Goal: Task Accomplishment & Management: Complete application form

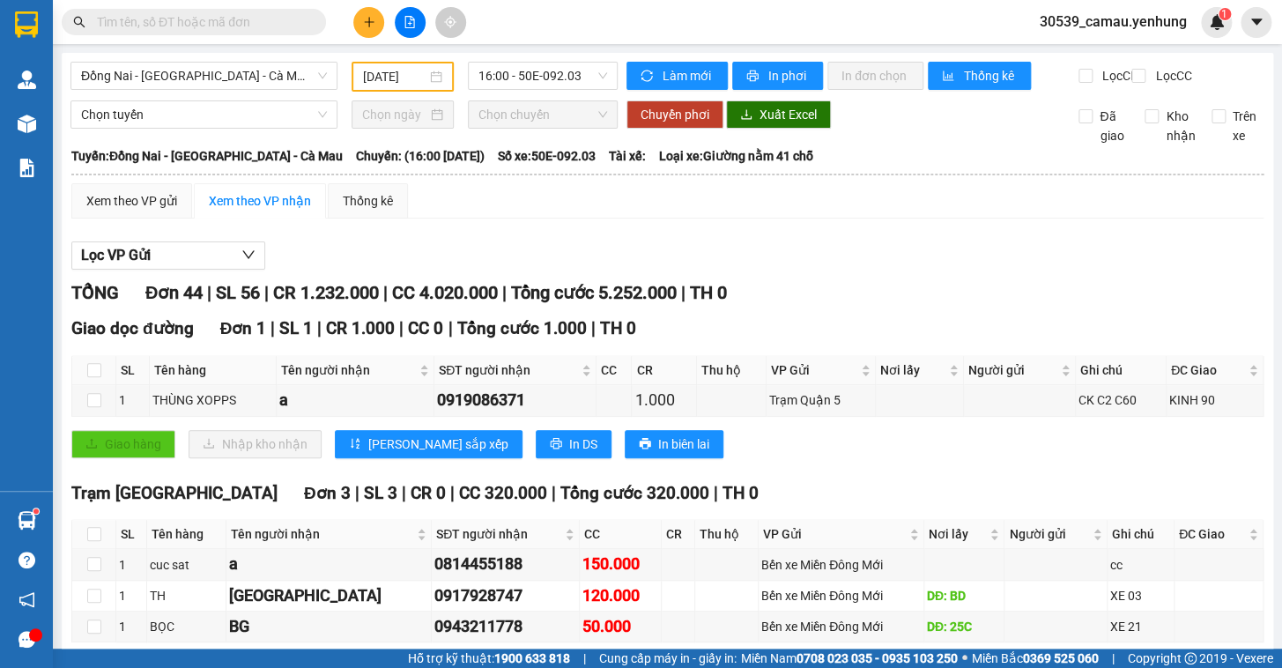
scroll to position [1673, 0]
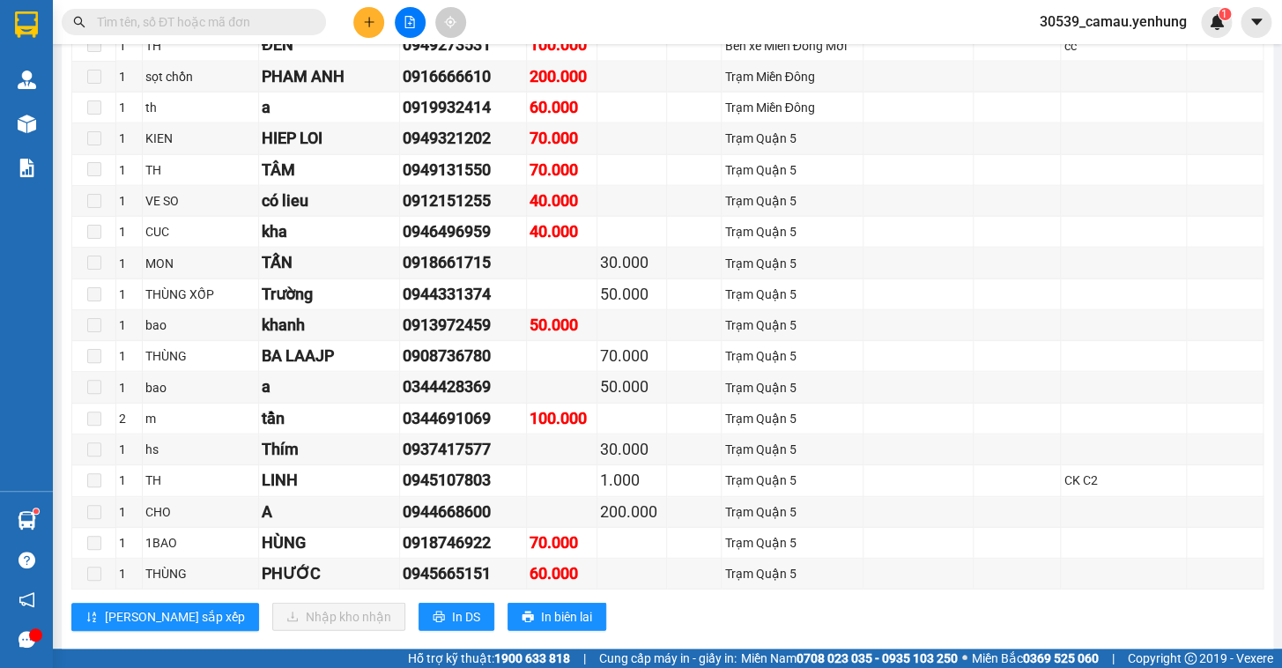
click at [368, 9] on button at bounding box center [368, 22] width 31 height 31
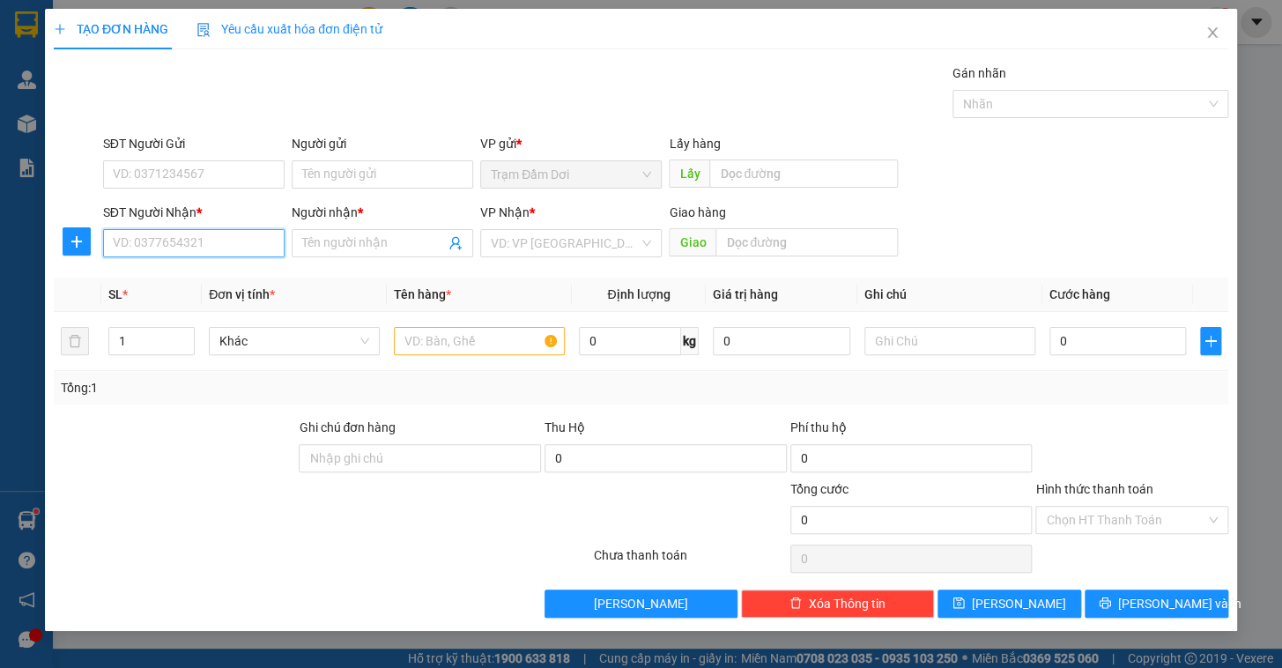
click at [203, 237] on input "SĐT Người Nhận *" at bounding box center [194, 243] width 182 height 28
click at [165, 282] on div "0968603591 - cong" at bounding box center [194, 278] width 160 height 19
type input "0968603591"
type input "cong"
type input "40.000"
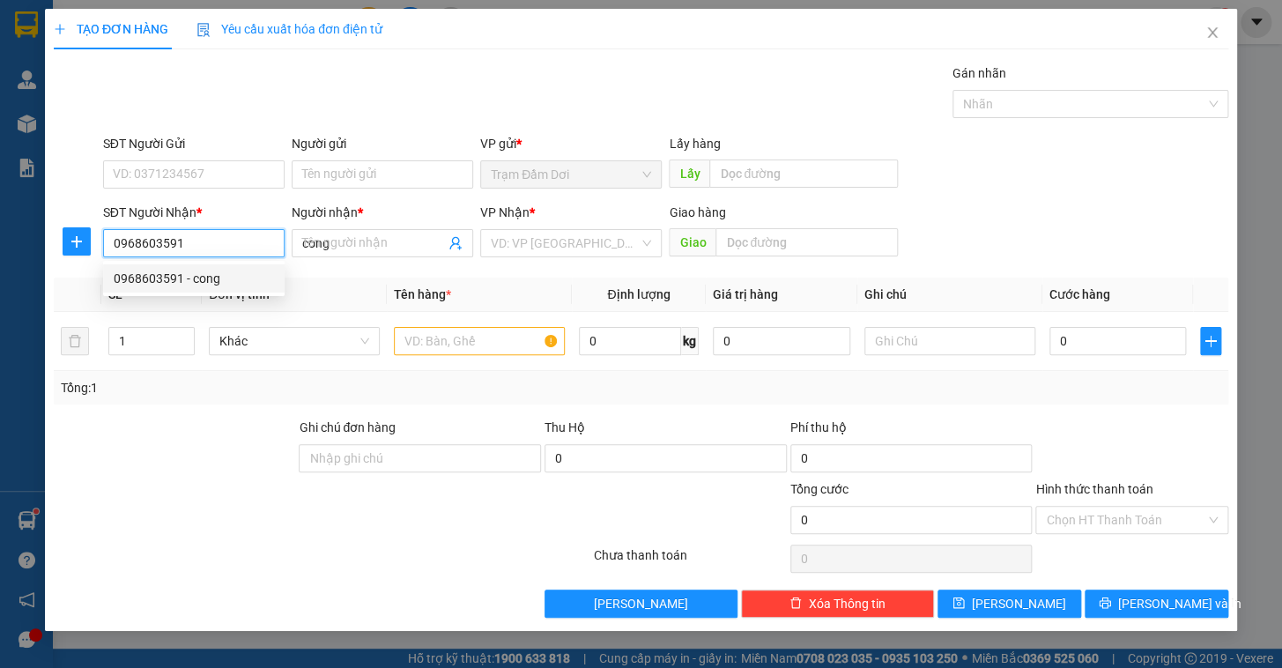
type input "40.000"
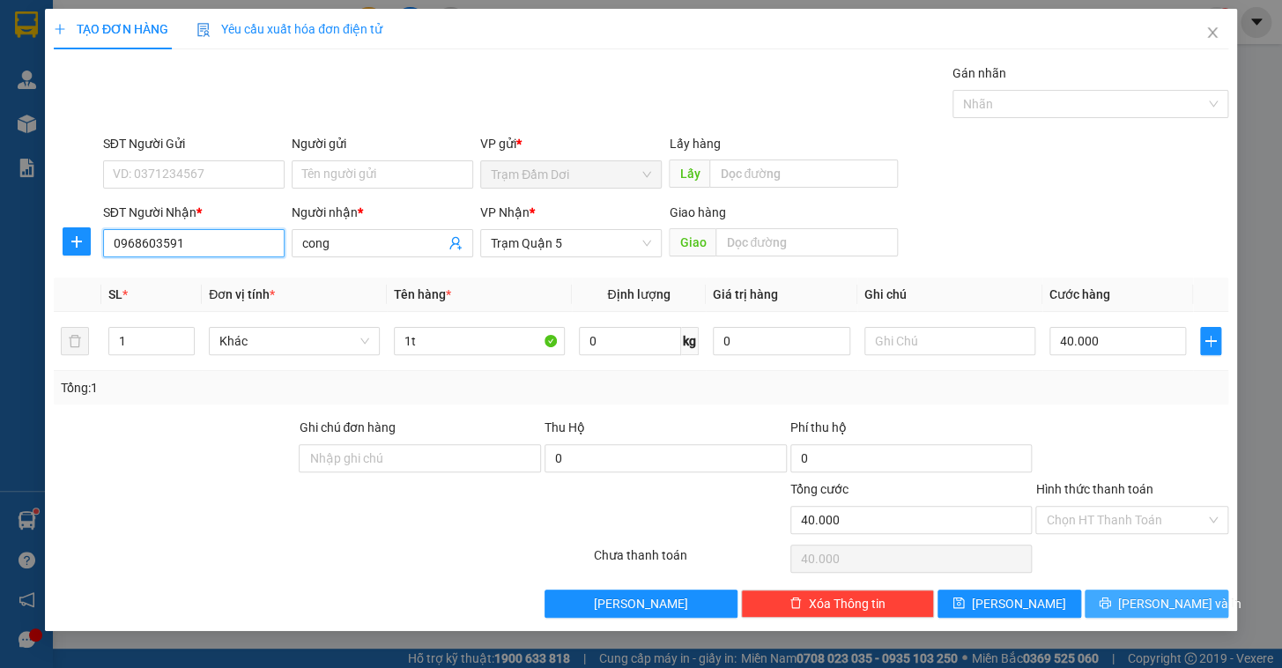
type input "0968603591"
click at [1162, 613] on button "[PERSON_NAME] và In" at bounding box center [1157, 604] width 144 height 28
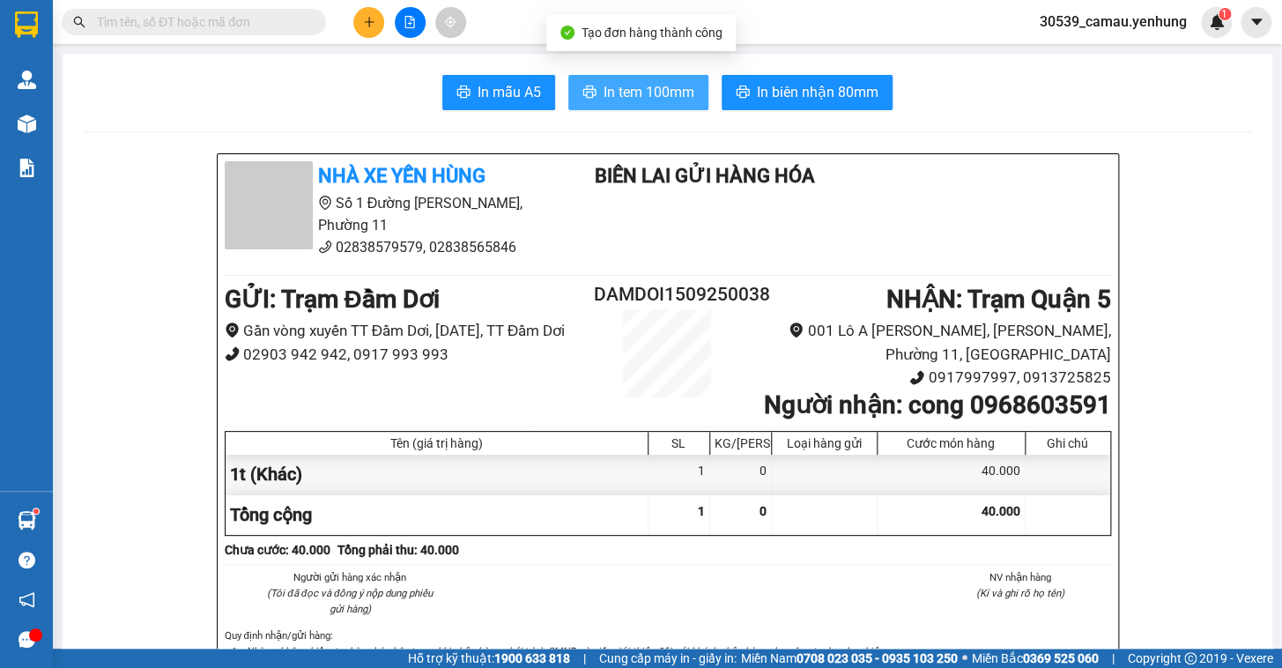
click at [663, 87] on span "In tem 100mm" at bounding box center [649, 92] width 91 height 22
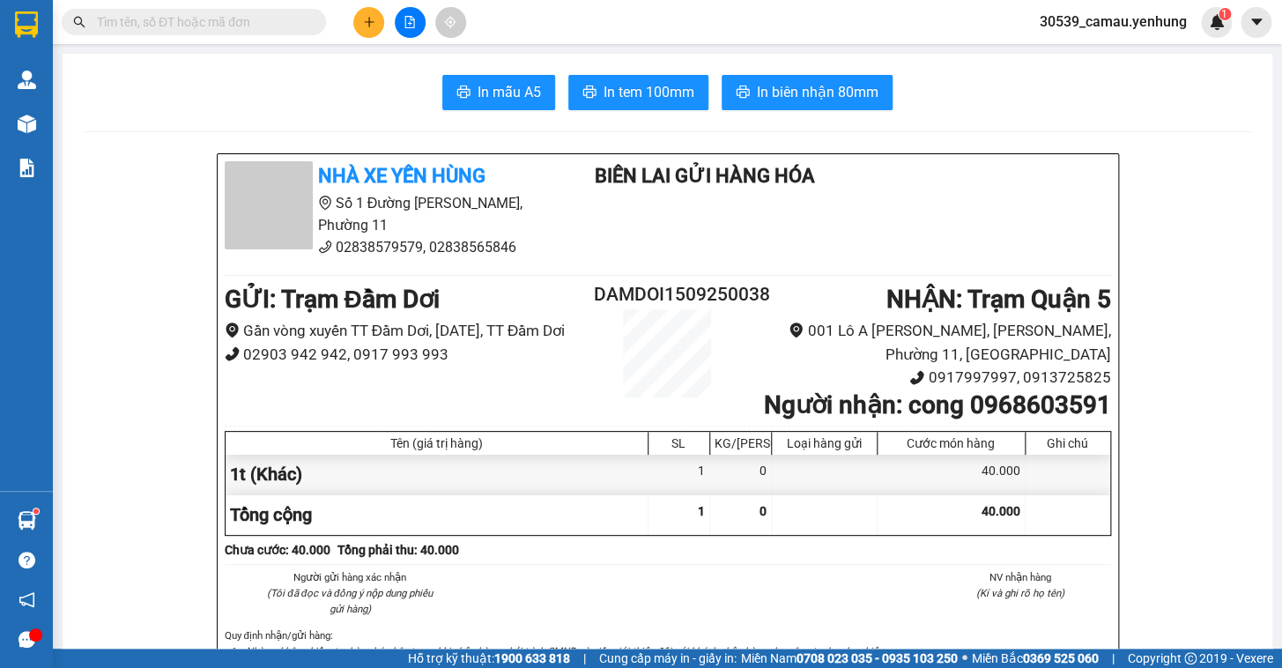
click at [368, 21] on icon "plus" at bounding box center [369, 21] width 10 height 1
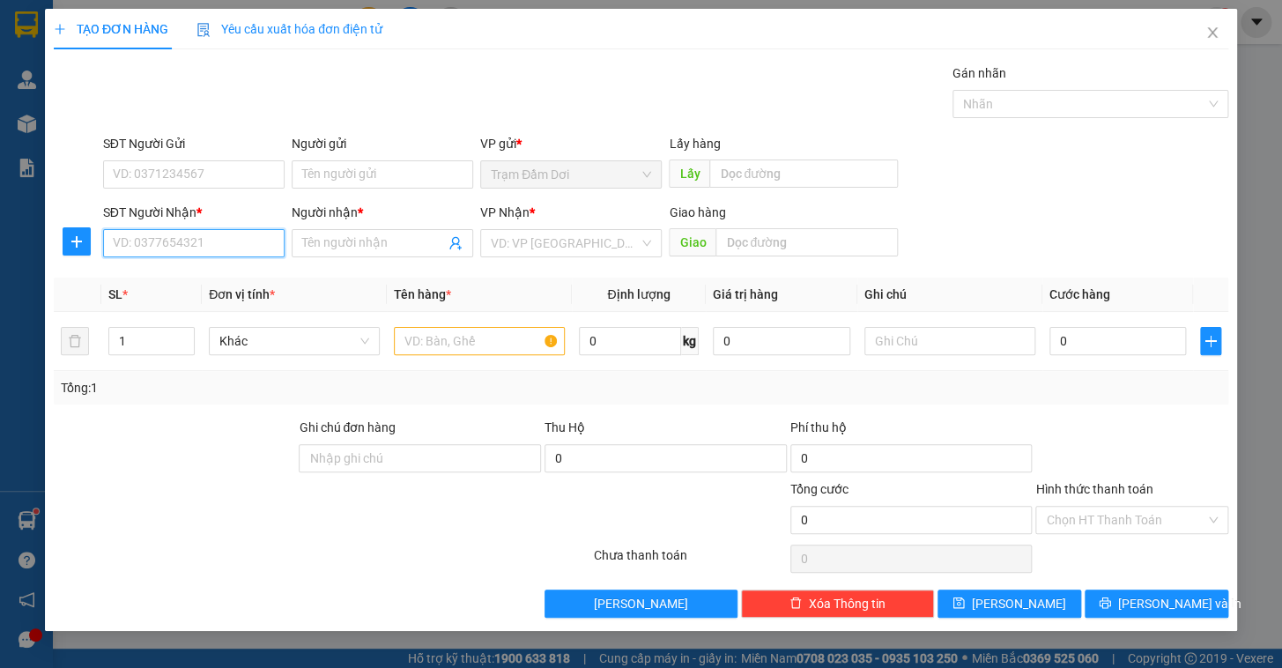
click at [206, 253] on input "SĐT Người Nhận *" at bounding box center [194, 243] width 182 height 28
drag, startPoint x: 161, startPoint y: 279, endPoint x: 163, endPoint y: 270, distance: 9.9
click at [161, 277] on div "0935526202 - chien" at bounding box center [194, 278] width 160 height 19
type input "0935526202"
type input "chien"
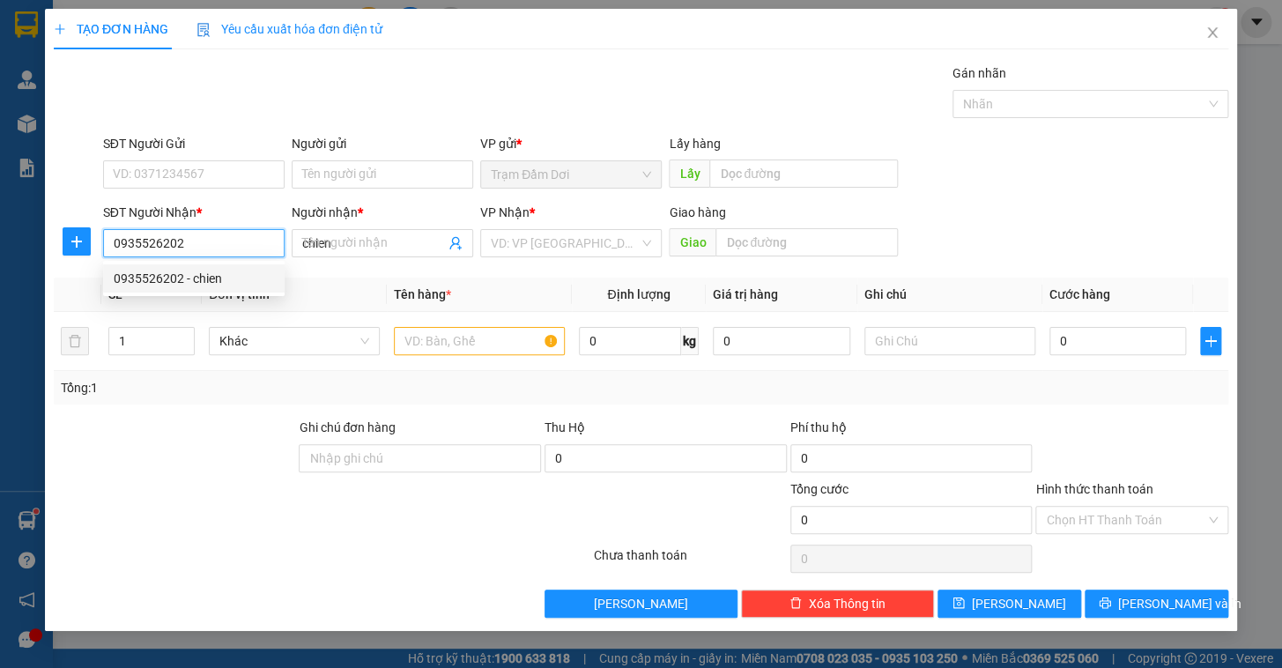
type input "40.000"
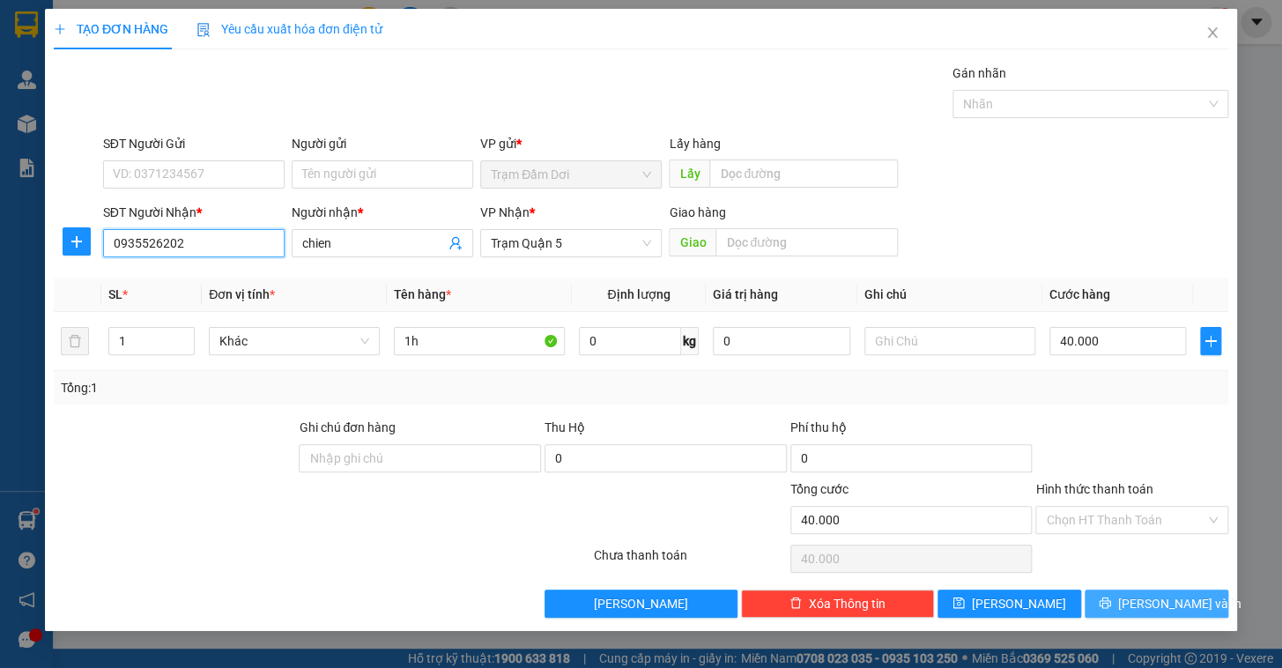
type input "0935526202"
click at [1172, 613] on button "[PERSON_NAME] và In" at bounding box center [1157, 604] width 144 height 28
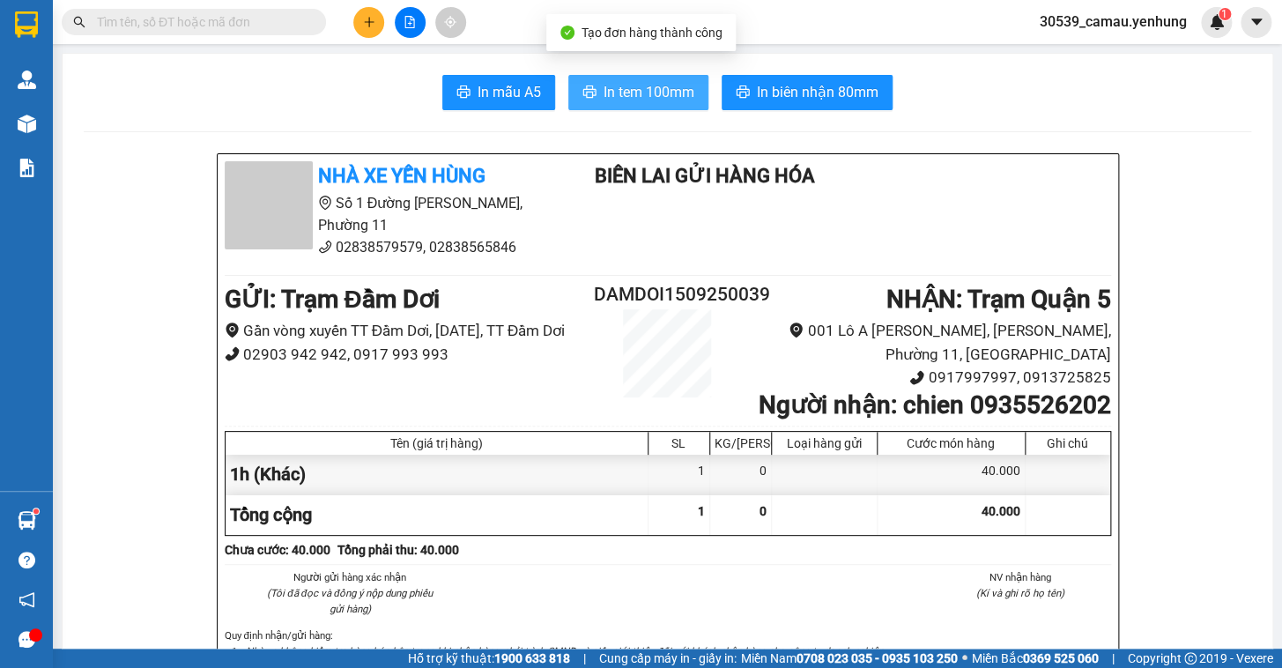
drag, startPoint x: 627, startPoint y: 88, endPoint x: 687, endPoint y: 109, distance: 64.4
click at [628, 88] on span "In tem 100mm" at bounding box center [649, 92] width 91 height 22
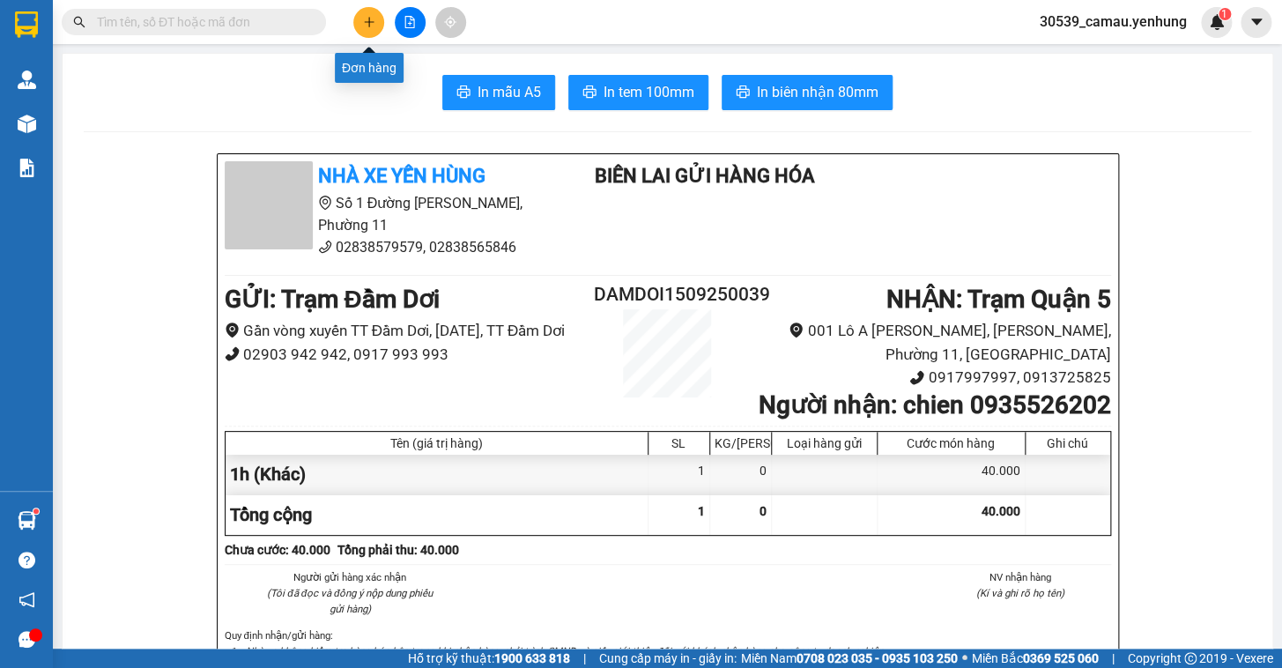
click at [375, 21] on icon "plus" at bounding box center [369, 22] width 12 height 12
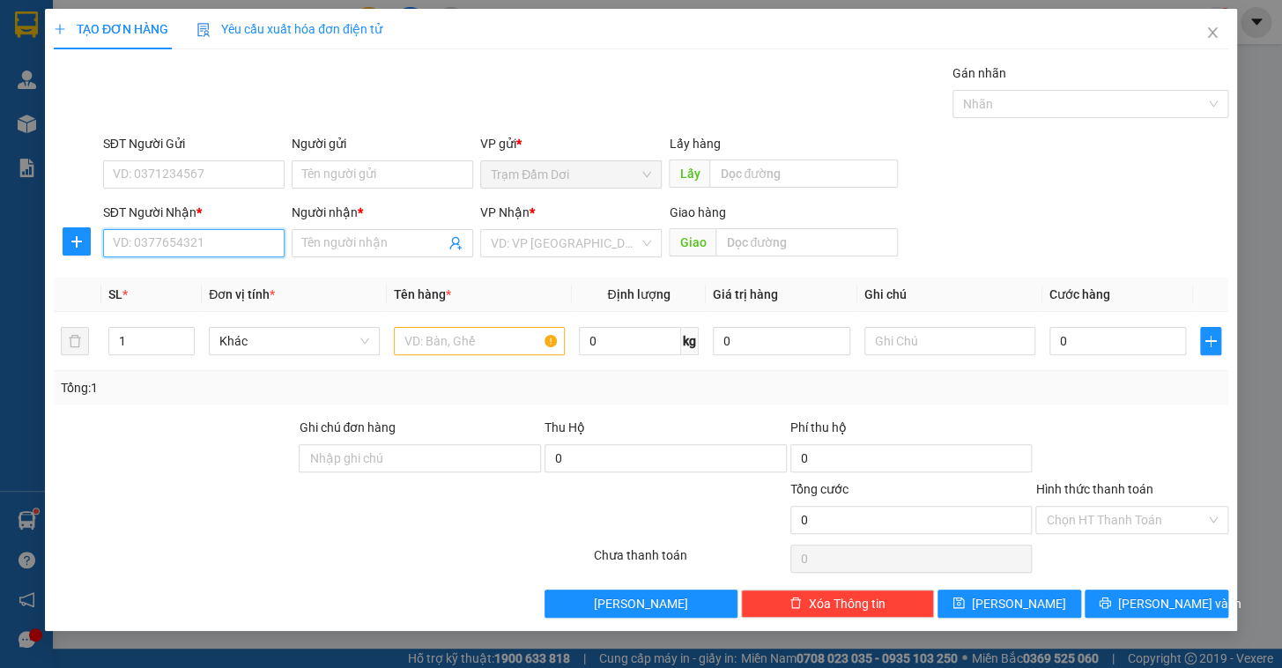
click at [200, 240] on input "SĐT Người Nhận *" at bounding box center [194, 243] width 182 height 28
click at [136, 276] on div "0919740037 - uoc" at bounding box center [194, 278] width 160 height 19
type input "0919740037"
type input "uoc"
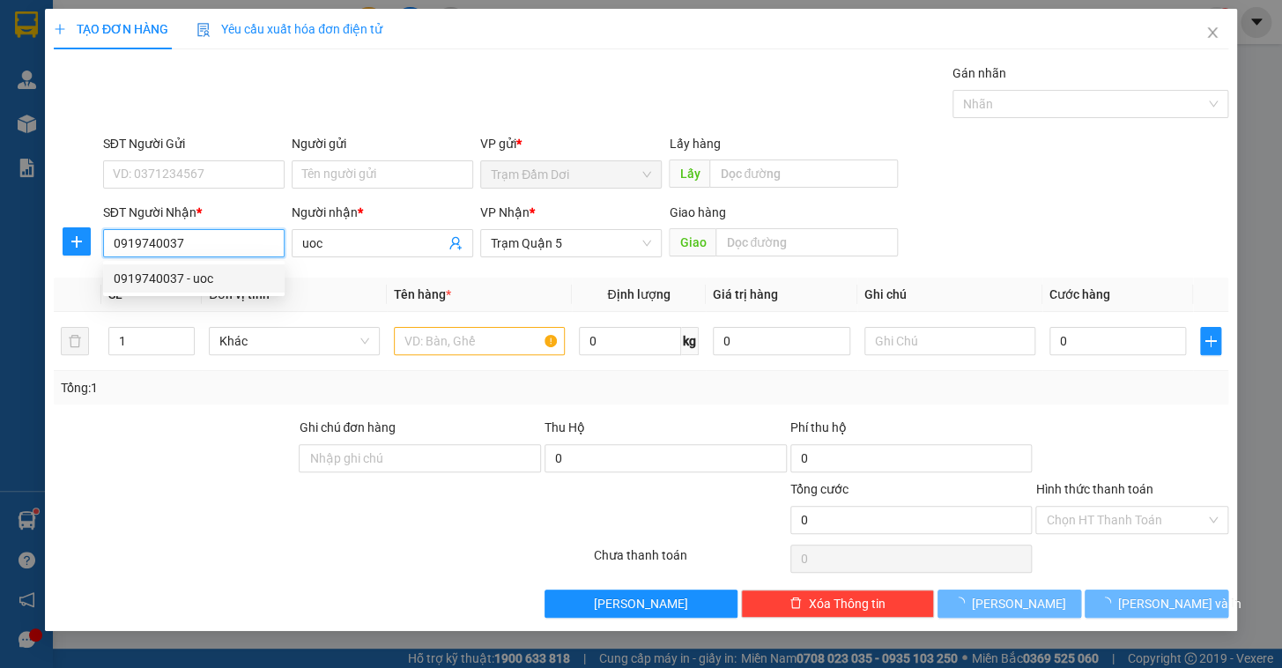
type input "60.000"
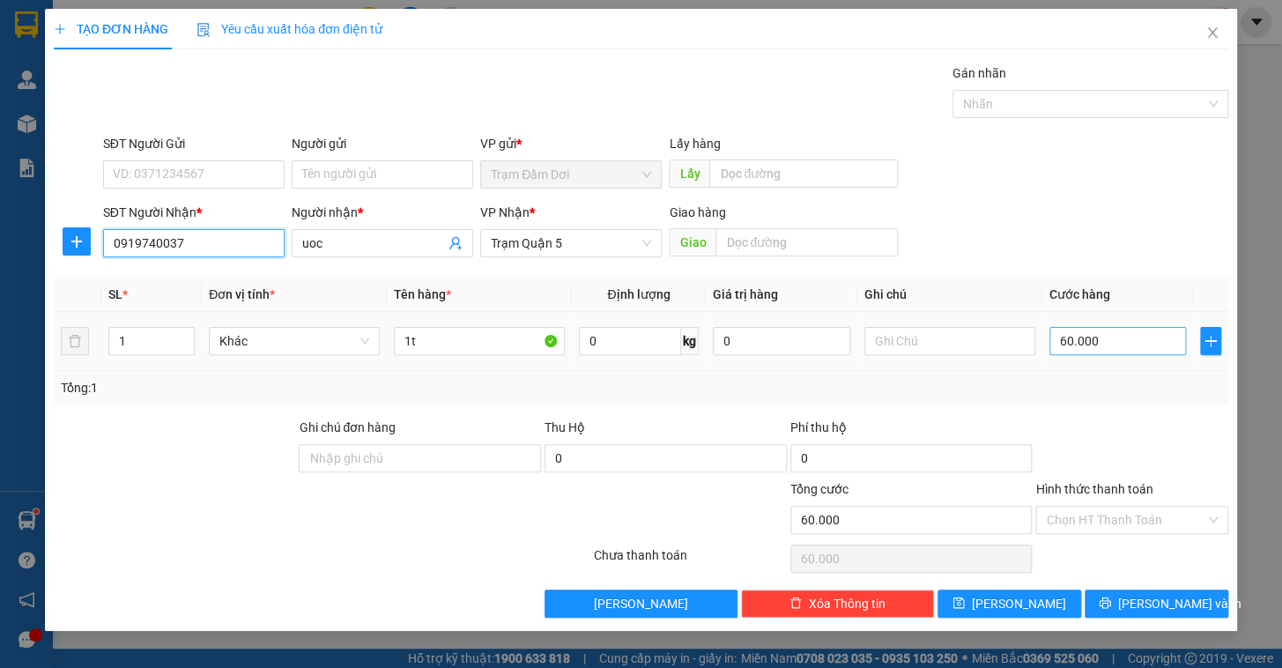
type input "0919740037"
click at [1125, 342] on input "60.000" at bounding box center [1118, 341] width 137 height 28
type input "7"
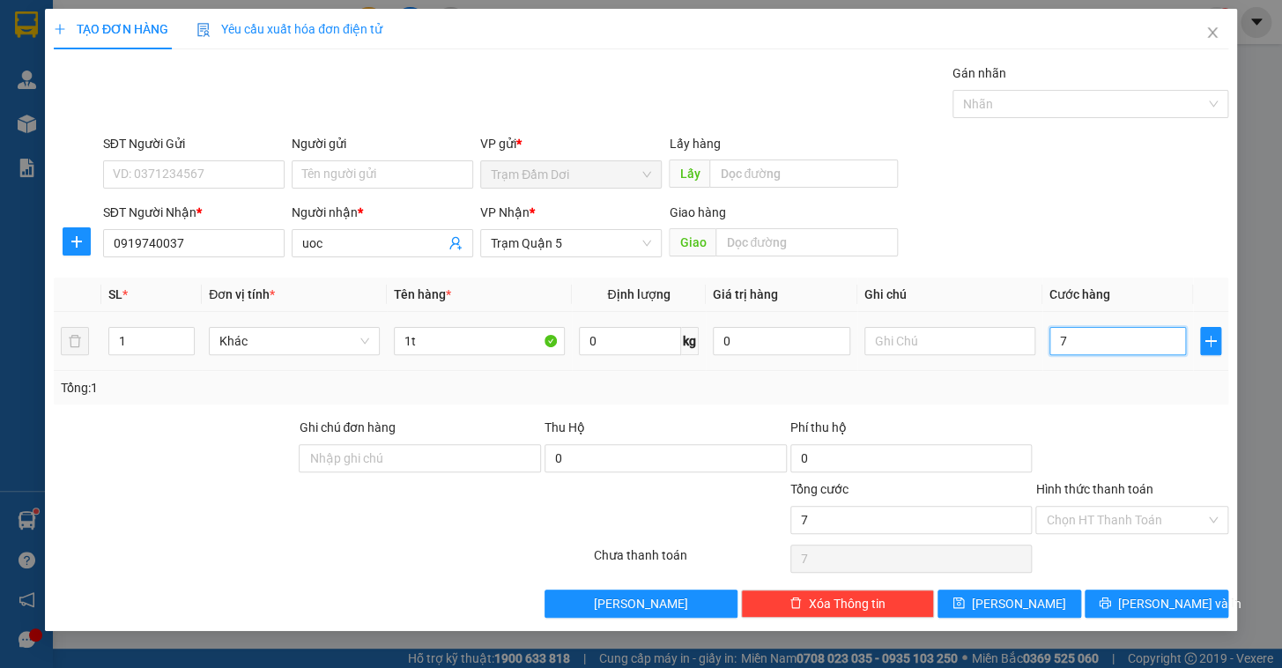
type input "70"
type input "70.000"
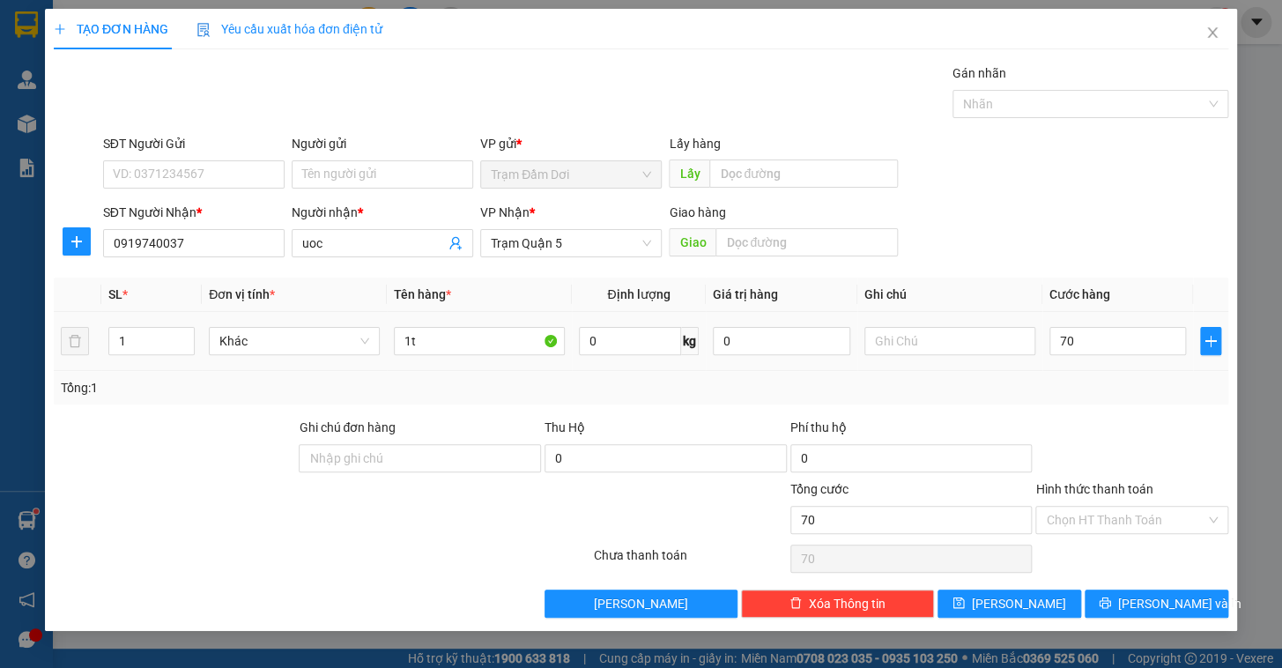
type input "70.000"
click at [1149, 378] on div "Tổng: 1" at bounding box center [641, 387] width 1161 height 19
click at [1179, 599] on span "[PERSON_NAME] và In" at bounding box center [1179, 603] width 123 height 19
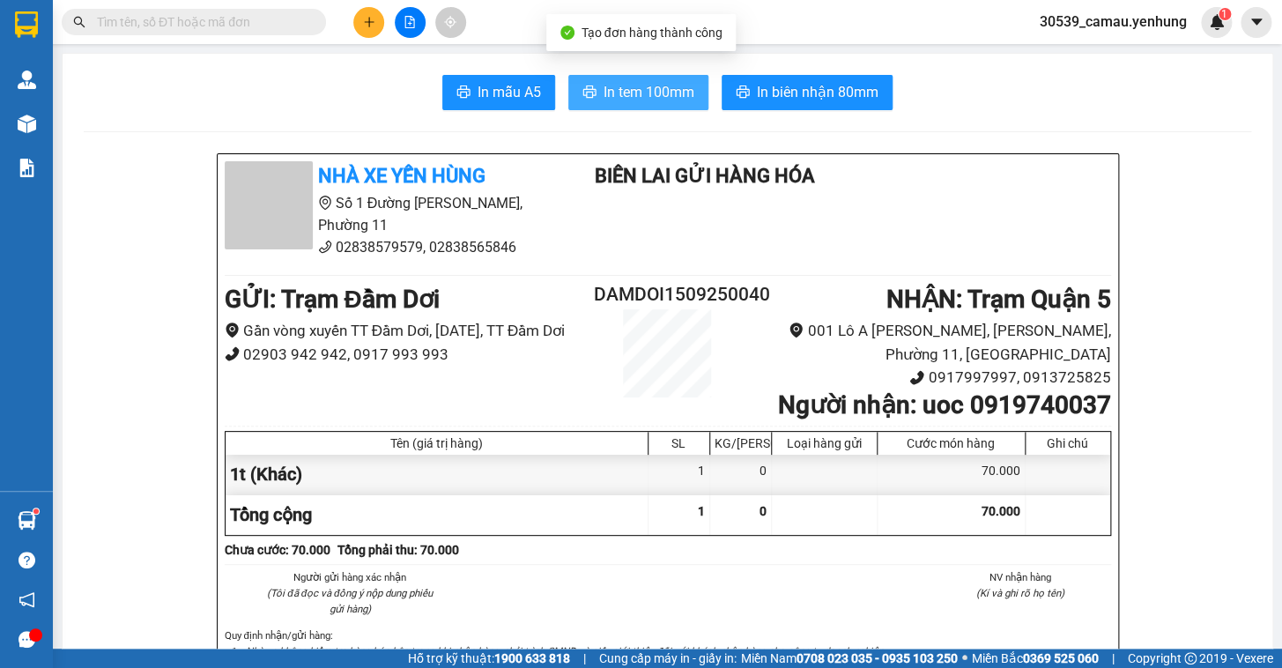
click at [636, 98] on span "In tem 100mm" at bounding box center [649, 92] width 91 height 22
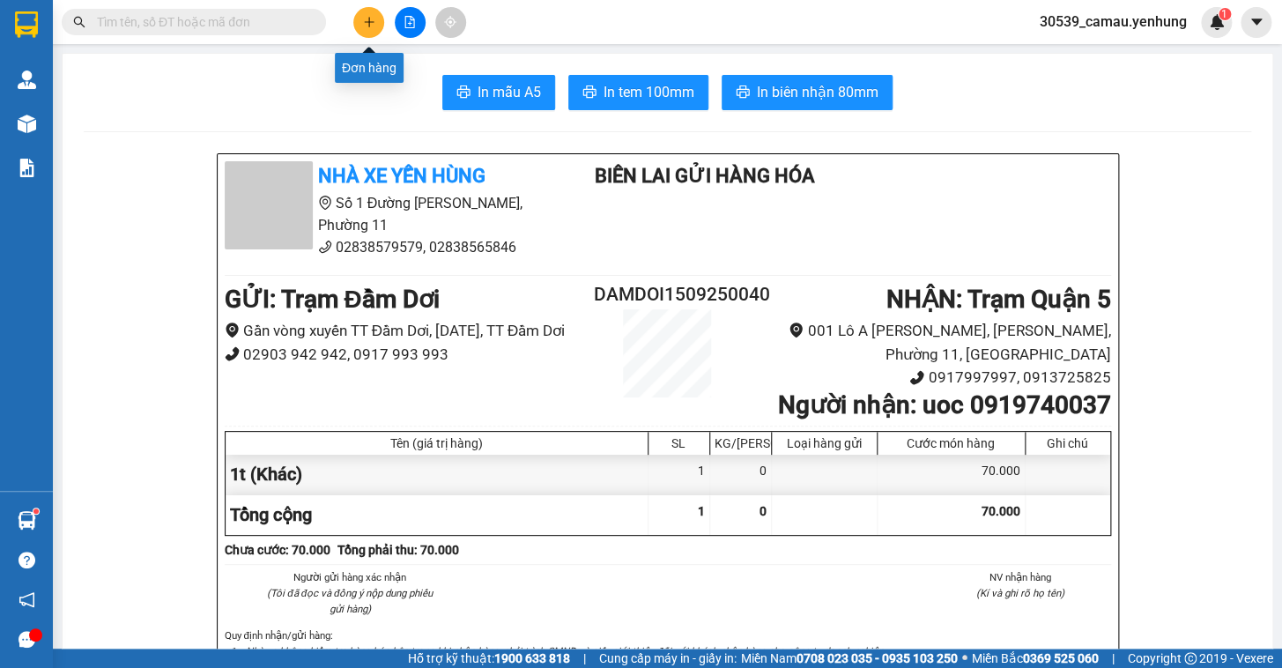
click at [363, 13] on button at bounding box center [368, 22] width 31 height 31
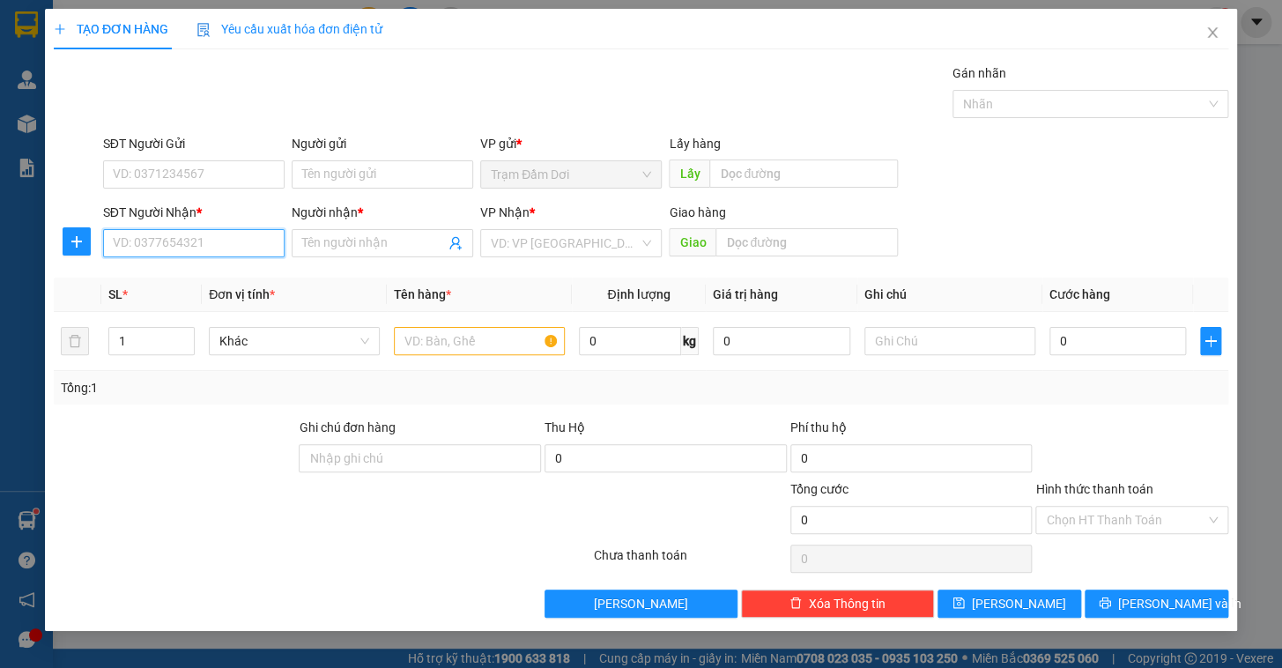
click at [205, 229] on input "SĐT Người Nhận *" at bounding box center [194, 243] width 182 height 28
click at [176, 277] on div "0944361371 - minh" at bounding box center [194, 278] width 160 height 19
type input "0944361371"
type input "minh"
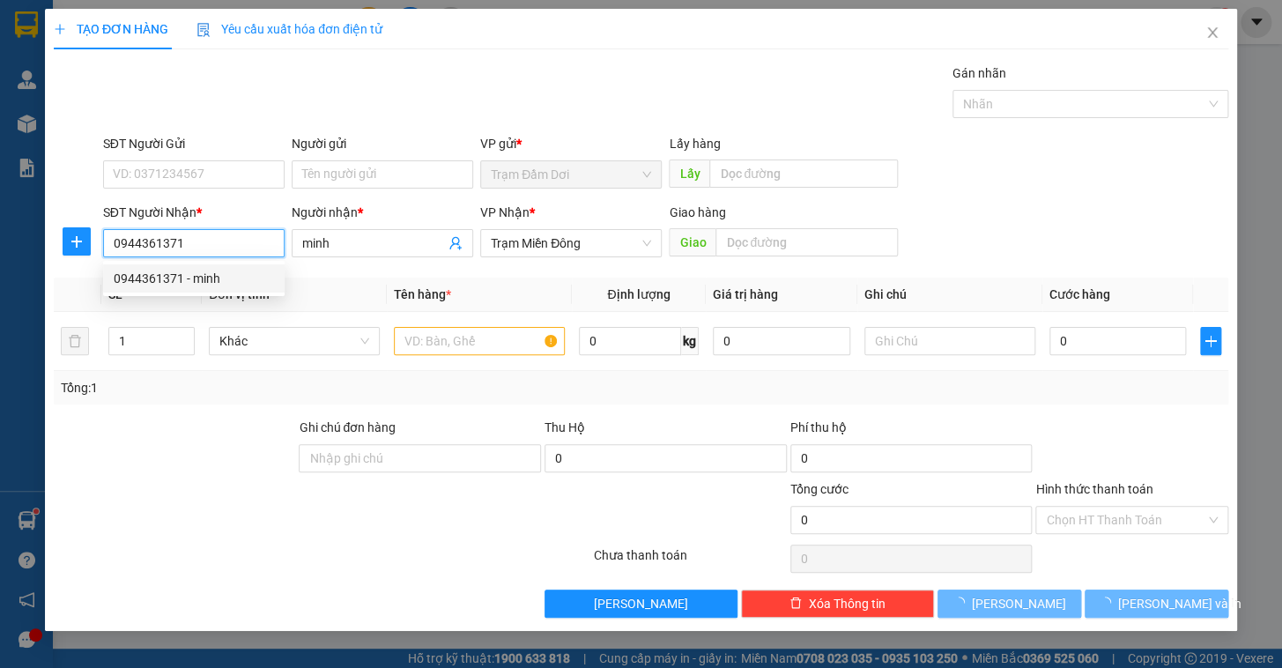
type input "30.000"
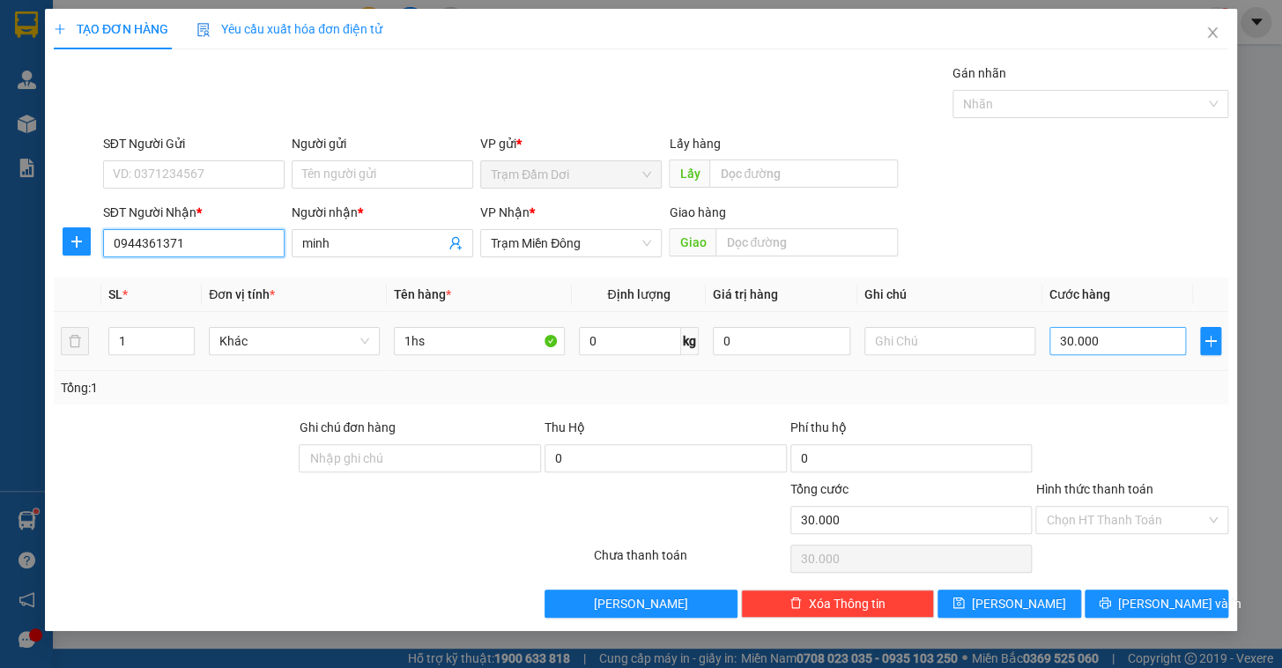
type input "0944361371"
click at [1107, 338] on input "30.000" at bounding box center [1118, 341] width 137 height 28
type input "5"
type input "50"
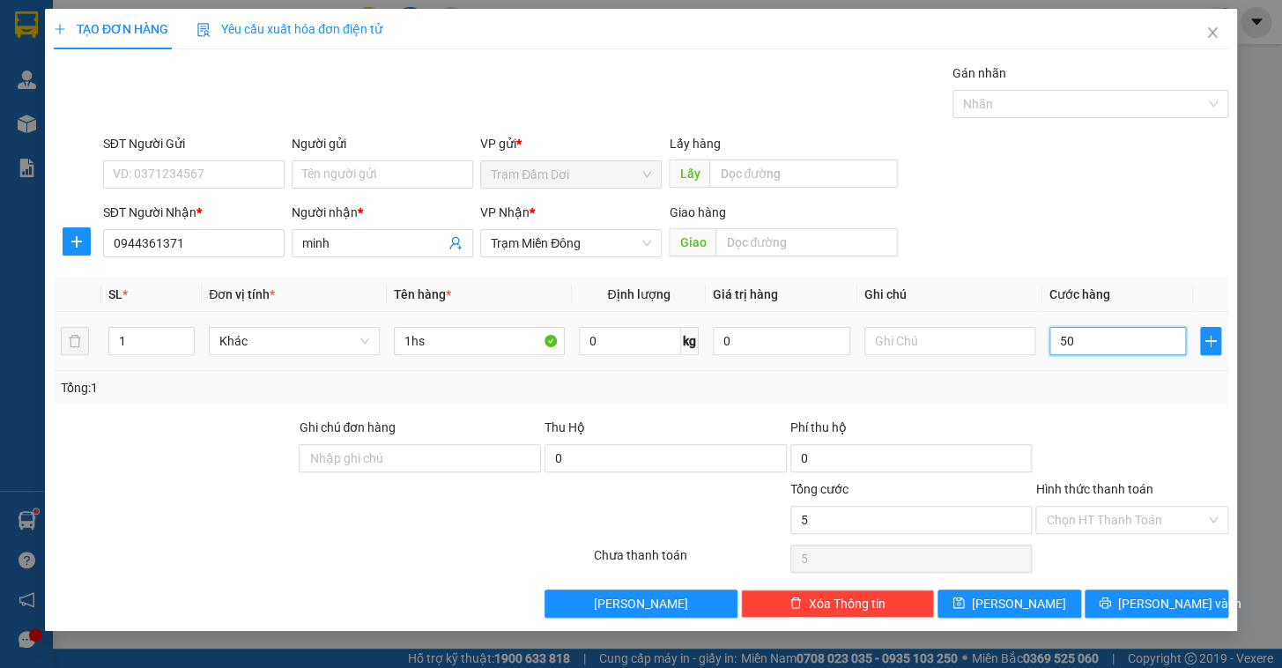
type input "50"
type input "50.000"
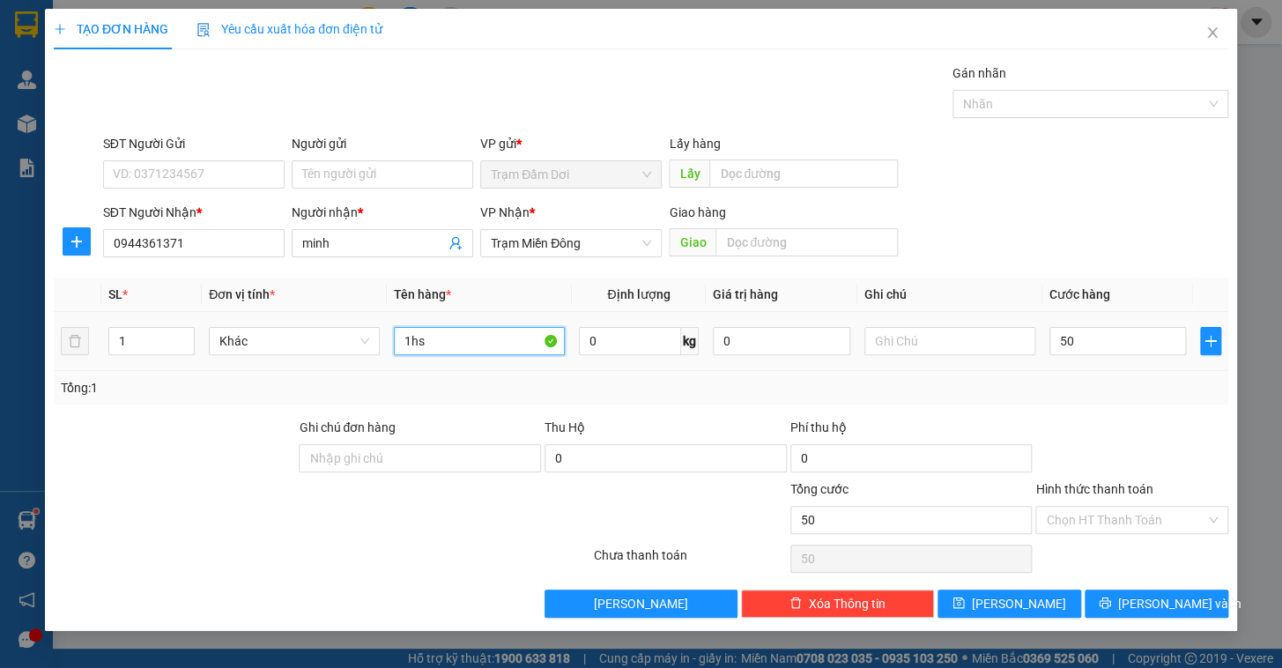
type input "50.000"
click at [486, 344] on input "1hs" at bounding box center [479, 341] width 171 height 28
click at [485, 344] on input "1hs" at bounding box center [479, 341] width 171 height 28
type input "1t"
click at [1140, 518] on input "Hình thức thanh toán" at bounding box center [1126, 520] width 160 height 26
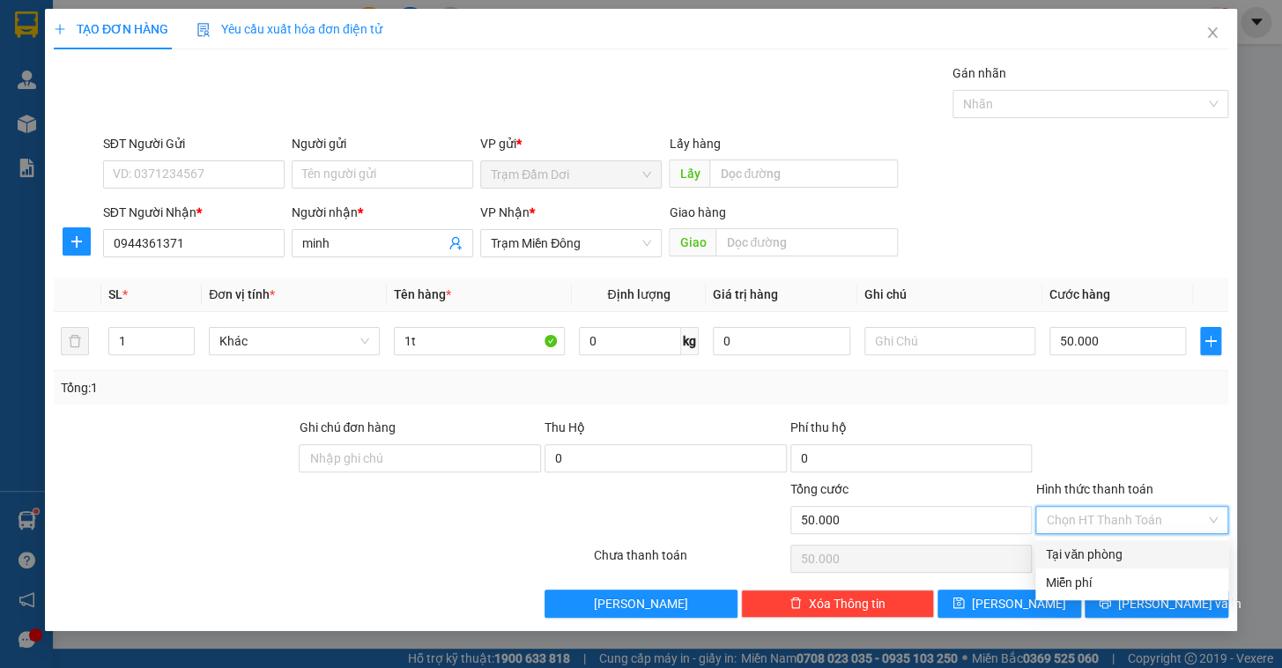
click at [1137, 551] on div "Tại văn phòng" at bounding box center [1132, 554] width 172 height 19
type input "0"
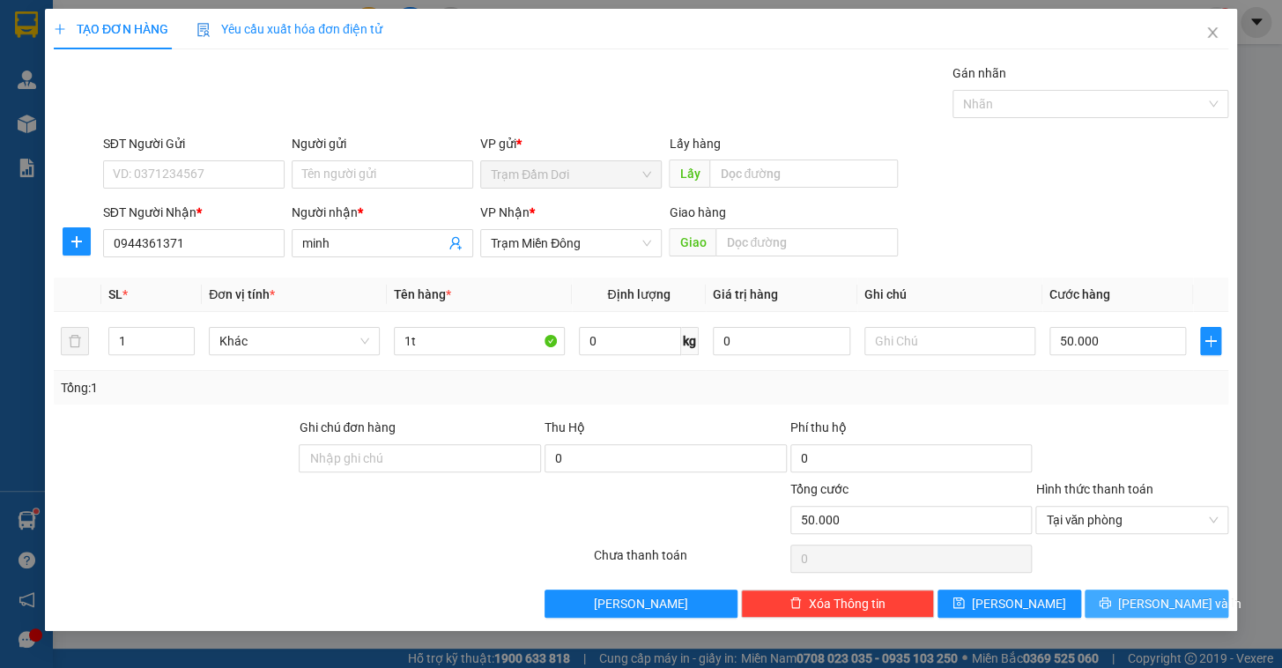
click at [1175, 615] on button "[PERSON_NAME] và In" at bounding box center [1157, 604] width 144 height 28
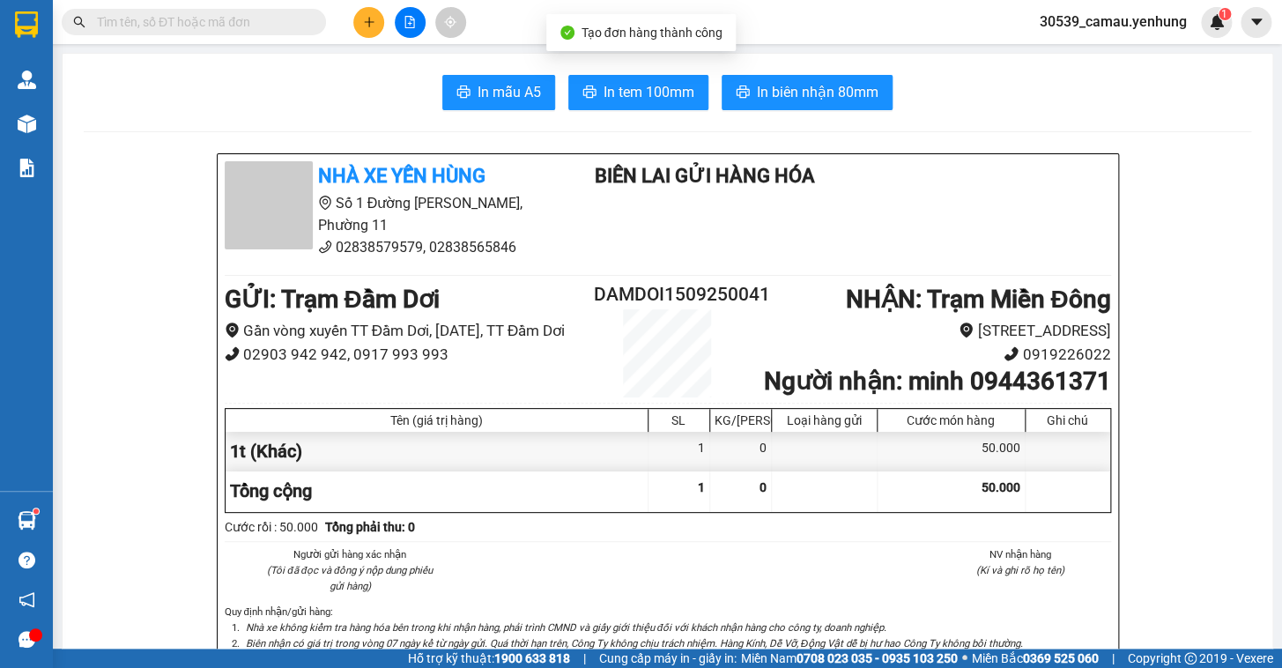
click at [615, 97] on span "In tem 100mm" at bounding box center [649, 92] width 91 height 22
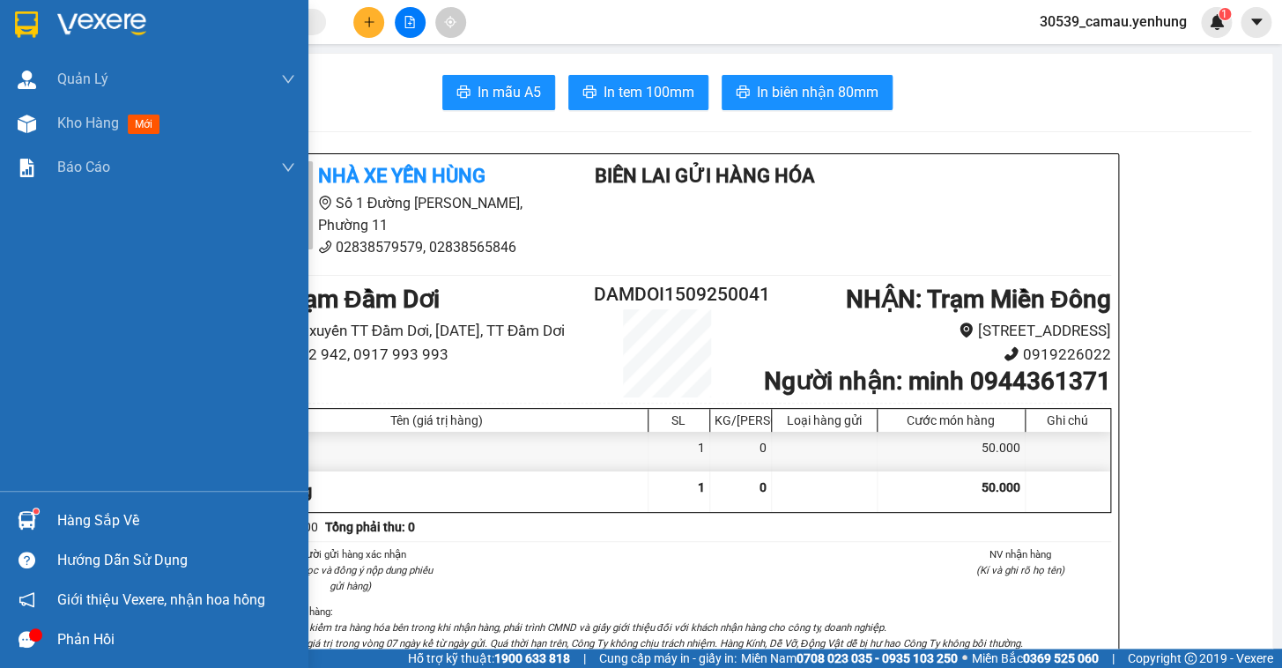
click at [70, 509] on div "Hàng sắp về" at bounding box center [176, 521] width 238 height 26
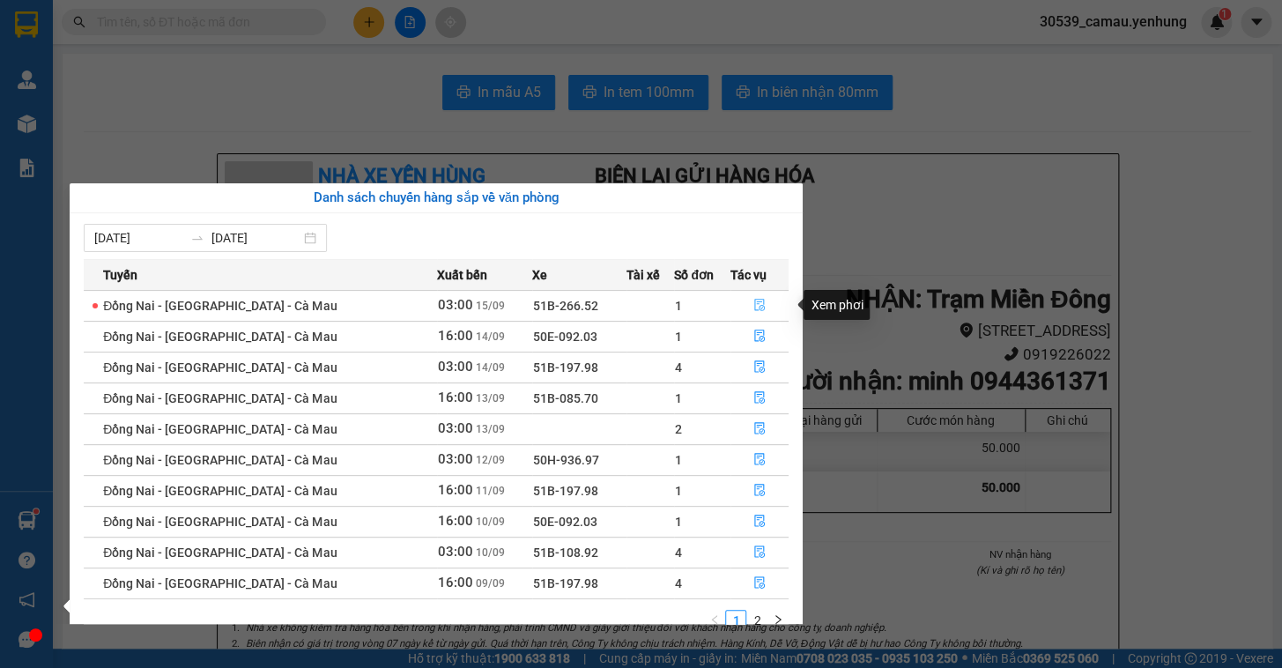
click at [754, 307] on icon "file-done" at bounding box center [760, 305] width 12 height 12
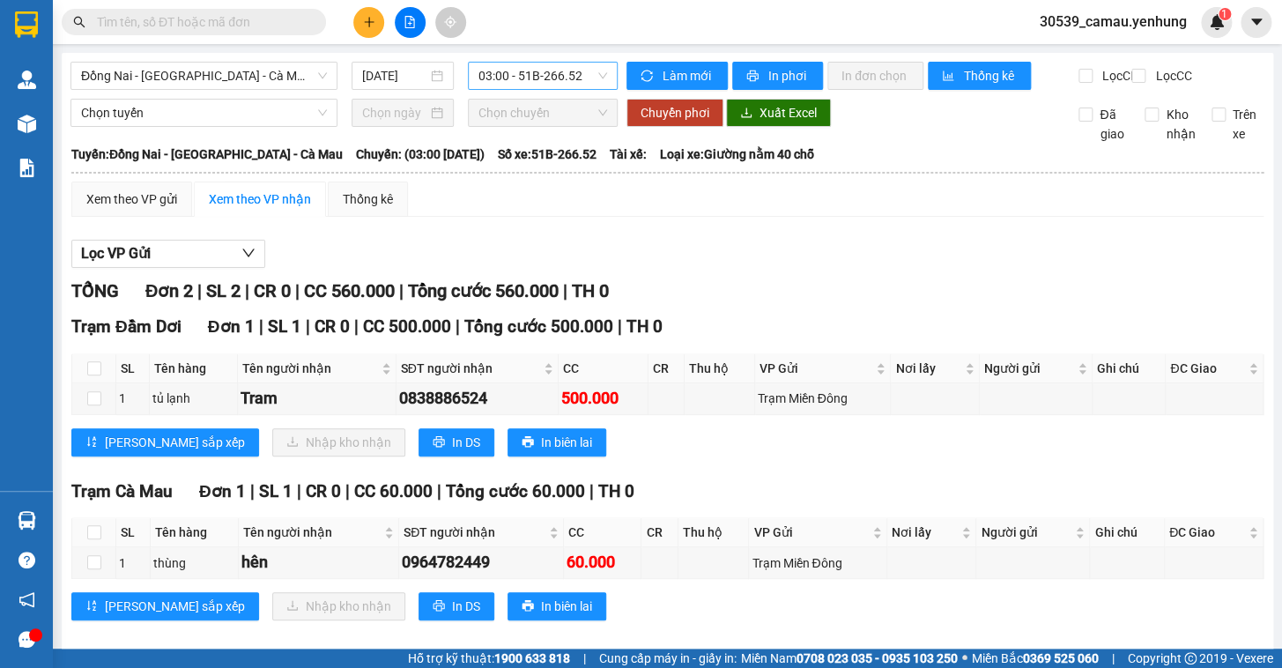
click at [568, 79] on span "03:00 - 51B-266.52" at bounding box center [543, 76] width 129 height 26
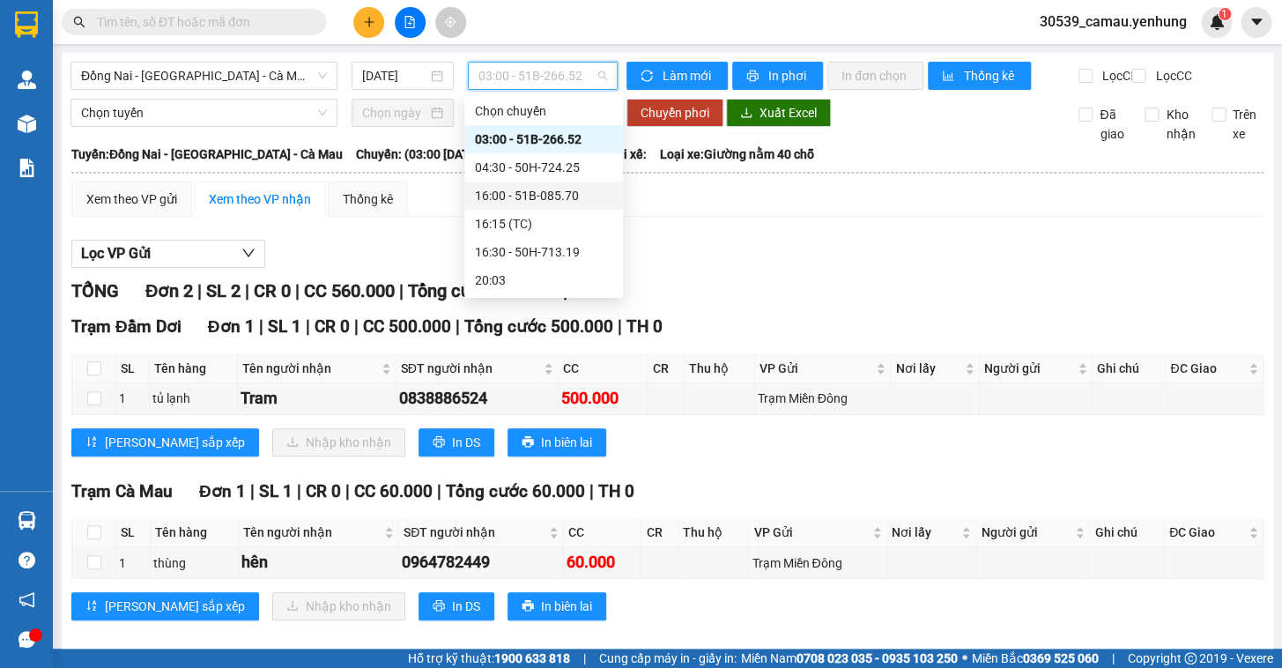
click at [518, 197] on div "16:00 - 51B-085.70" at bounding box center [543, 195] width 137 height 19
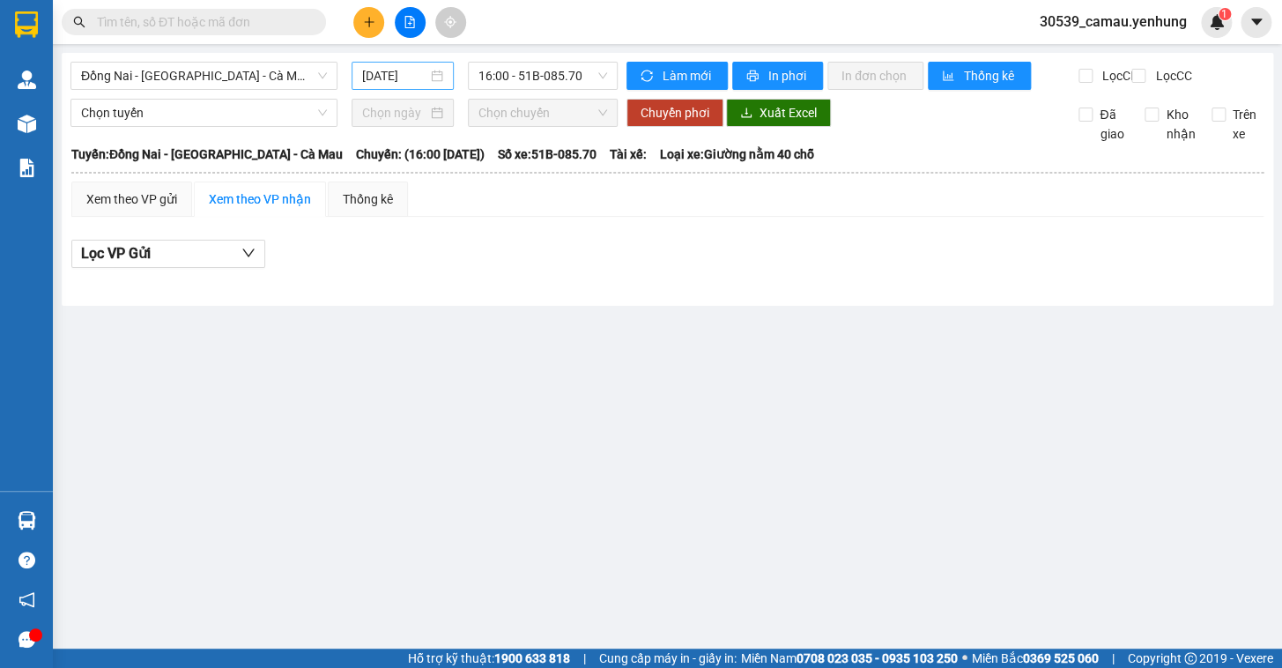
click at [437, 74] on div "[DATE]" at bounding box center [403, 75] width 82 height 19
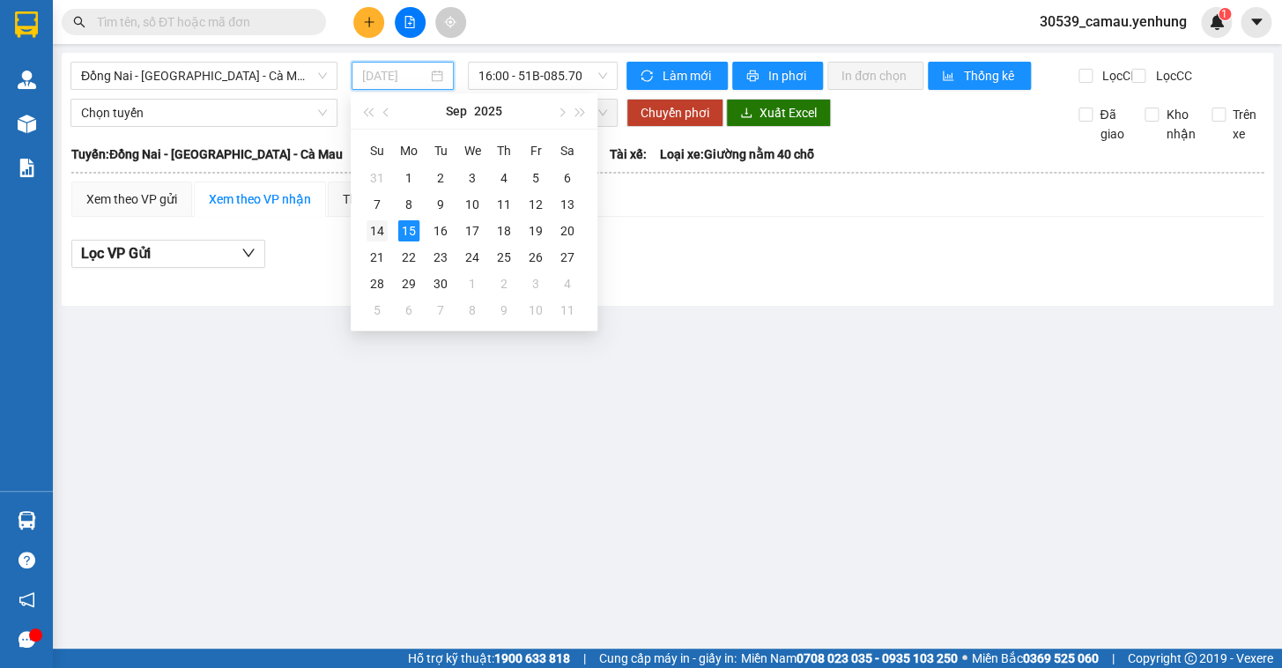
click at [377, 233] on div "14" at bounding box center [377, 230] width 21 height 21
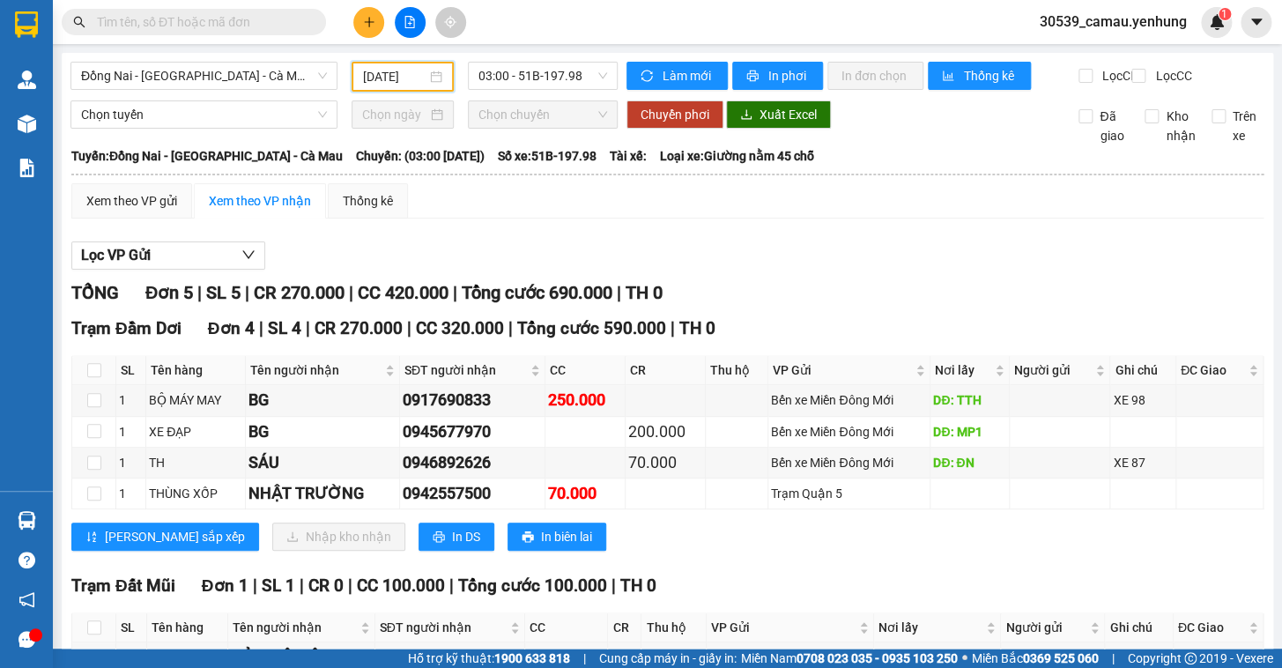
click at [517, 92] on div "Đồng Nai - [GEOGRAPHIC_DATA] - [GEOGRAPHIC_DATA] Mau [DATE] 03:00 - 51B-197.98" at bounding box center [344, 77] width 547 height 30
click at [515, 82] on span "03:00 - 51B-197.98" at bounding box center [543, 76] width 129 height 26
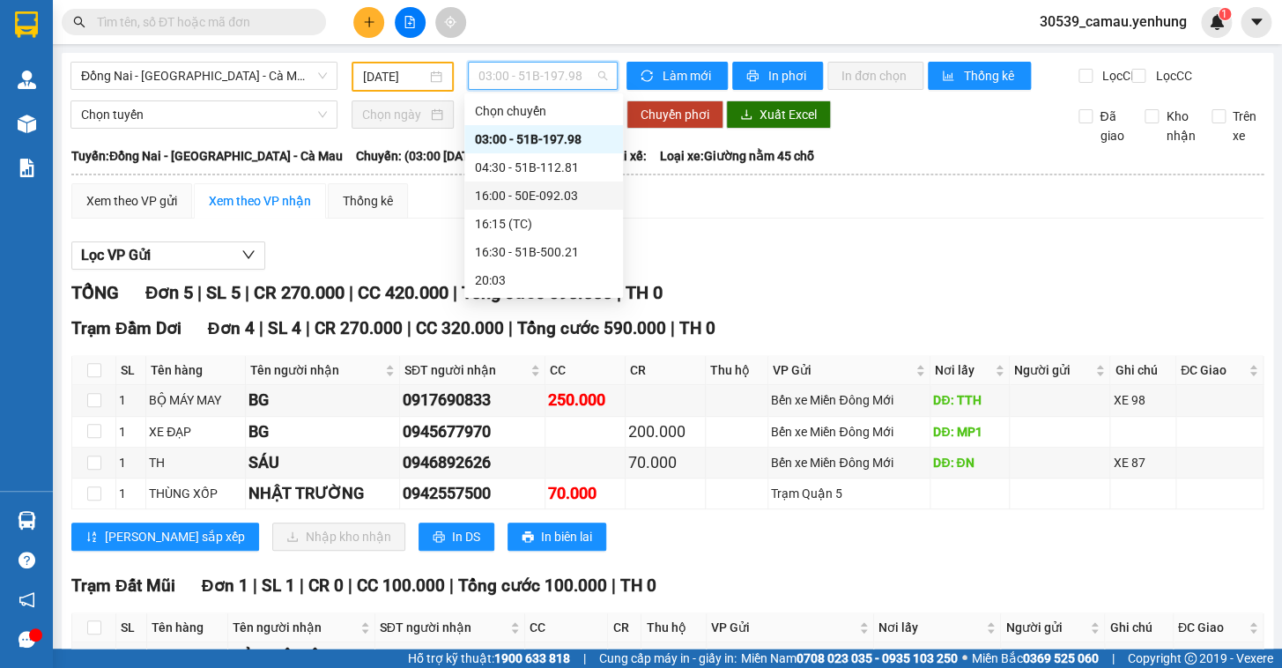
click at [505, 195] on div "16:00 - 50E-092.03" at bounding box center [543, 195] width 137 height 19
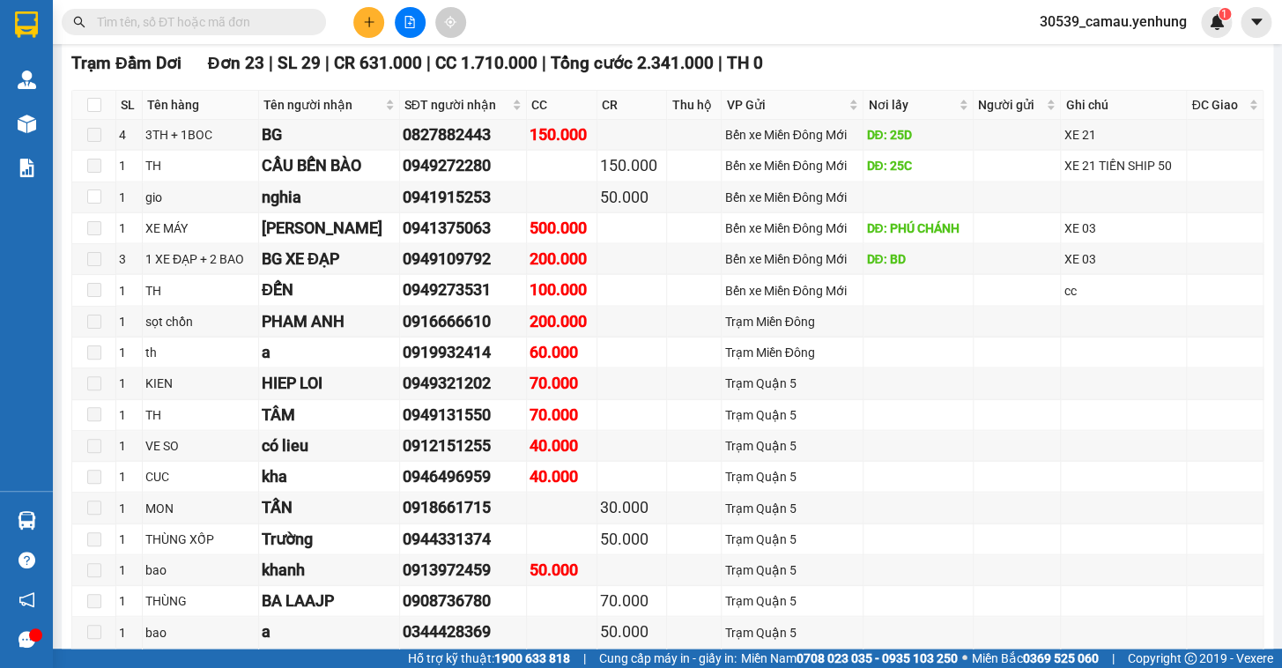
scroll to position [1443, 0]
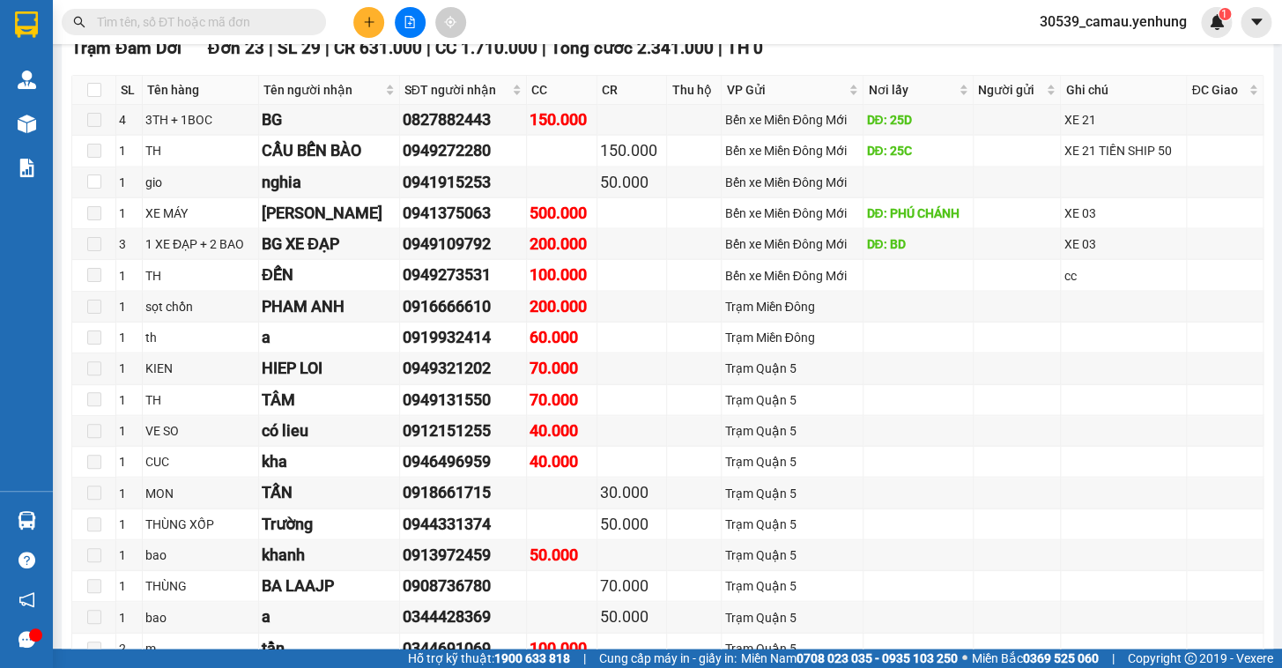
drag, startPoint x: 1269, startPoint y: 378, endPoint x: 1277, endPoint y: 394, distance: 17.7
click at [1270, 402] on main "Đồng Nai - [GEOGRAPHIC_DATA] - [GEOGRAPHIC_DATA] Mau [DATE] 16:00 - 50E-092.03 …" at bounding box center [641, 324] width 1282 height 649
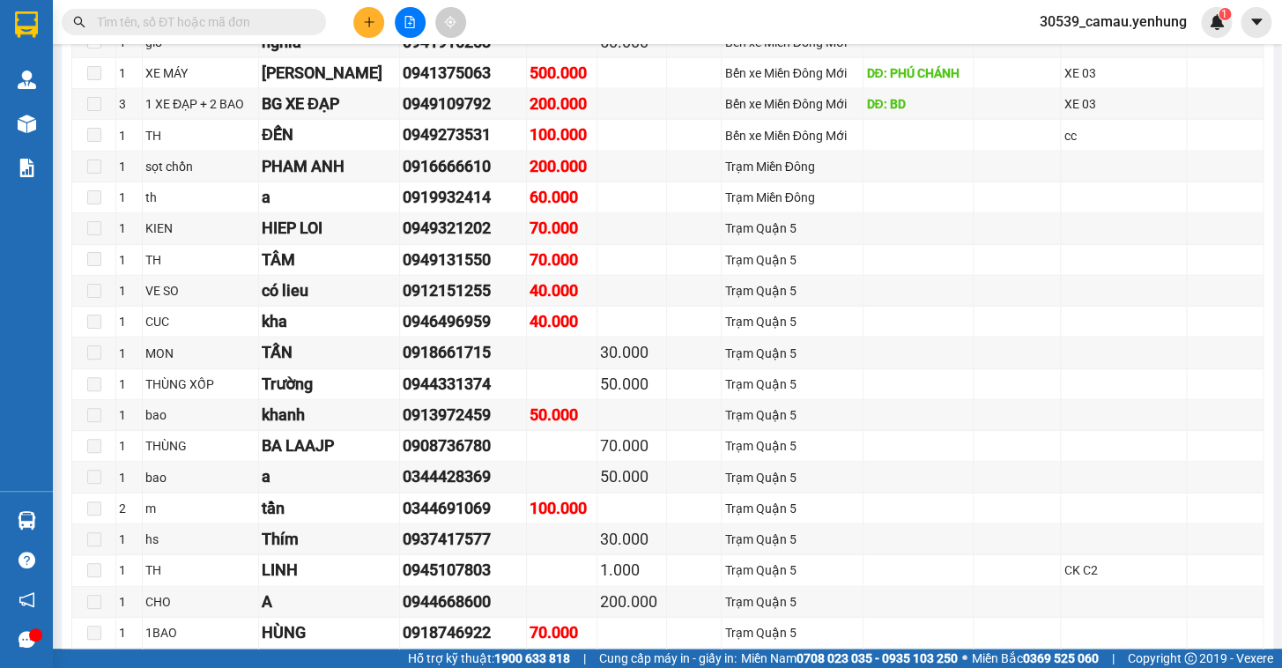
scroll to position [1578, 0]
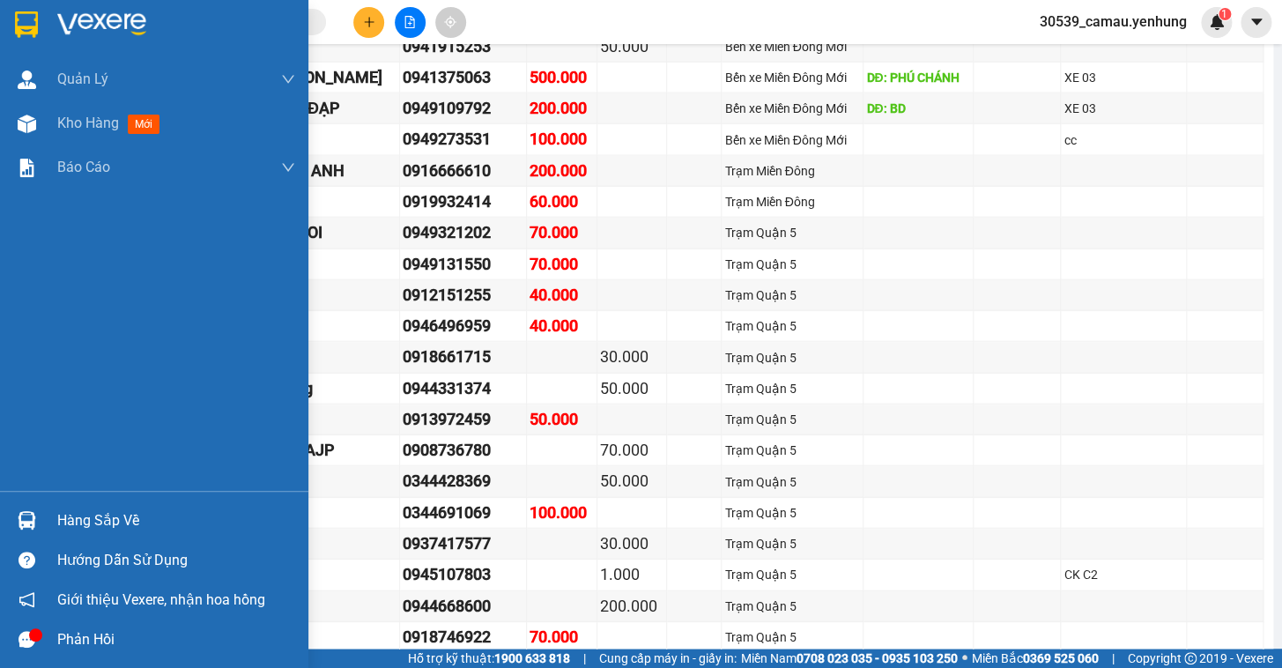
click at [59, 520] on div "Hàng sắp về" at bounding box center [176, 521] width 238 height 26
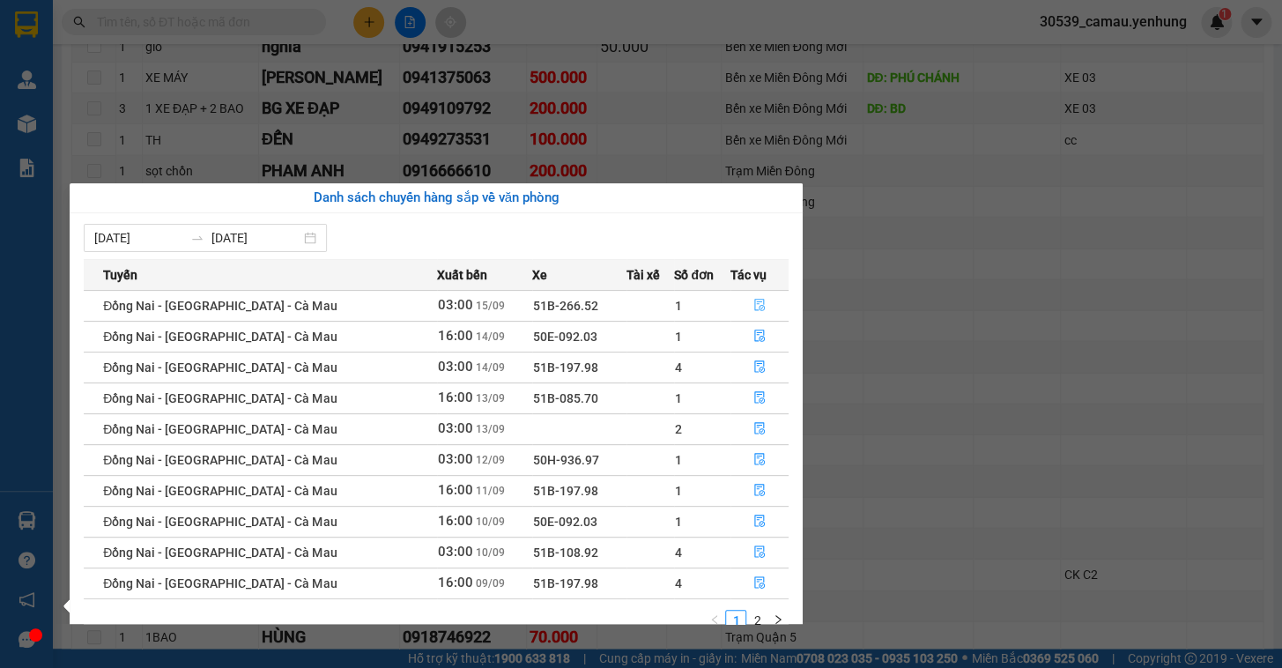
click at [759, 303] on icon "file-done" at bounding box center [760, 305] width 12 height 12
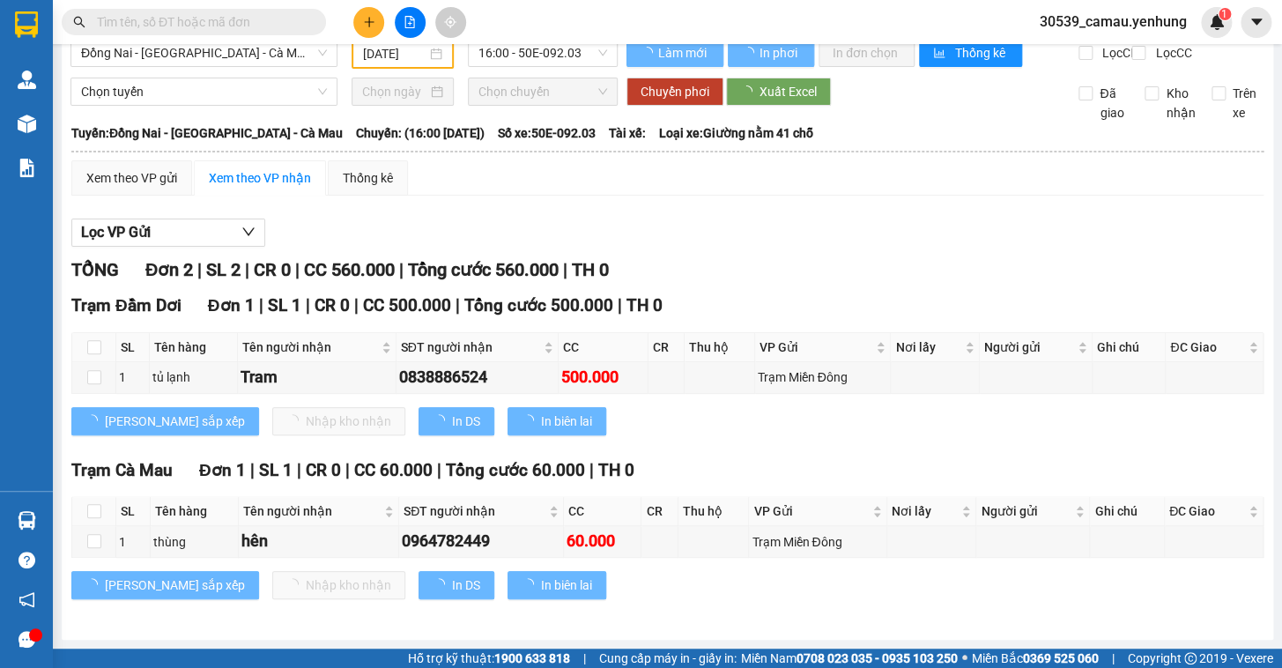
type input "[DATE]"
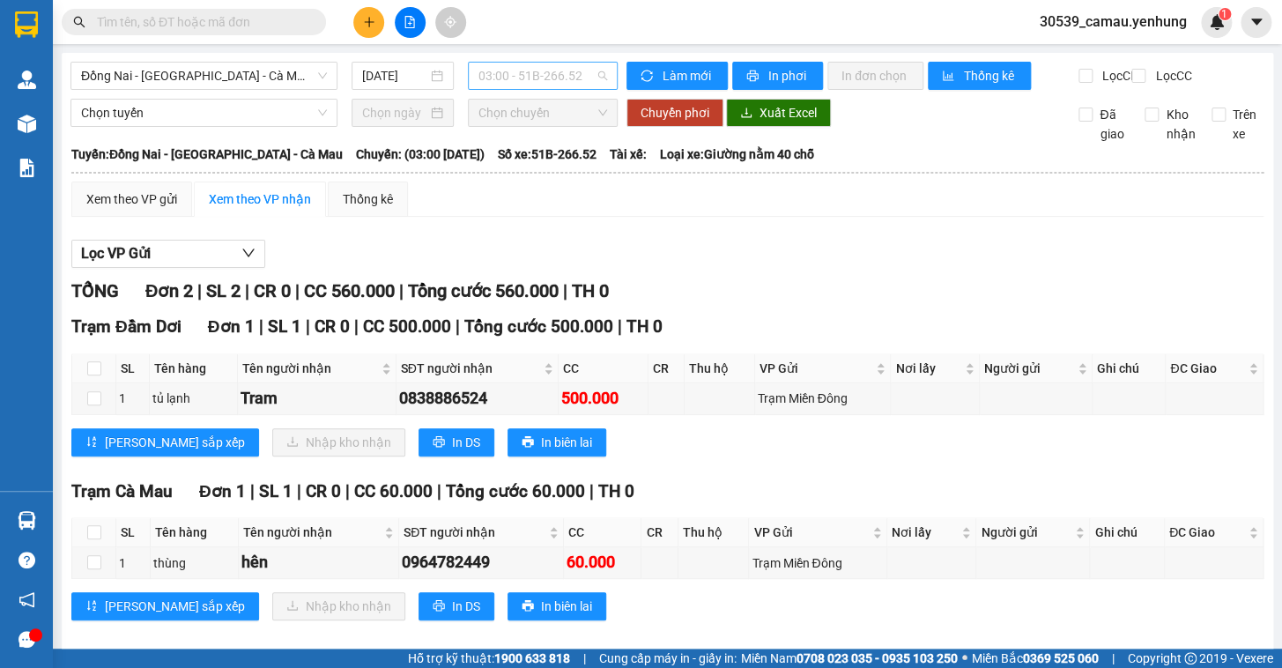
click at [592, 77] on span "03:00 - 51B-266.52" at bounding box center [543, 76] width 129 height 26
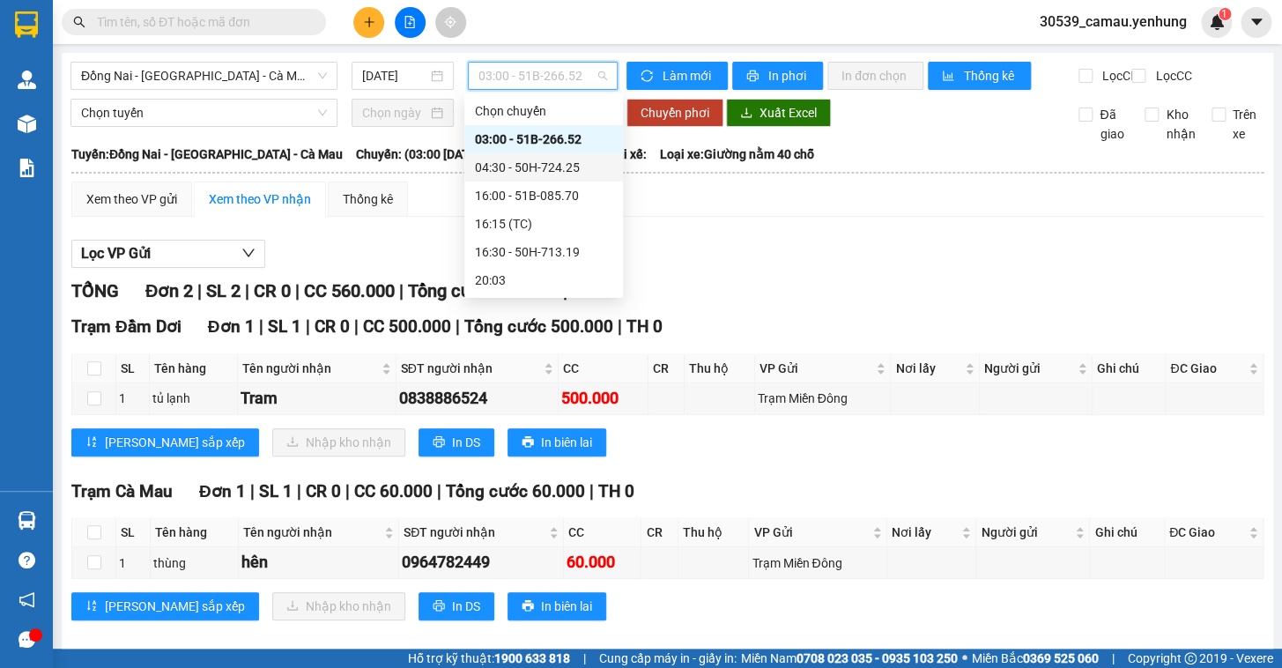
click at [548, 166] on div "04:30 - 50H-724.25" at bounding box center [543, 167] width 137 height 19
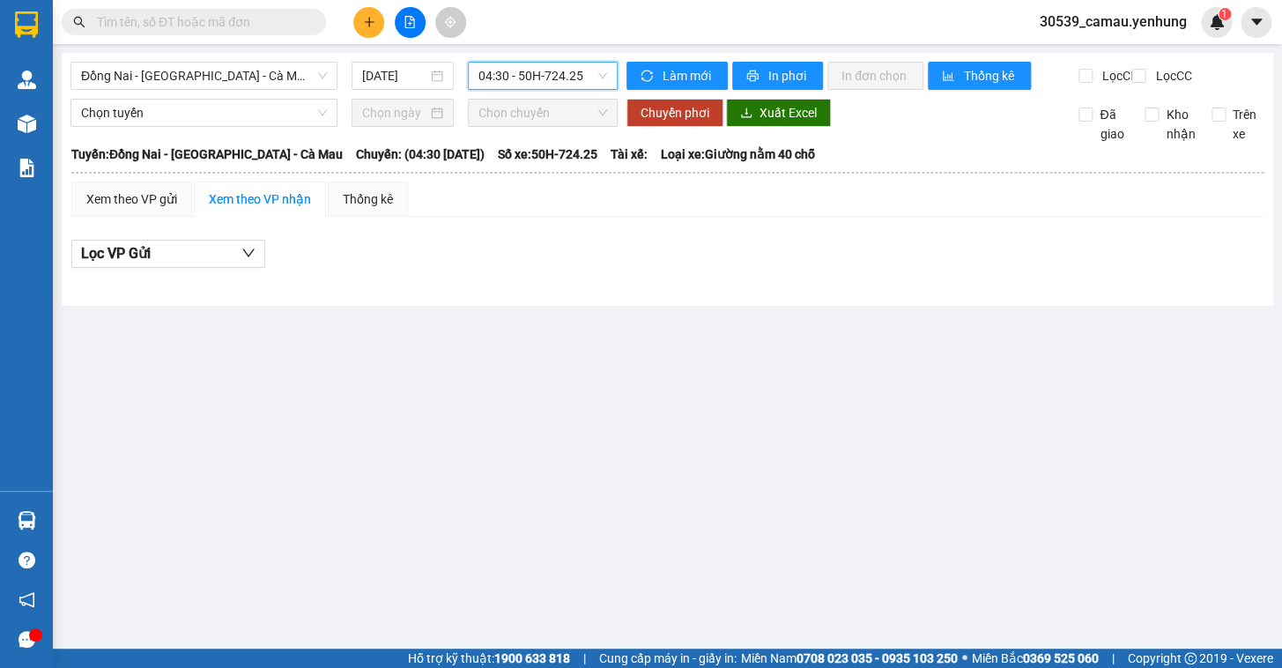
click at [553, 80] on span "04:30 - 50H-724.25" at bounding box center [543, 76] width 129 height 26
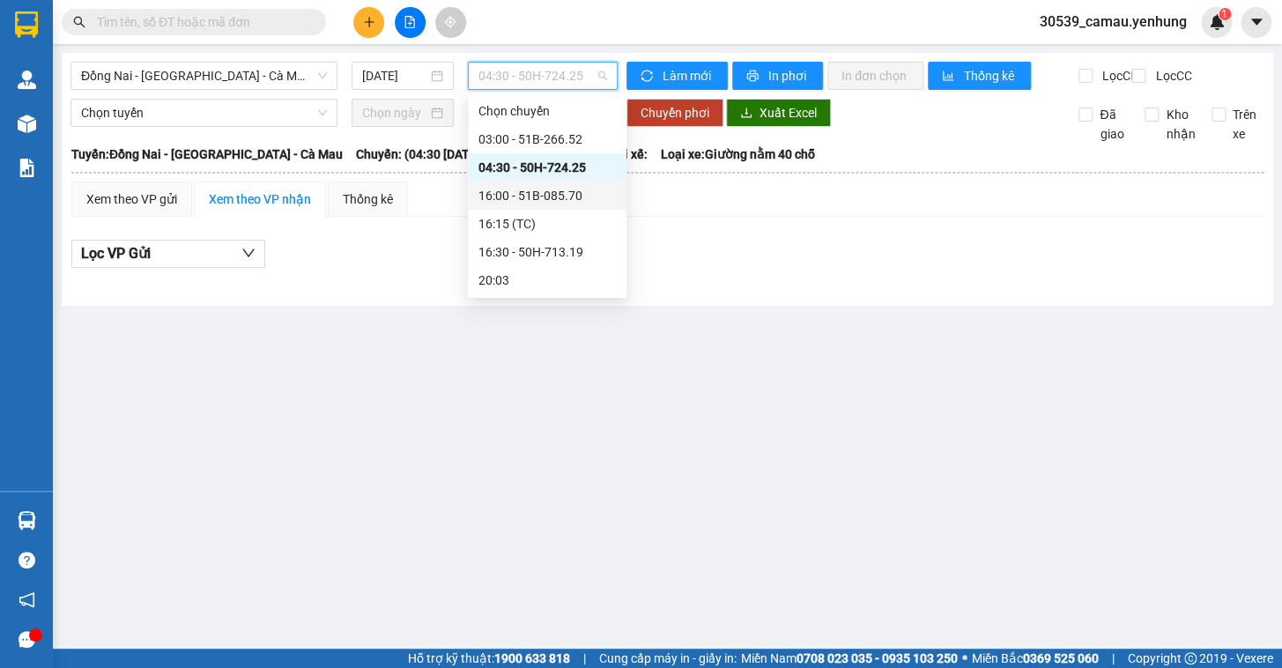
click at [543, 193] on div "16:00 - 51B-085.70" at bounding box center [547, 195] width 137 height 19
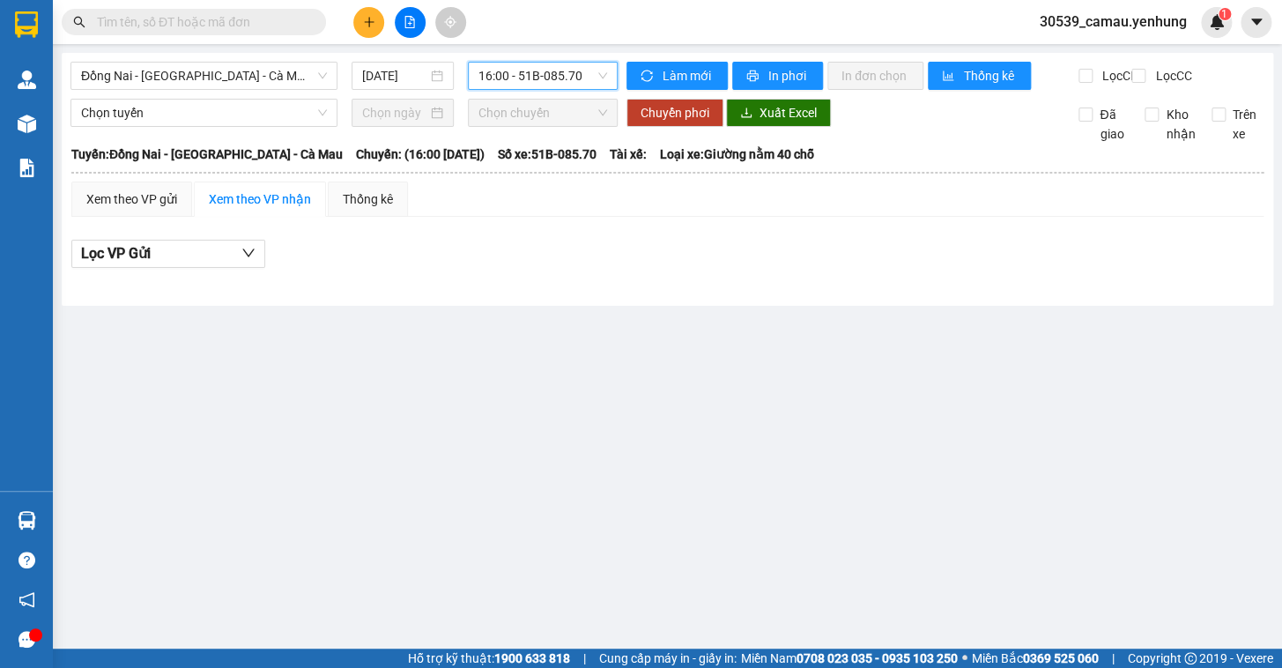
click at [557, 82] on span "16:00 - 51B-085.70" at bounding box center [543, 76] width 129 height 26
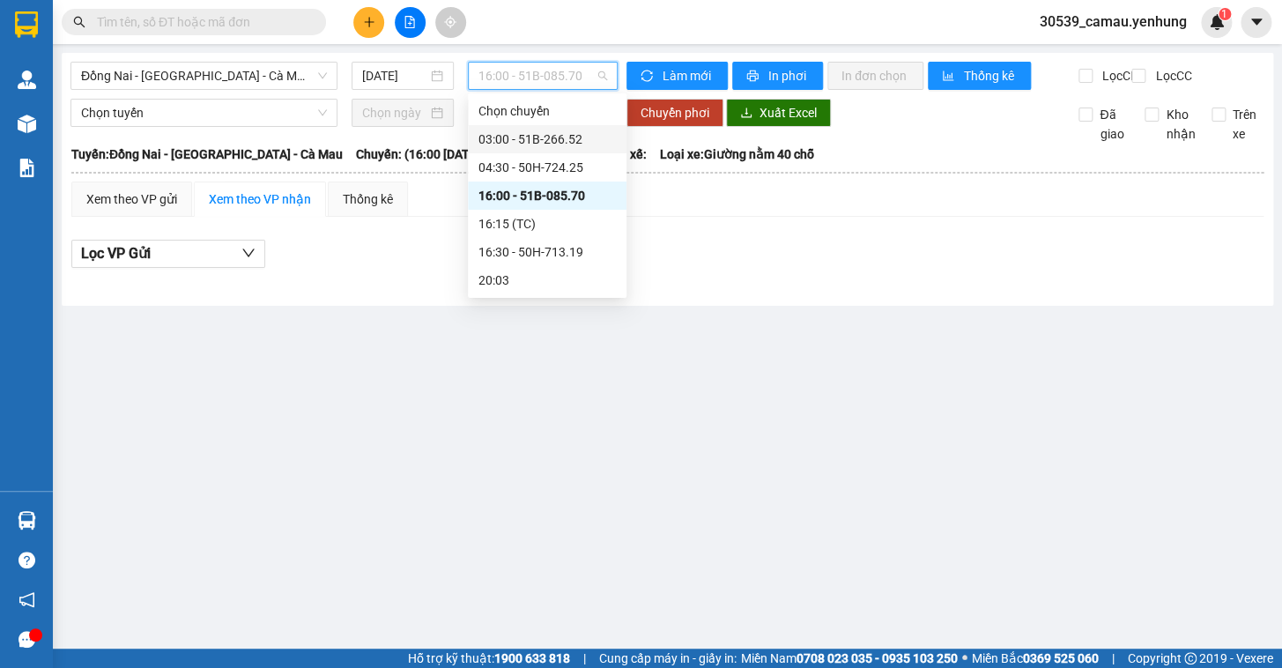
click at [532, 145] on div "03:00 - 51B-266.52" at bounding box center [547, 139] width 137 height 19
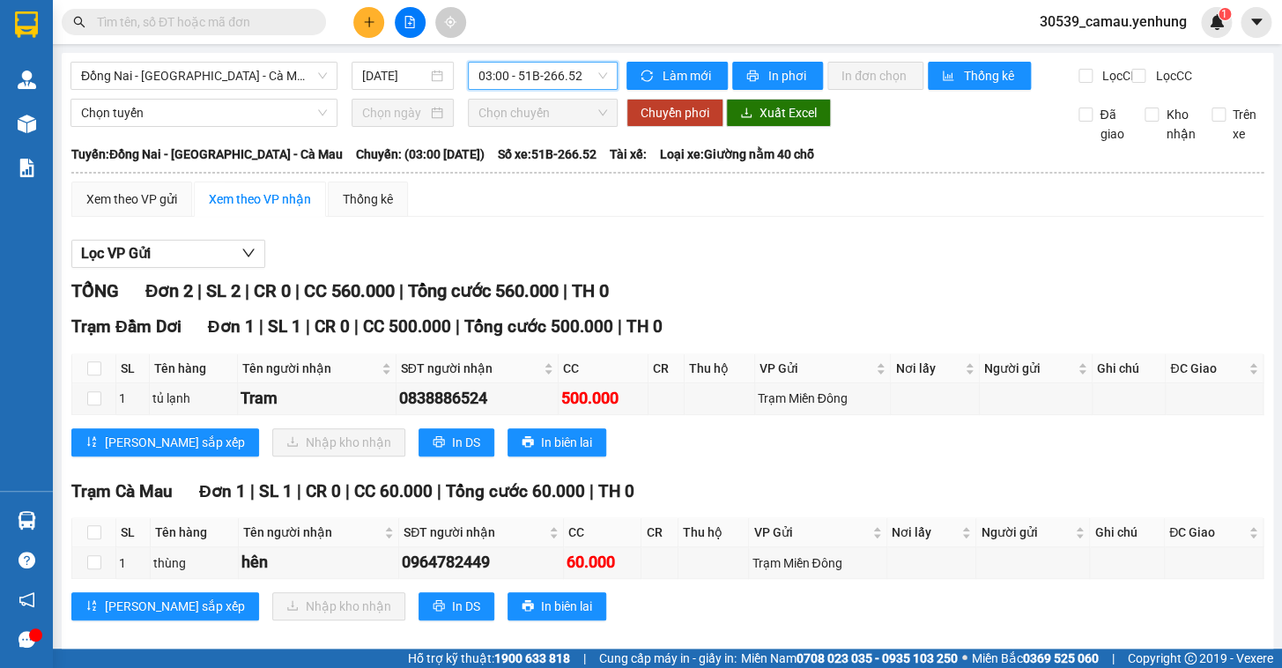
click at [370, 17] on icon "plus" at bounding box center [369, 22] width 12 height 12
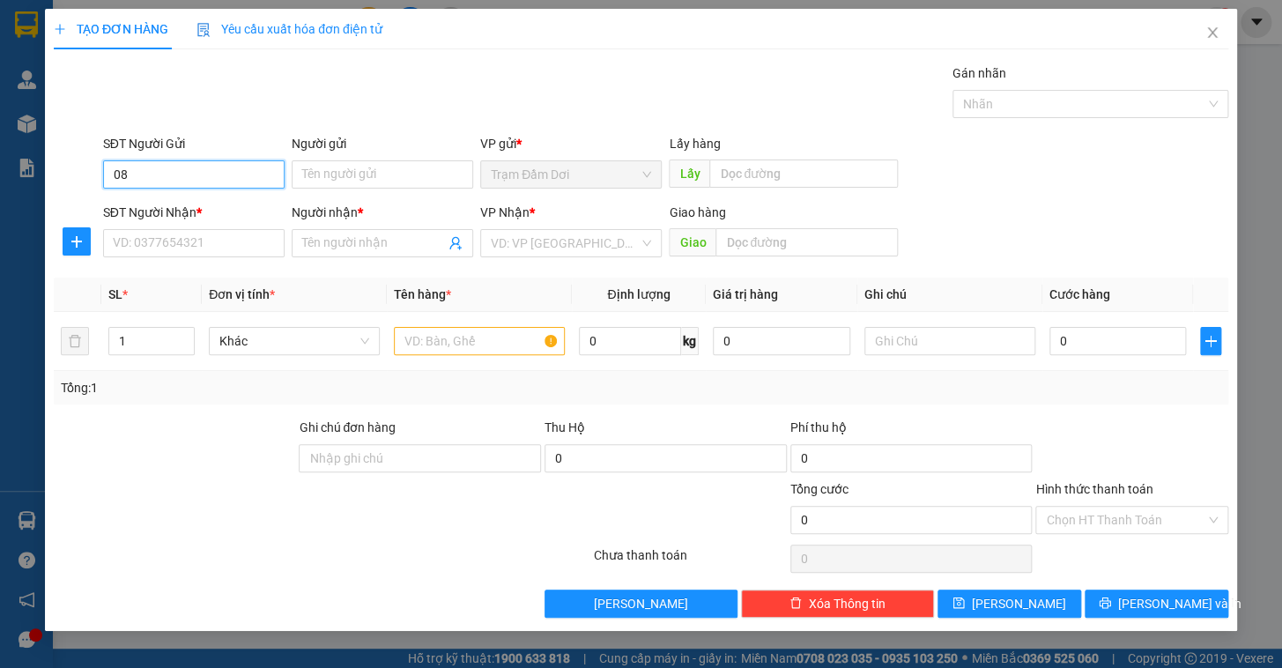
type input "0"
click at [235, 234] on input "SĐT Người Nhận *" at bounding box center [194, 243] width 182 height 28
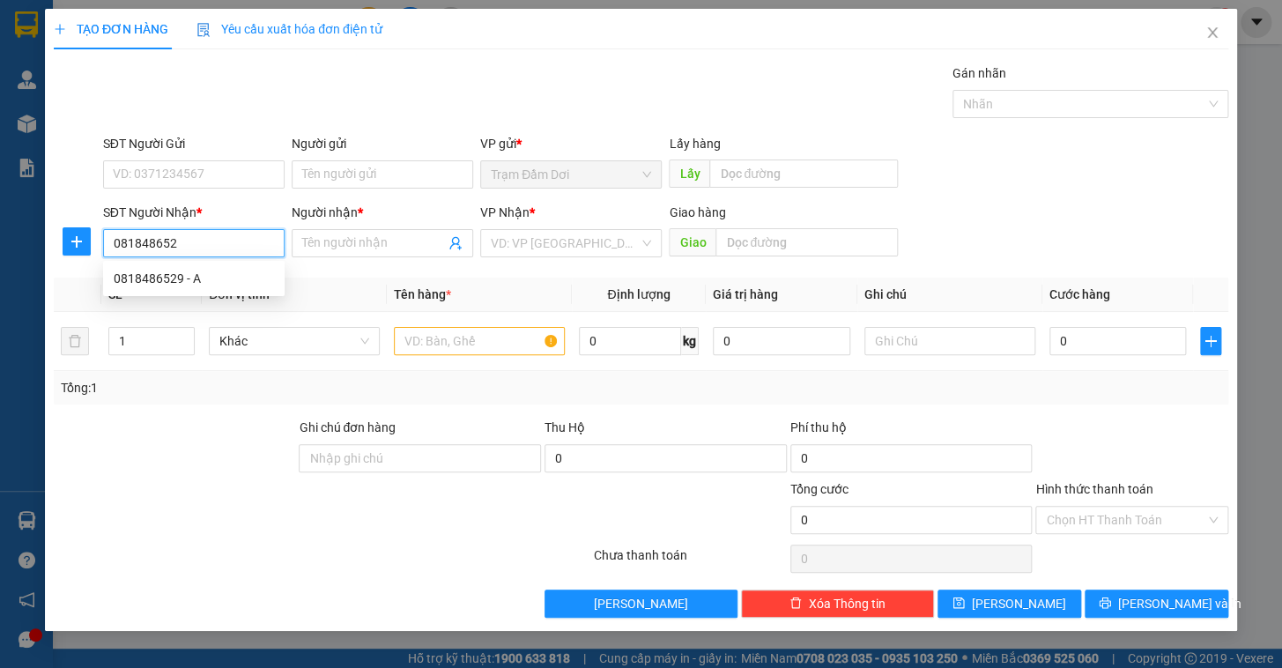
type input "0818486529"
click at [176, 277] on div "0818486529 - A" at bounding box center [194, 278] width 160 height 19
type input "A"
type input "50.000"
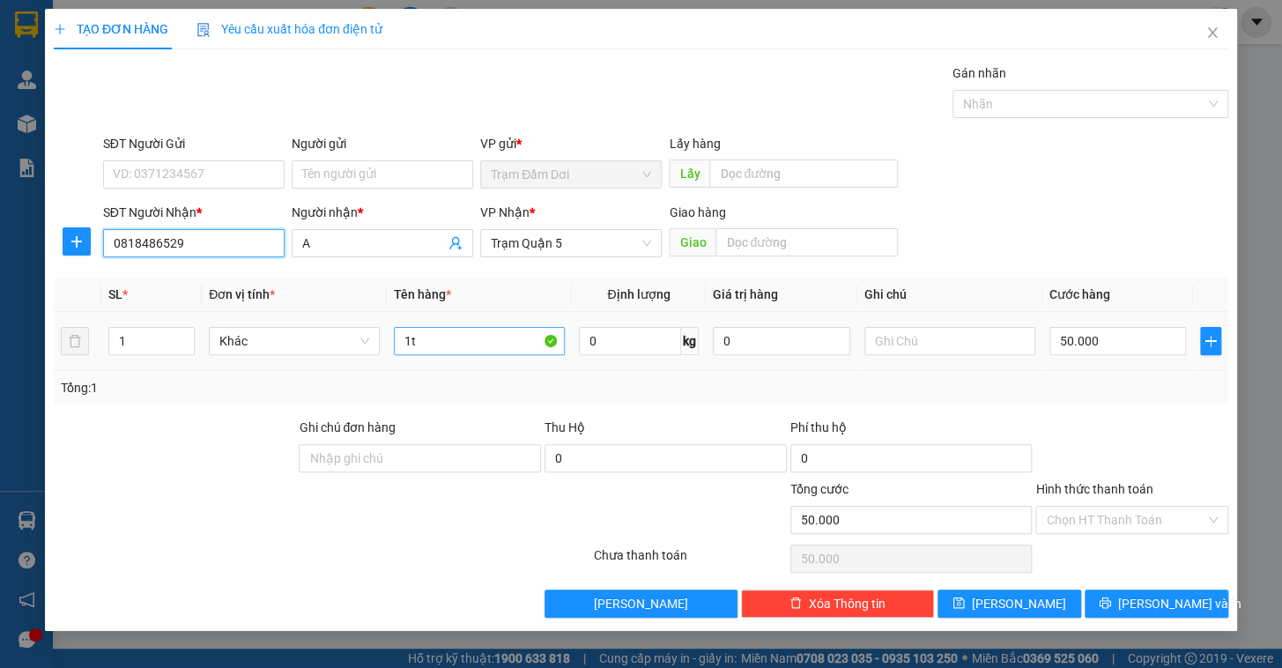
type input "0818486529"
click at [467, 340] on input "1t" at bounding box center [479, 341] width 171 height 28
type input "1boc"
click at [1118, 344] on input "50.000" at bounding box center [1118, 341] width 137 height 28
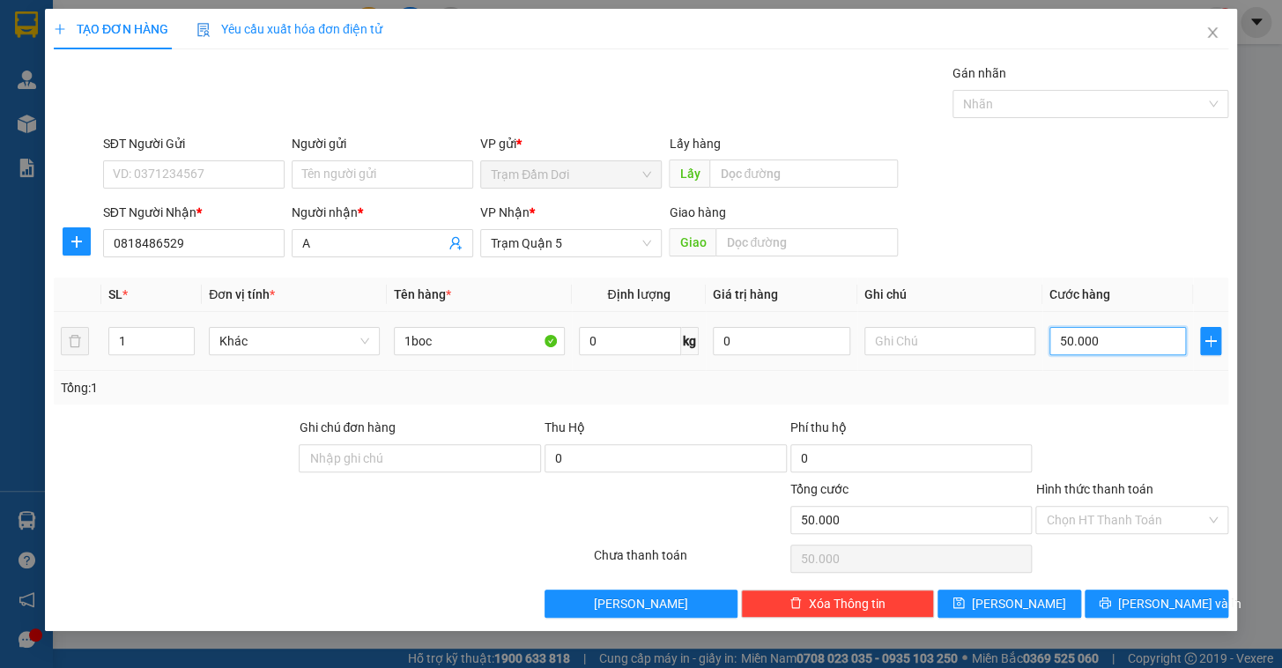
type input "3"
type input "30"
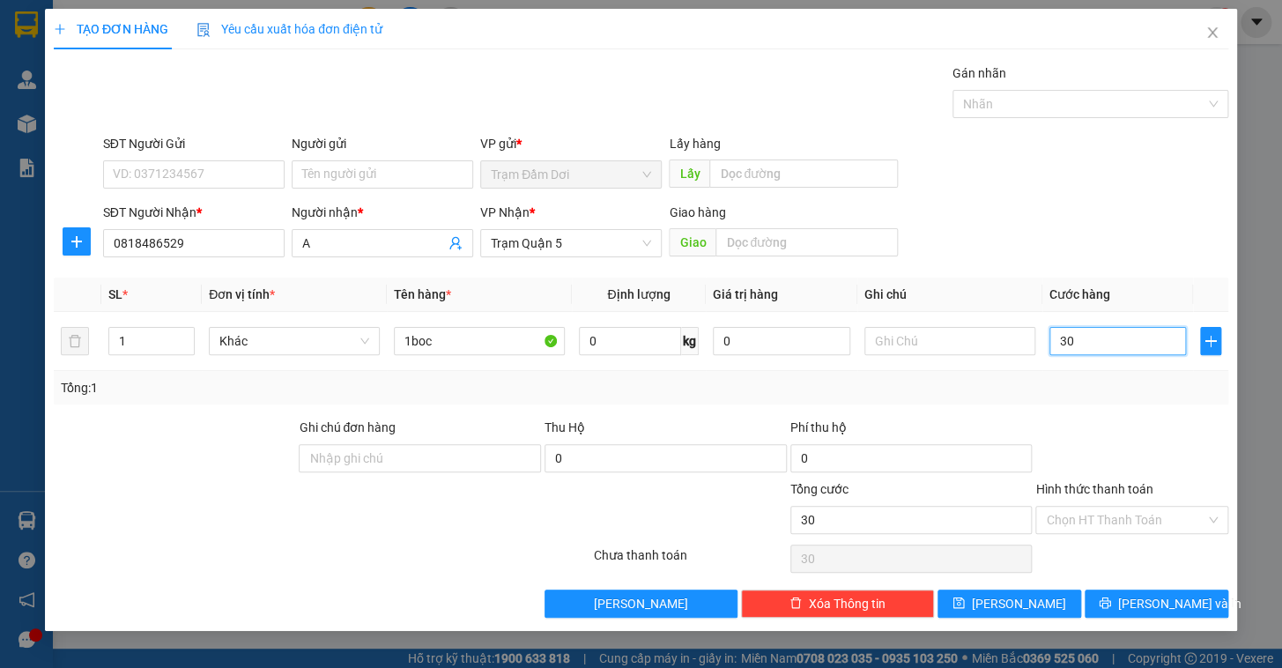
type input "30"
type input "30.000"
click at [1087, 436] on div at bounding box center [1132, 449] width 197 height 62
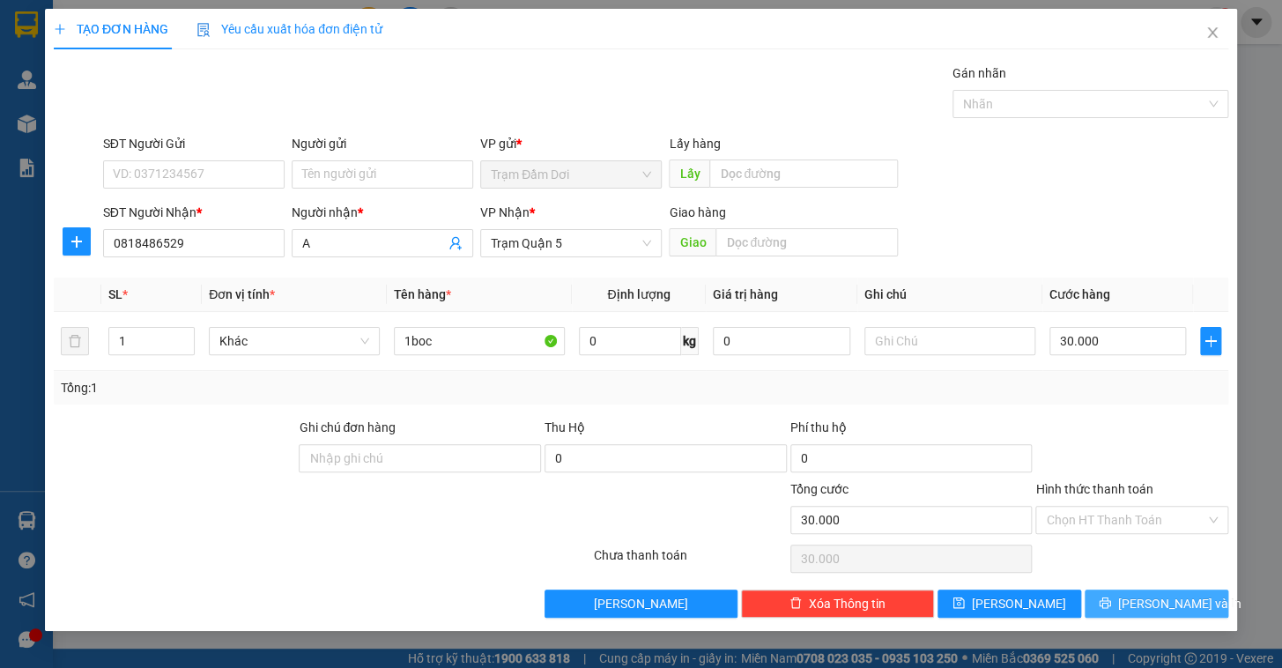
click at [1146, 616] on div "TẠO ĐƠN HÀNG Yêu cầu xuất hóa đơn điện tử Transit Pickup Surcharge Ids Transit …" at bounding box center [641, 320] width 1192 height 622
click at [1135, 625] on div "TẠO ĐƠN HÀNG Yêu cầu xuất hóa đơn điện tử Transit Pickup Surcharge Ids Transit …" at bounding box center [641, 320] width 1192 height 622
click at [1135, 608] on button "[PERSON_NAME] và In" at bounding box center [1157, 604] width 144 height 28
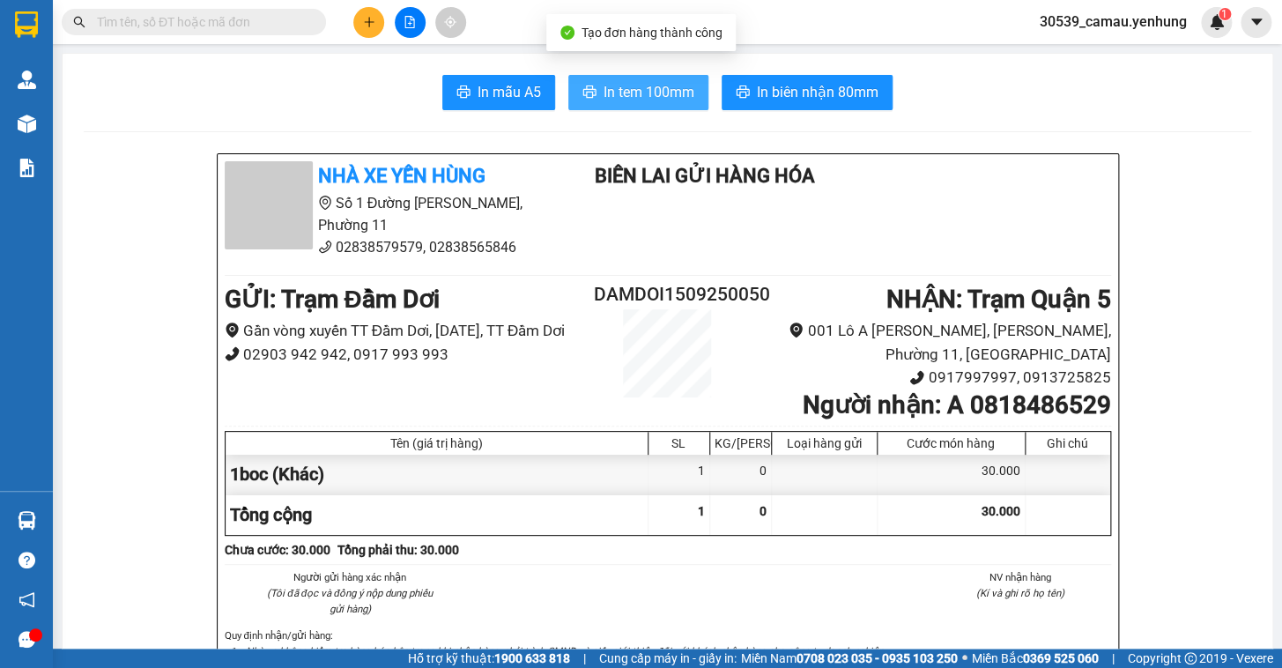
click at [614, 85] on span "In tem 100mm" at bounding box center [649, 92] width 91 height 22
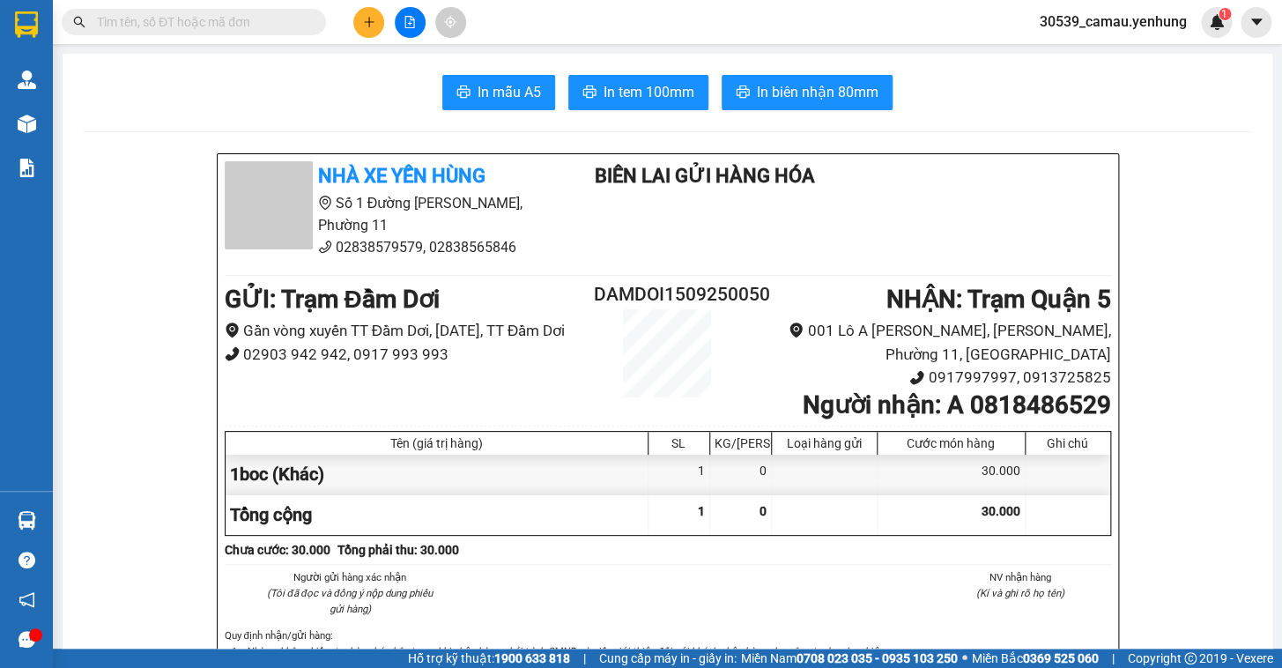
click at [363, 25] on icon "plus" at bounding box center [369, 22] width 12 height 12
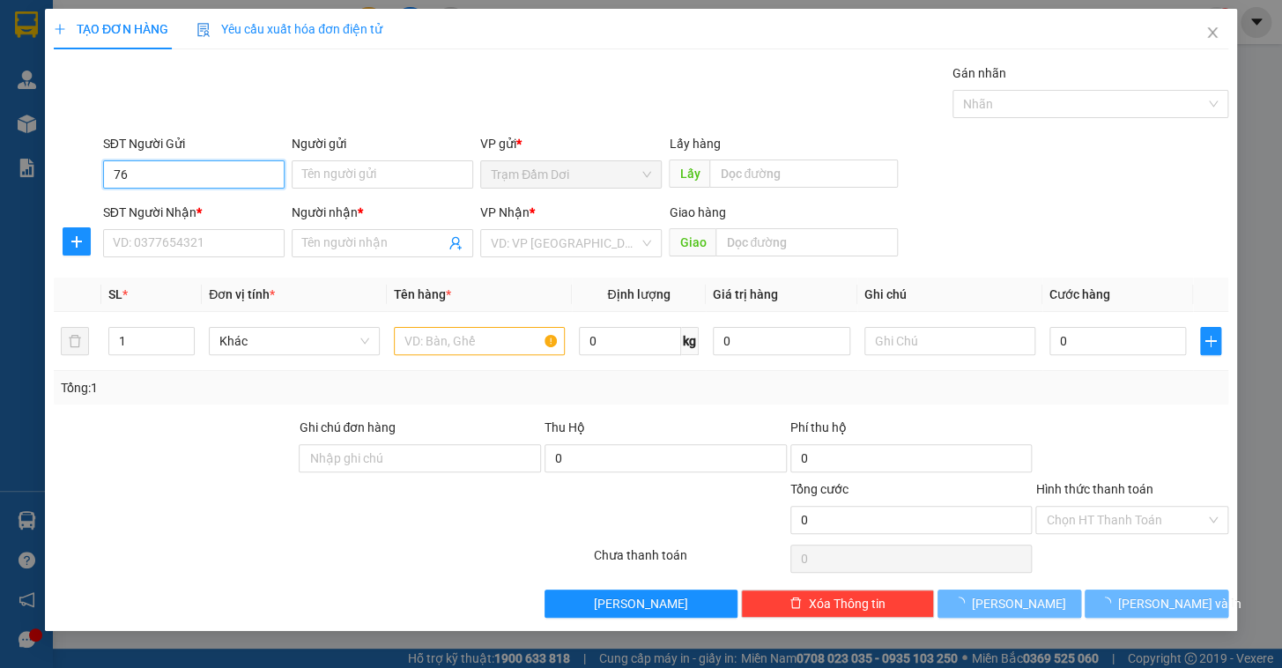
type input "7"
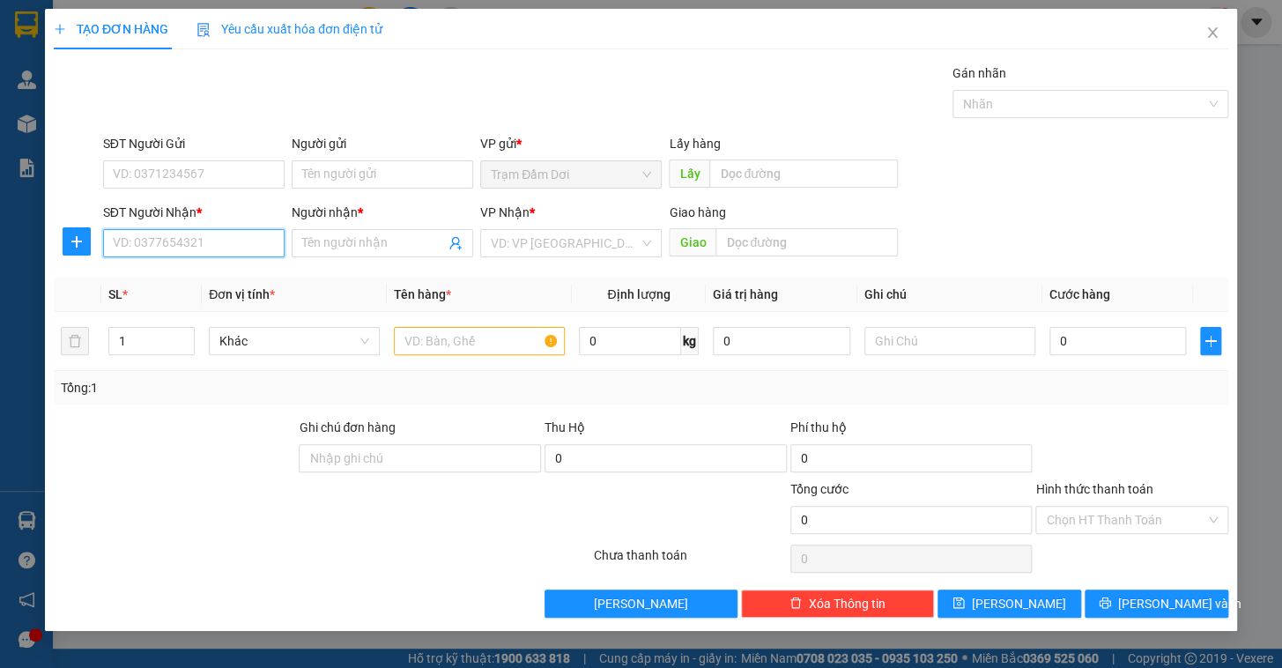
click at [163, 248] on input "SĐT Người Nhận *" at bounding box center [194, 243] width 182 height 28
click at [201, 282] on div "0943706768 - mident" at bounding box center [194, 278] width 160 height 19
type input "0943706768"
type input "mident"
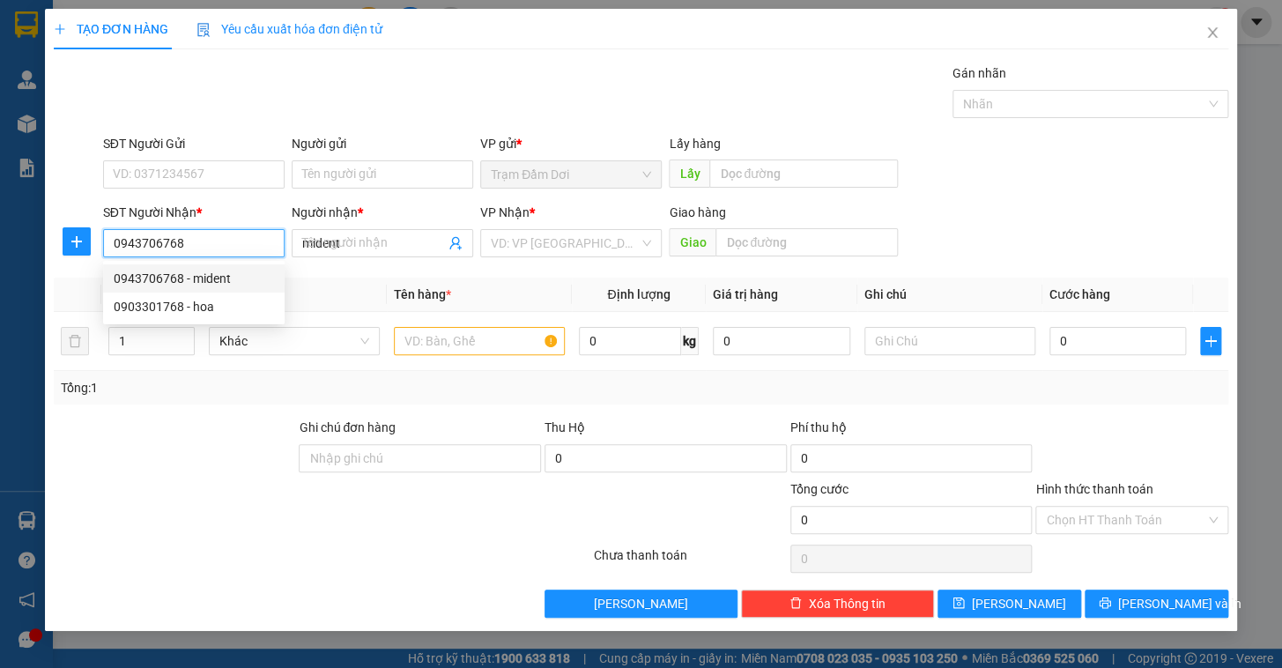
type input "30.000"
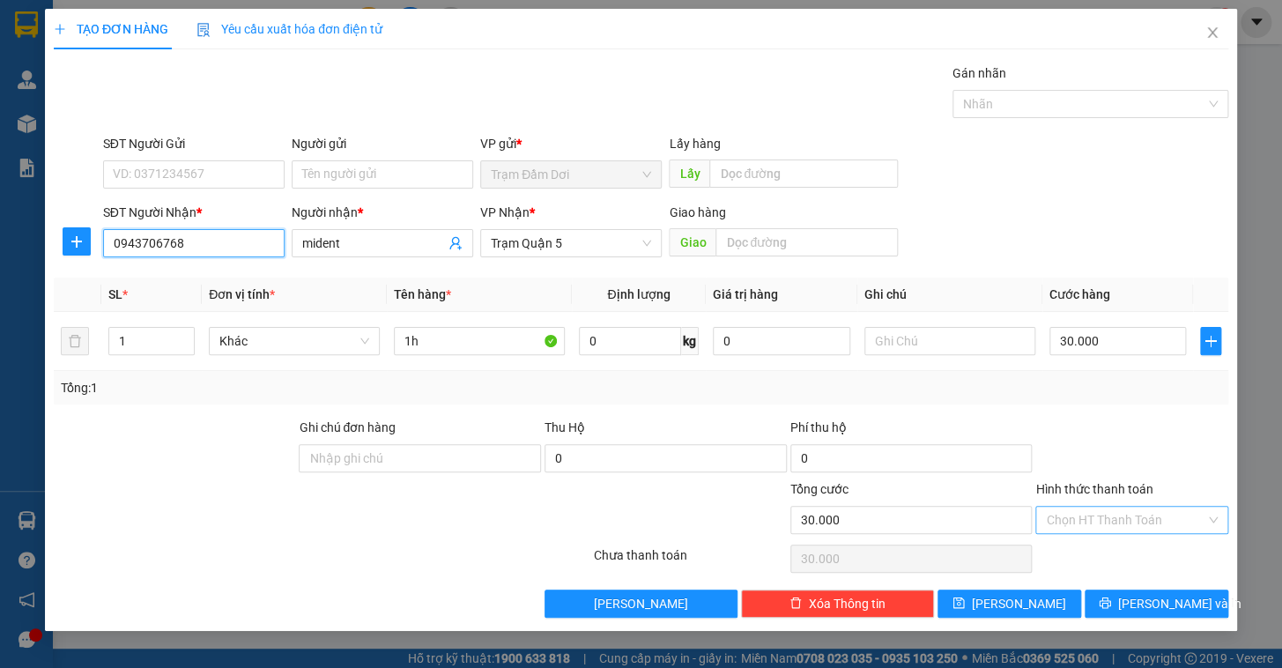
type input "0943706768"
drag, startPoint x: 1146, startPoint y: 509, endPoint x: 1144, endPoint y: 529, distance: 19.5
click at [1146, 512] on input "Hình thức thanh toán" at bounding box center [1126, 520] width 160 height 26
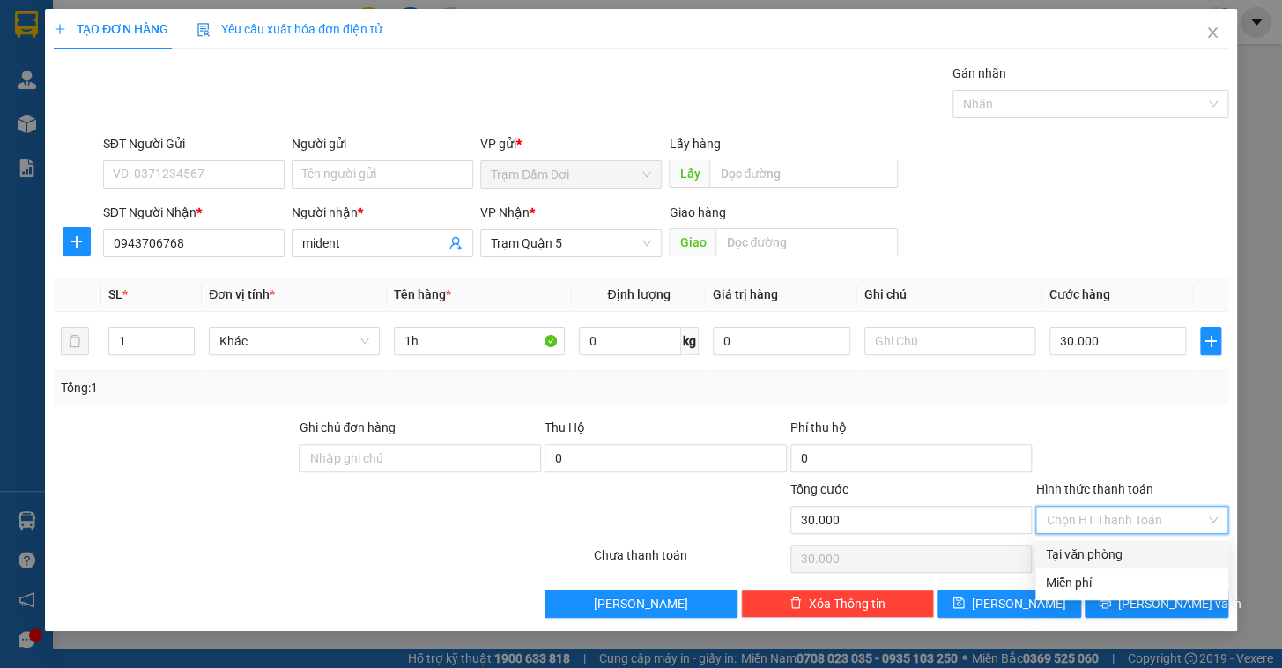
click at [1138, 548] on div "Tại văn phòng" at bounding box center [1132, 554] width 172 height 19
type input "0"
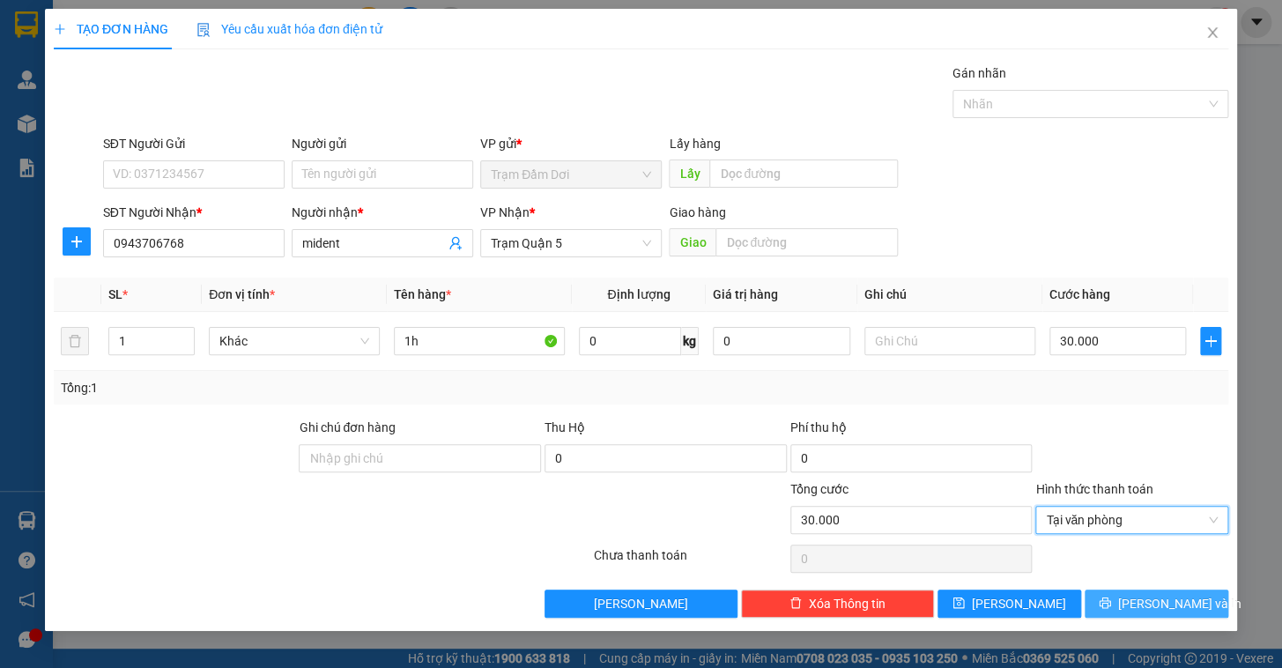
click at [1150, 608] on span "[PERSON_NAME] và In" at bounding box center [1179, 603] width 123 height 19
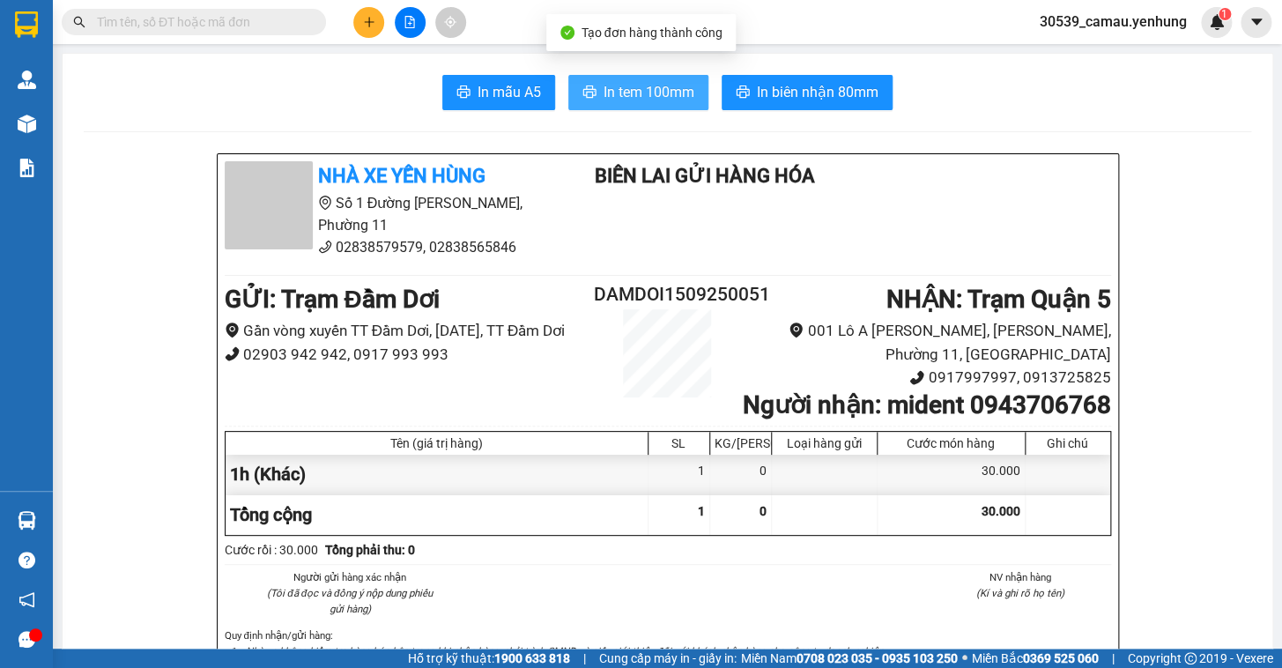
click at [635, 98] on span "In tem 100mm" at bounding box center [649, 92] width 91 height 22
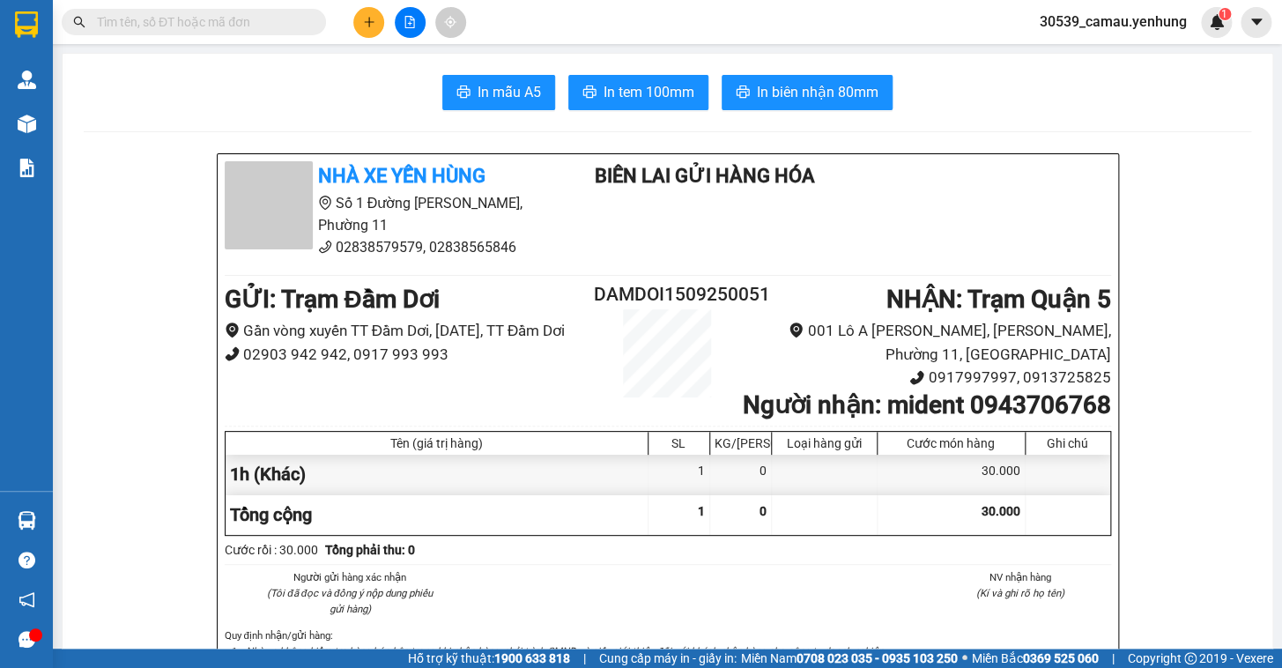
click at [382, 19] on button at bounding box center [368, 22] width 31 height 31
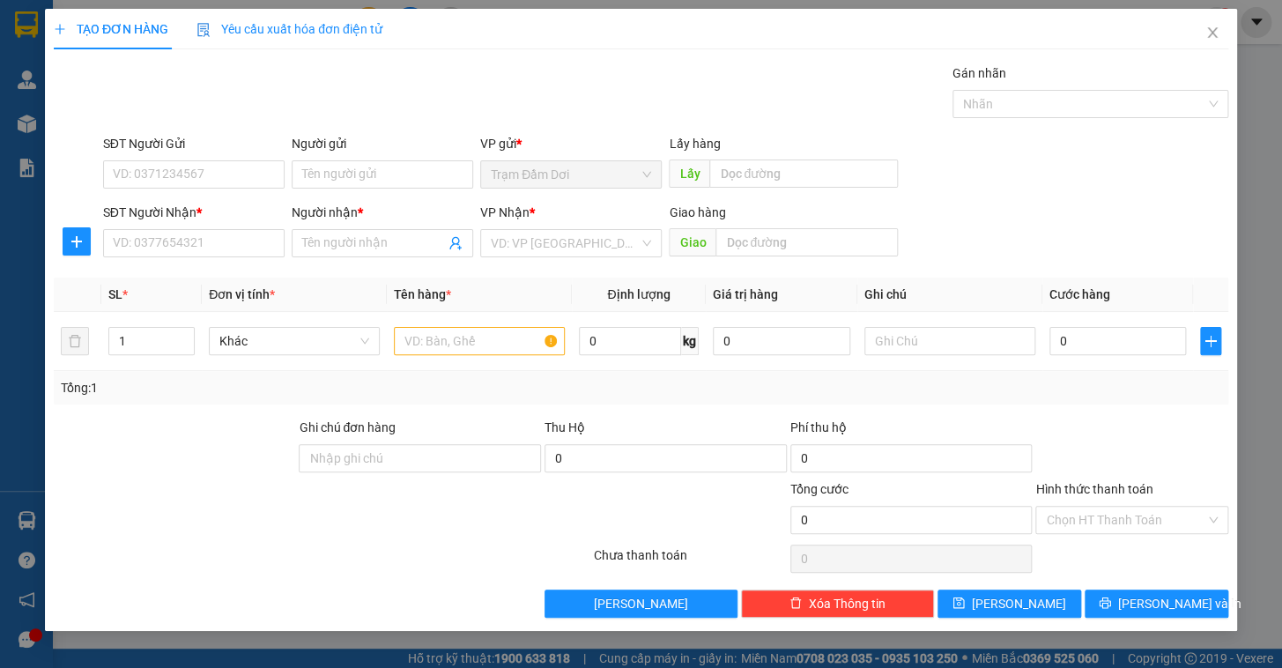
click at [189, 257] on div "SĐT Người Nhận * VD: 0377654321" at bounding box center [194, 234] width 182 height 62
click at [201, 232] on input "SĐT Người Nhận *" at bounding box center [194, 243] width 182 height 28
click at [182, 279] on div "0326064458 - nghi" at bounding box center [194, 278] width 160 height 19
type input "0326064458"
type input "nghi"
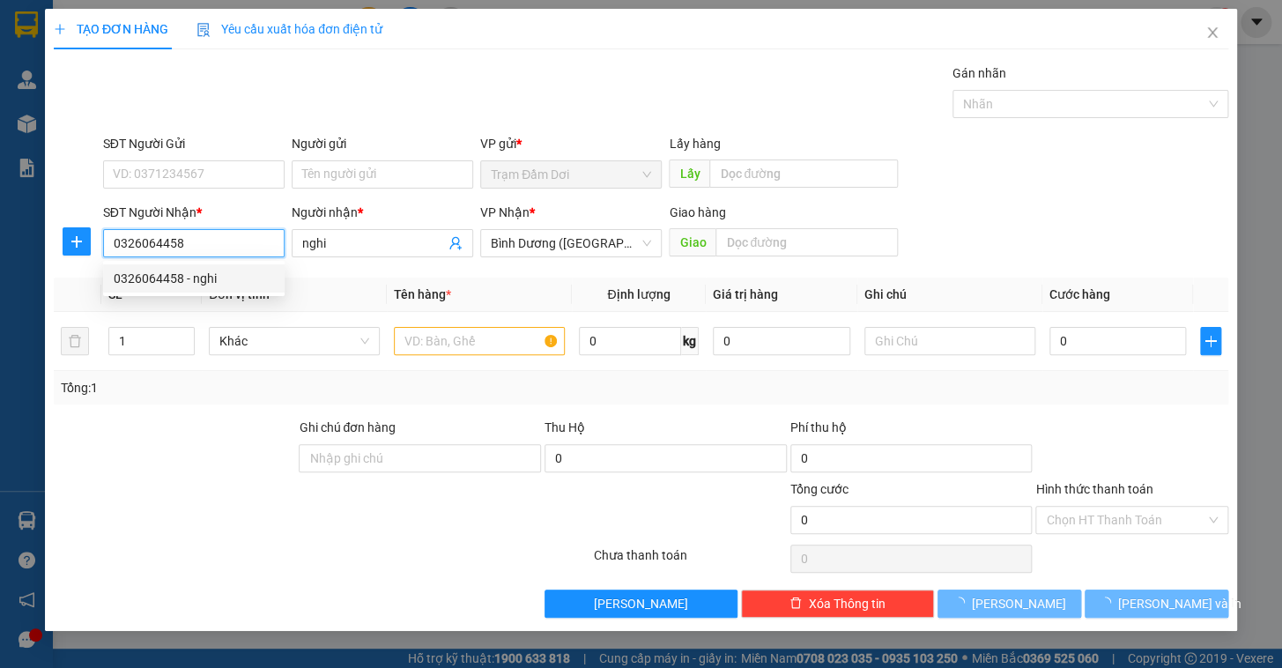
type input "50.000"
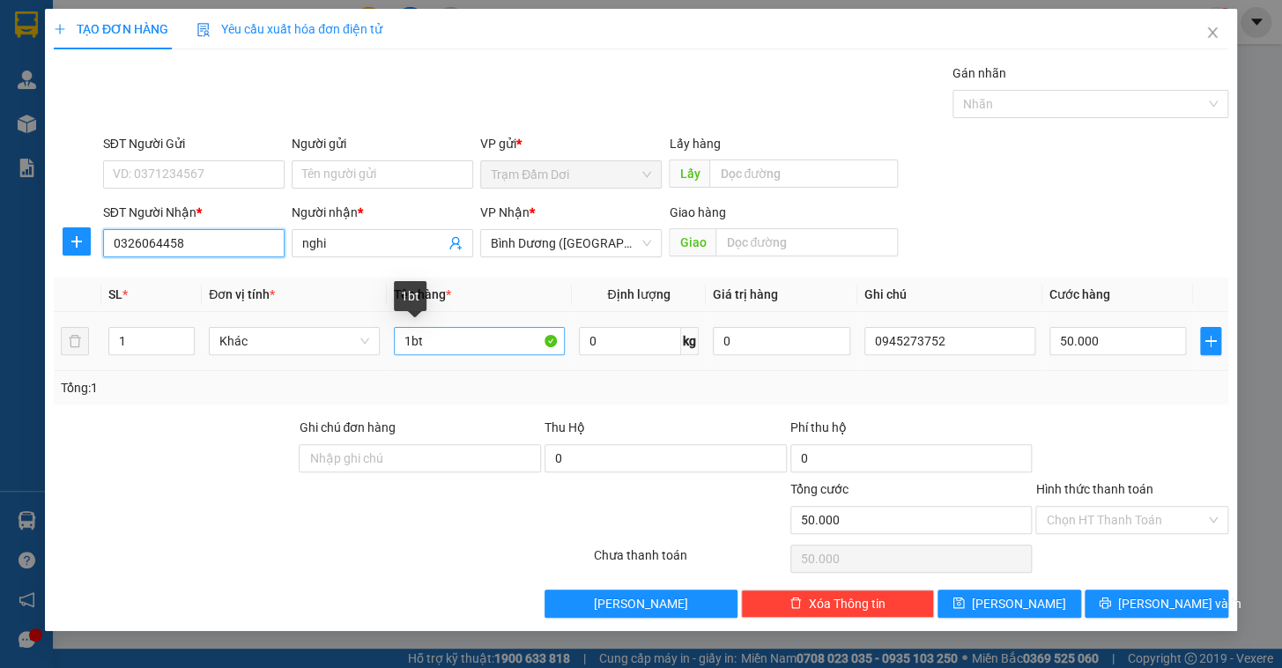
type input "0326064458"
click at [416, 337] on input "1bt" at bounding box center [479, 341] width 171 height 28
type input "1t"
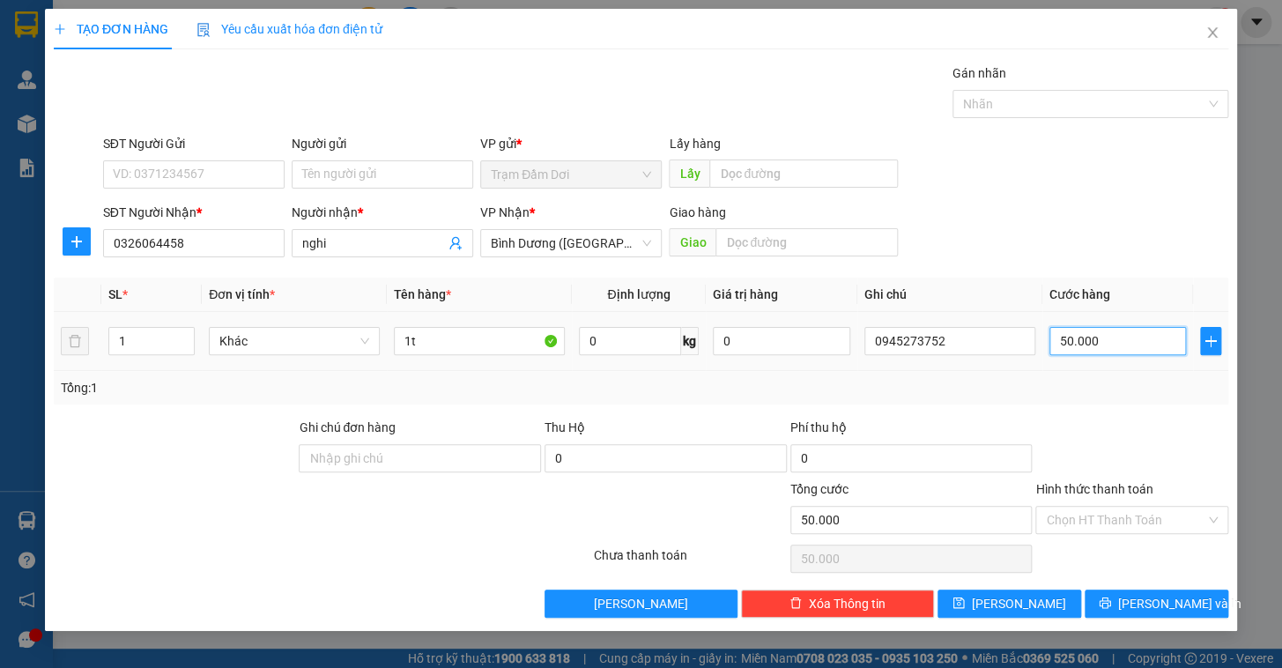
click at [1119, 334] on input "50.000" at bounding box center [1118, 341] width 137 height 28
type input "1"
type input "15"
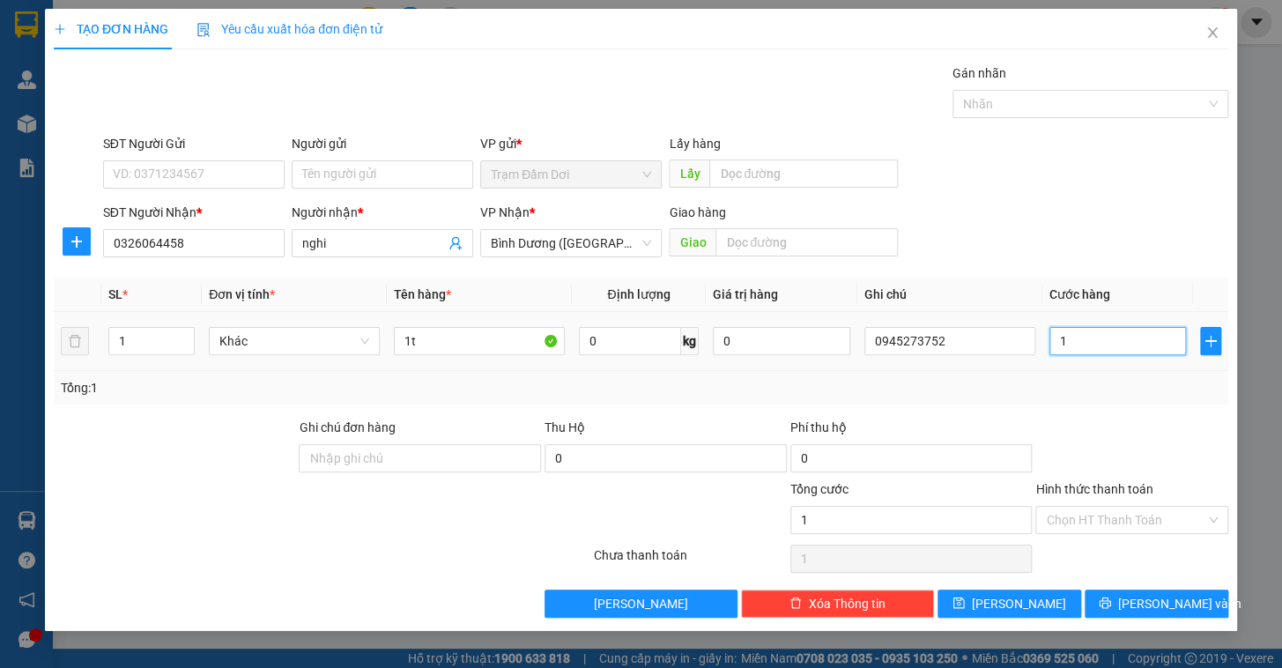
type input "15"
type input "150"
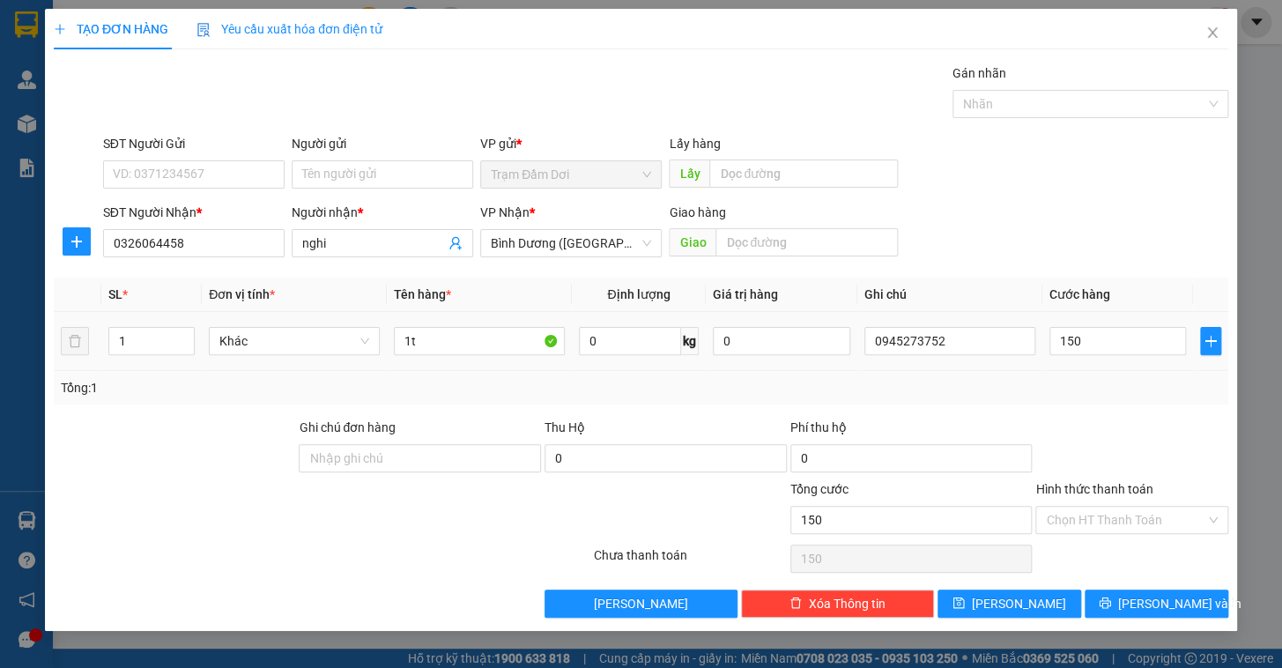
type input "150.000"
click at [1132, 444] on div at bounding box center [1132, 449] width 197 height 62
click at [1119, 515] on input "Hình thức thanh toán" at bounding box center [1126, 520] width 160 height 26
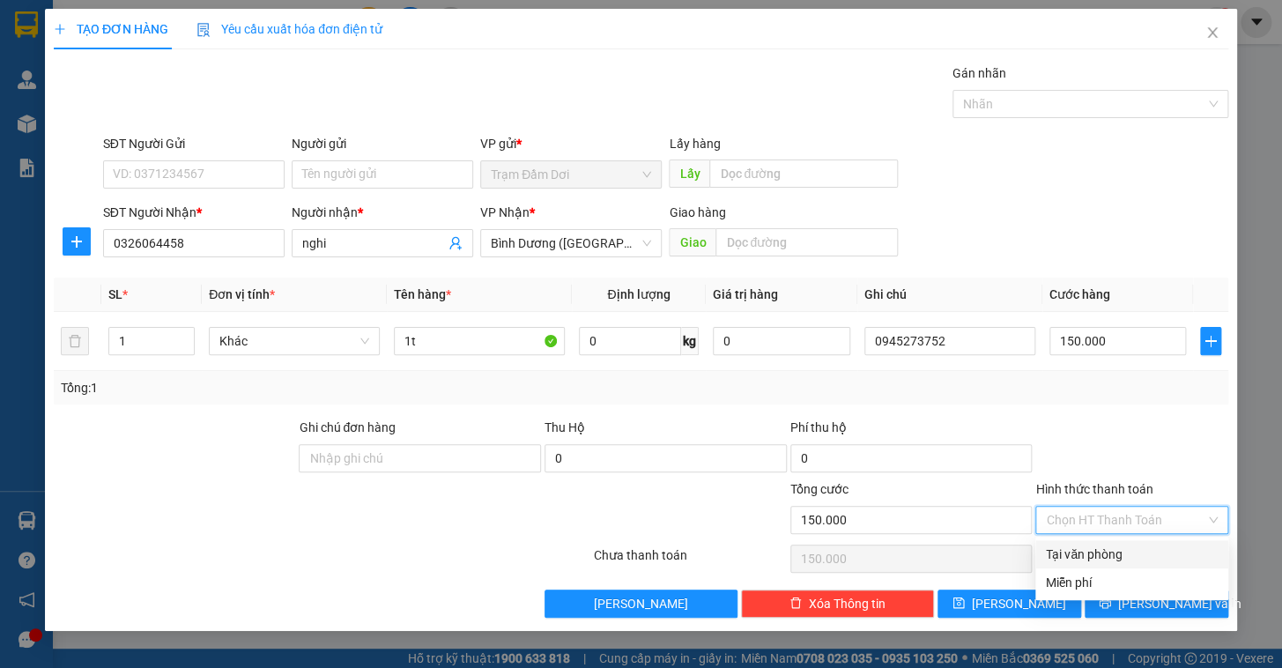
click at [1125, 558] on div "Tại văn phòng" at bounding box center [1132, 554] width 172 height 19
type input "0"
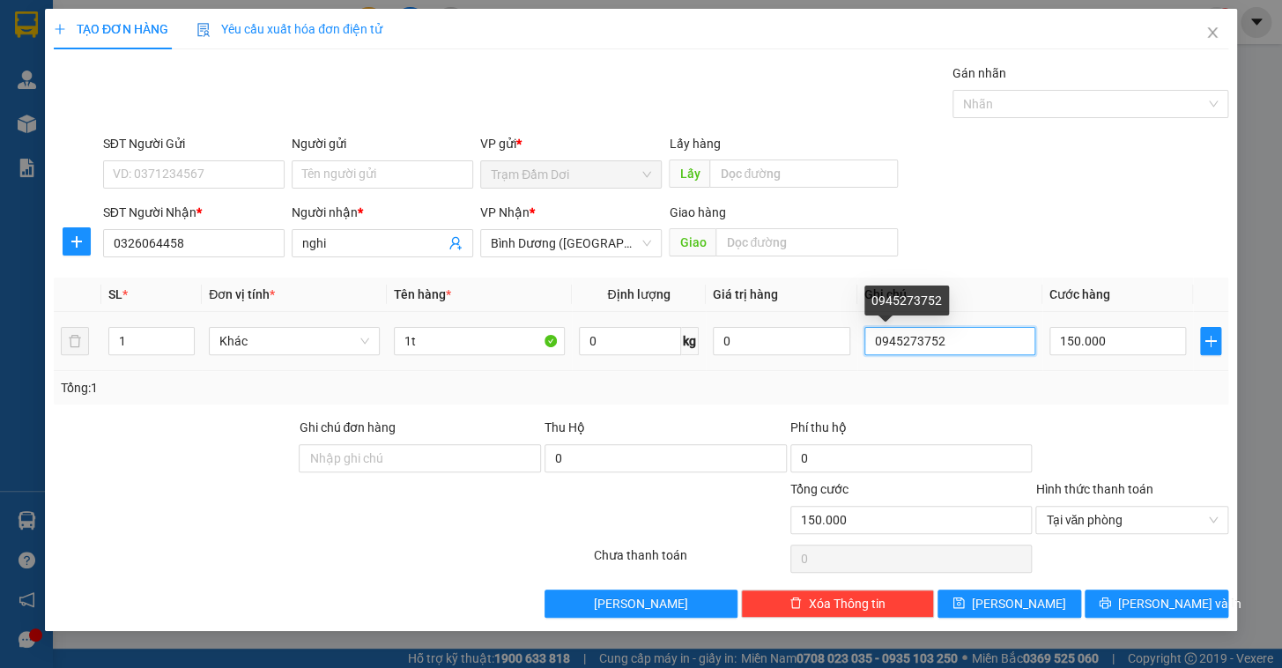
click at [969, 342] on input "0945273752" at bounding box center [950, 341] width 171 height 28
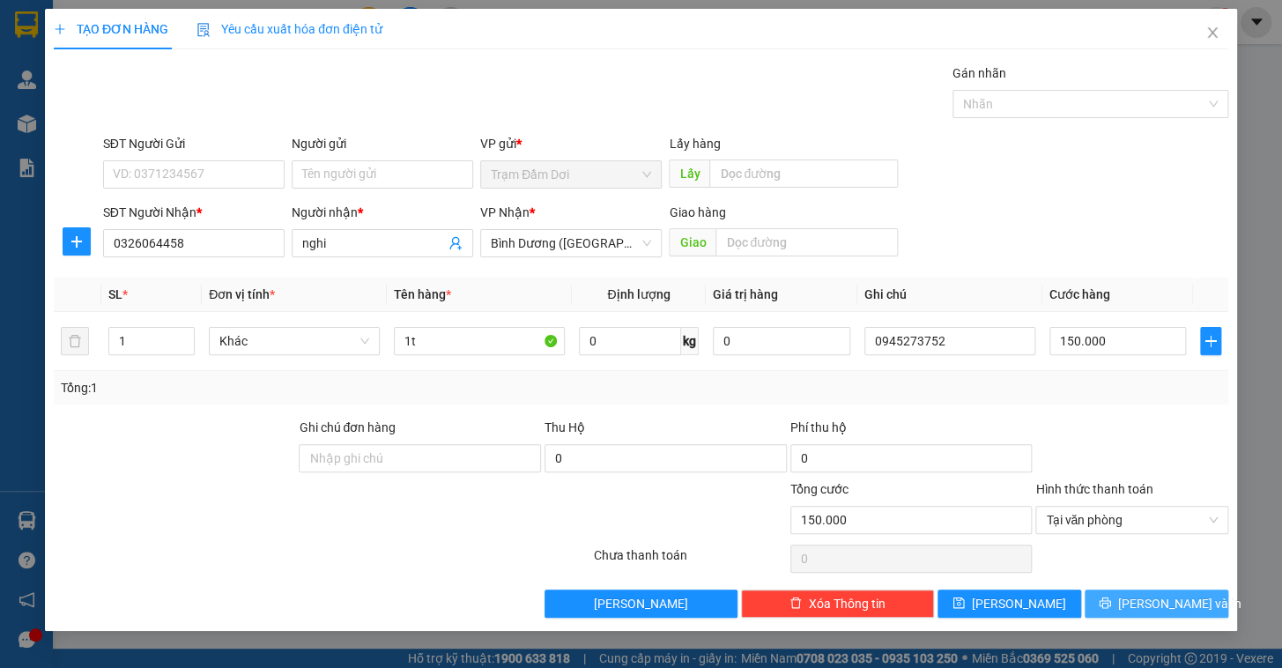
click at [1173, 612] on span "[PERSON_NAME] và In" at bounding box center [1179, 603] width 123 height 19
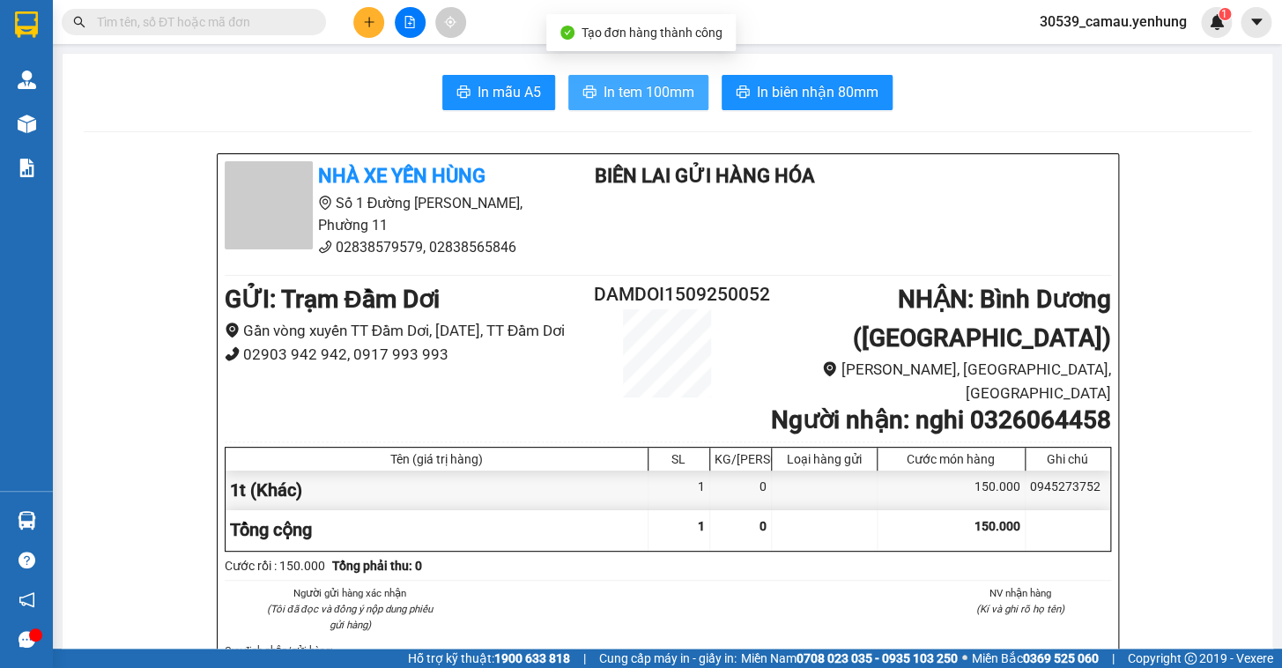
click at [627, 90] on span "In tem 100mm" at bounding box center [649, 92] width 91 height 22
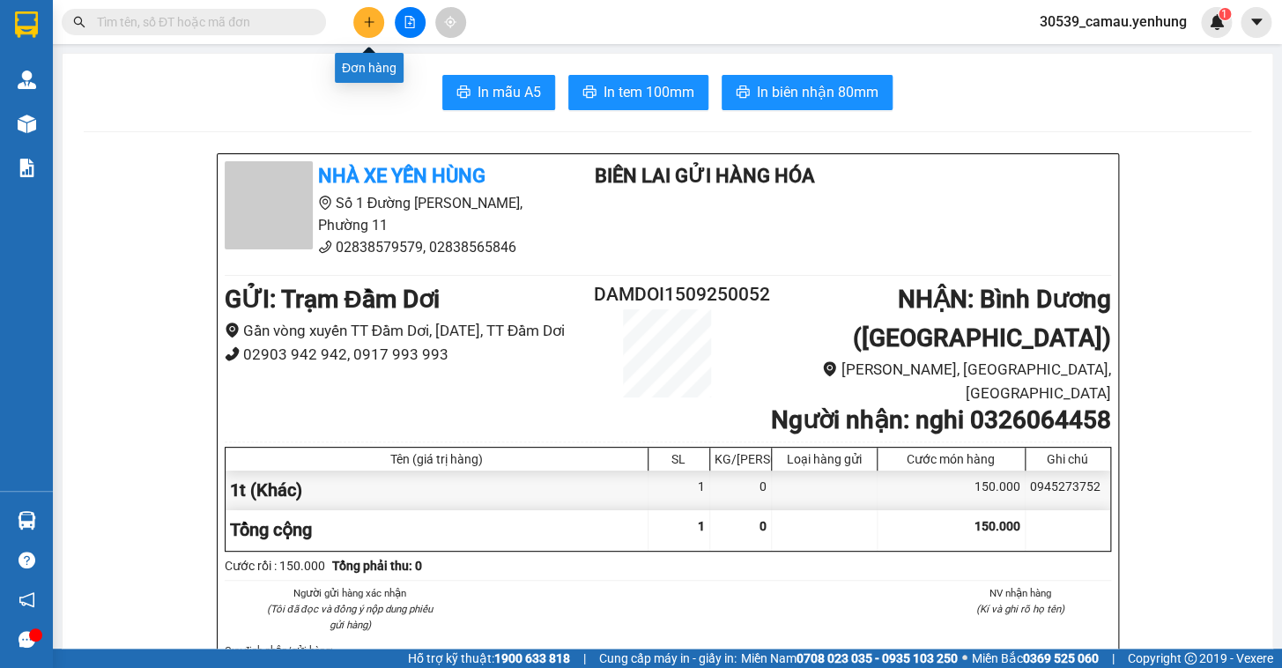
click at [358, 18] on button at bounding box center [368, 22] width 31 height 31
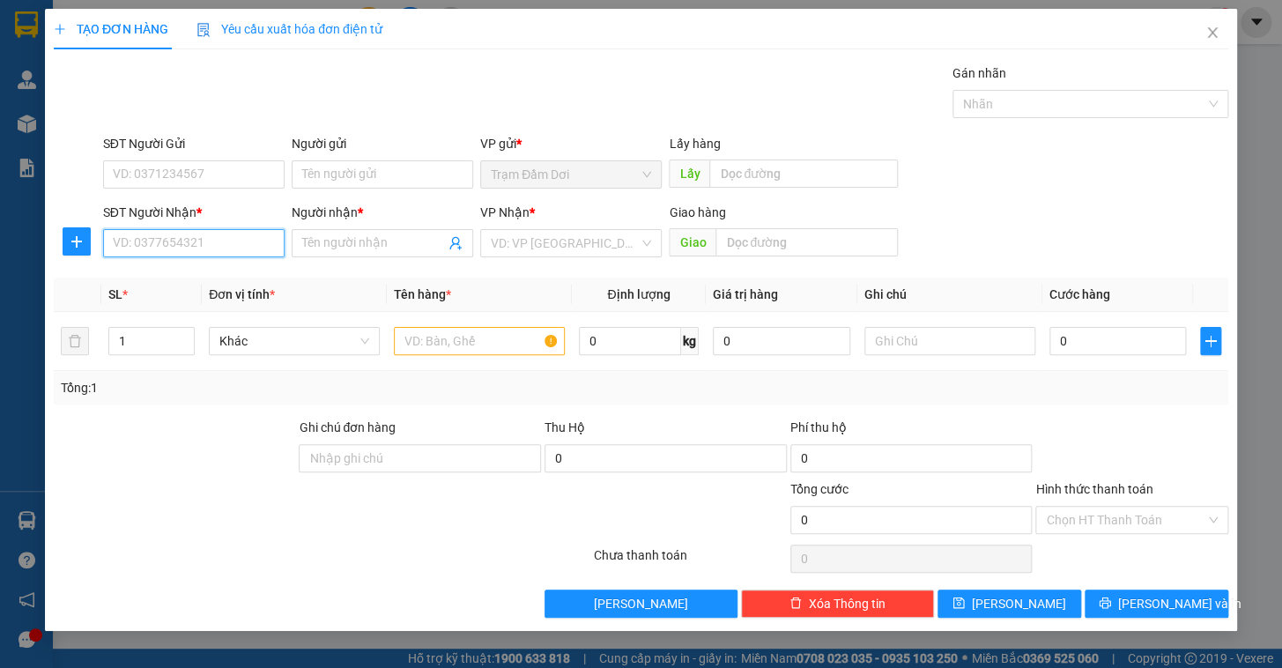
drag, startPoint x: 152, startPoint y: 250, endPoint x: 154, endPoint y: 241, distance: 9.2
click at [153, 249] on input "SĐT Người Nhận *" at bounding box center [194, 243] width 182 height 28
type input "0"
click at [156, 285] on div "0976019357 - phuc" at bounding box center [194, 278] width 160 height 19
type input "0976019357"
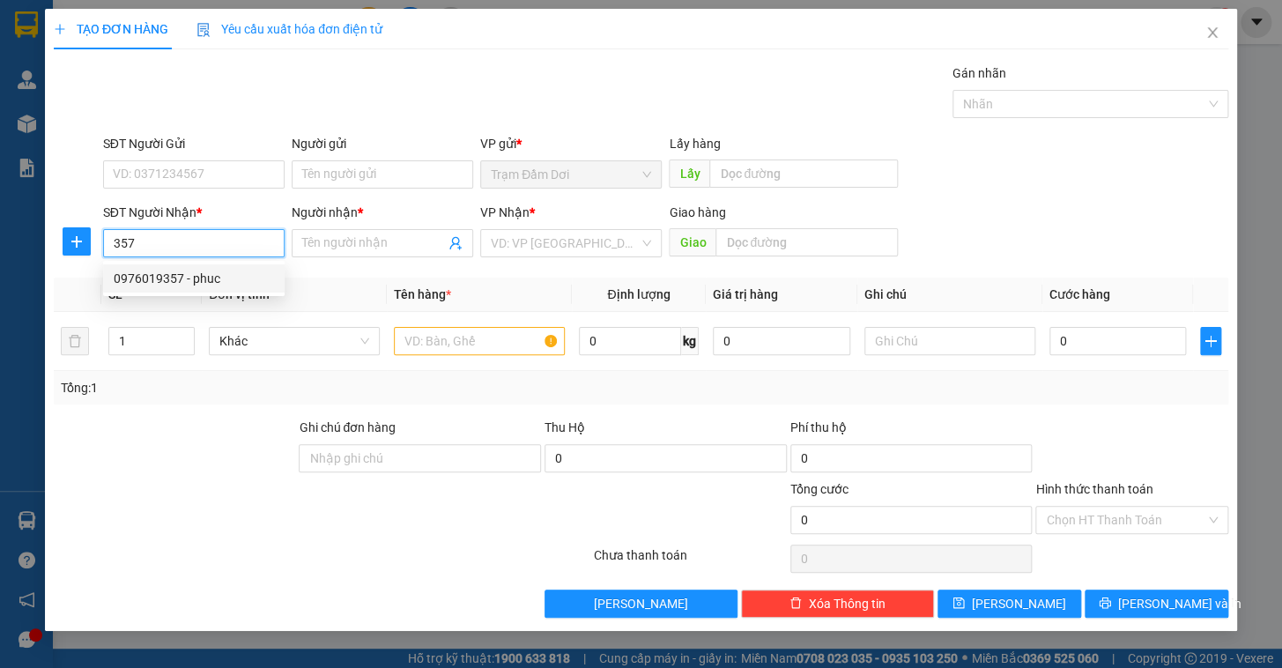
type input "phuc"
type input "đong tâm"
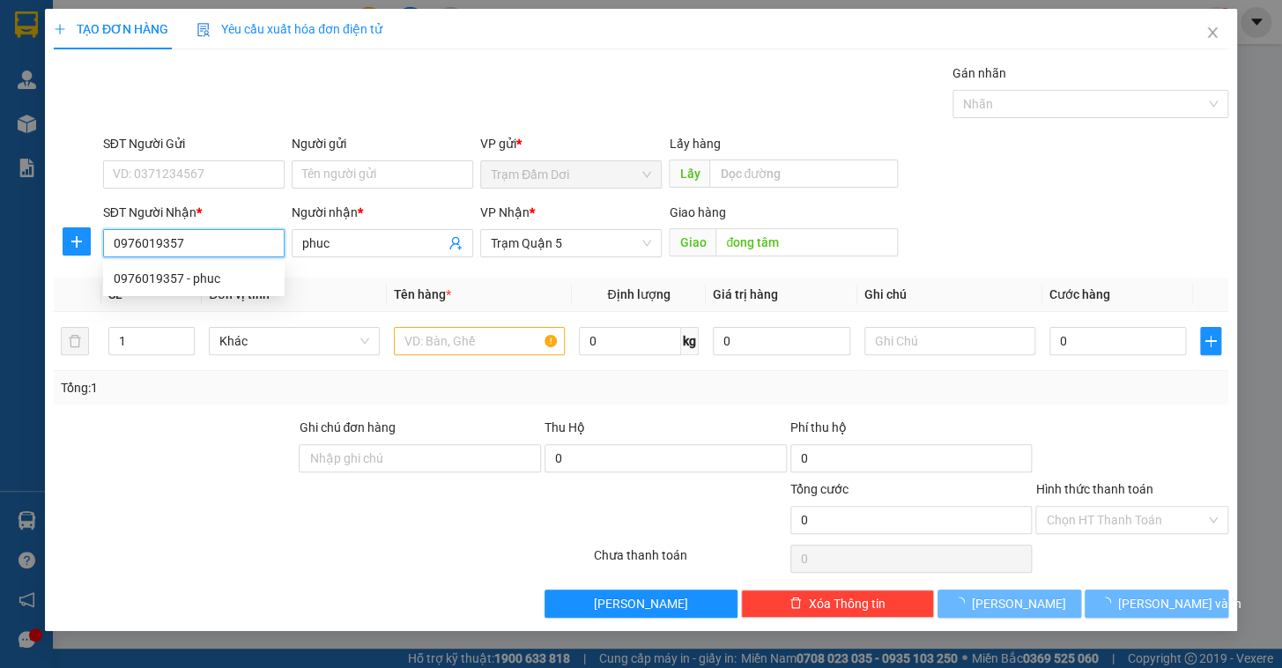
type input "100.000"
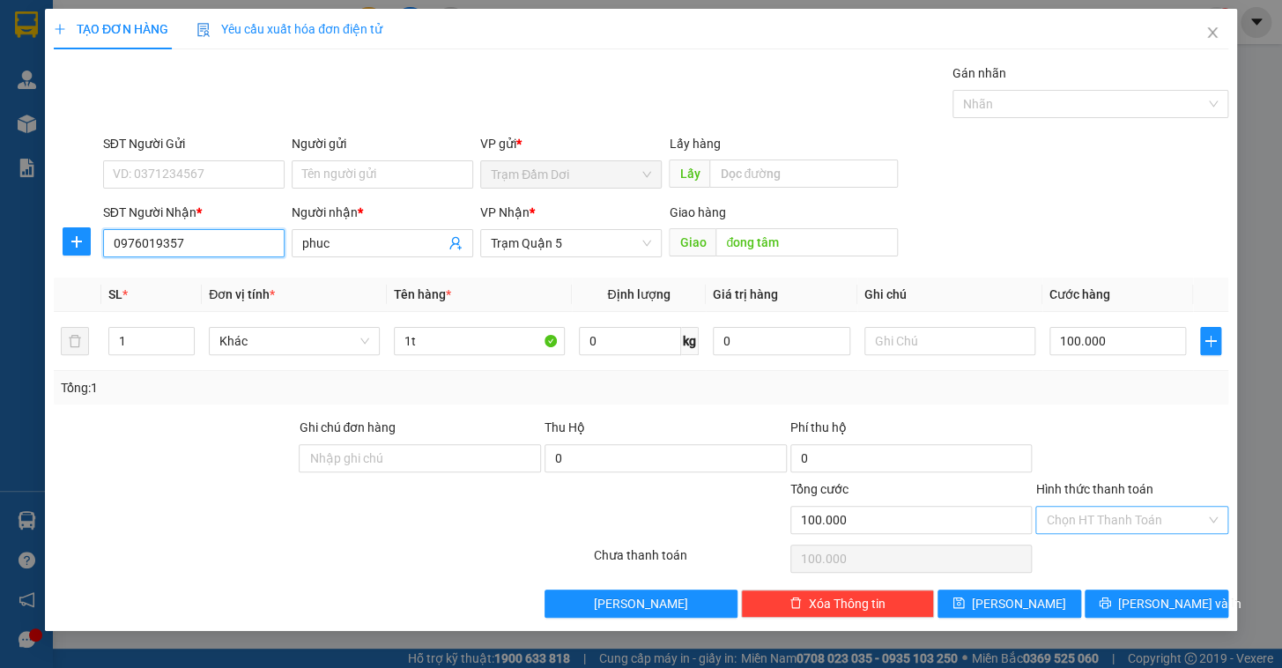
type input "0976019357"
click at [1096, 520] on input "Hình thức thanh toán" at bounding box center [1126, 520] width 160 height 26
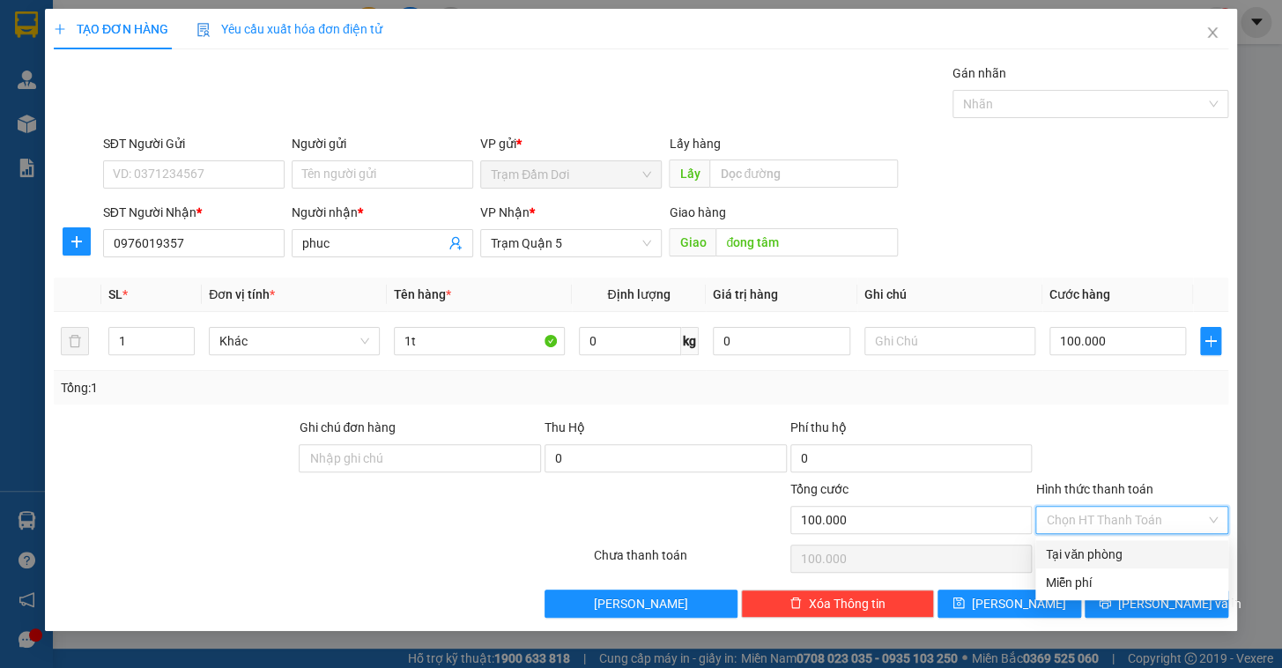
drag, startPoint x: 1098, startPoint y: 543, endPoint x: 1114, endPoint y: 581, distance: 41.1
click at [1097, 542] on div "Tại văn phòng" at bounding box center [1132, 554] width 193 height 28
type input "0"
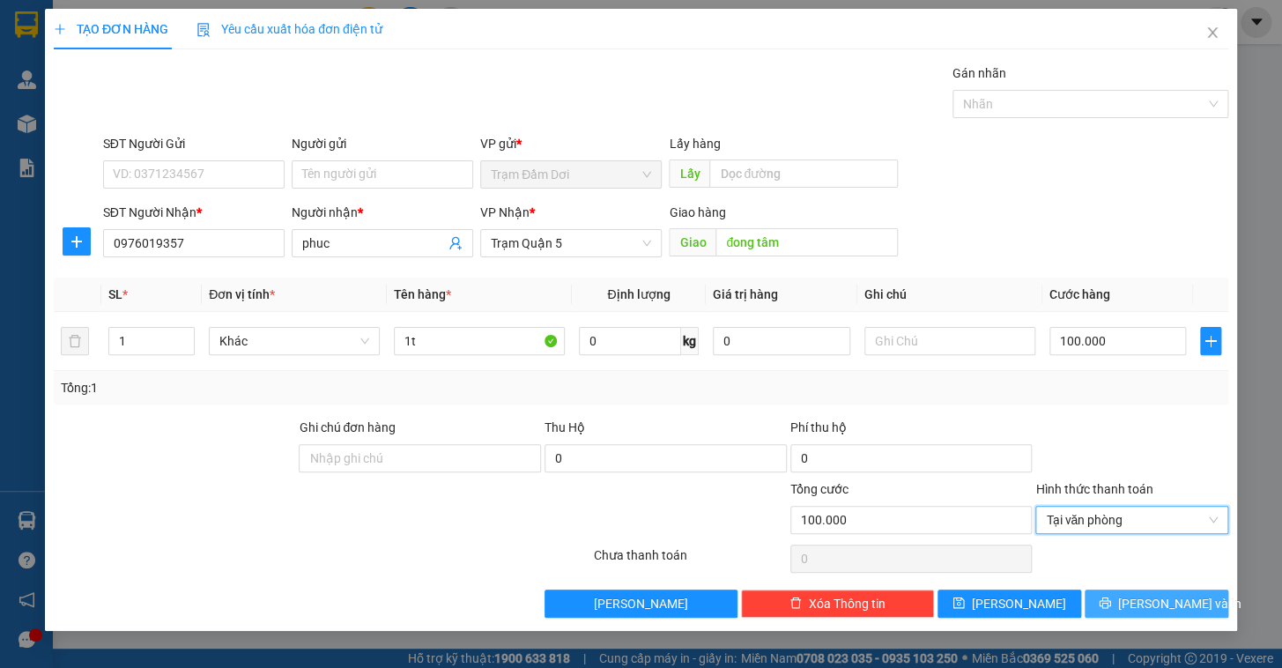
click at [1137, 595] on button "[PERSON_NAME] và In" at bounding box center [1157, 604] width 144 height 28
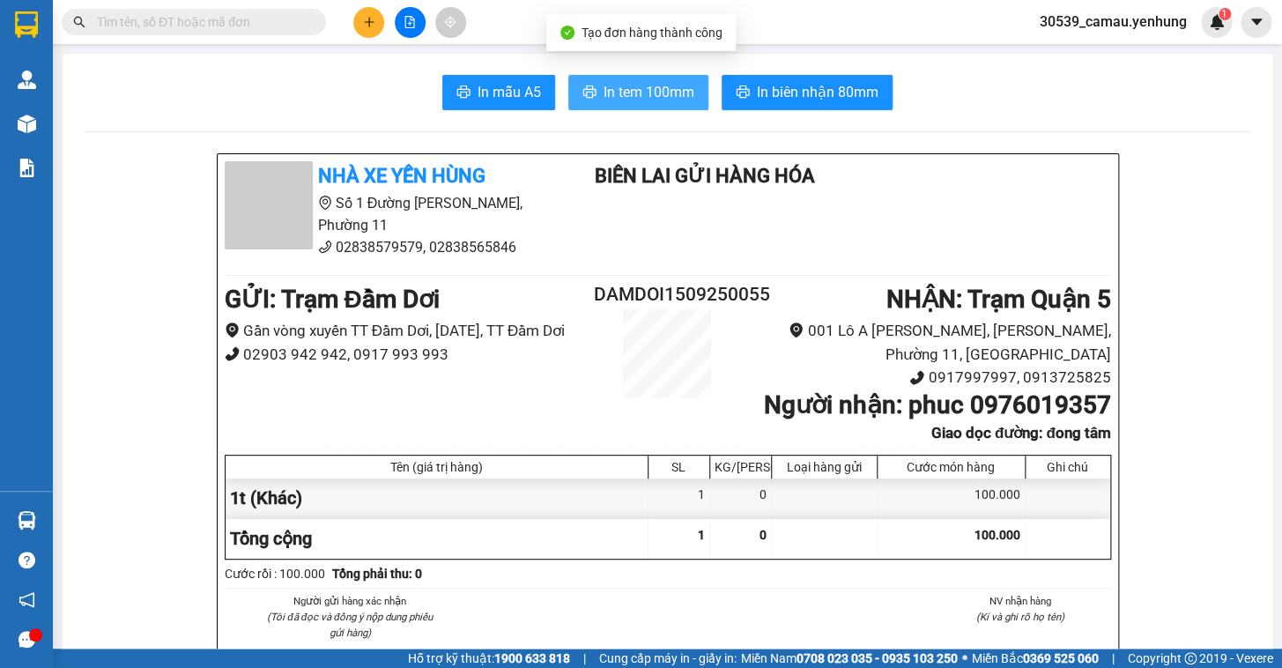
drag, startPoint x: 642, startPoint y: 103, endPoint x: 670, endPoint y: 132, distance: 40.5
click at [641, 102] on span "In tem 100mm" at bounding box center [649, 92] width 91 height 22
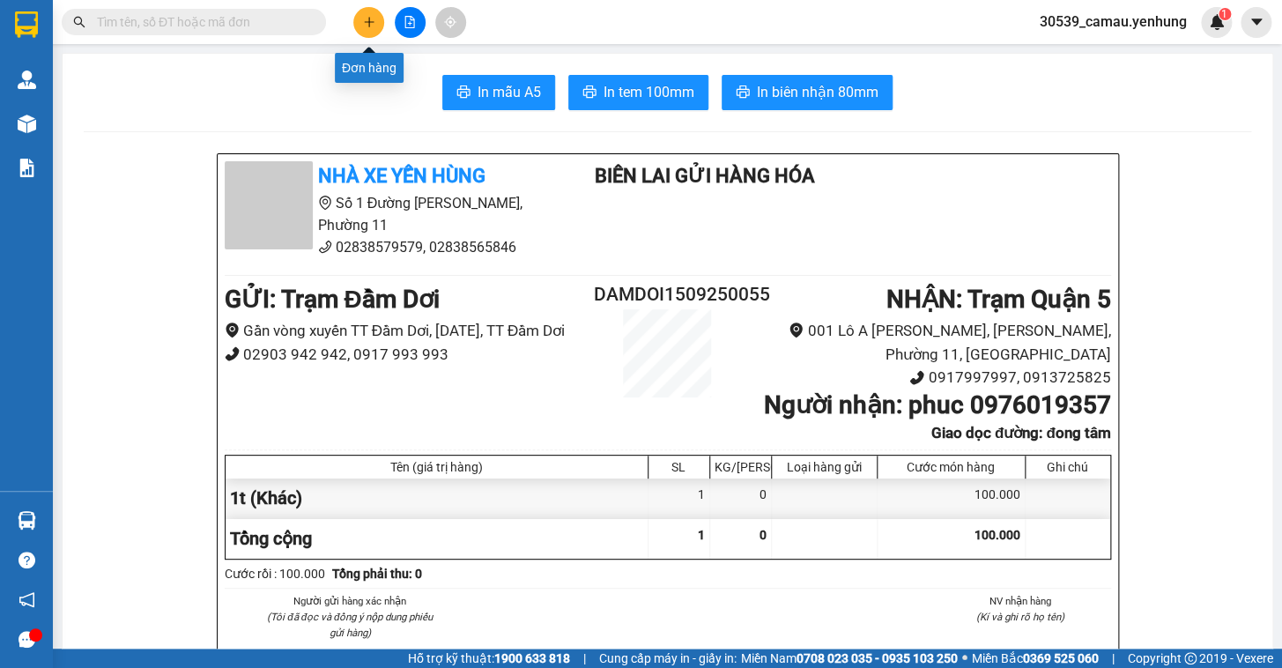
click at [377, 24] on button at bounding box center [368, 22] width 31 height 31
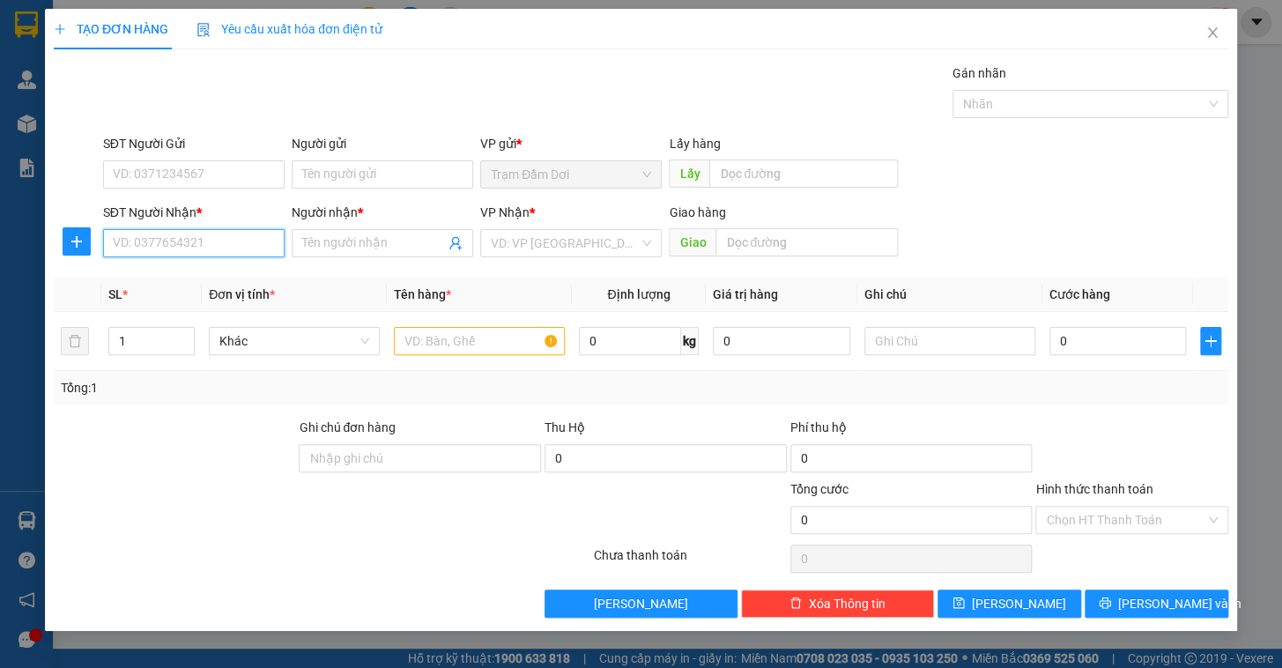
click at [231, 230] on input "SĐT Người Nhận *" at bounding box center [194, 243] width 182 height 28
click at [197, 277] on div "0906748368 - phuc" at bounding box center [194, 278] width 160 height 19
type input "0906748368"
type input "phuc"
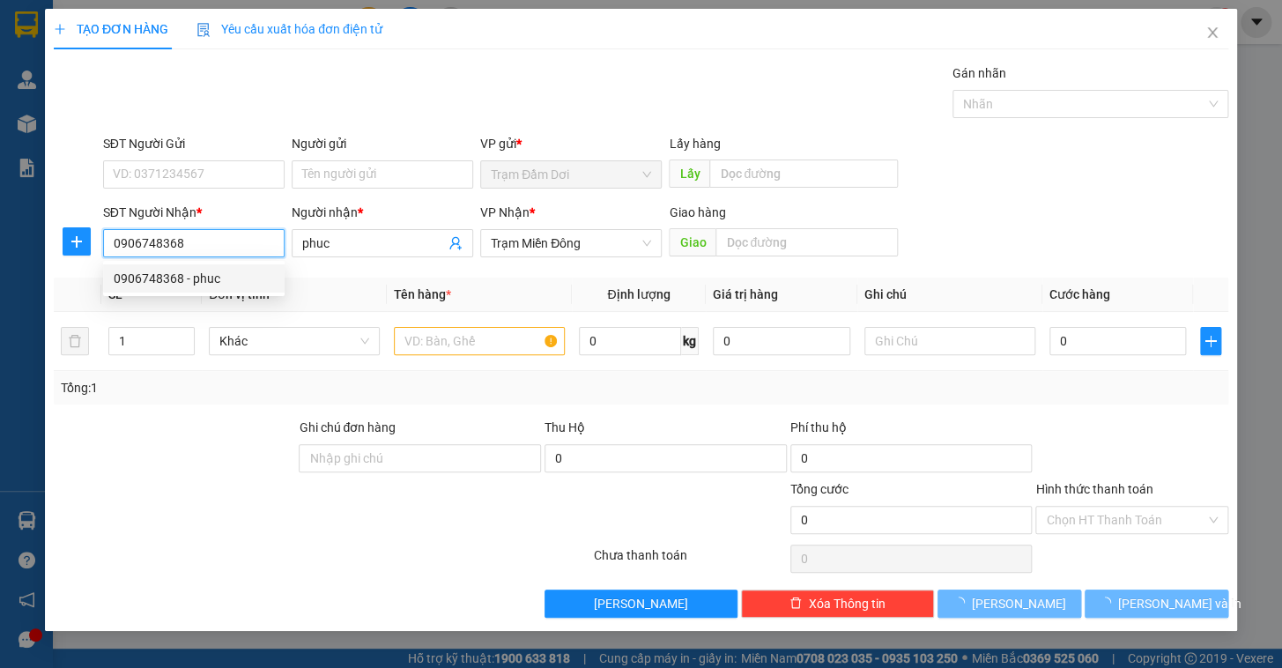
type input "40.000"
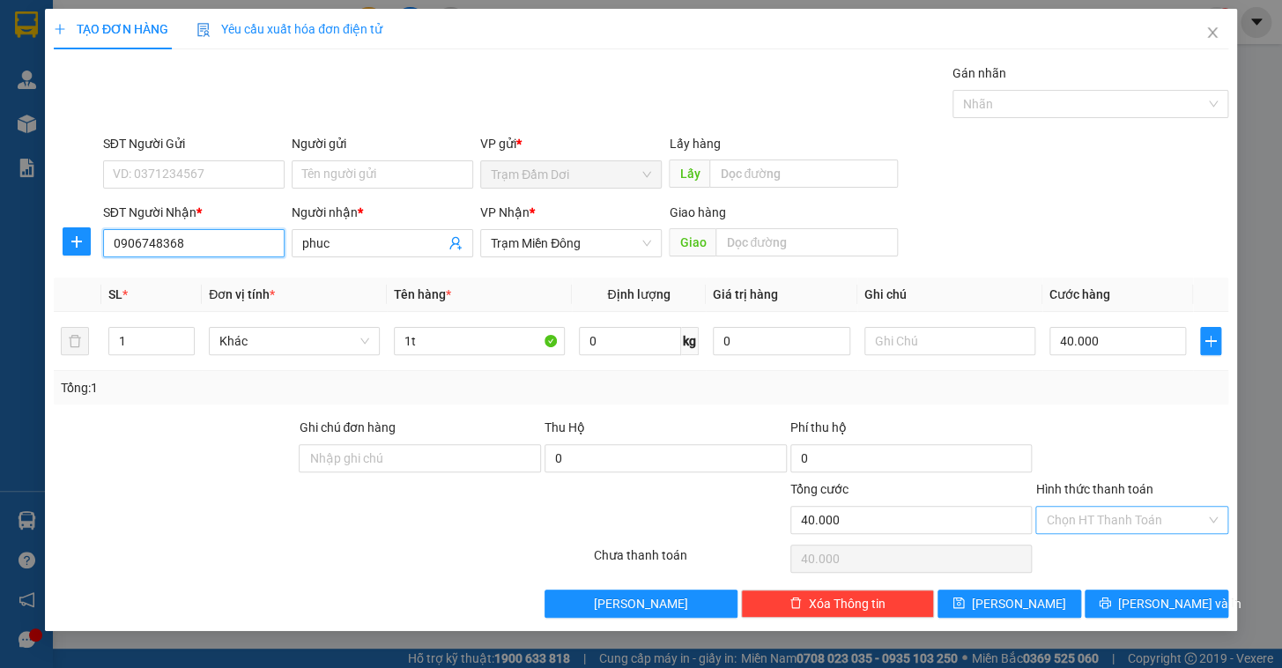
type input "0906748368"
click at [1156, 529] on input "Hình thức thanh toán" at bounding box center [1126, 520] width 160 height 26
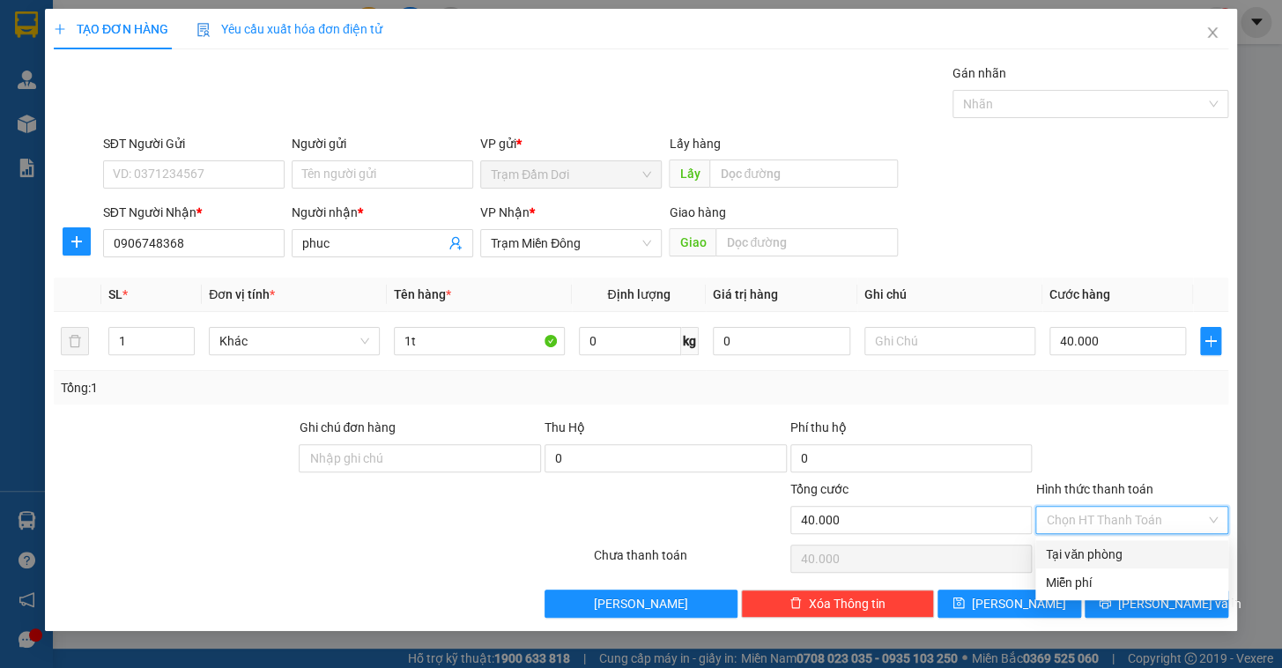
click at [1134, 557] on div "Tại văn phòng" at bounding box center [1132, 554] width 172 height 19
type input "0"
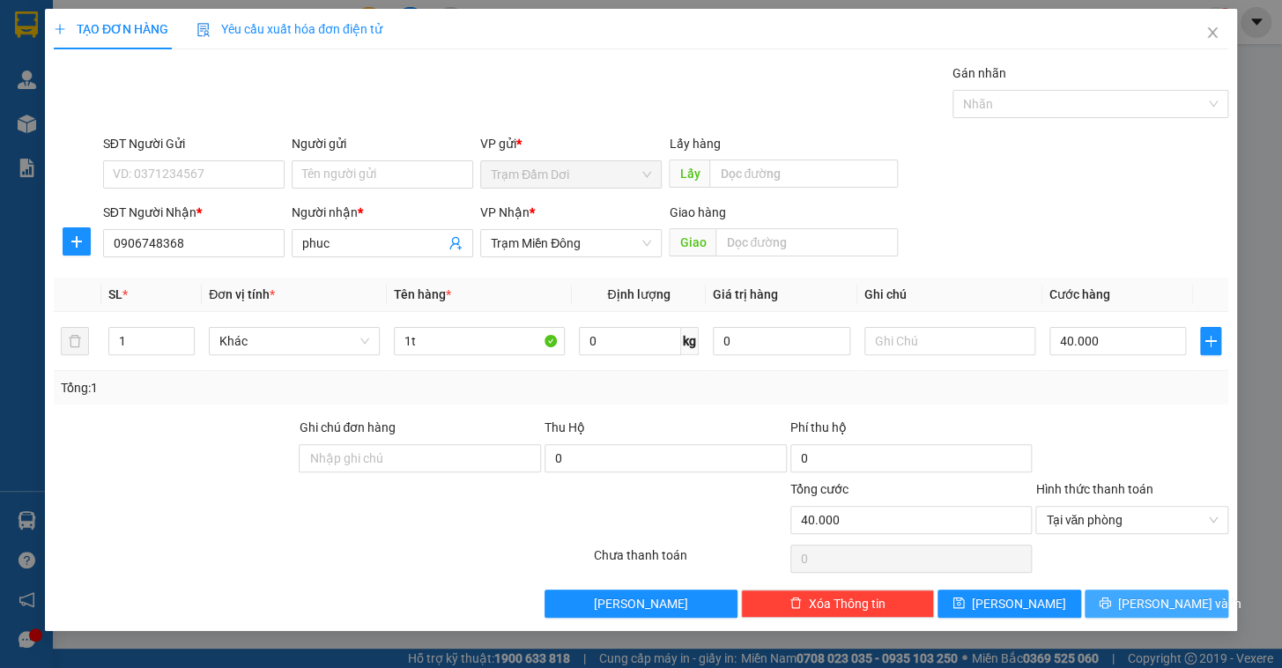
click at [1155, 608] on span "[PERSON_NAME] và In" at bounding box center [1179, 603] width 123 height 19
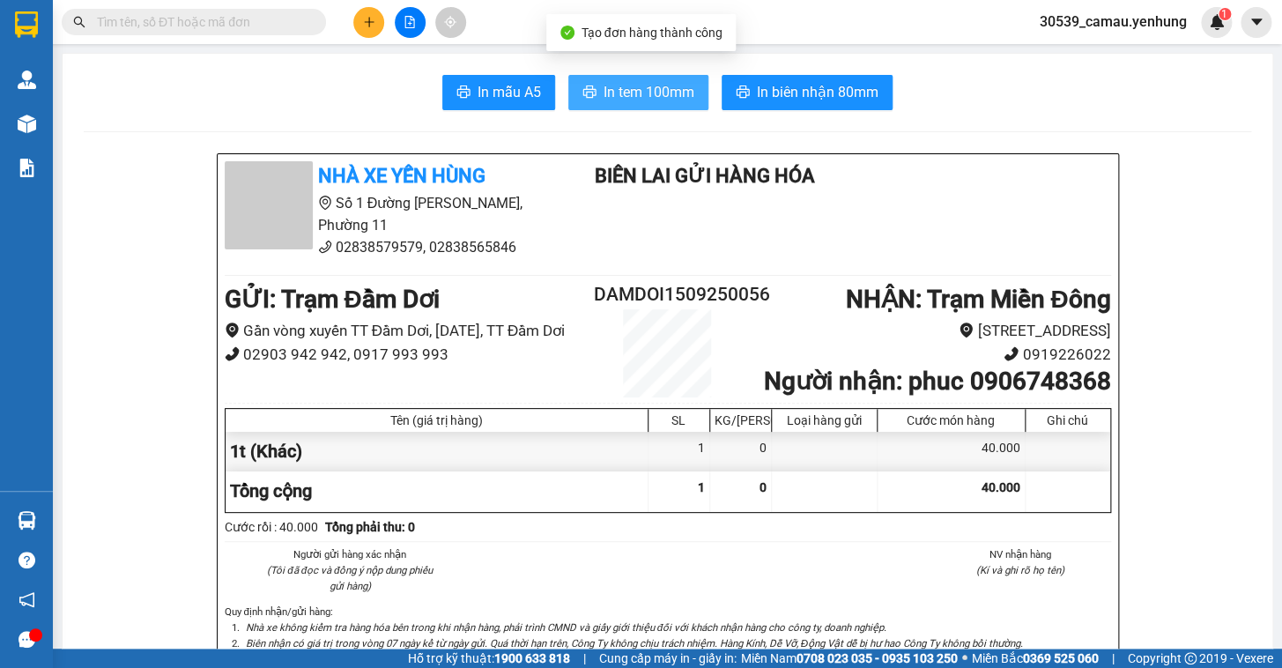
click at [644, 88] on span "In tem 100mm" at bounding box center [649, 92] width 91 height 22
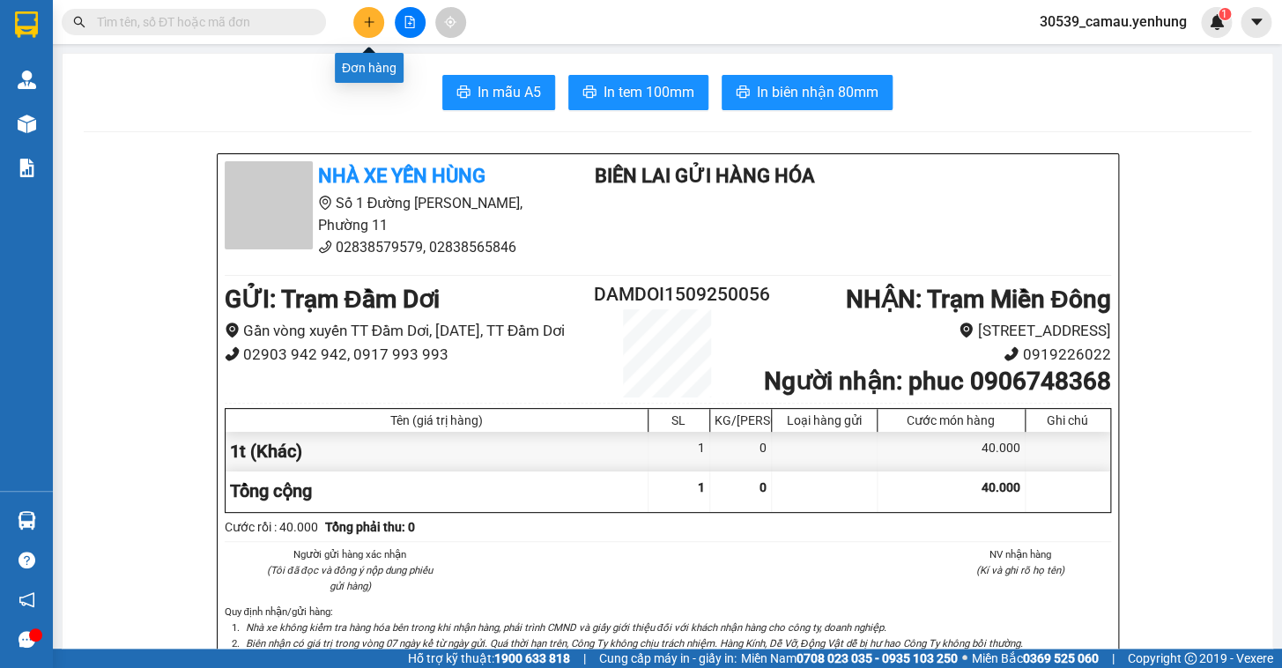
click at [390, 26] on div at bounding box center [410, 22] width 132 height 31
click at [368, 24] on icon "plus" at bounding box center [368, 22] width 1 height 10
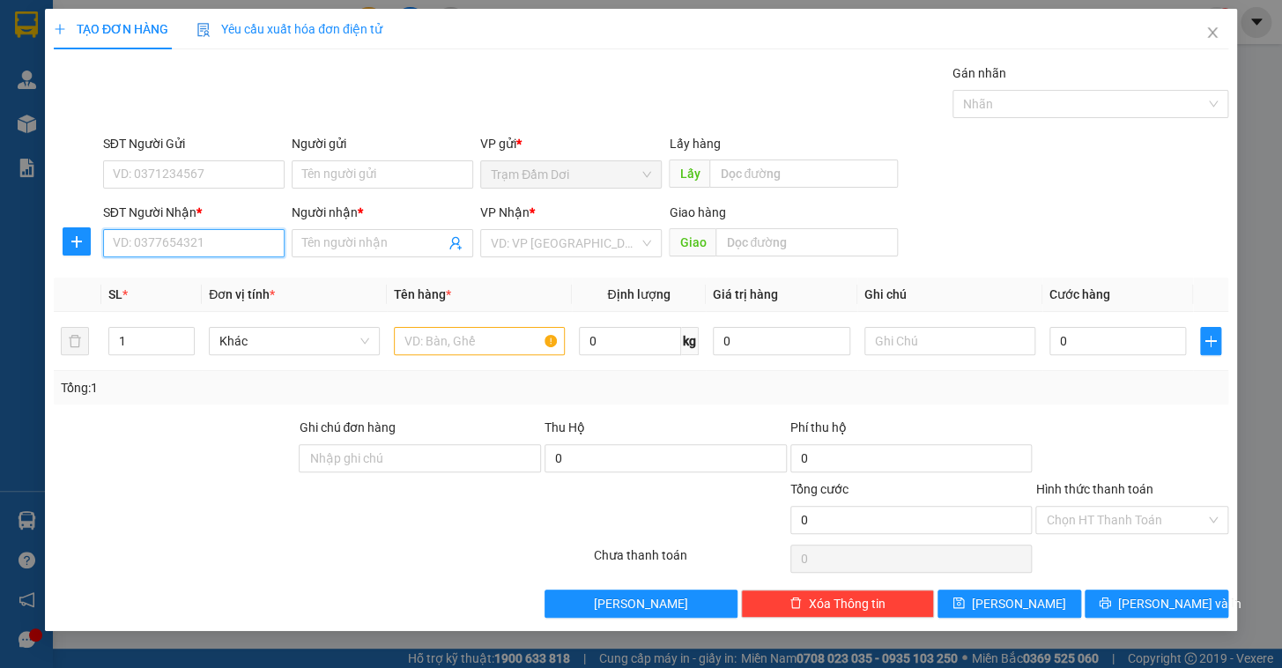
click at [189, 241] on input "SĐT Người Nhận *" at bounding box center [194, 243] width 182 height 28
type input "6"
click at [155, 272] on div "0792126683 - a" at bounding box center [194, 278] width 160 height 19
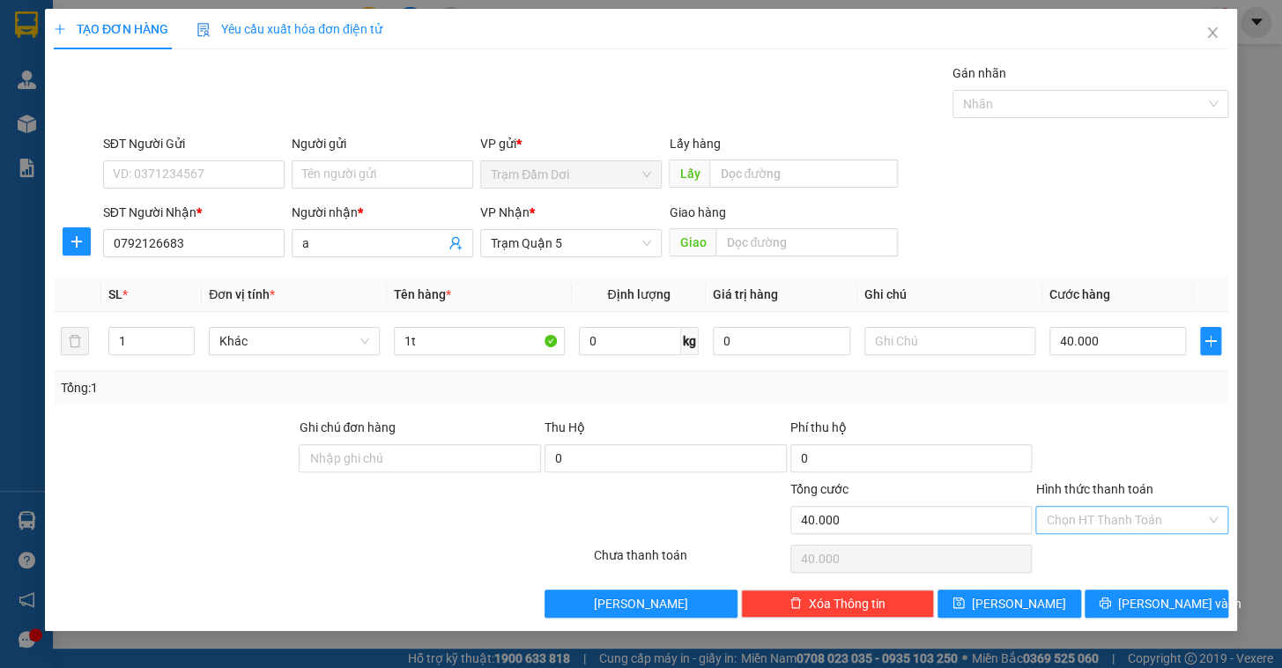
click at [1148, 515] on input "Hình thức thanh toán" at bounding box center [1126, 520] width 160 height 26
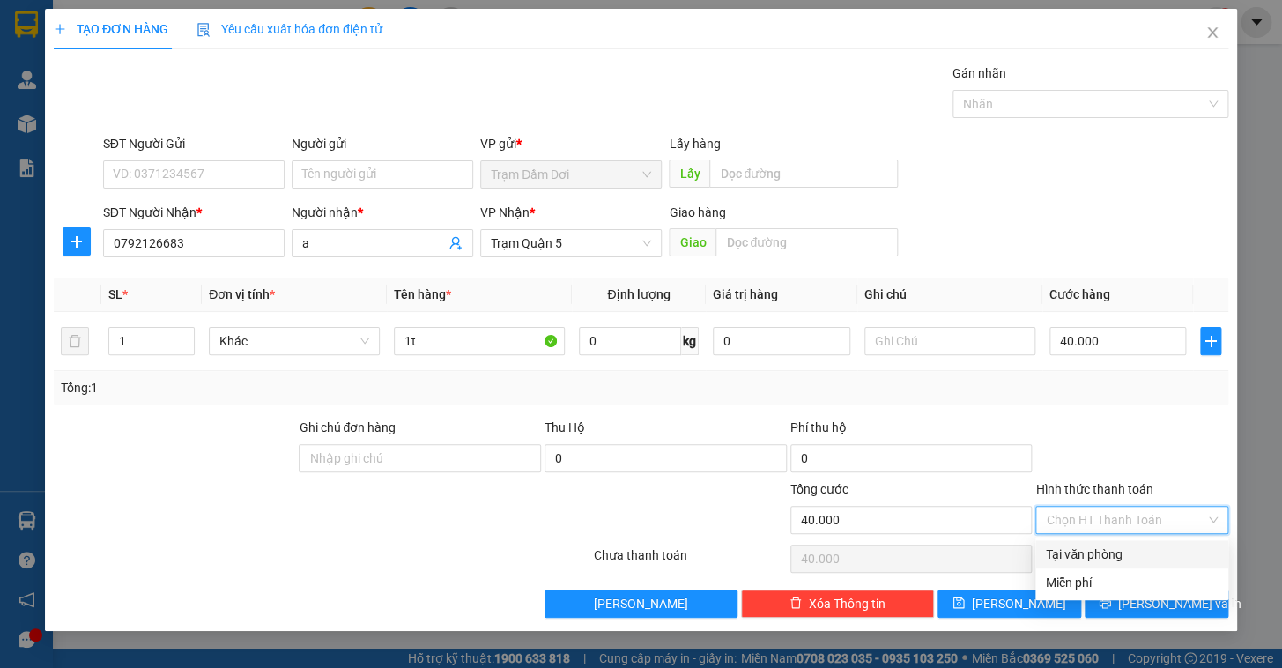
click at [1136, 549] on div "Tại văn phòng" at bounding box center [1132, 554] width 172 height 19
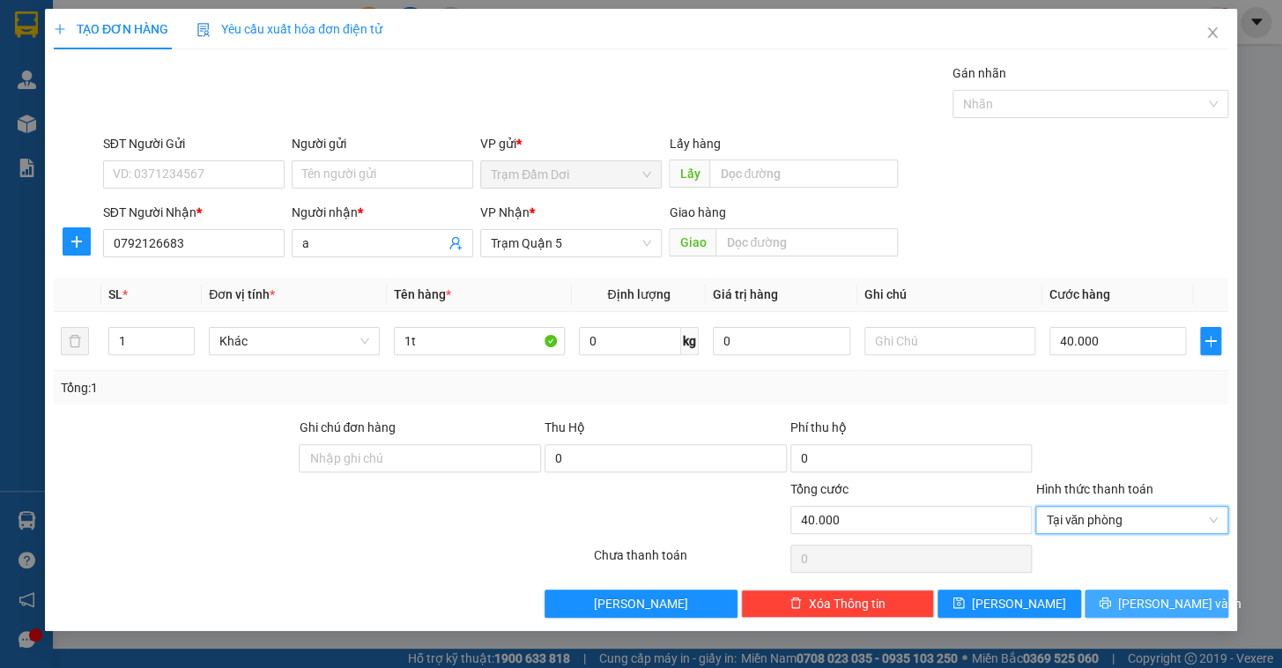
click at [1164, 608] on span "[PERSON_NAME] và In" at bounding box center [1179, 603] width 123 height 19
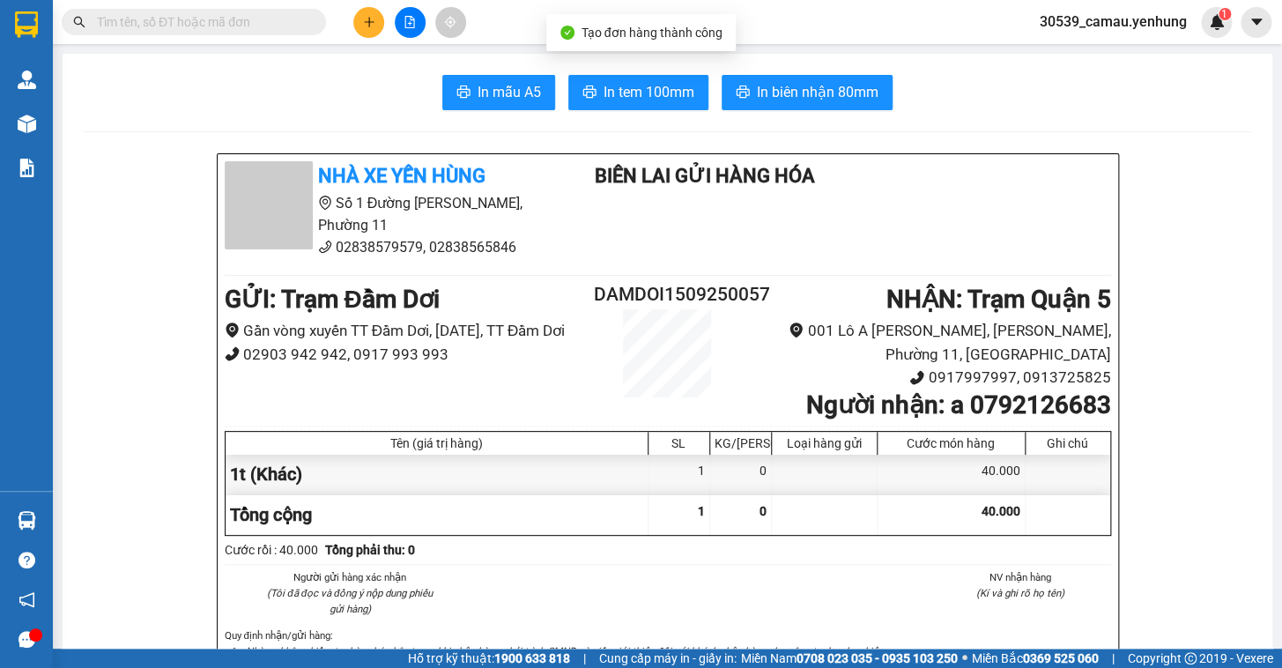
click at [649, 87] on span "In tem 100mm" at bounding box center [649, 92] width 91 height 22
click at [364, 21] on icon "plus" at bounding box center [369, 21] width 10 height 1
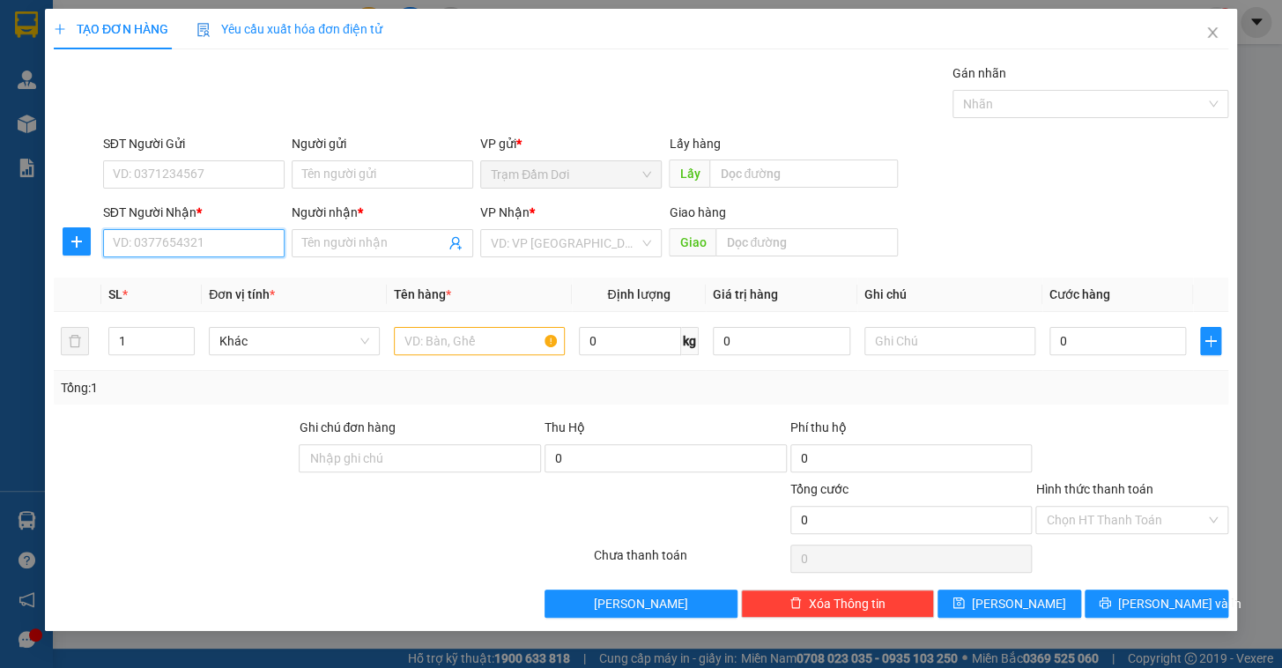
drag, startPoint x: 202, startPoint y: 243, endPoint x: 194, endPoint y: 231, distance: 14.7
click at [202, 244] on input "SĐT Người Nhận *" at bounding box center [194, 243] width 182 height 28
click at [198, 282] on div "0945644264 - thuy" at bounding box center [194, 278] width 160 height 19
type input "0945644264"
type input "thuy"
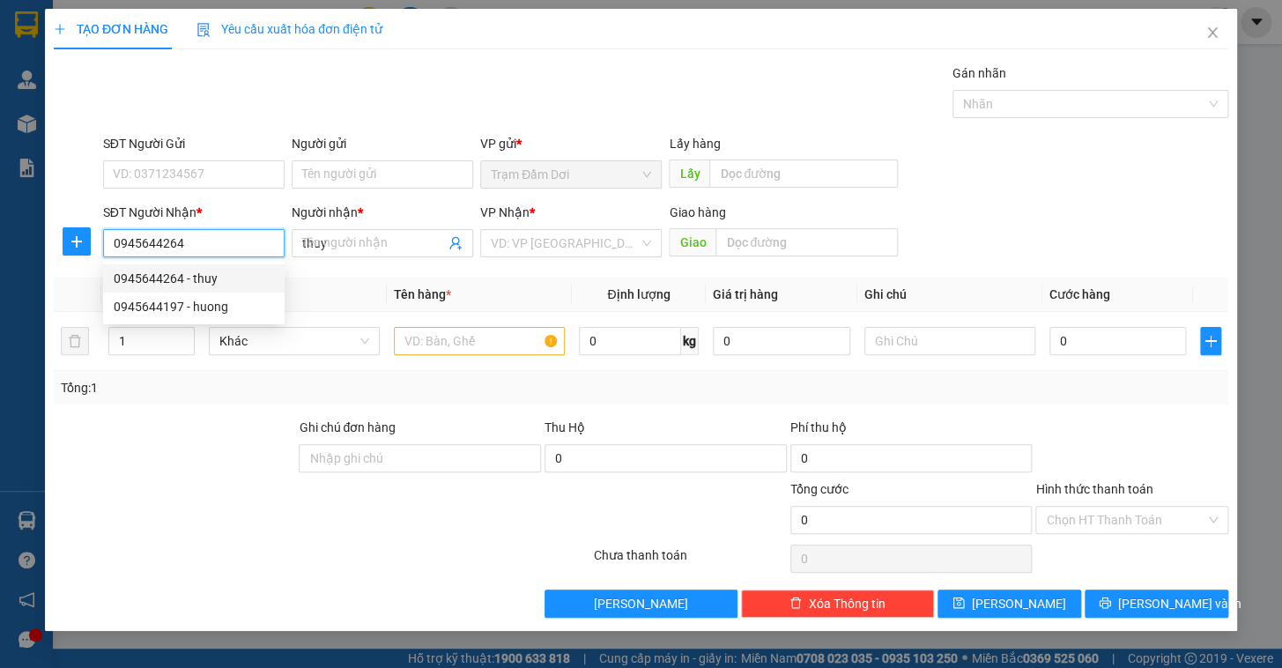
type input "50.000"
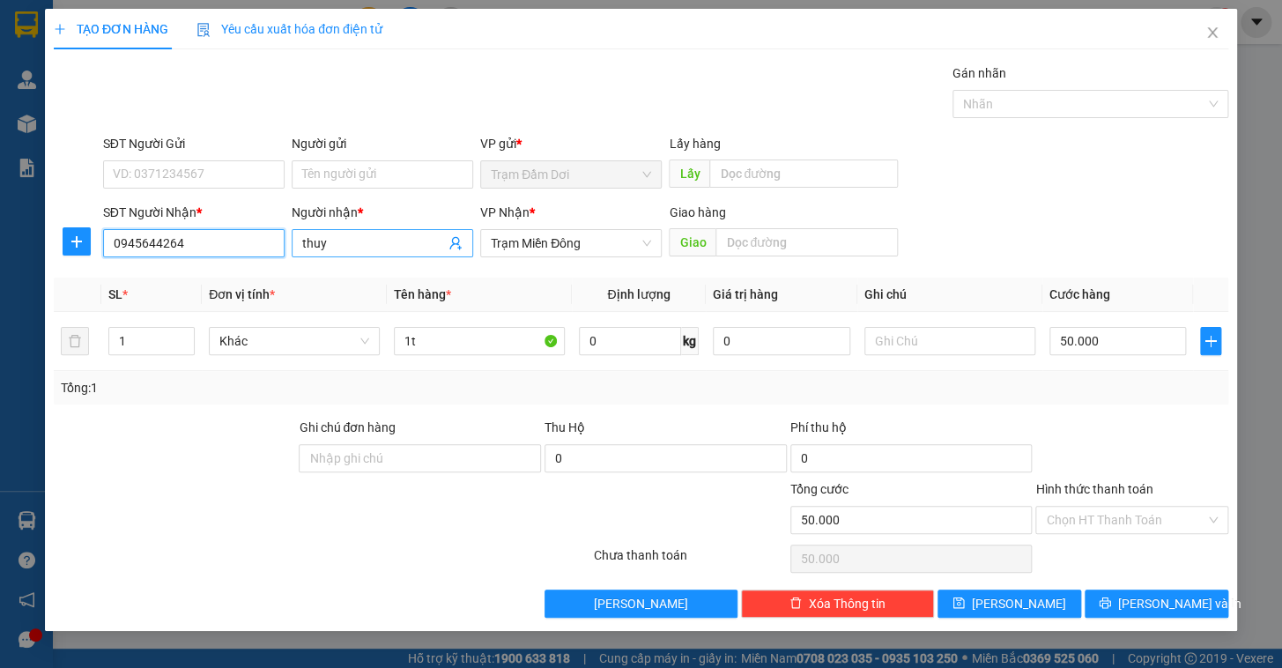
type input "0945644264"
click at [406, 237] on input "thuy" at bounding box center [373, 243] width 143 height 19
click at [558, 255] on span "Trạm Miền Đông" at bounding box center [571, 243] width 160 height 26
type input "tỷ"
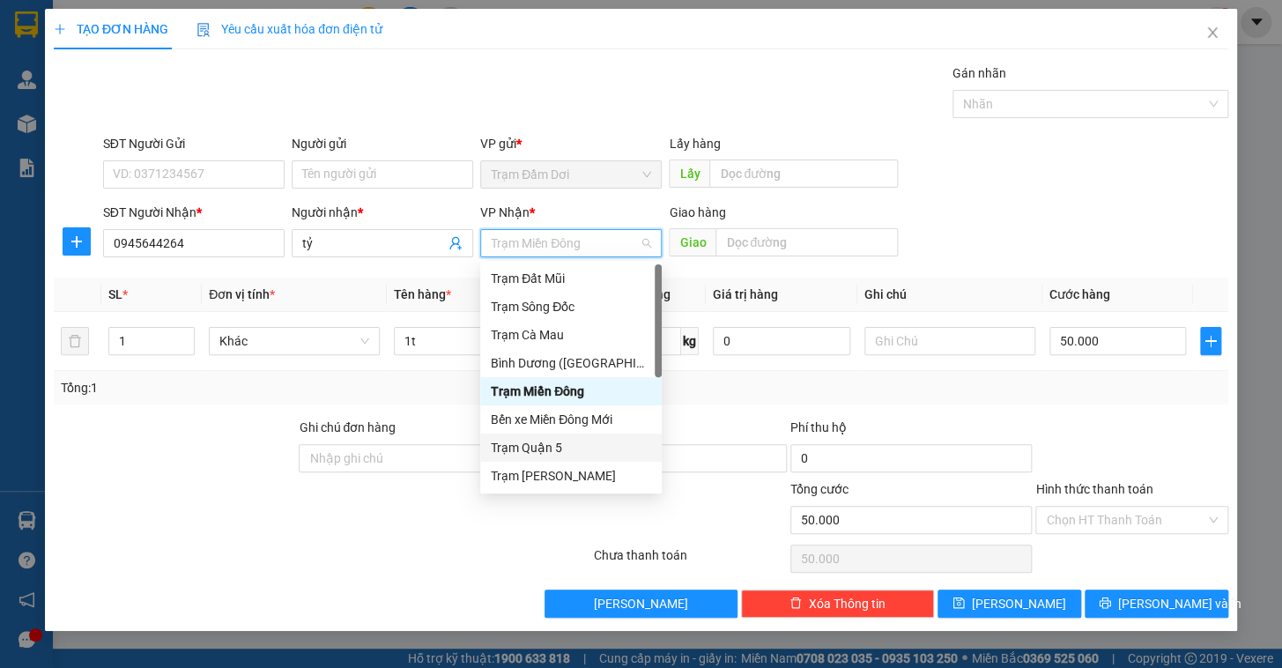
click at [541, 450] on div "Trạm Quận 5" at bounding box center [571, 447] width 160 height 19
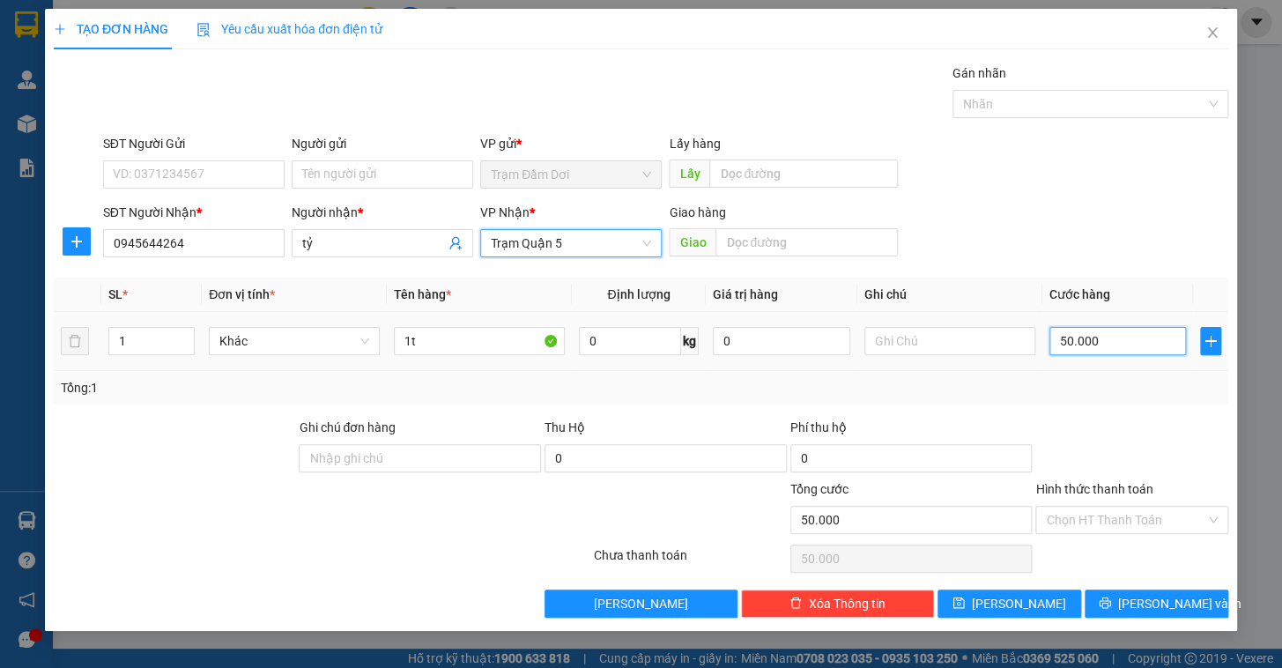
click at [1138, 343] on input "50.000" at bounding box center [1118, 341] width 137 height 28
type input "4"
type input "40"
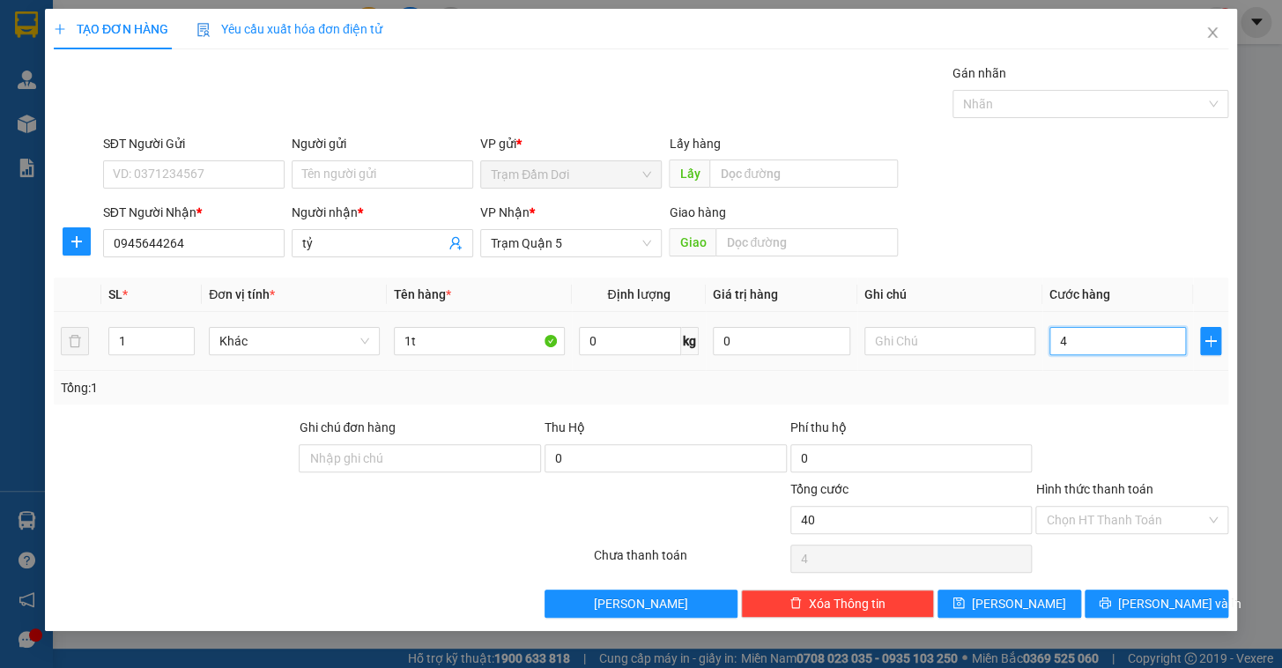
type input "40"
type input "40.000"
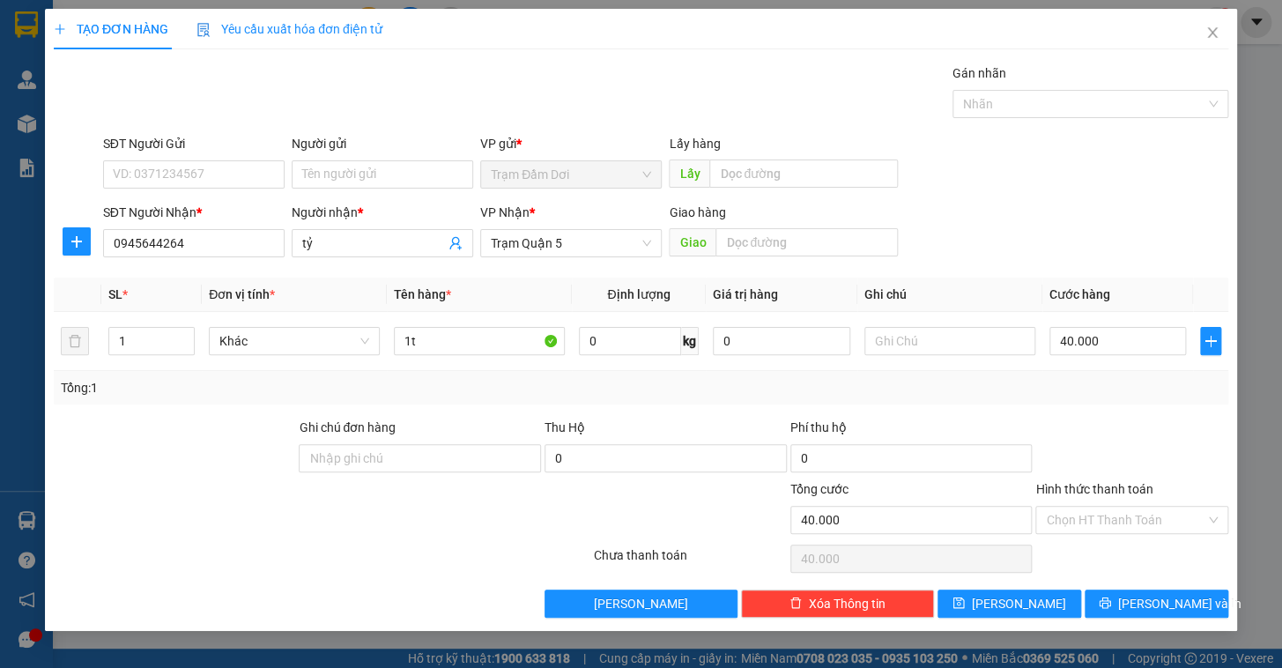
drag, startPoint x: 1183, startPoint y: 388, endPoint x: 1164, endPoint y: 580, distance: 193.0
click at [1183, 390] on div "Tổng: 1" at bounding box center [641, 387] width 1161 height 19
click at [1131, 510] on input "Hình thức thanh toán" at bounding box center [1126, 520] width 160 height 26
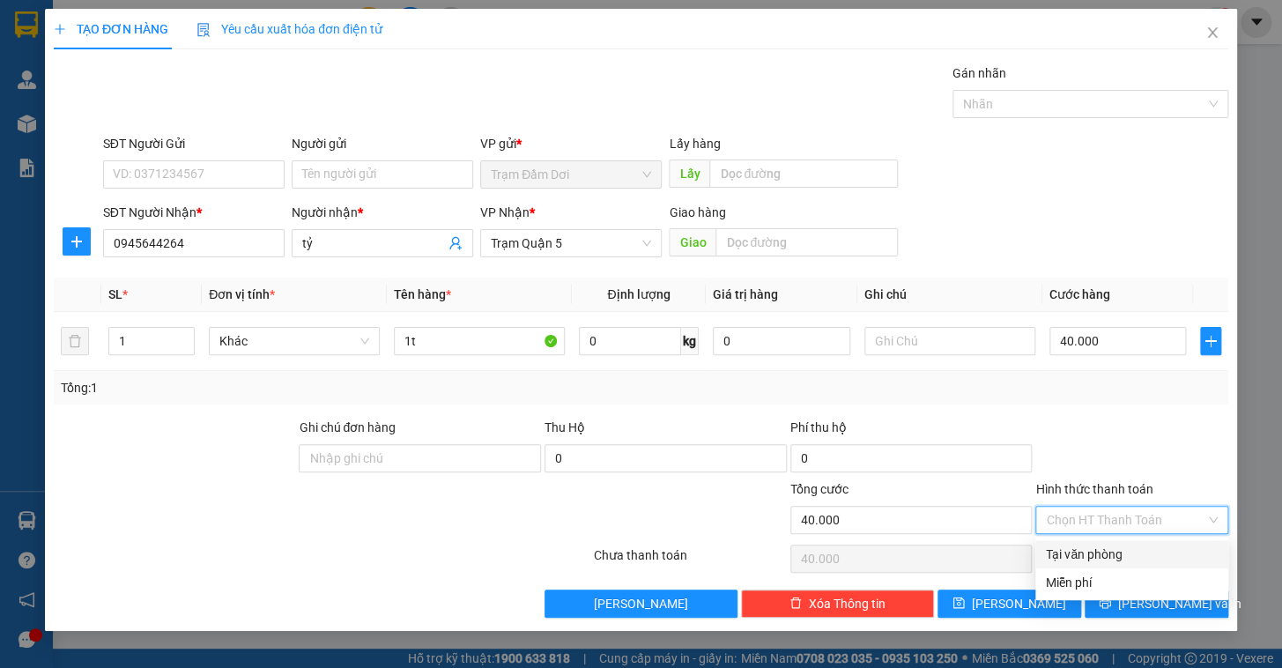
click at [1133, 552] on div "Tại văn phòng" at bounding box center [1132, 554] width 172 height 19
type input "0"
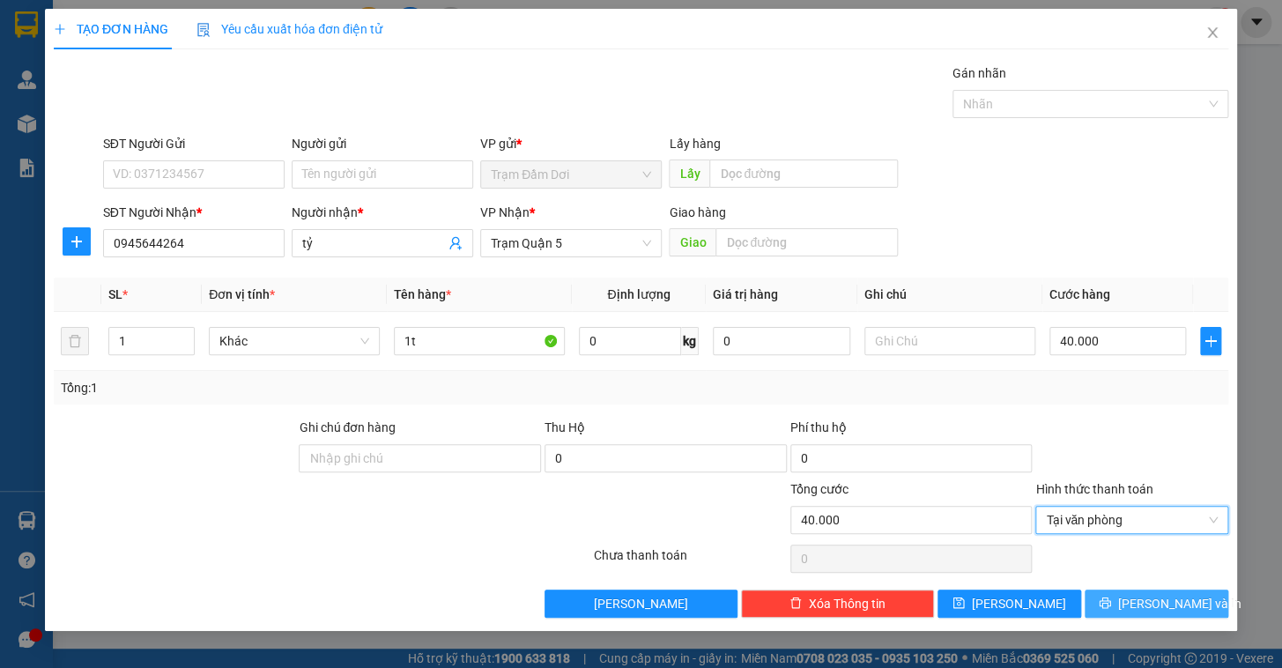
click at [1192, 605] on button "[PERSON_NAME] và In" at bounding box center [1157, 604] width 144 height 28
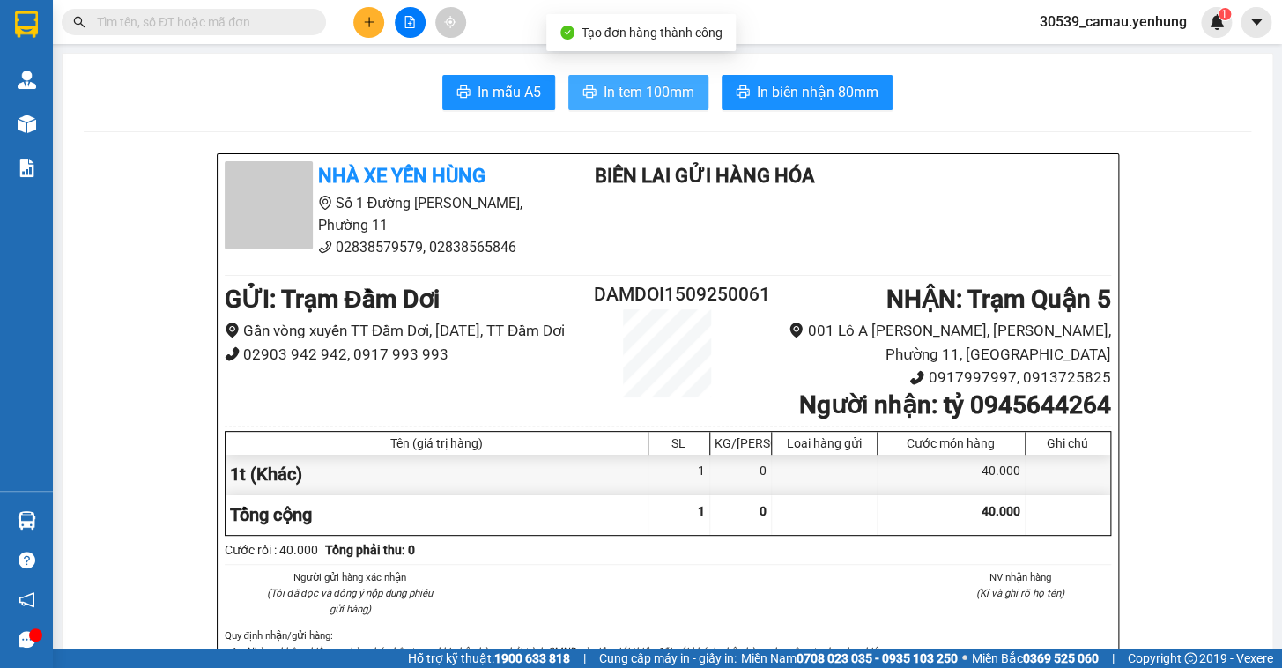
click at [661, 107] on button "In tem 100mm" at bounding box center [638, 92] width 140 height 35
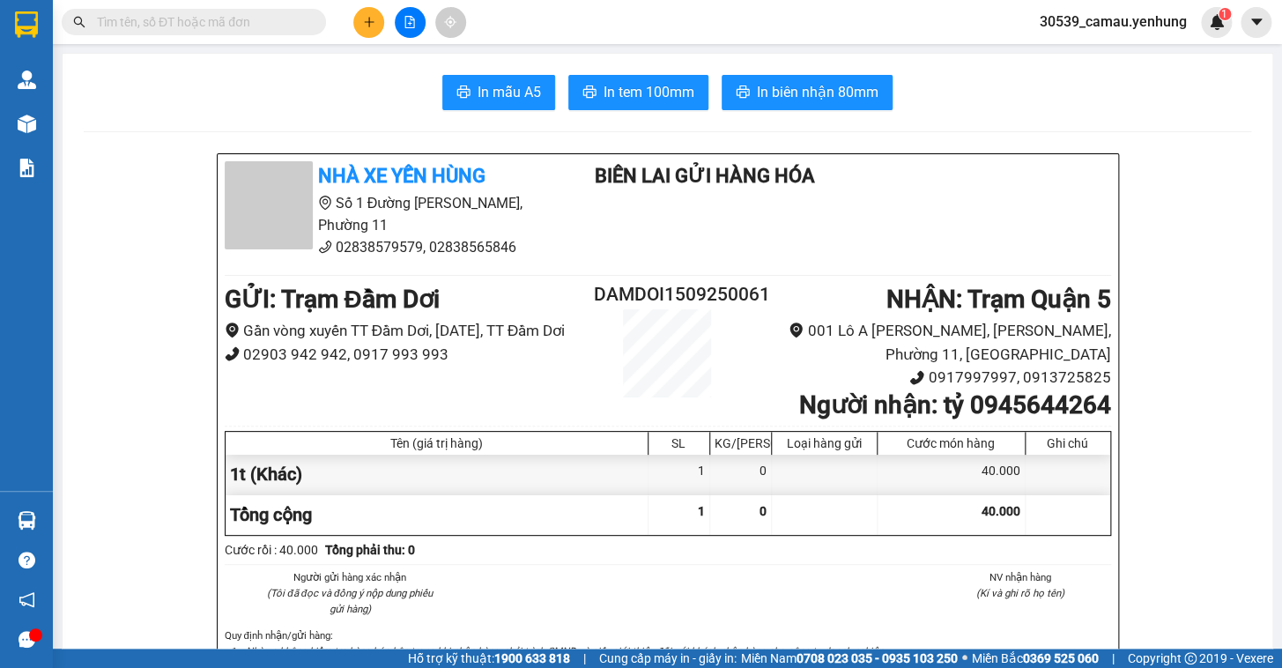
click at [354, 21] on button at bounding box center [368, 22] width 31 height 31
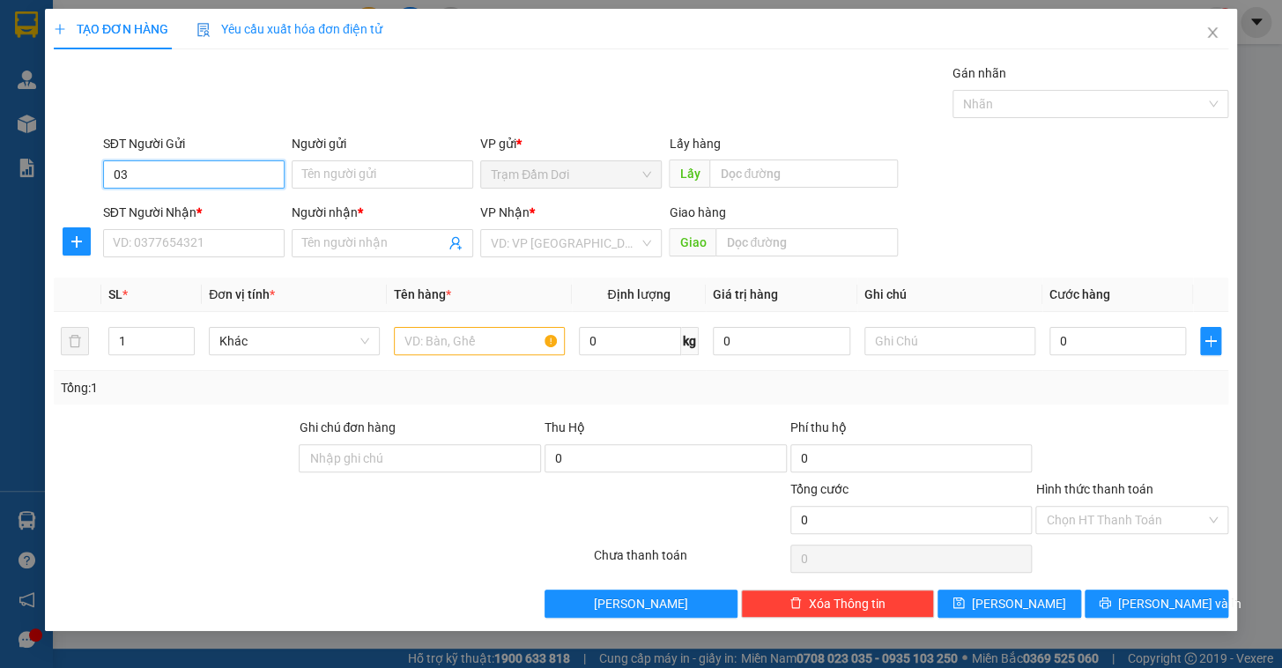
type input "0"
click at [191, 234] on input "SĐT Người Nhận *" at bounding box center [194, 243] width 182 height 28
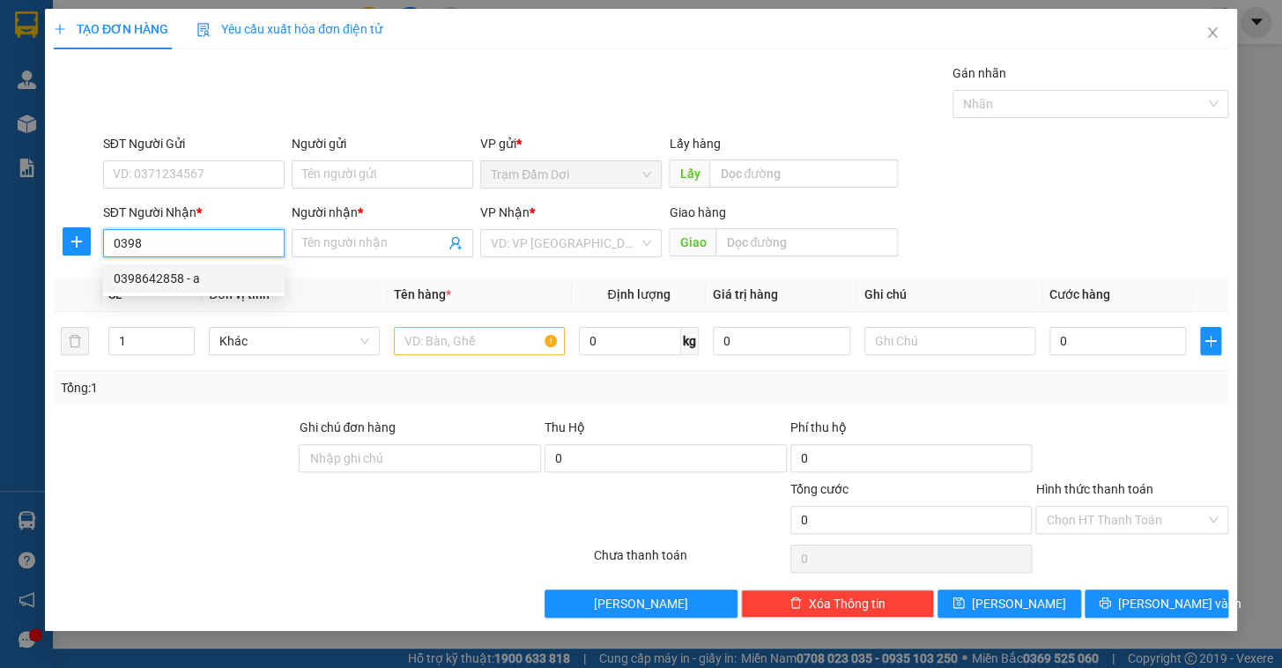
click at [146, 266] on div "0398642858 - a" at bounding box center [194, 278] width 182 height 28
type input "0398642858"
type input "a"
type input "trung lương"
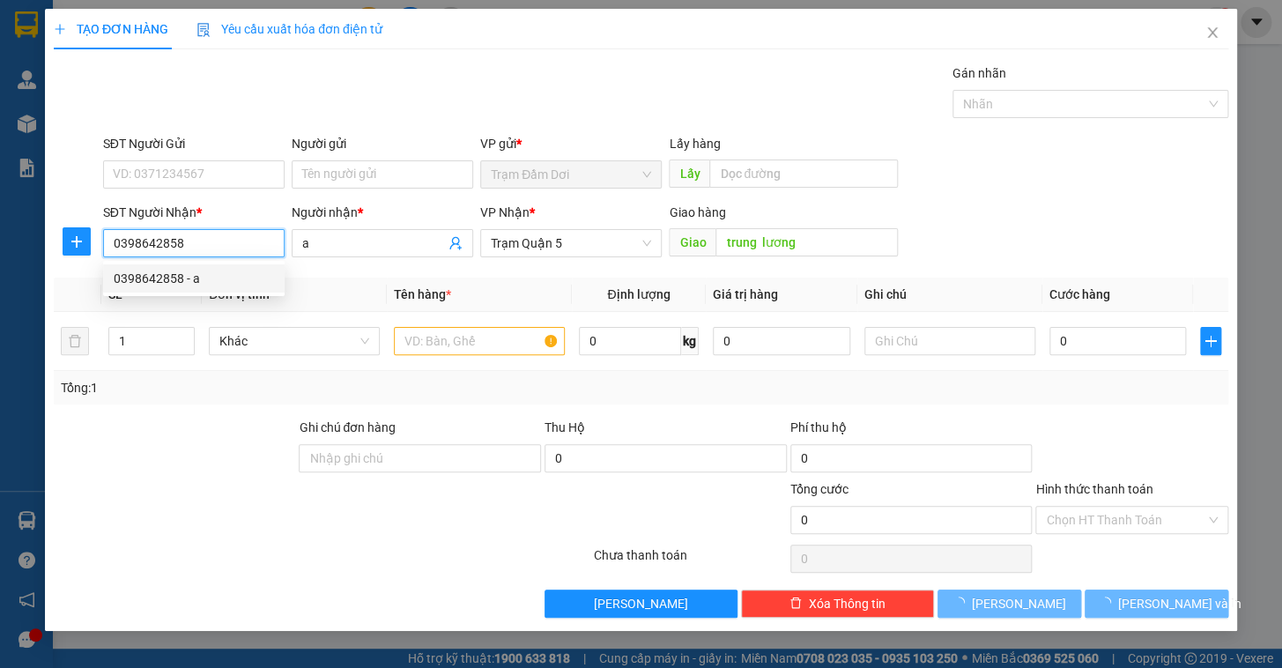
type input "80.000"
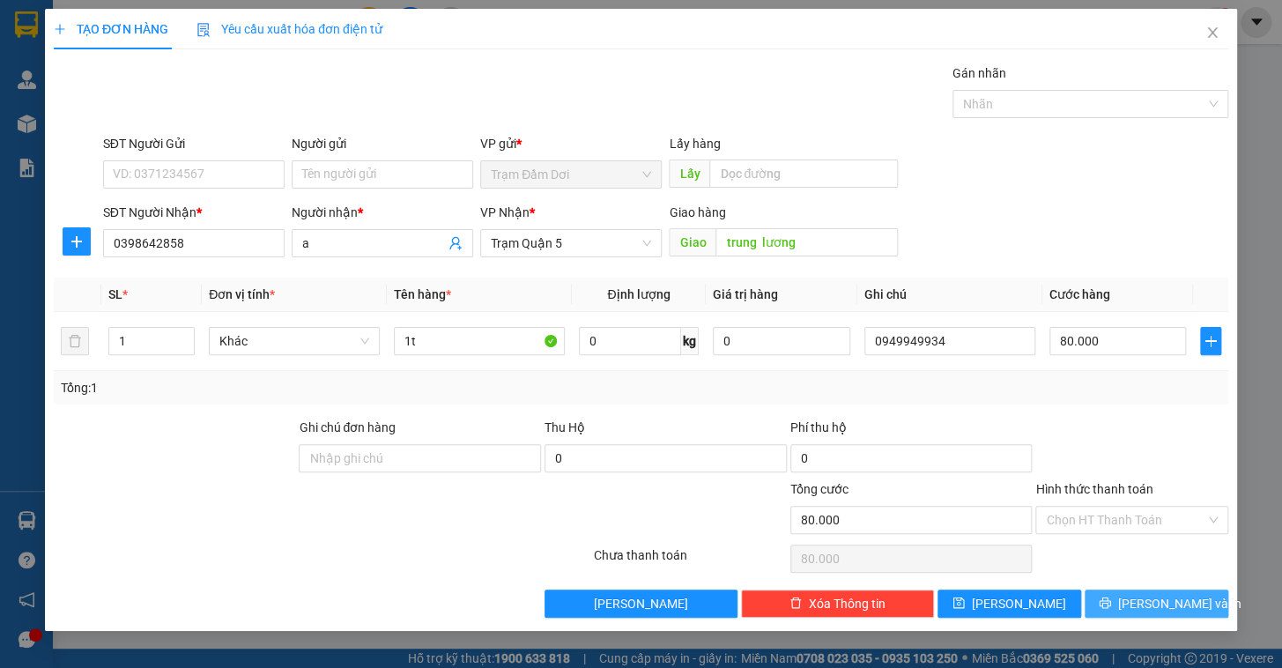
click at [1144, 605] on span "[PERSON_NAME] và In" at bounding box center [1179, 603] width 123 height 19
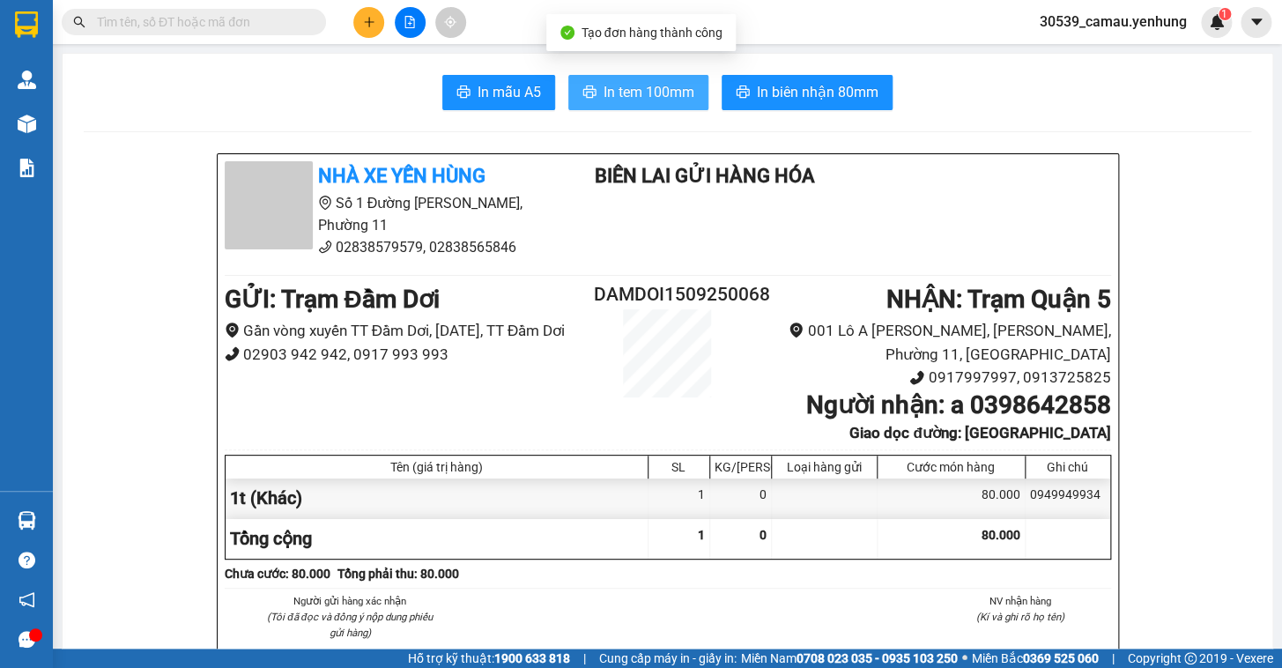
click at [593, 92] on button "In tem 100mm" at bounding box center [638, 92] width 140 height 35
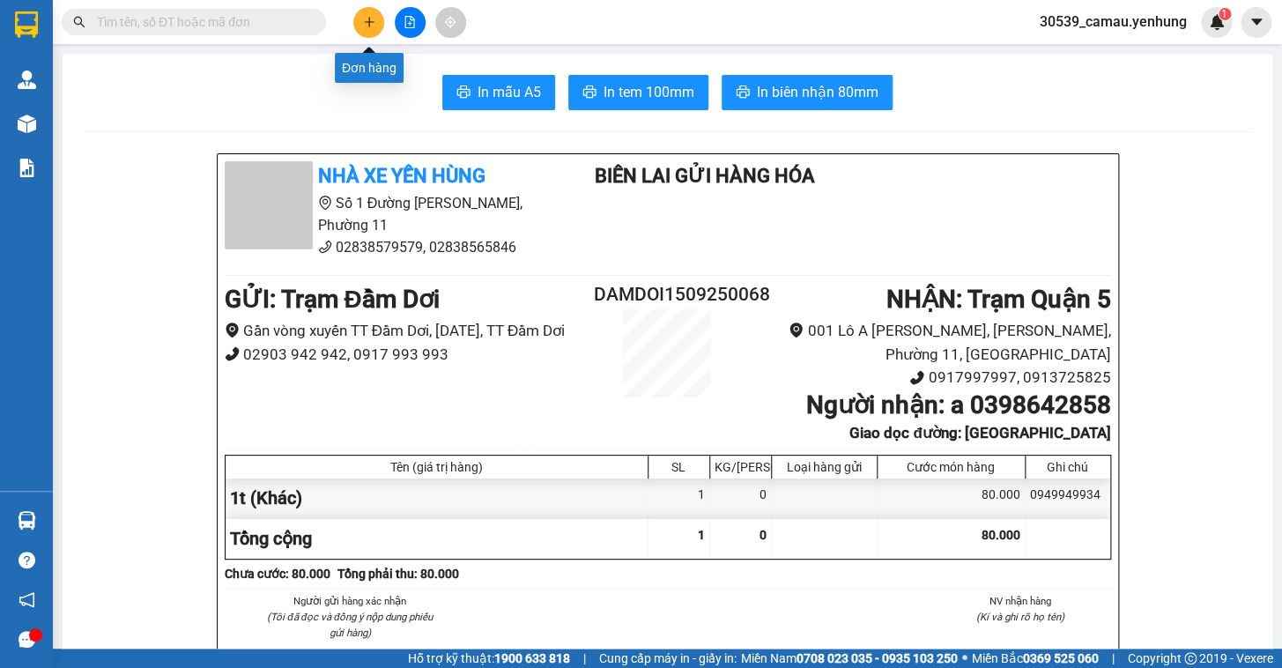
click at [363, 26] on icon "plus" at bounding box center [369, 22] width 12 height 12
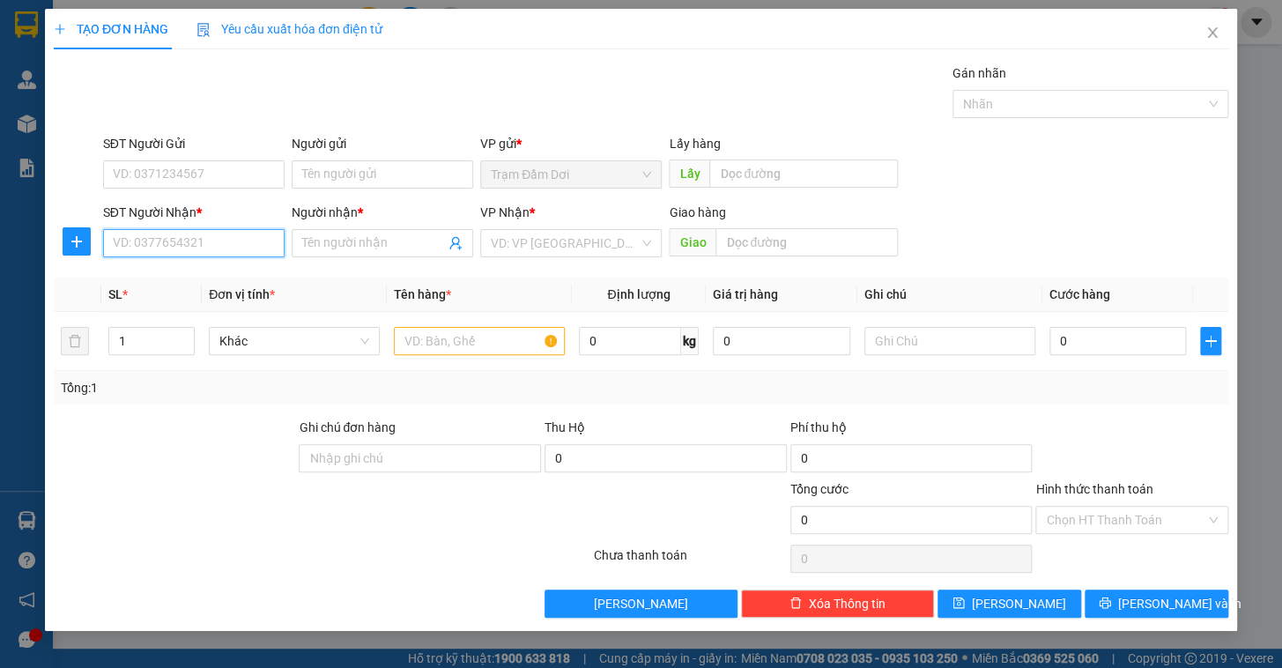
click at [117, 247] on input "SĐT Người Nhận *" at bounding box center [194, 243] width 182 height 28
type input "0348153464"
click at [323, 247] on input "Người nhận *" at bounding box center [373, 243] width 143 height 19
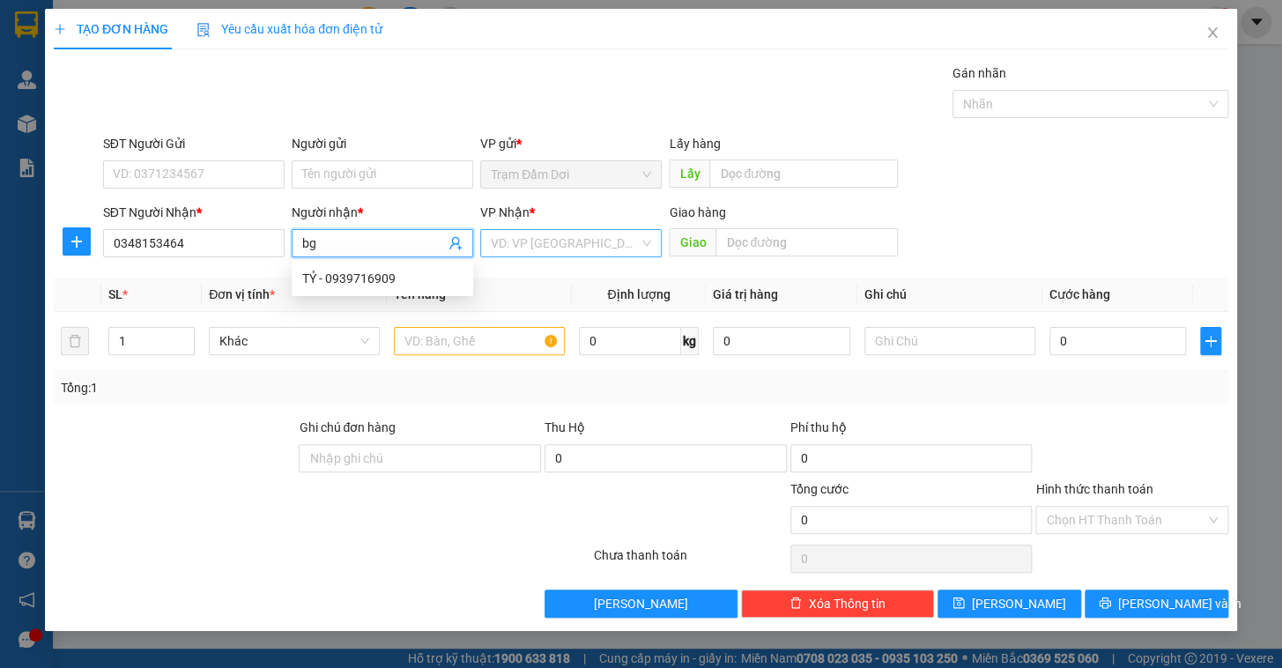
type input "bg"
click at [562, 231] on input "search" at bounding box center [565, 243] width 148 height 26
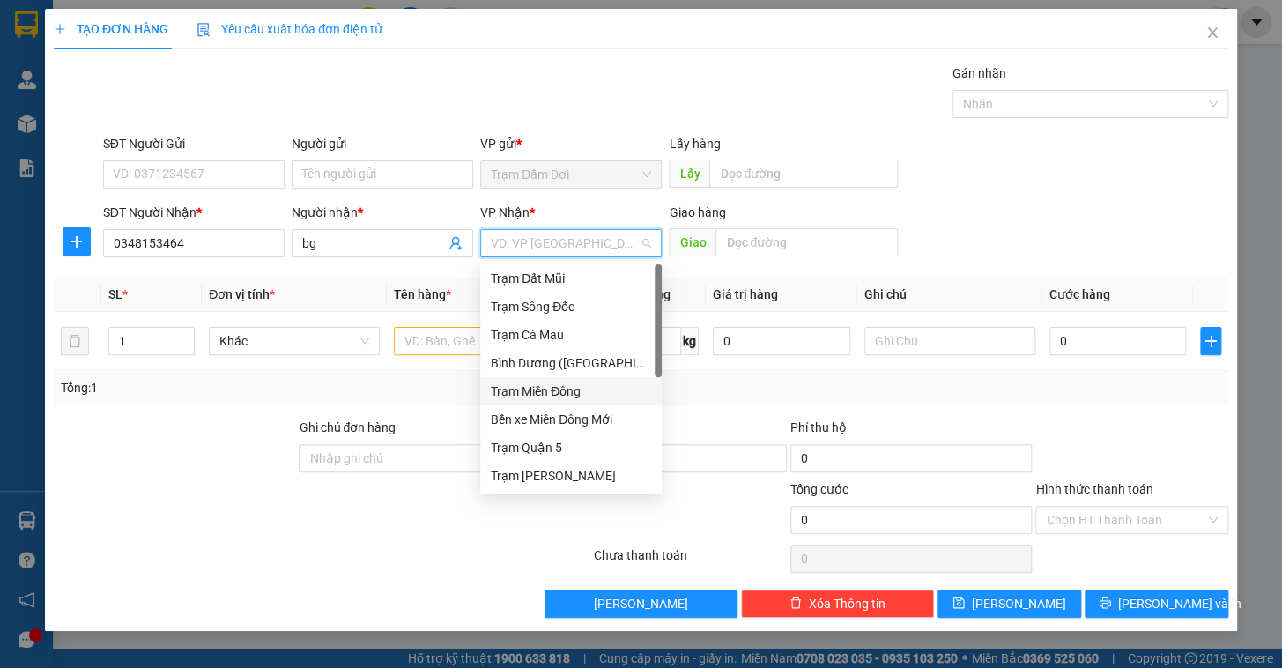
click at [573, 393] on div "Trạm Miền Đông" at bounding box center [571, 391] width 160 height 19
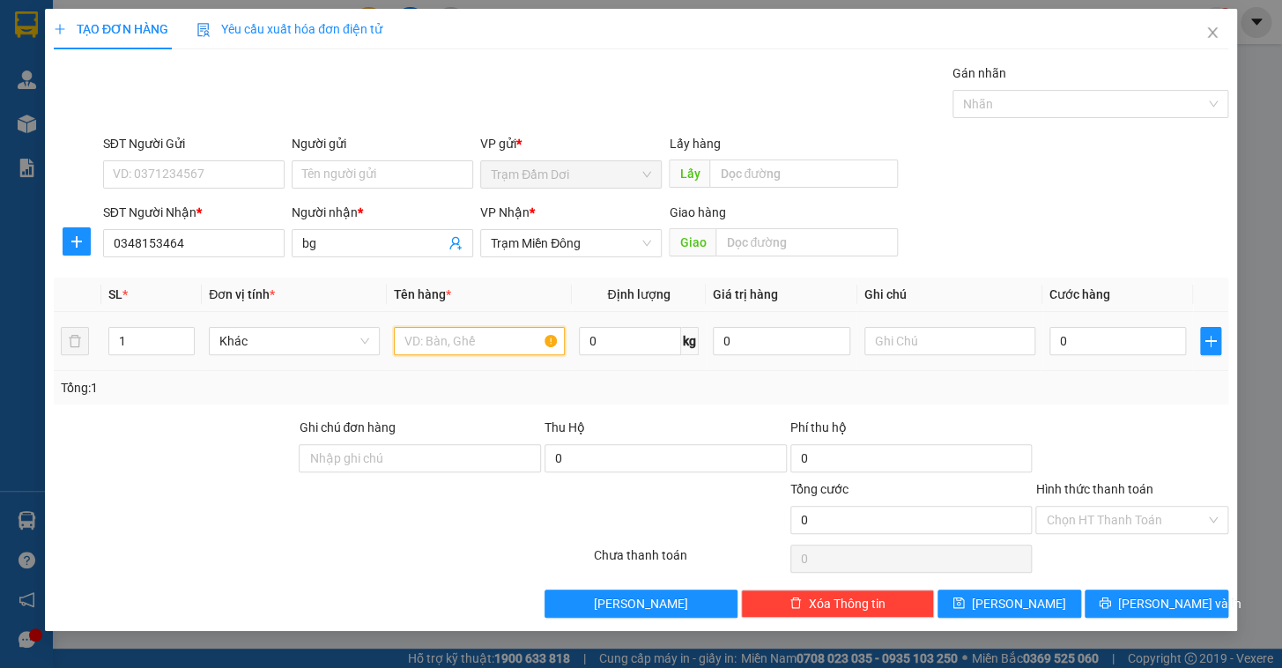
click at [483, 350] on input "text" at bounding box center [479, 341] width 171 height 28
type input "1t"
click at [939, 353] on input "text" at bounding box center [950, 341] width 171 height 28
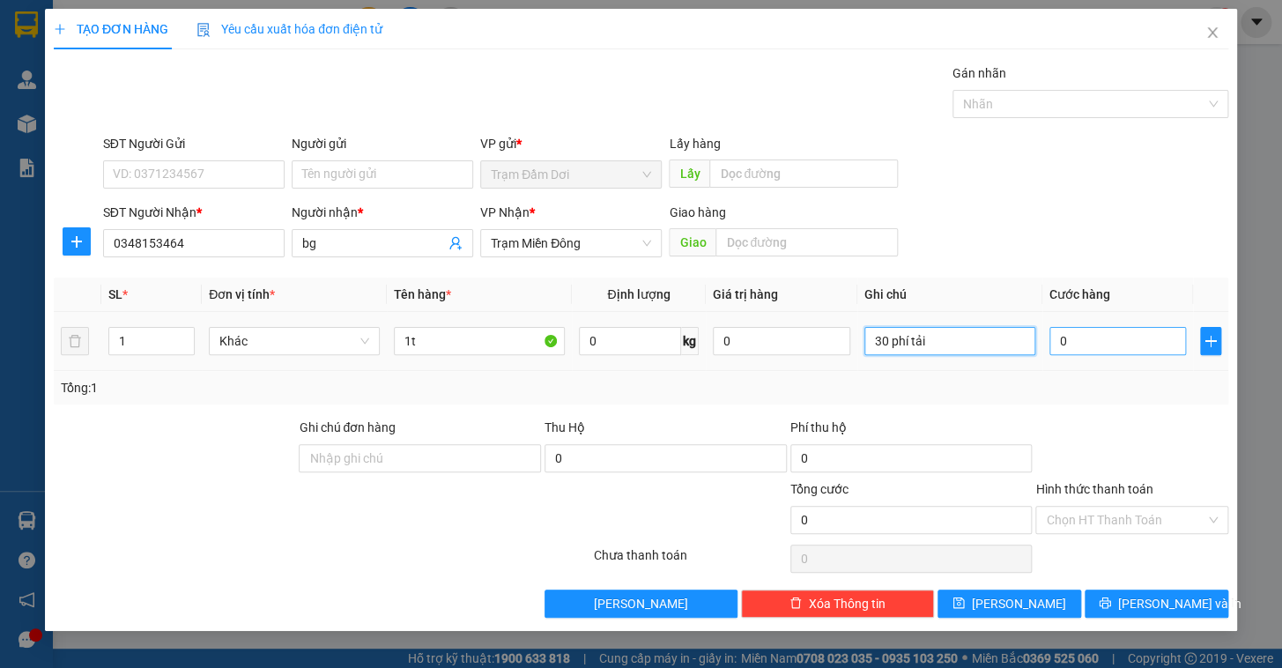
type input "30 phí tải"
click at [1121, 336] on input "0" at bounding box center [1118, 341] width 137 height 28
click at [1136, 383] on div "Tổng: 1" at bounding box center [641, 387] width 1161 height 19
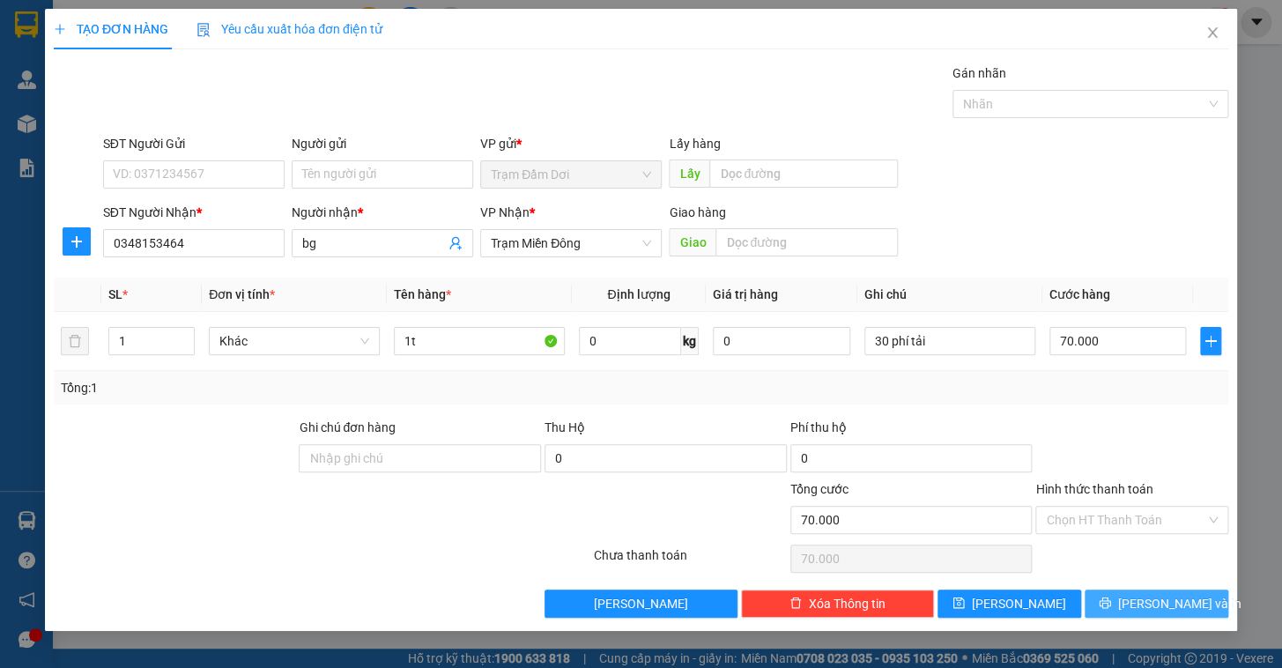
click at [1165, 594] on span "[PERSON_NAME] và In" at bounding box center [1179, 603] width 123 height 19
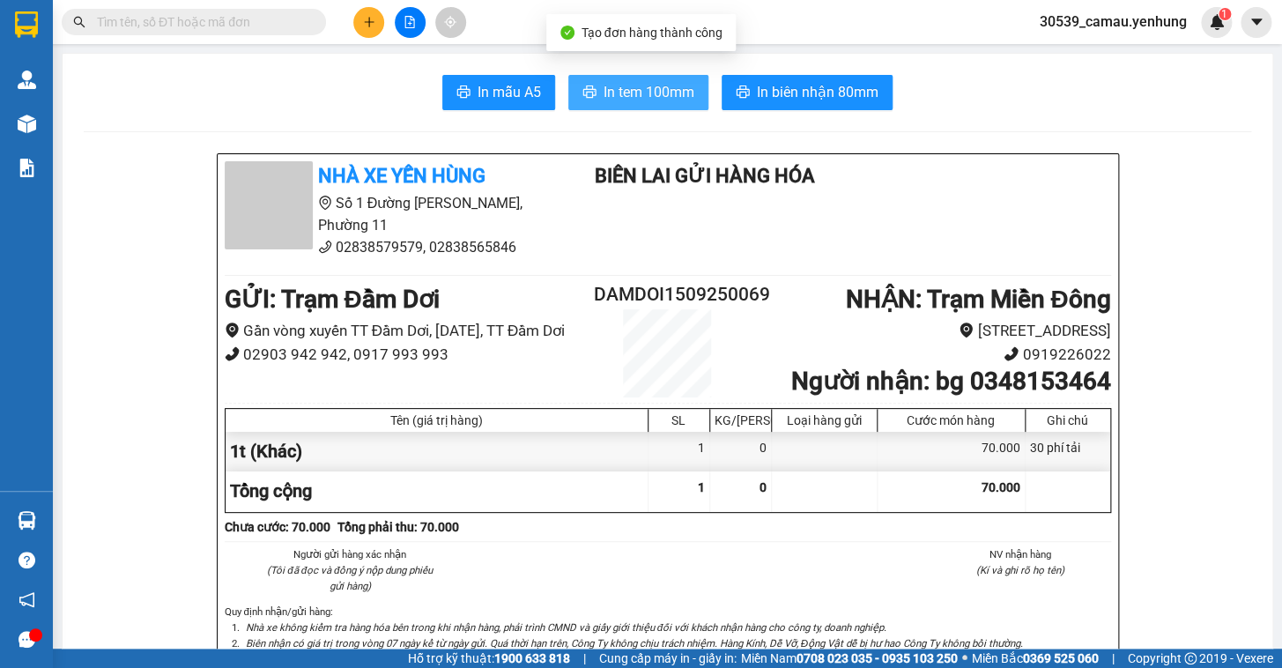
click at [671, 93] on span "In tem 100mm" at bounding box center [649, 92] width 91 height 22
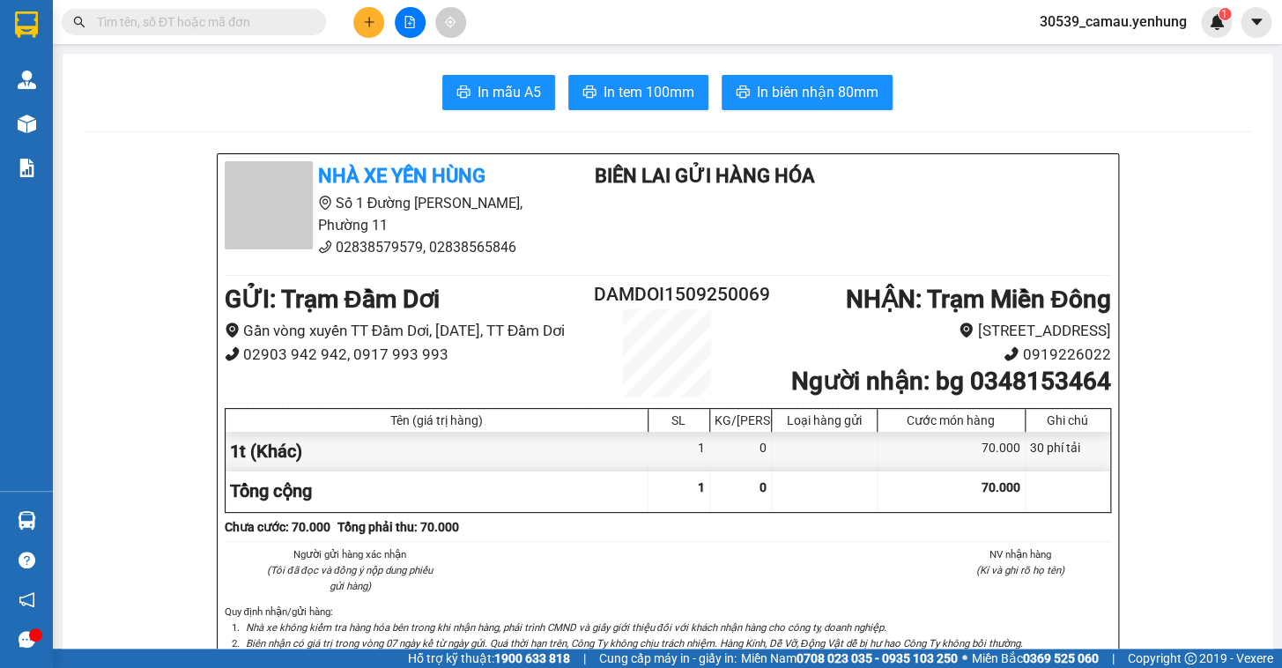
click at [374, 26] on icon "plus" at bounding box center [369, 22] width 12 height 12
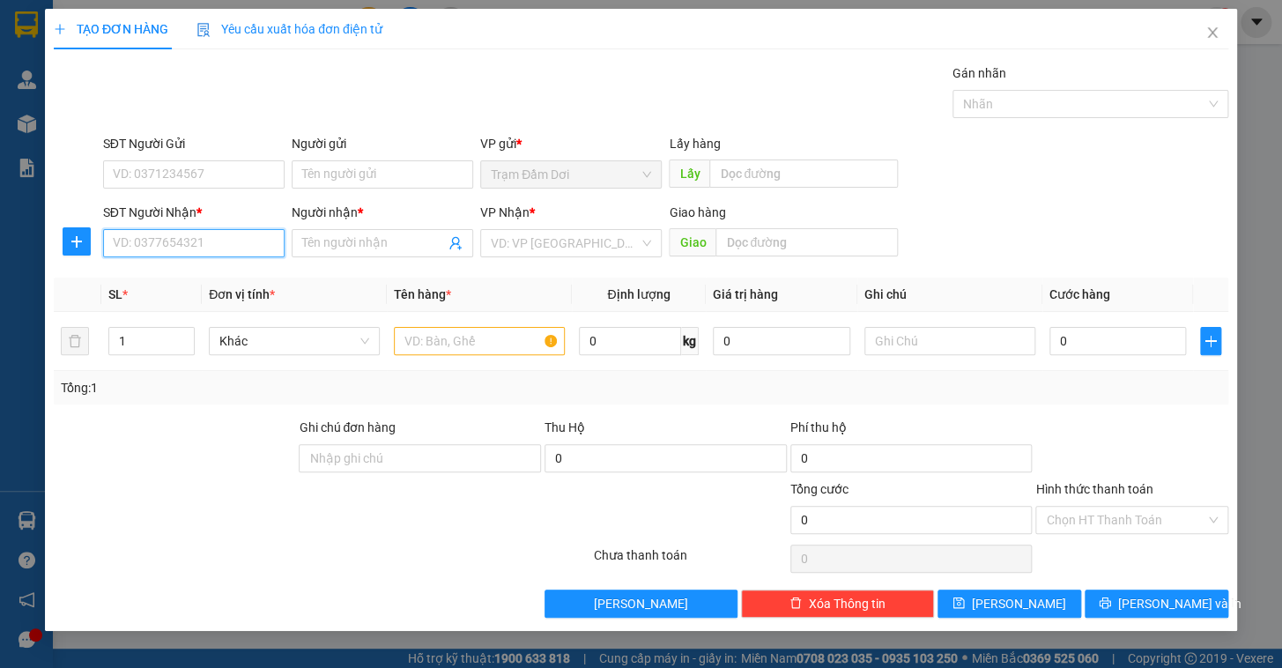
click at [185, 235] on input "SĐT Người Nhận *" at bounding box center [194, 243] width 182 height 28
click at [167, 277] on div "0918583370 - tai.." at bounding box center [194, 278] width 160 height 19
type input "0918583370"
type input "tai.."
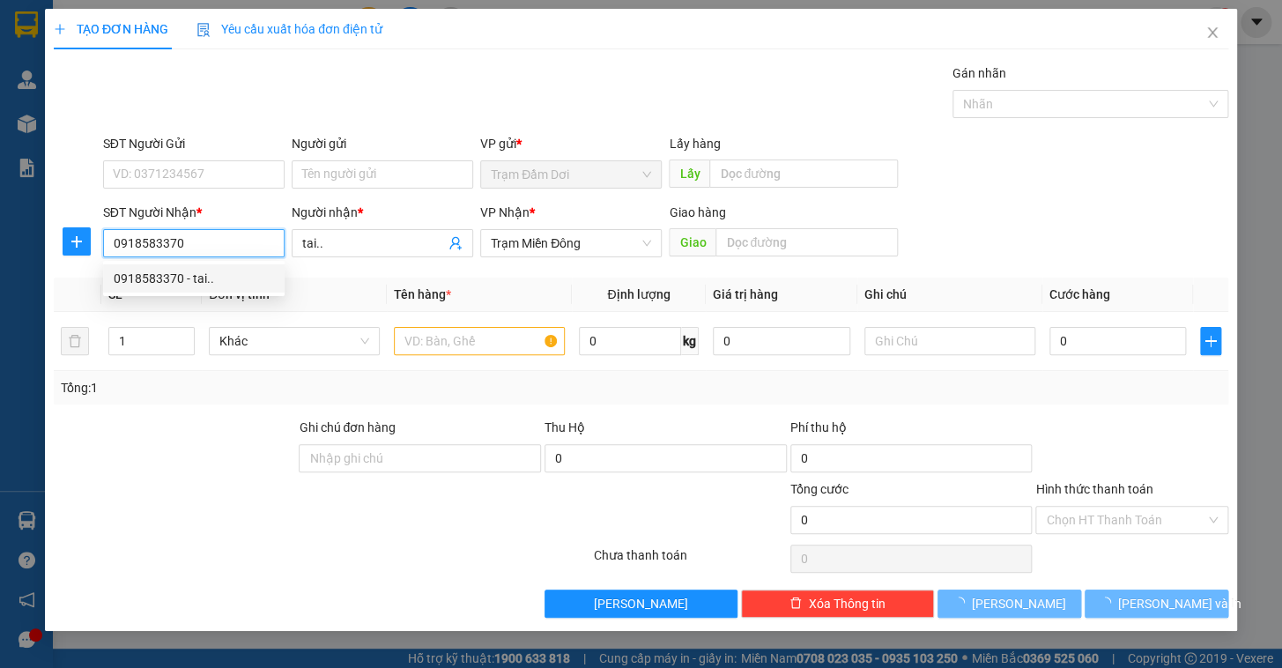
type input "80.000"
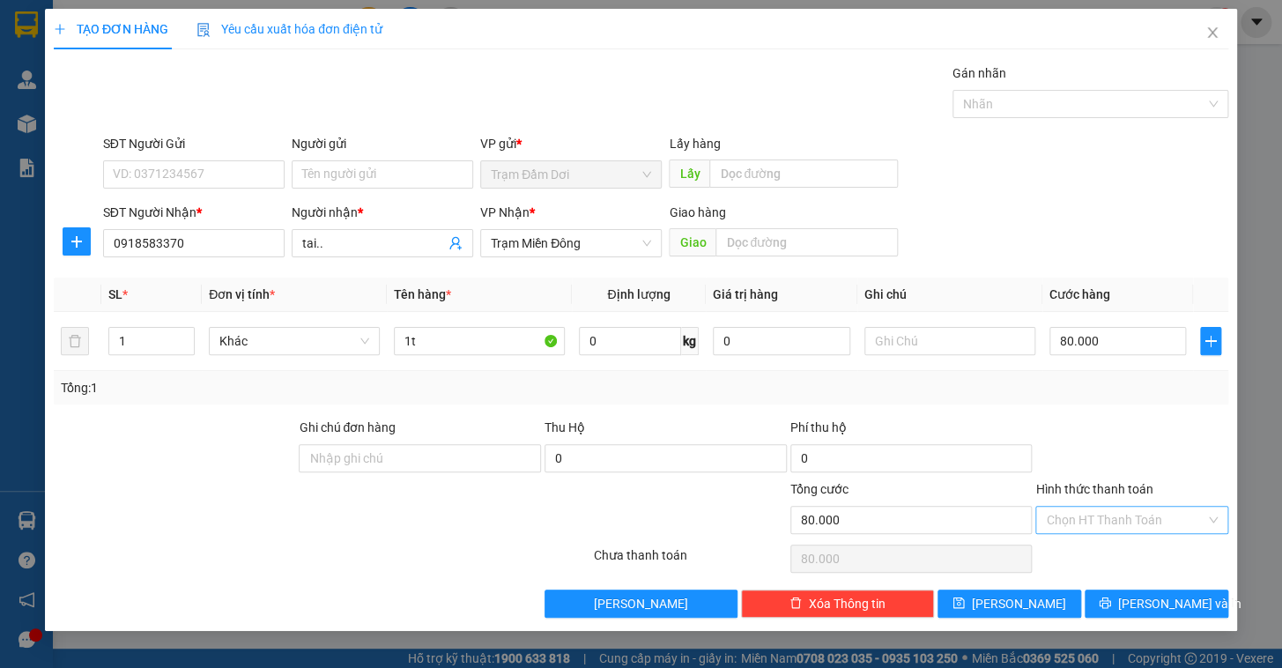
click at [1146, 520] on input "Hình thức thanh toán" at bounding box center [1126, 520] width 160 height 26
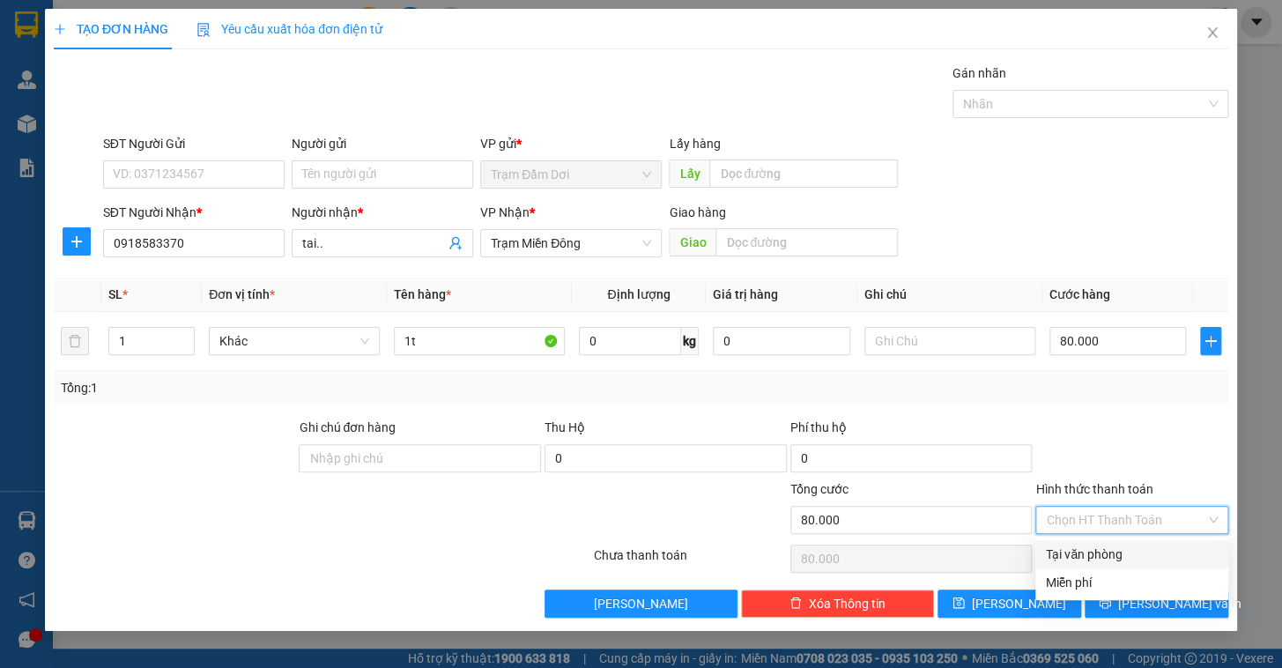
click at [1132, 437] on div at bounding box center [1132, 449] width 197 height 62
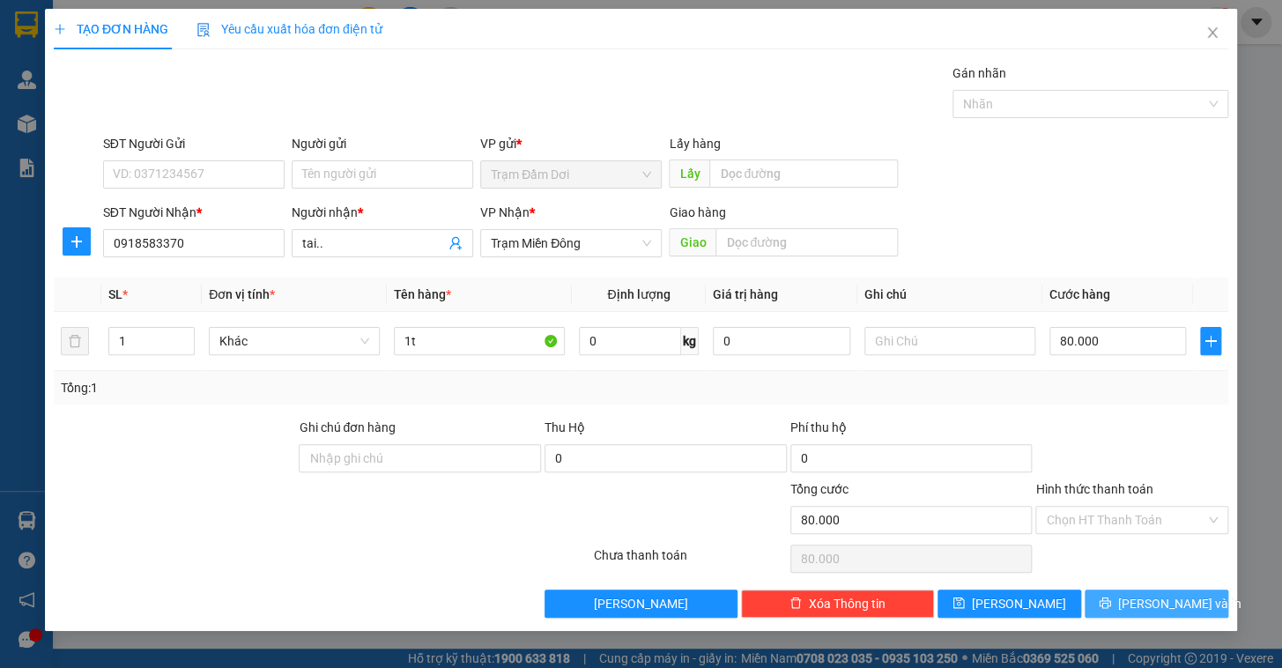
click at [1174, 610] on span "[PERSON_NAME] và In" at bounding box center [1179, 603] width 123 height 19
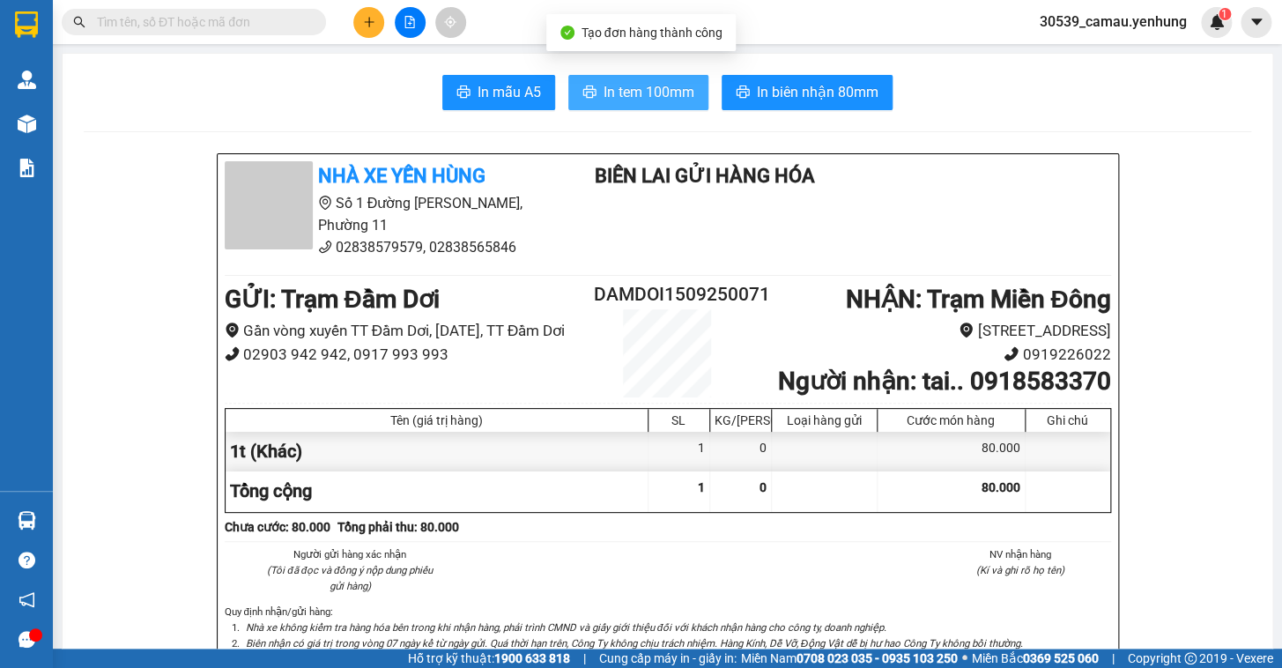
click at [642, 102] on span "In tem 100mm" at bounding box center [649, 92] width 91 height 22
click at [383, 23] on button at bounding box center [368, 22] width 31 height 31
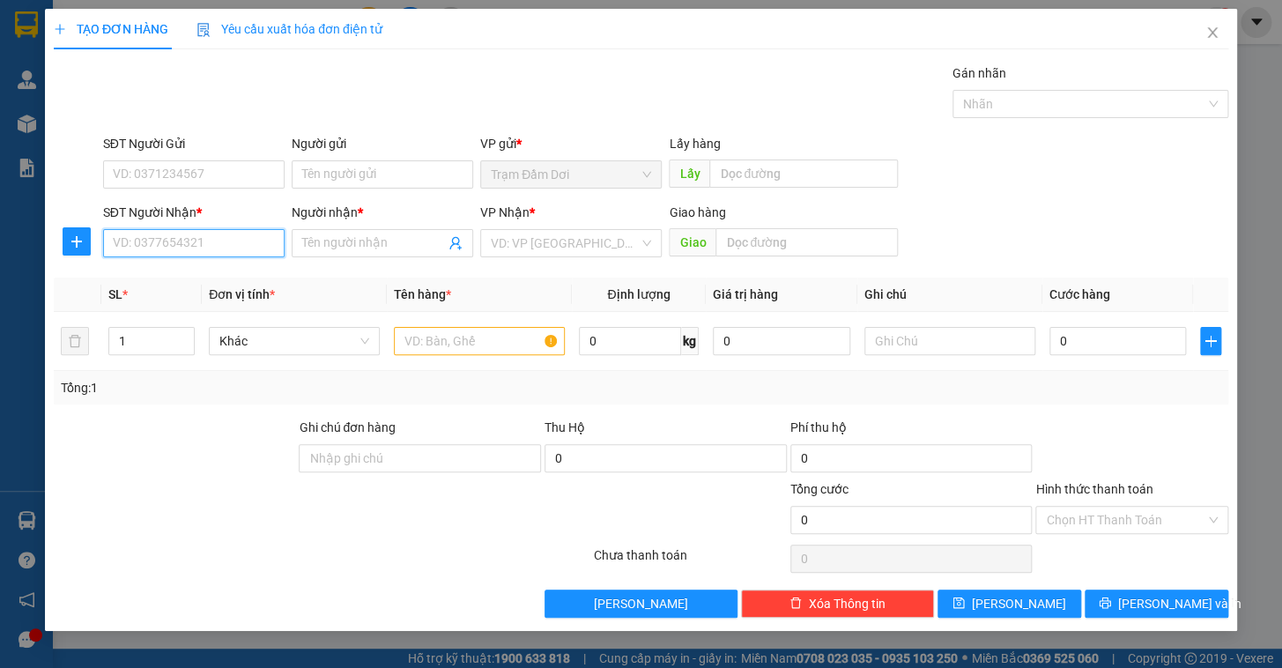
click at [178, 249] on input "SĐT Người Nhận *" at bounding box center [194, 243] width 182 height 28
click at [152, 279] on div "0944077112 - 0" at bounding box center [194, 278] width 160 height 19
type input "0944077112"
type input "0"
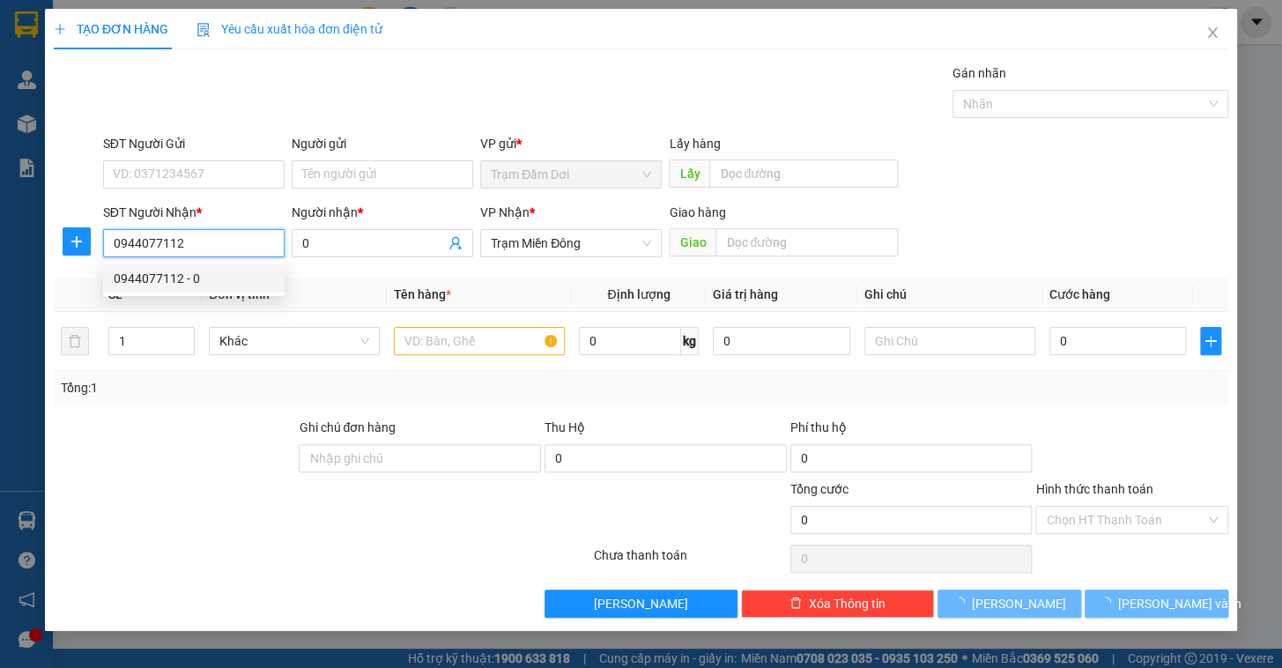
type input "180.000"
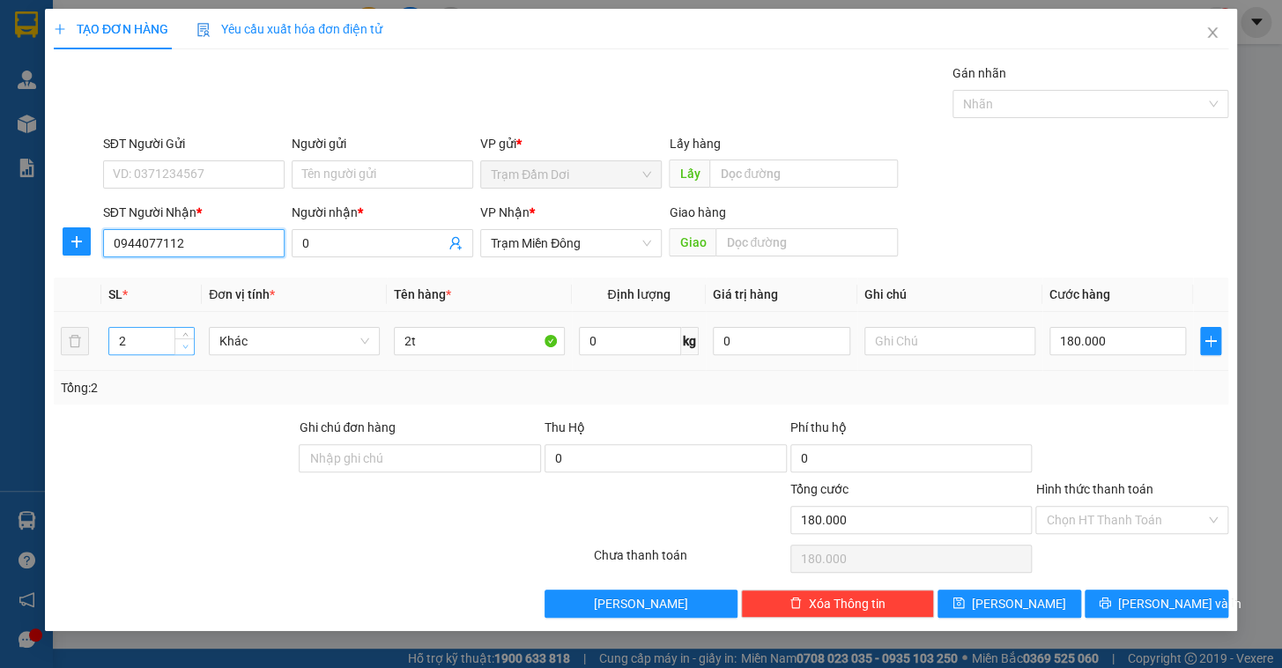
type input "0944077112"
click at [181, 348] on span "down" at bounding box center [185, 347] width 11 height 11
type input "1"
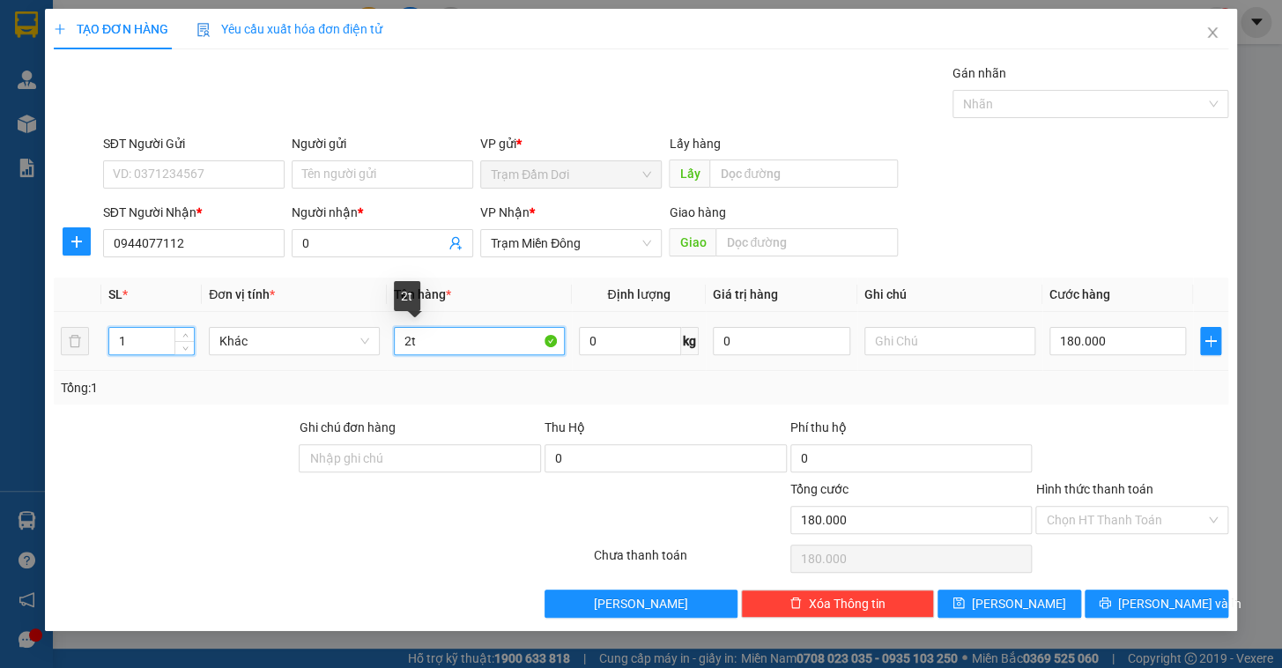
click at [430, 338] on input "2t" at bounding box center [479, 341] width 171 height 28
type input "1t"
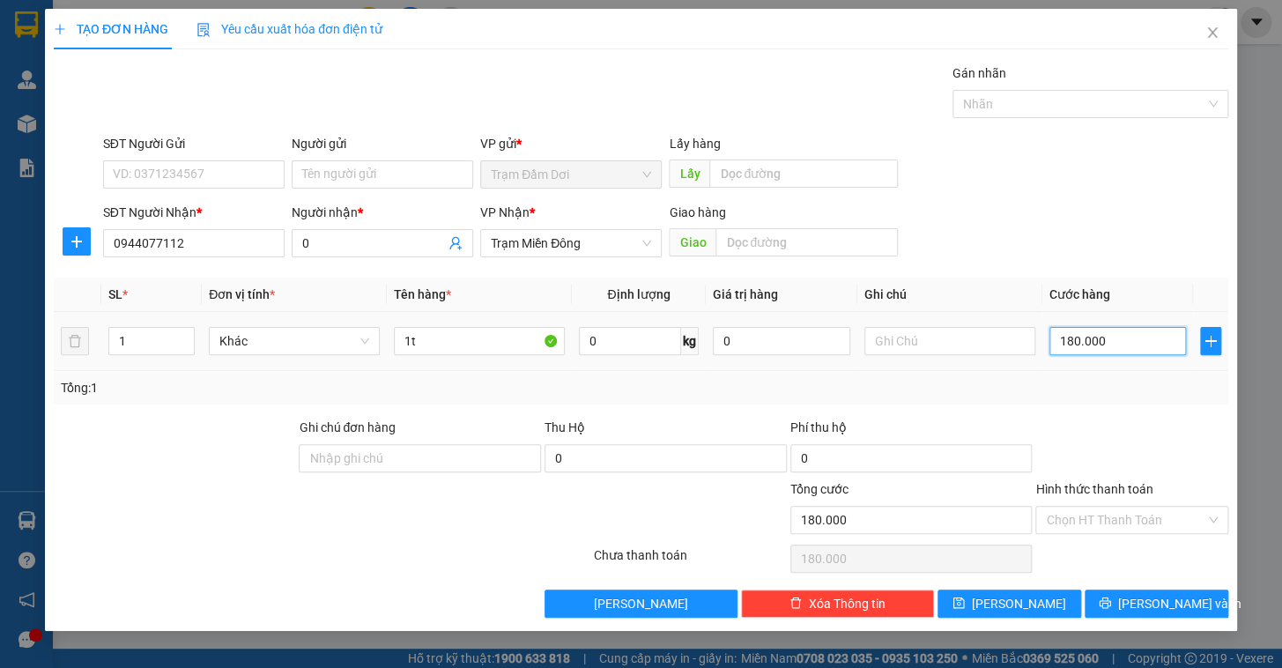
click at [1118, 333] on input "180.000" at bounding box center [1118, 341] width 137 height 28
type input "1"
type input "10"
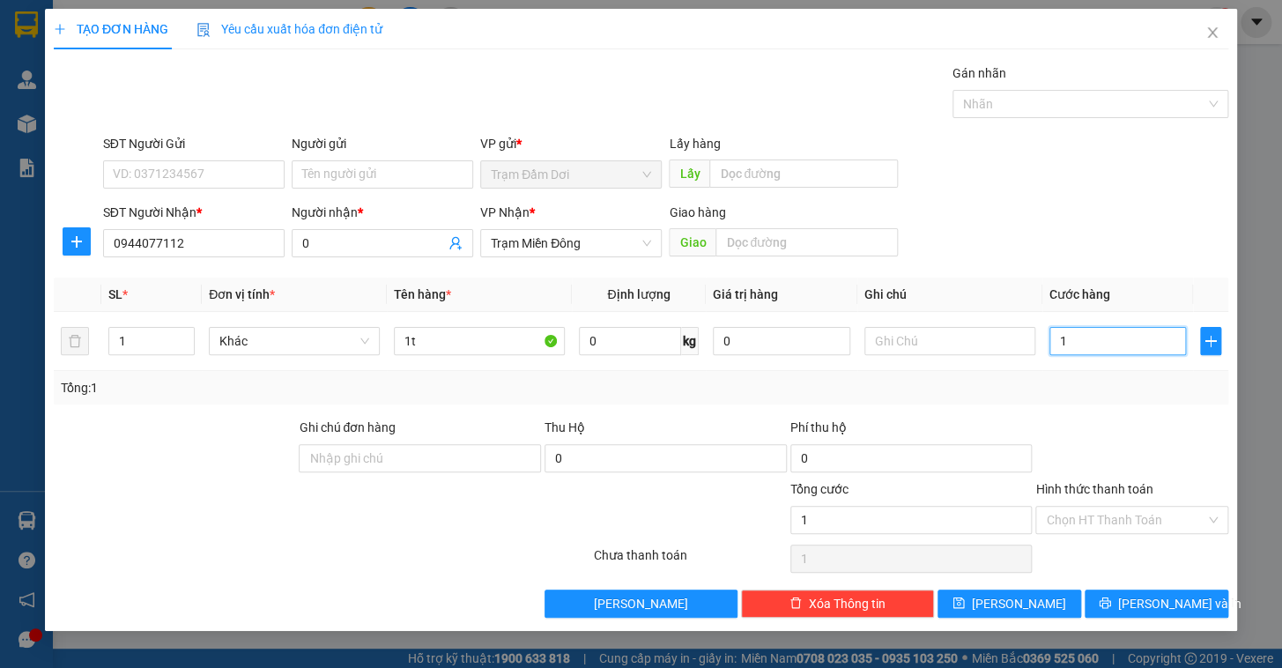
type input "10"
type input "100"
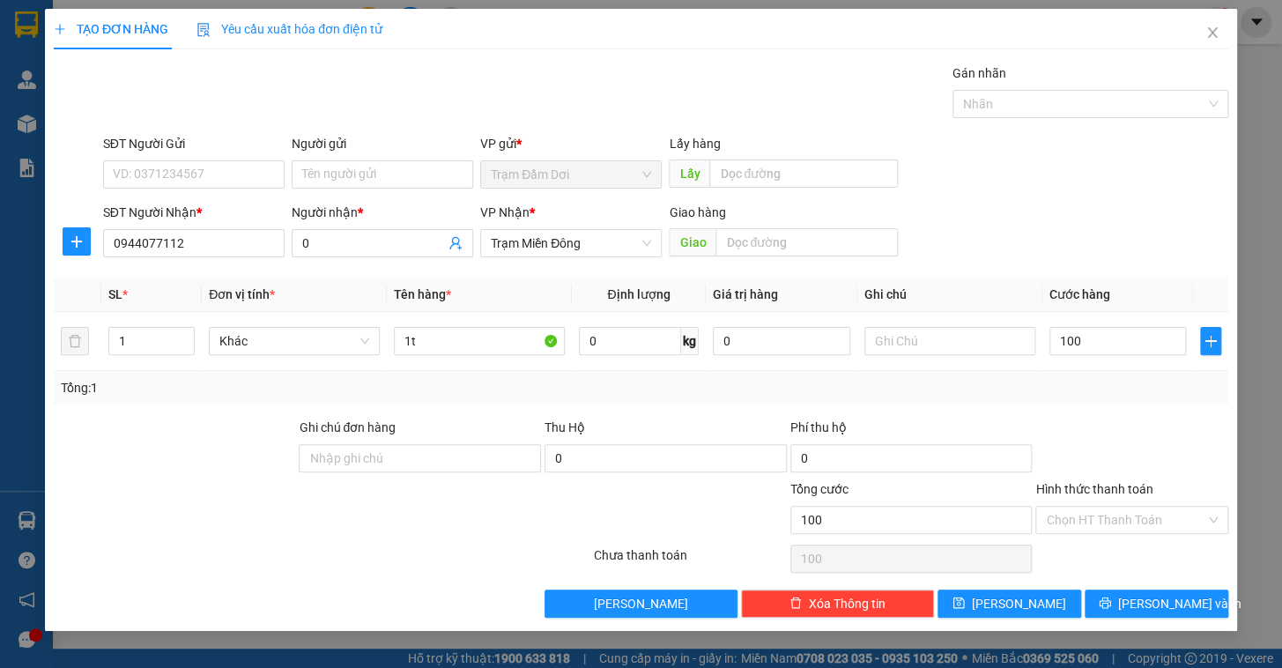
type input "100.000"
click at [1166, 430] on div at bounding box center [1132, 449] width 197 height 62
click at [1162, 605] on span "[PERSON_NAME] và In" at bounding box center [1179, 603] width 123 height 19
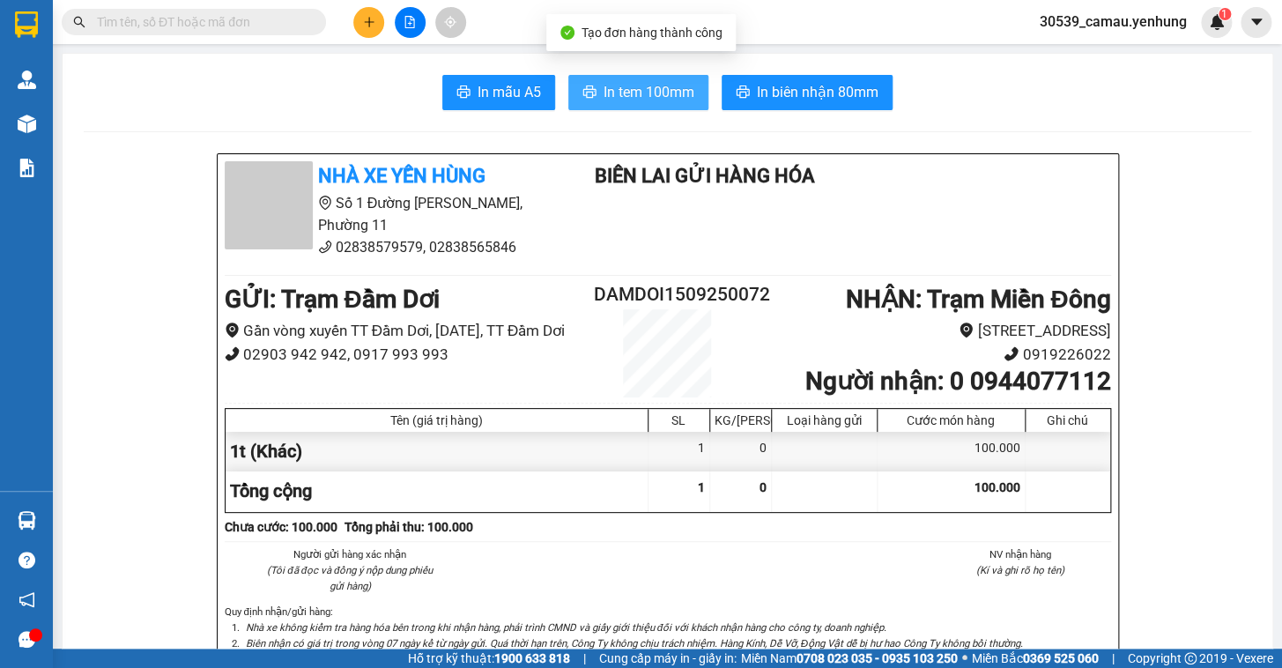
click at [641, 82] on span "In tem 100mm" at bounding box center [649, 92] width 91 height 22
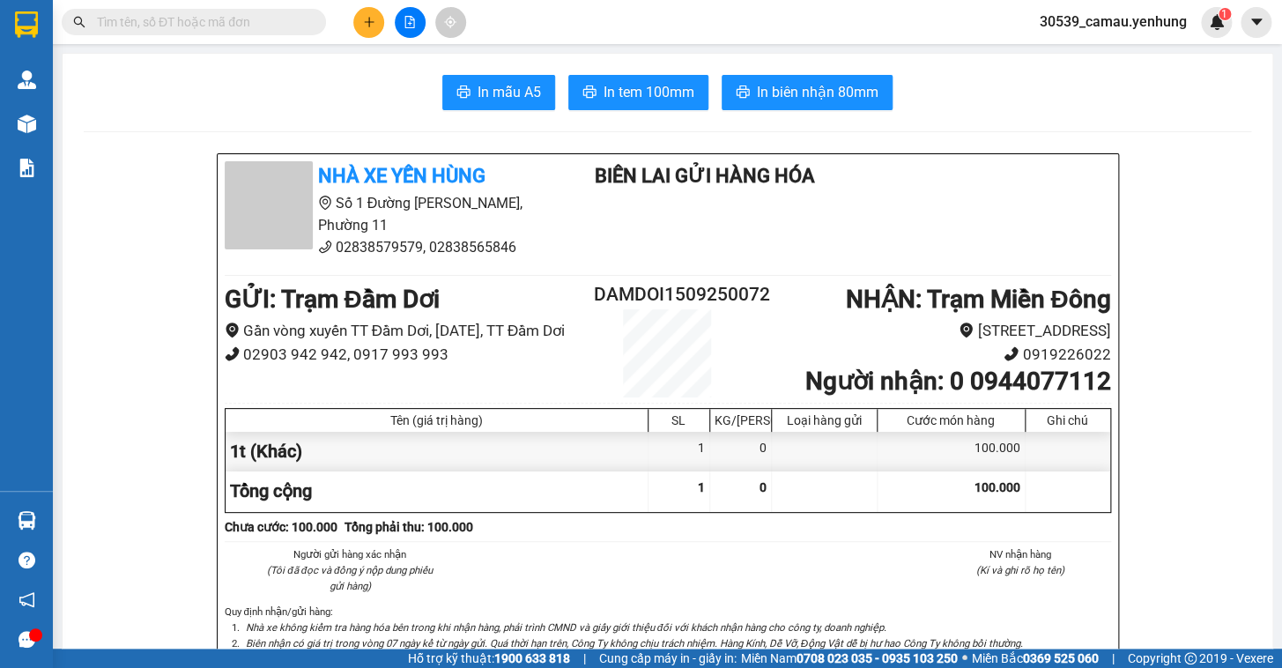
click at [368, 17] on icon "plus" at bounding box center [369, 22] width 12 height 12
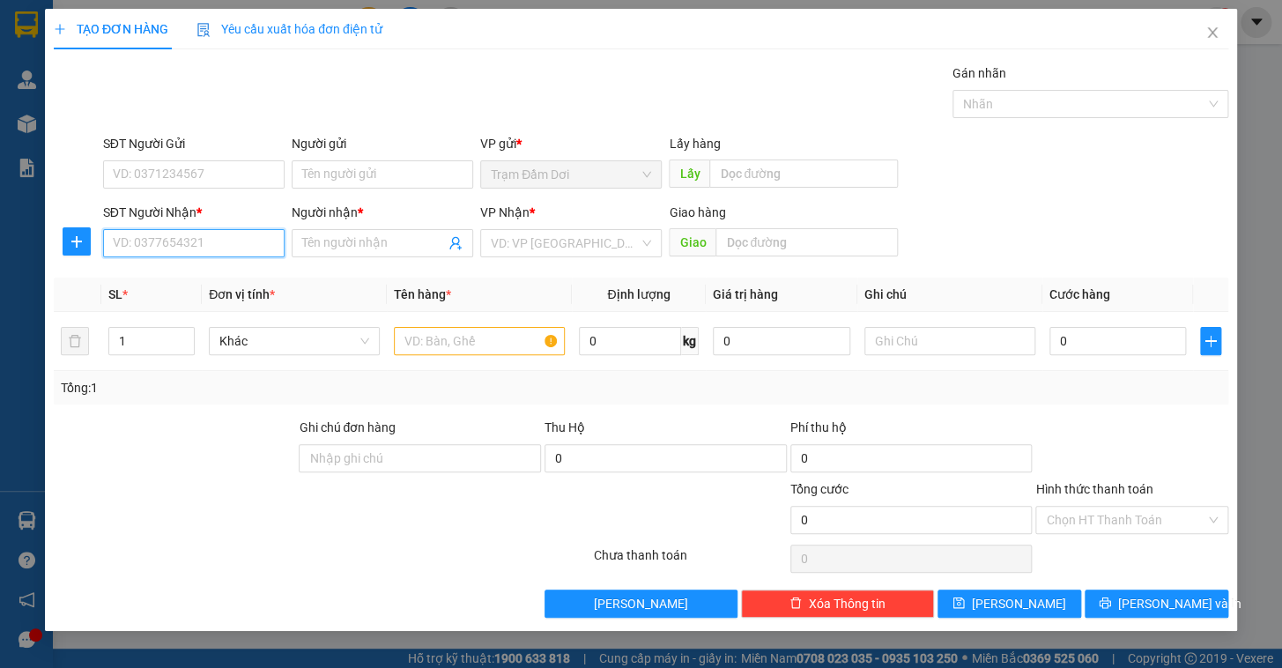
click at [222, 247] on input "SĐT Người Nhận *" at bounding box center [194, 243] width 182 height 28
type input "0948552105"
click at [352, 240] on input "Người nhận *" at bounding box center [373, 243] width 143 height 19
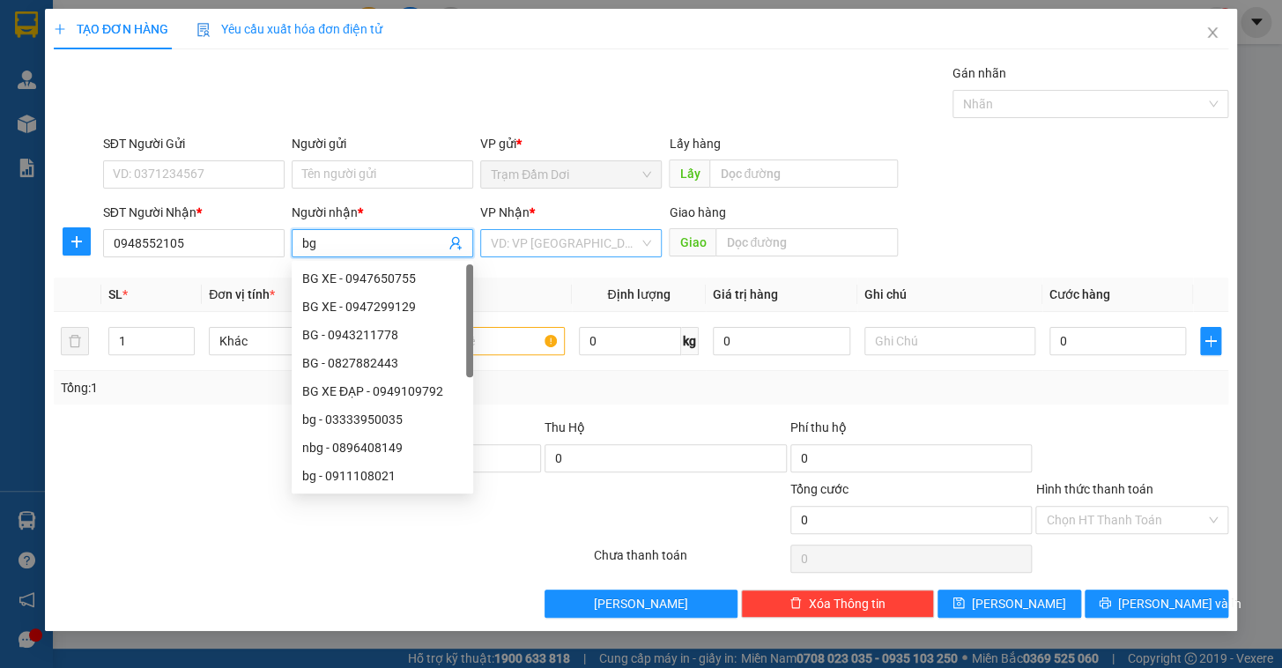
type input "bg"
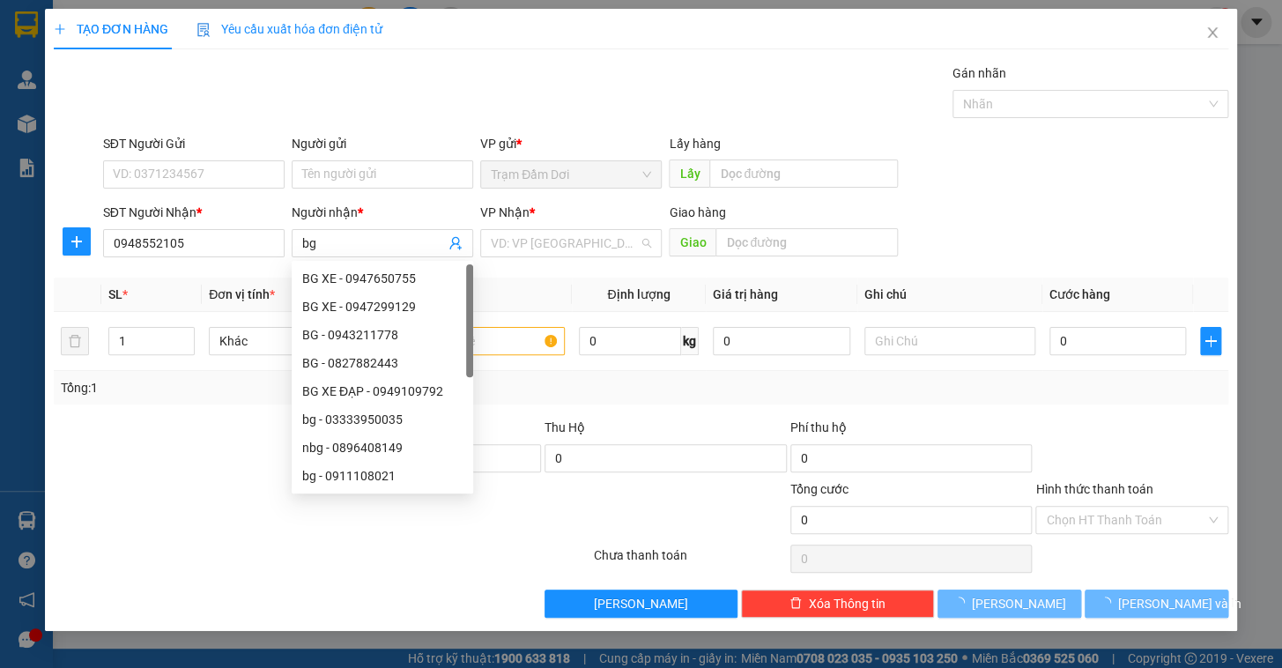
drag, startPoint x: 533, startPoint y: 246, endPoint x: 534, endPoint y: 256, distance: 10.6
click at [534, 246] on input "search" at bounding box center [565, 243] width 148 height 26
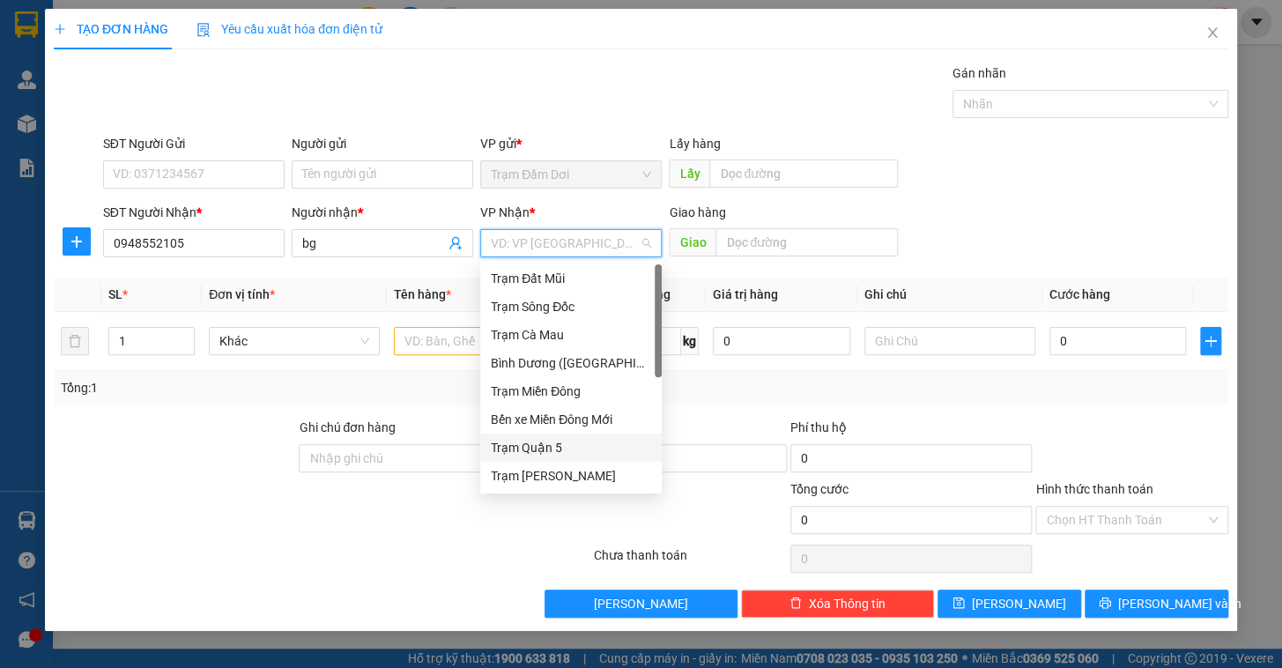
click at [569, 444] on div "Trạm Quận 5" at bounding box center [571, 447] width 160 height 19
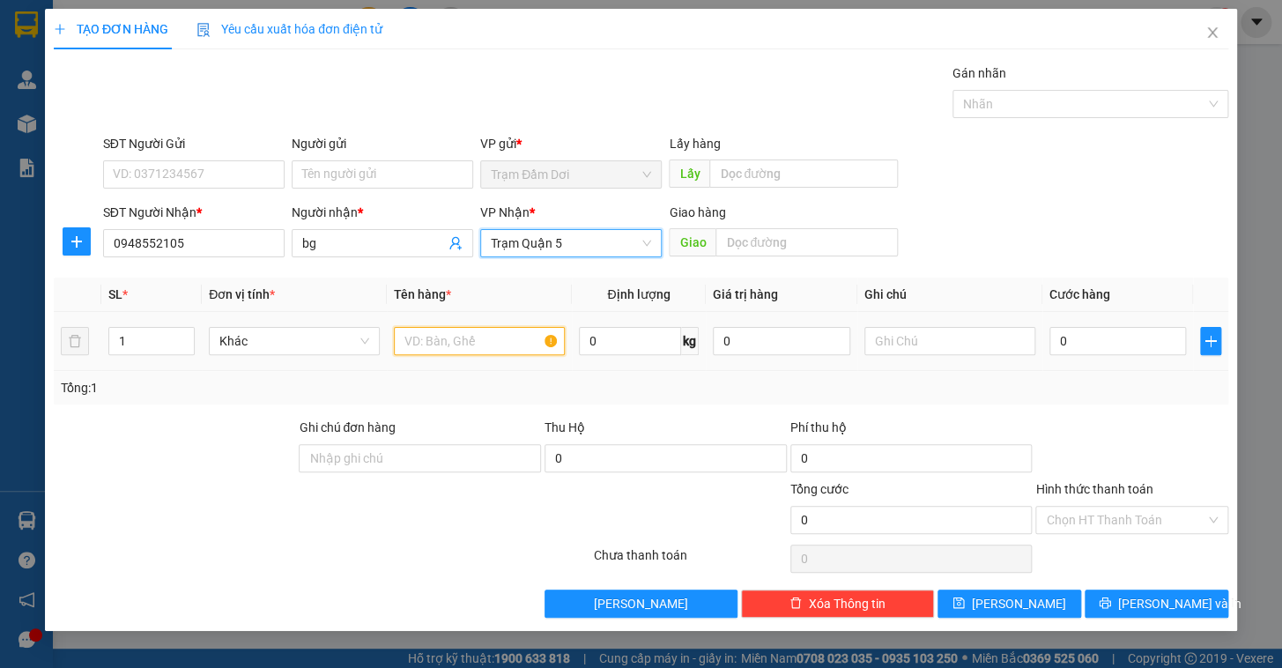
click at [454, 348] on input "text" at bounding box center [479, 341] width 171 height 28
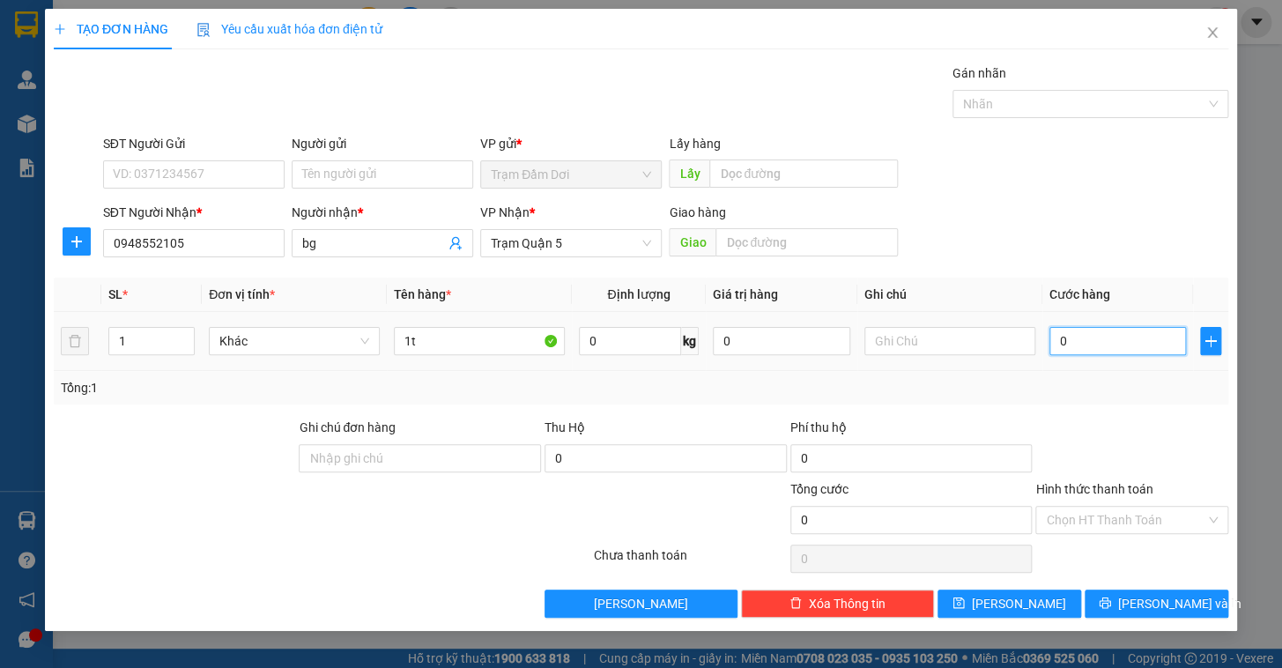
click at [1066, 337] on input "0" at bounding box center [1118, 341] width 137 height 28
drag, startPoint x: 1081, startPoint y: 391, endPoint x: 1122, endPoint y: 480, distance: 98.2
click at [1081, 394] on div "Tổng: 1" at bounding box center [641, 387] width 1161 height 19
drag, startPoint x: 1128, startPoint y: 521, endPoint x: 1115, endPoint y: 561, distance: 41.8
click at [1127, 521] on input "Hình thức thanh toán" at bounding box center [1126, 520] width 160 height 26
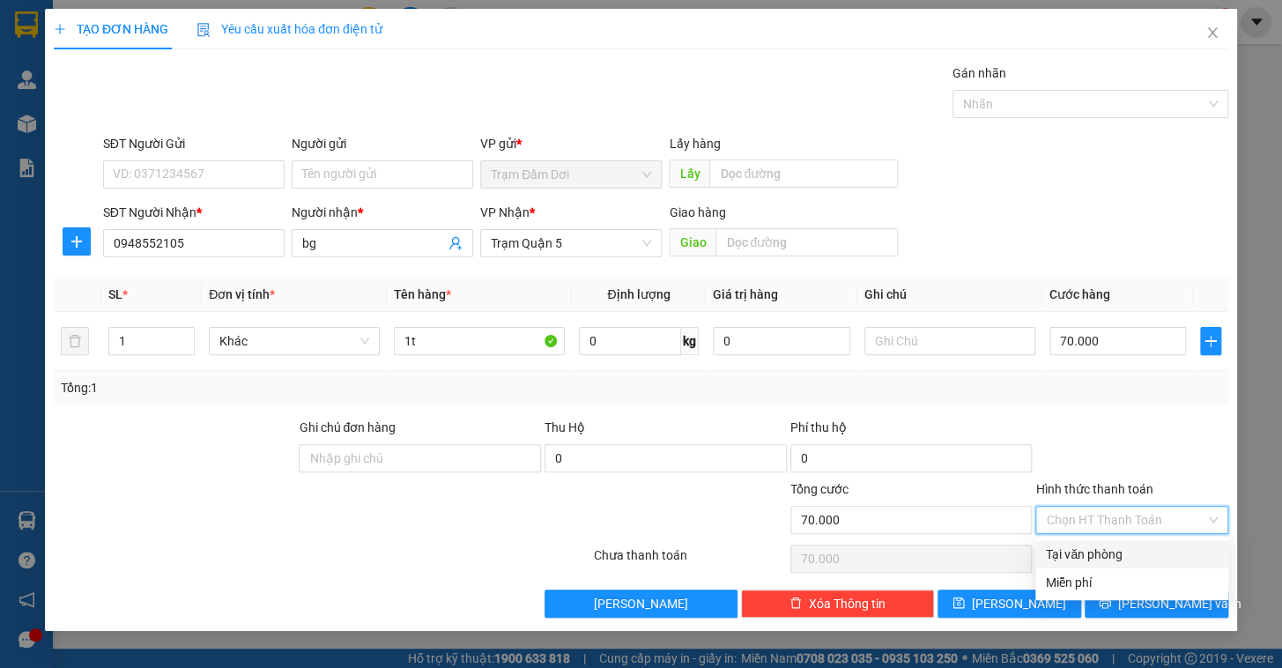
drag, startPoint x: 1106, startPoint y: 561, endPoint x: 1100, endPoint y: 549, distance: 13.8
click at [1104, 560] on div "Tại văn phòng" at bounding box center [1132, 554] width 172 height 19
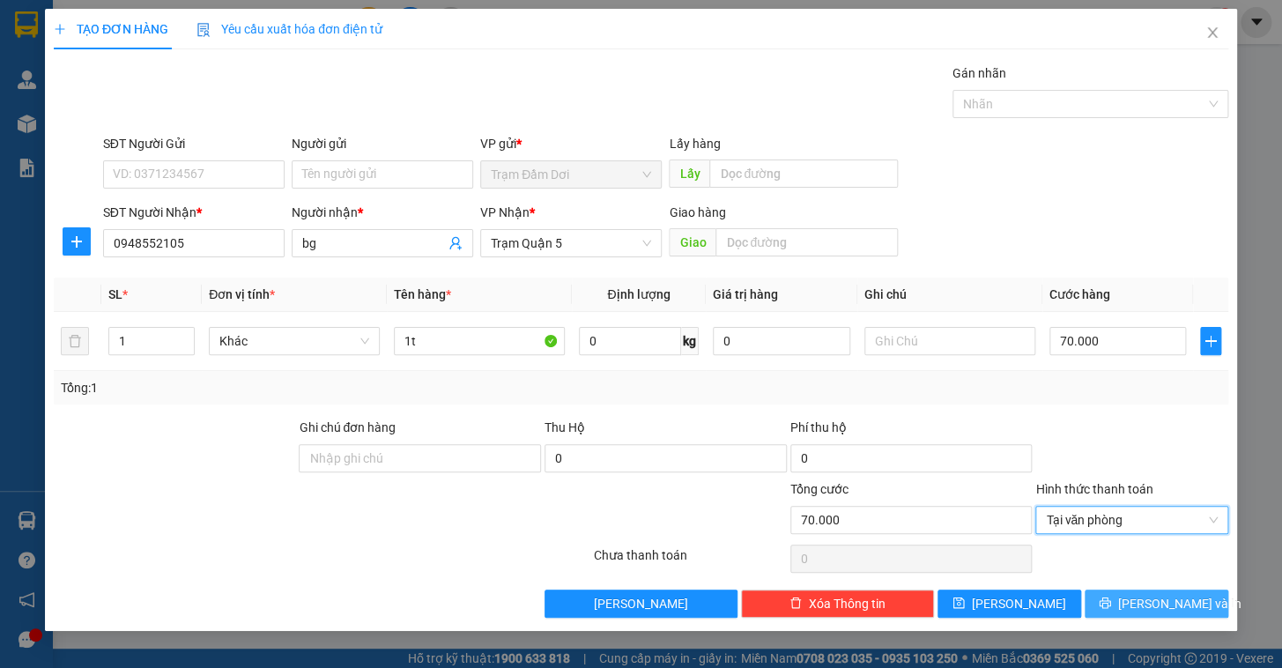
click at [1148, 597] on span "[PERSON_NAME] và In" at bounding box center [1179, 603] width 123 height 19
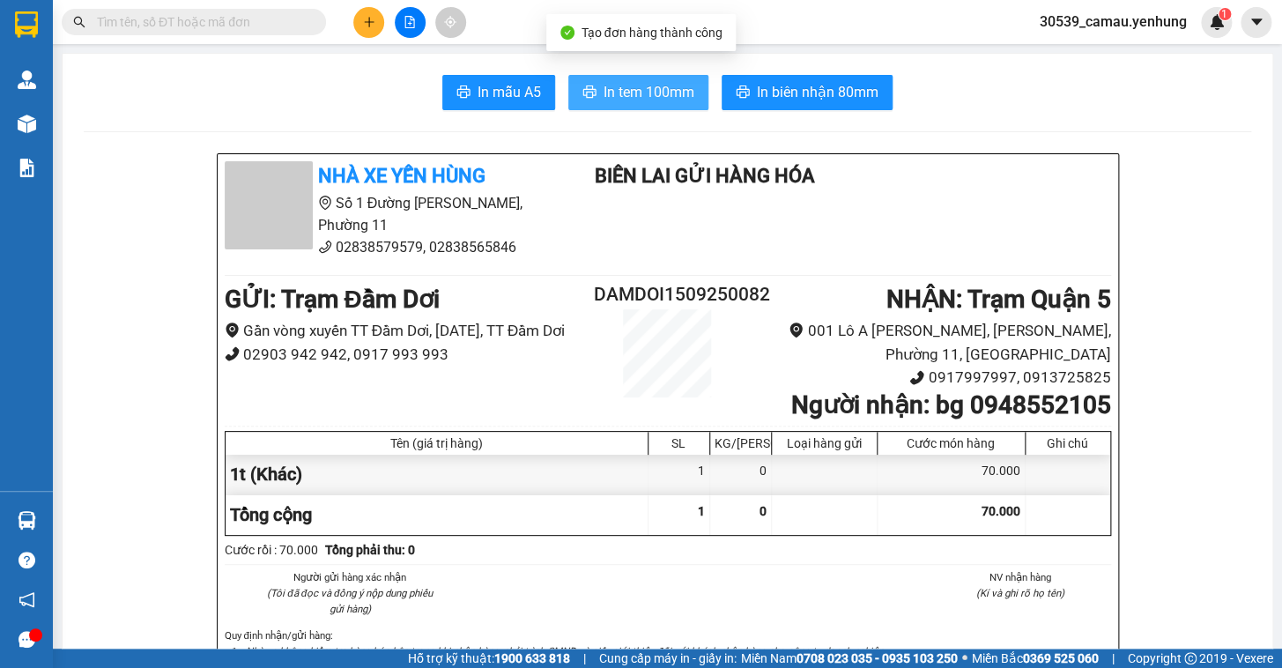
click at [652, 88] on span "In tem 100mm" at bounding box center [649, 92] width 91 height 22
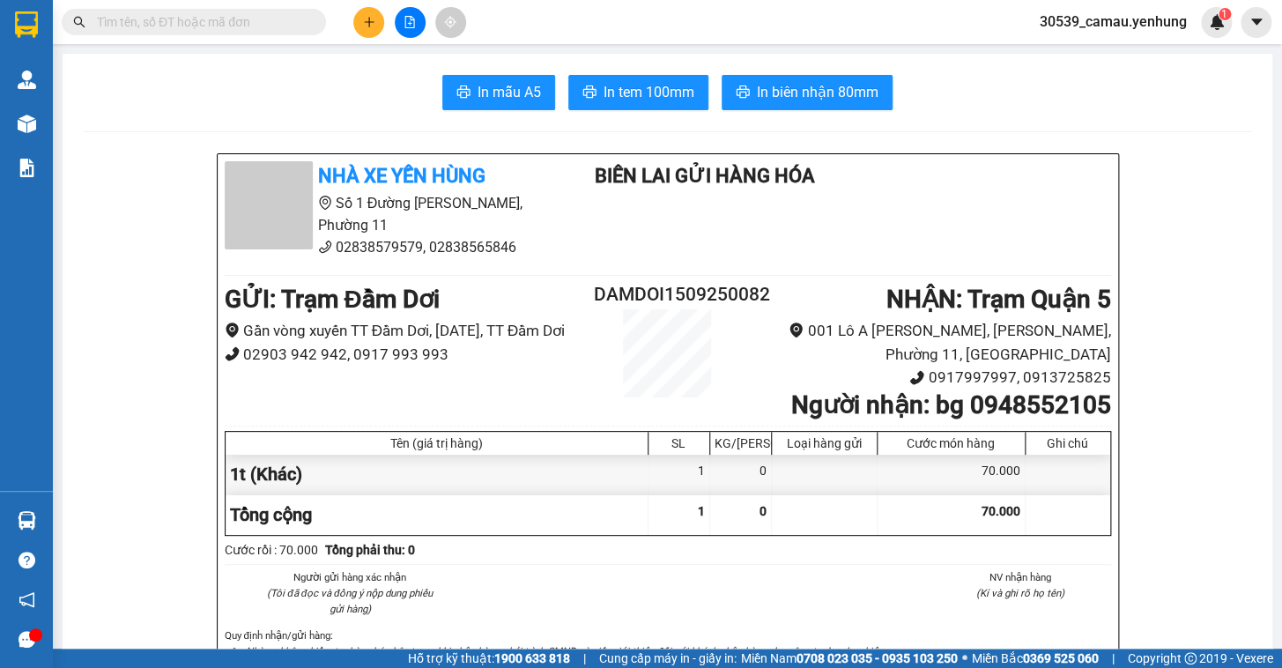
click at [360, 18] on button at bounding box center [368, 22] width 31 height 31
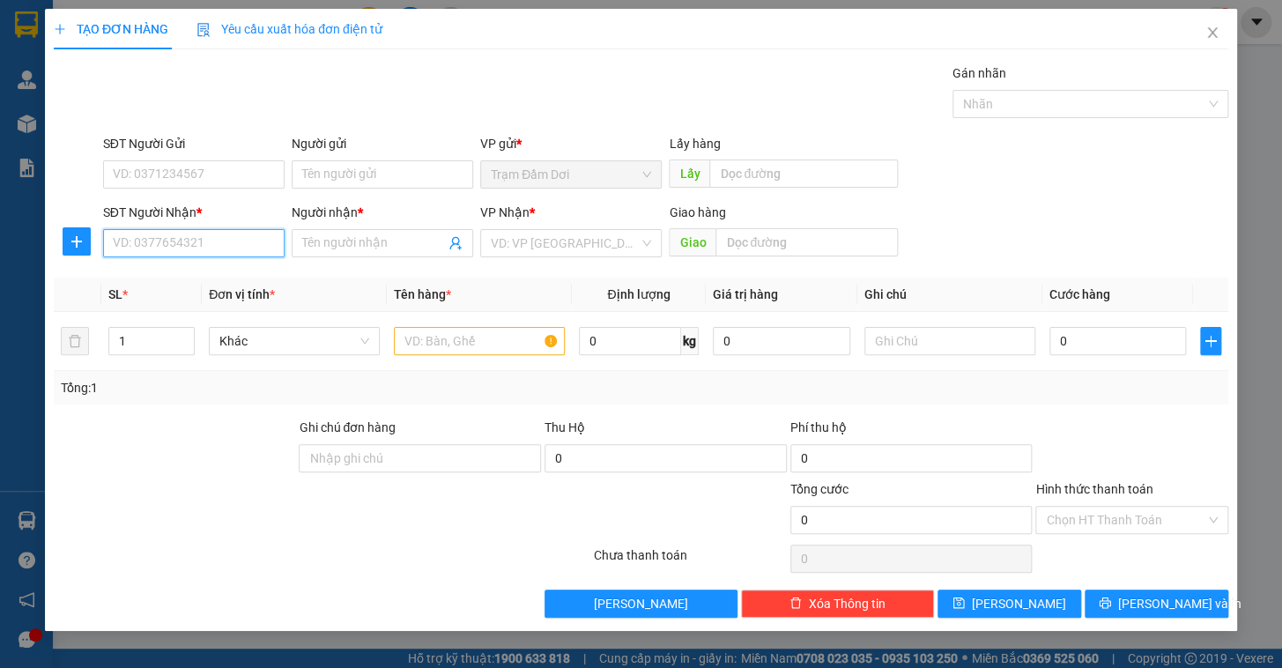
click at [171, 253] on input "SĐT Người Nhận *" at bounding box center [194, 243] width 182 height 28
click at [164, 279] on div "0917150582 - thoa" at bounding box center [194, 278] width 160 height 19
type input "0917150582"
type input "thoa"
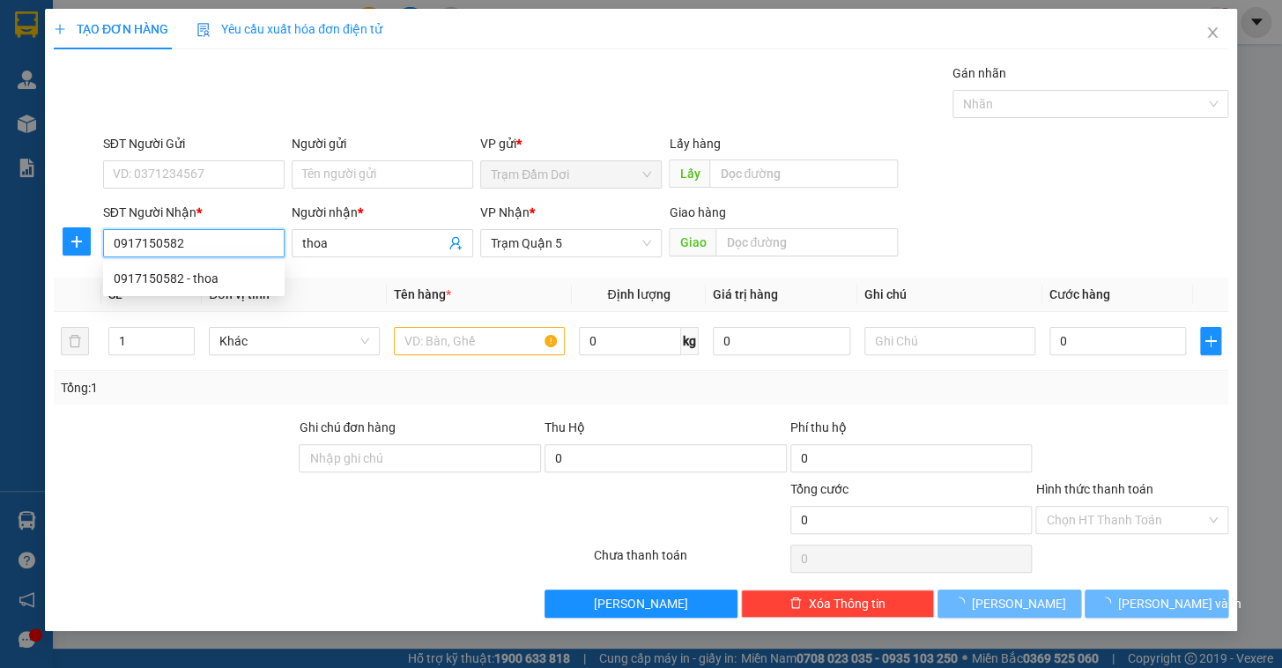
type input "50.000"
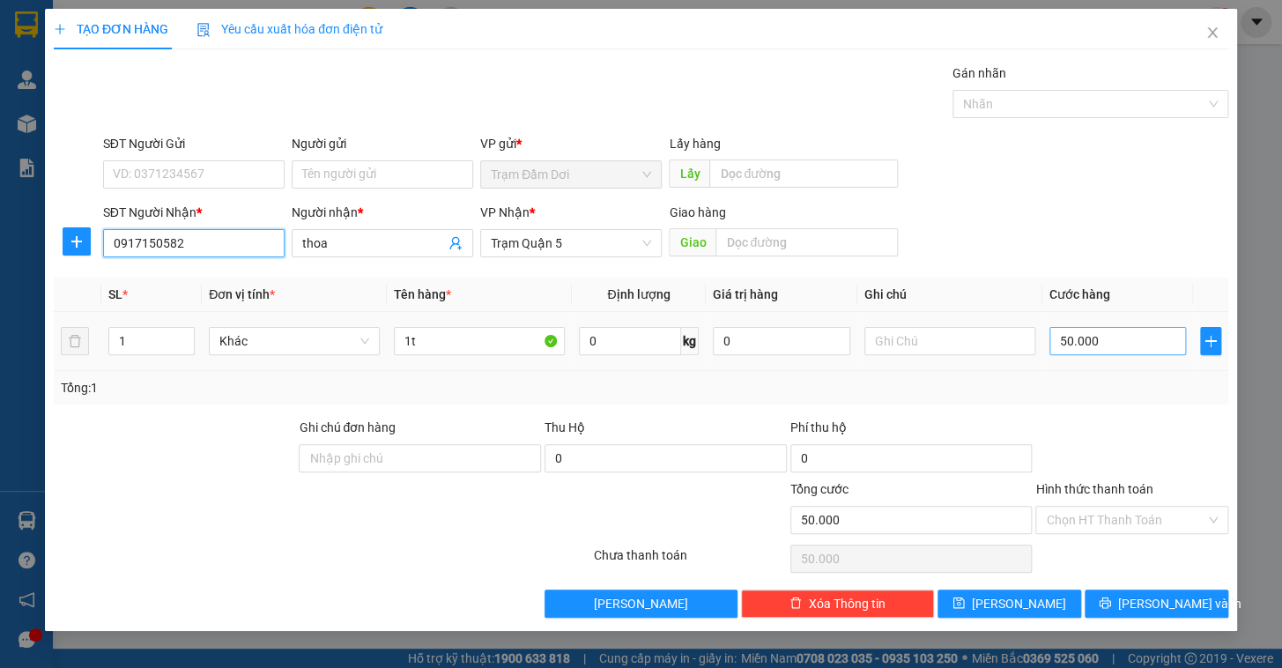
type input "0917150582"
click at [1155, 349] on input "50.000" at bounding box center [1118, 341] width 137 height 28
type input "7"
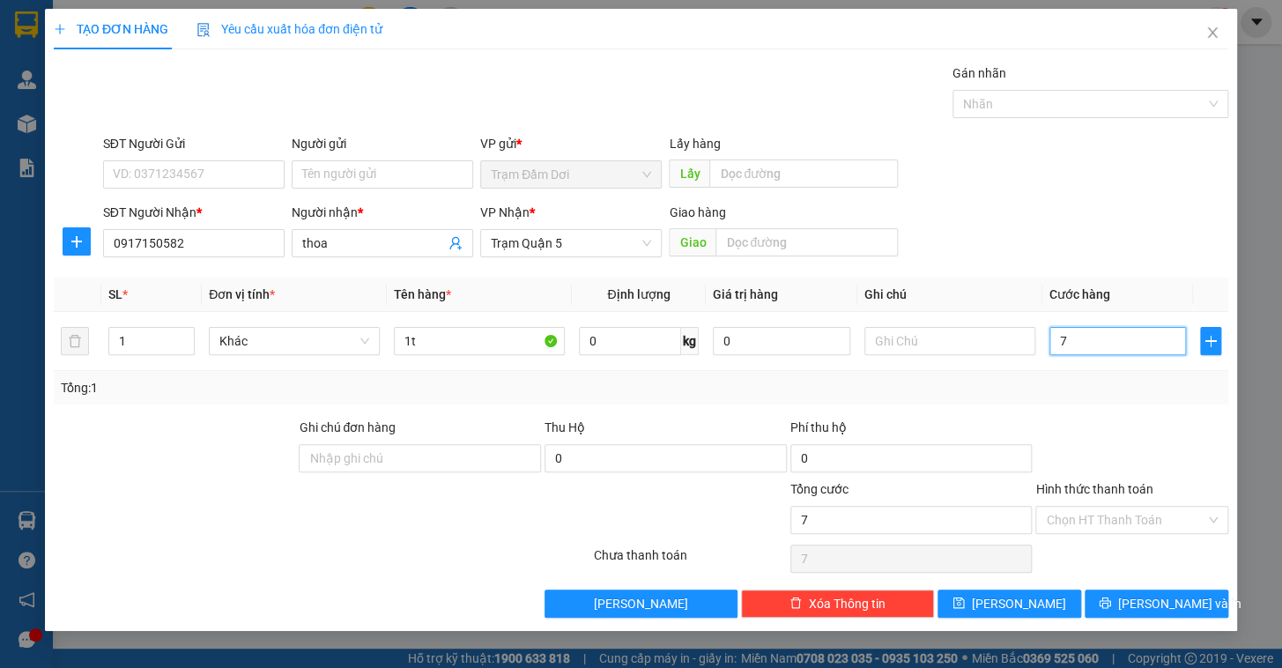
type input "70"
type input "70.000"
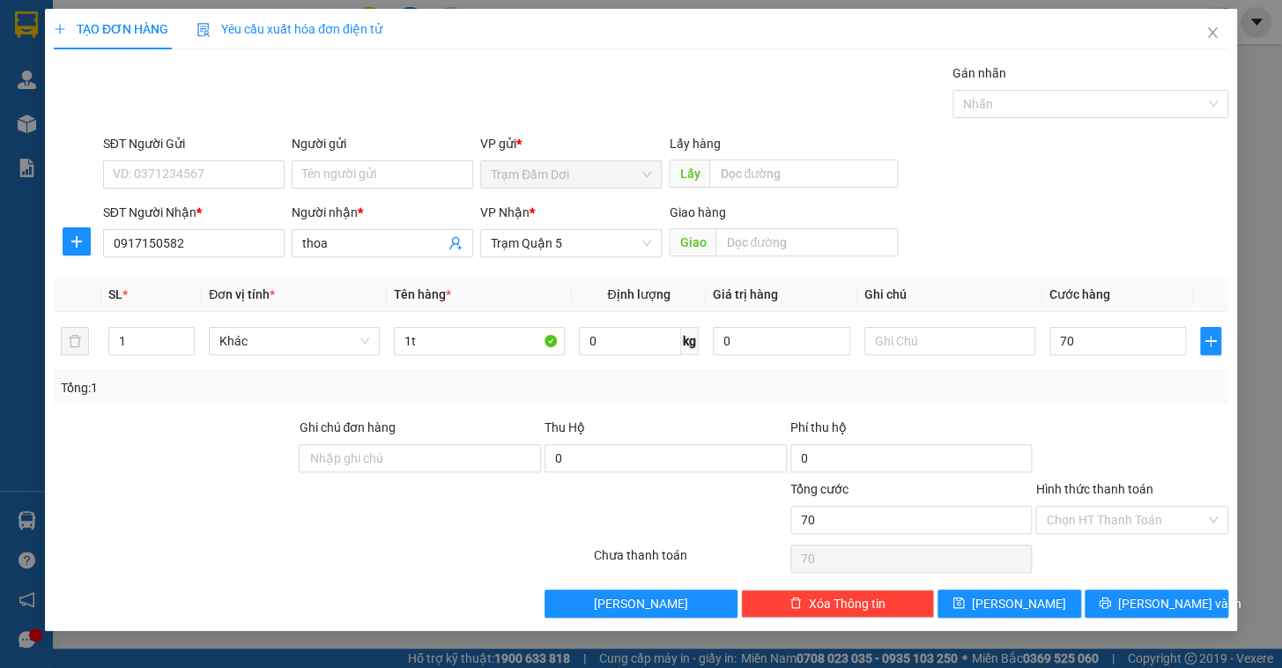
type input "70.000"
click at [1135, 405] on div "Transit Pickup Surcharge Ids Transit Deliver Surcharge Ids Transit Deliver Surc…" at bounding box center [641, 340] width 1175 height 554
click at [1142, 523] on input "Hình thức thanh toán" at bounding box center [1126, 520] width 160 height 26
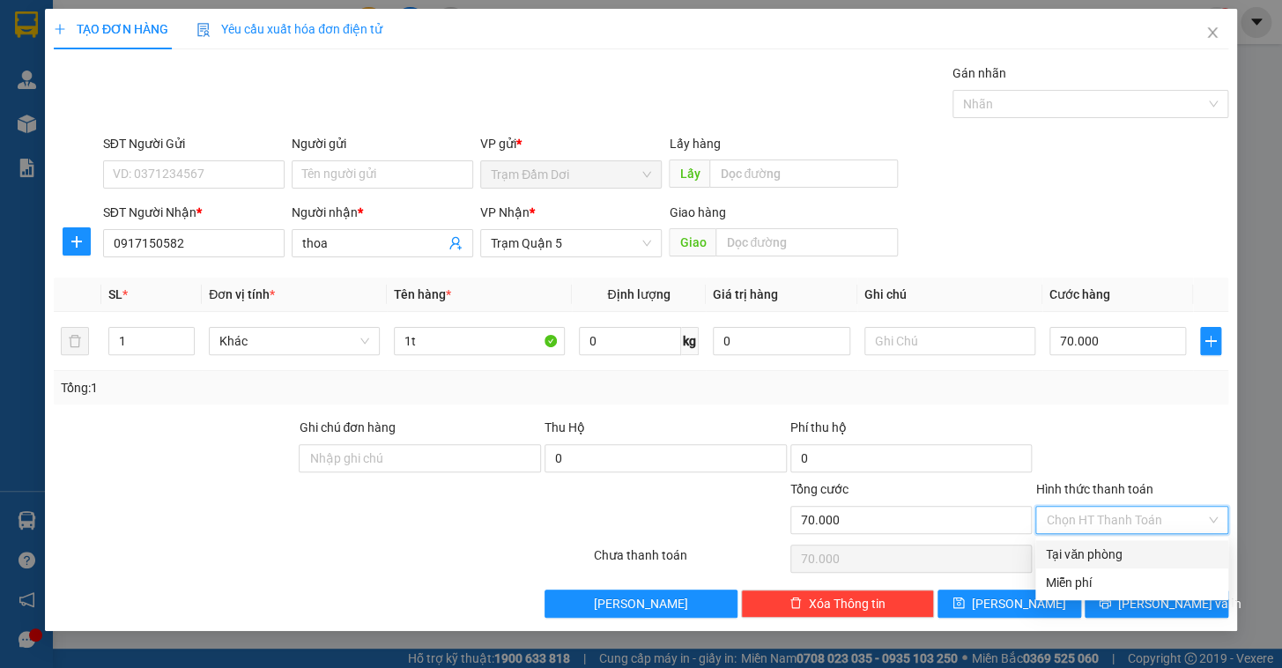
click at [1096, 556] on div "Tại văn phòng" at bounding box center [1132, 554] width 172 height 19
type input "0"
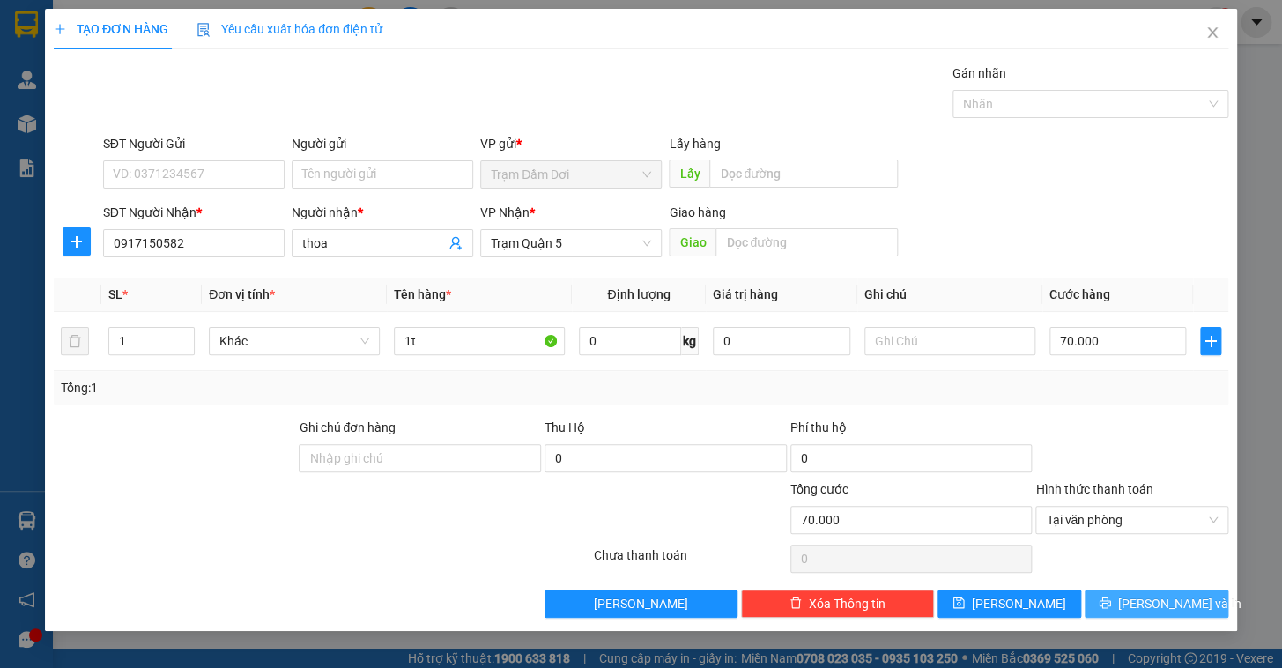
click at [1158, 600] on span "[PERSON_NAME] và In" at bounding box center [1179, 603] width 123 height 19
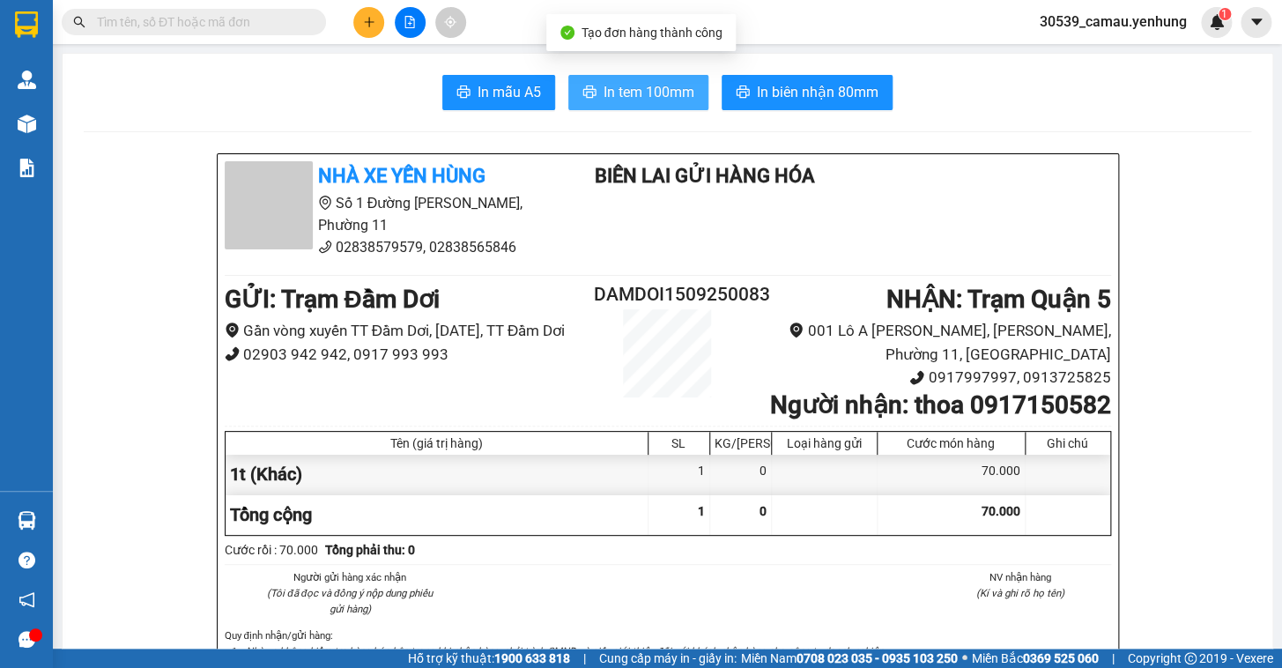
click at [604, 91] on span "In tem 100mm" at bounding box center [649, 92] width 91 height 22
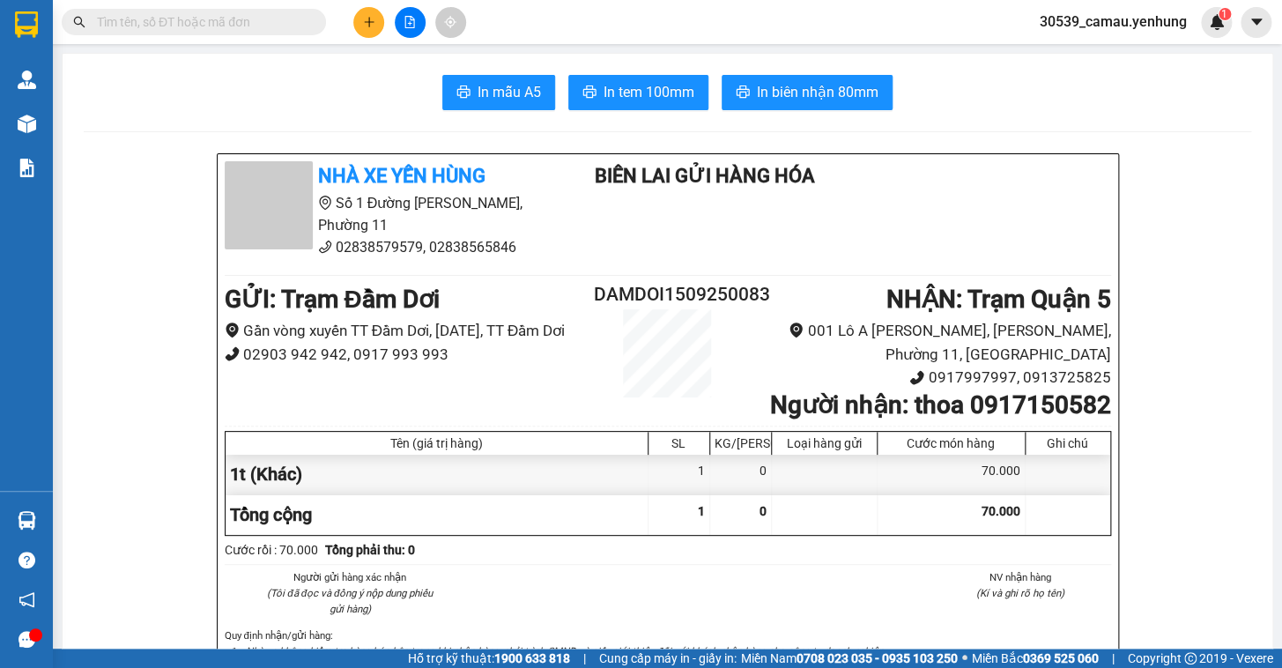
click at [378, 31] on button at bounding box center [368, 22] width 31 height 31
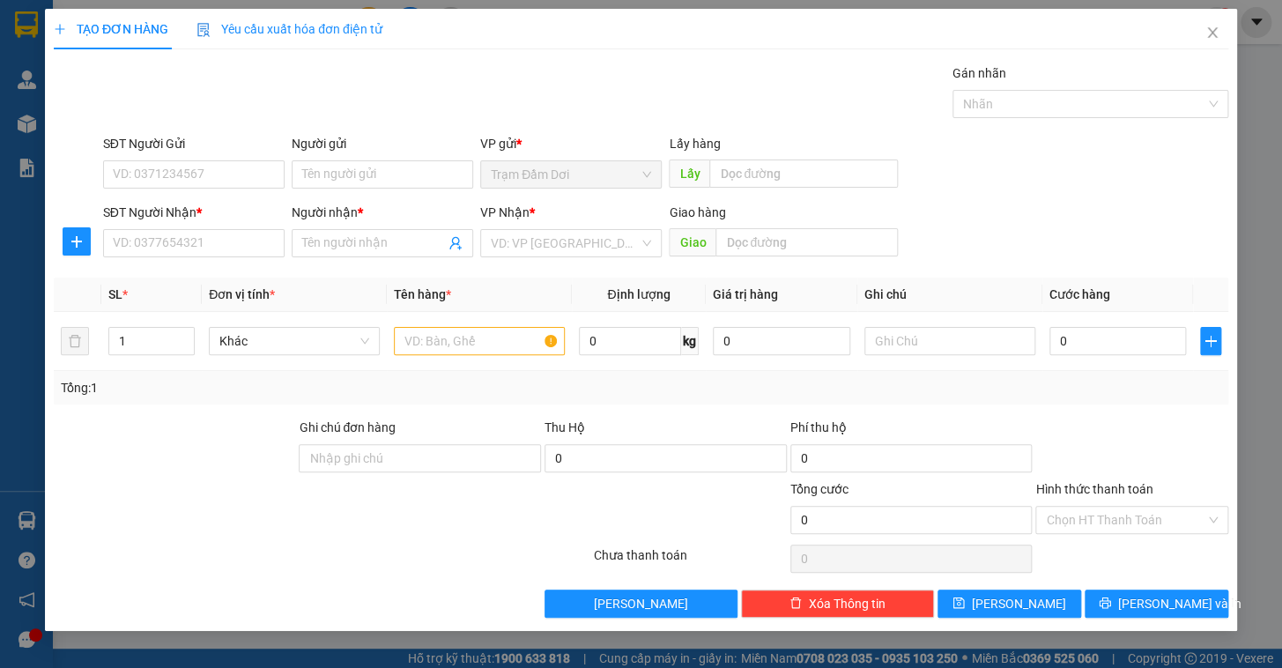
click at [222, 226] on div "SĐT Người Nhận *" at bounding box center [194, 216] width 182 height 26
click at [219, 243] on input "SĐT Người Nhận *" at bounding box center [194, 243] width 182 height 28
drag, startPoint x: 185, startPoint y: 281, endPoint x: 172, endPoint y: 271, distance: 16.4
click at [179, 280] on div "0903761358 - TÙNG" at bounding box center [194, 278] width 160 height 19
type input "0903761358"
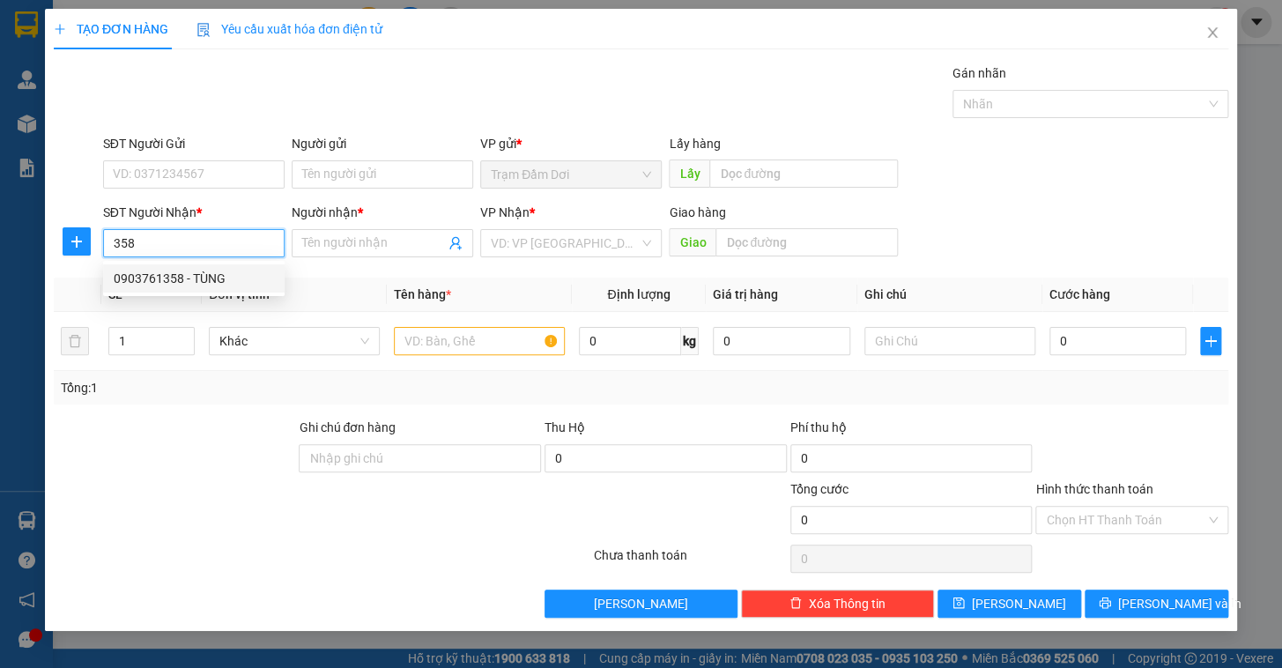
type input "TÙNG"
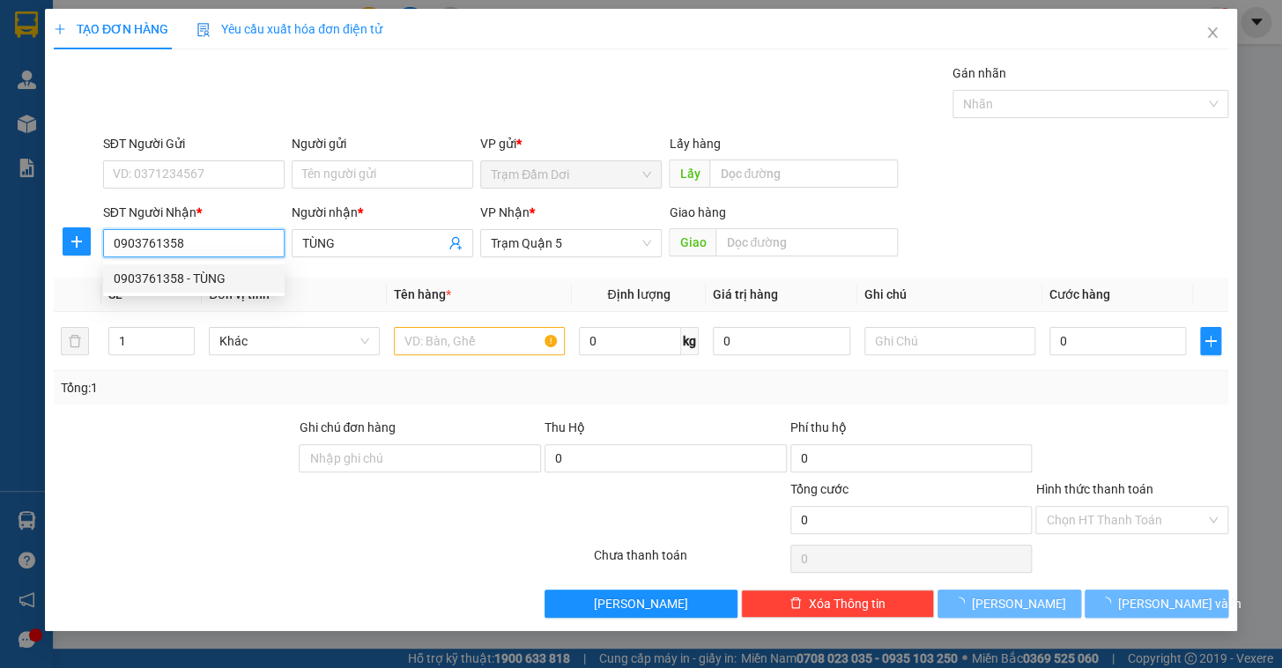
type input "50.000"
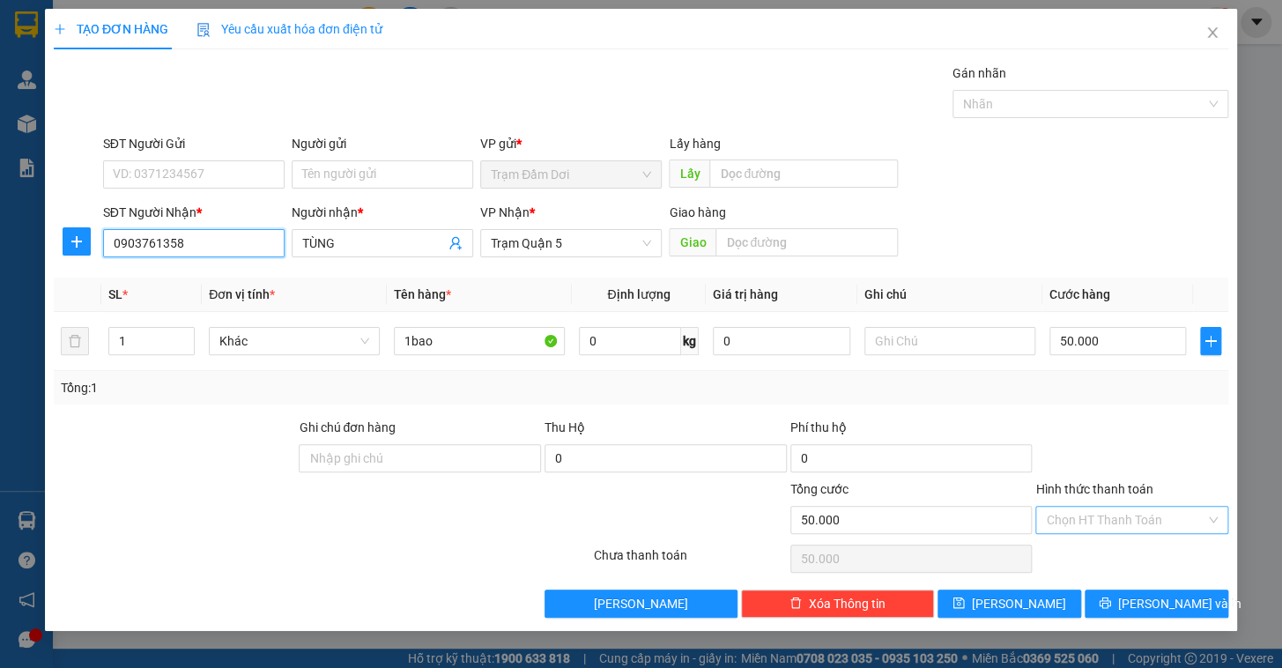
type input "0903761358"
click at [1112, 527] on input "Hình thức thanh toán" at bounding box center [1126, 520] width 160 height 26
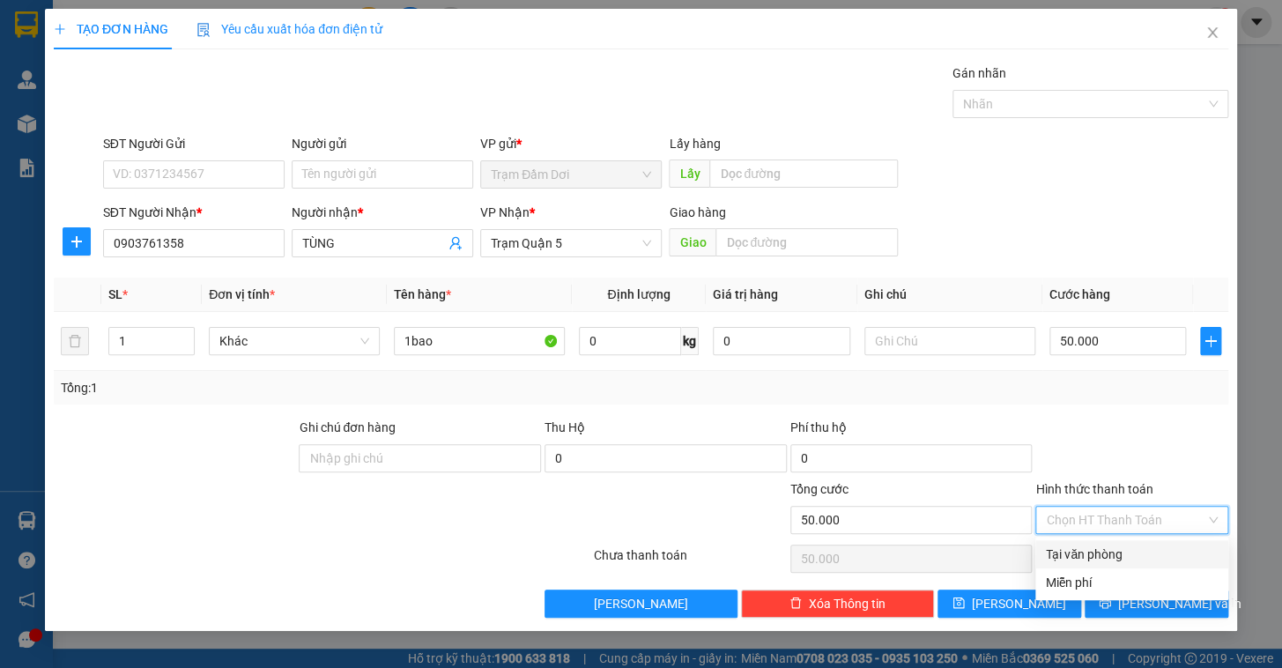
click at [1110, 556] on div "Tại văn phòng" at bounding box center [1132, 554] width 172 height 19
type input "0"
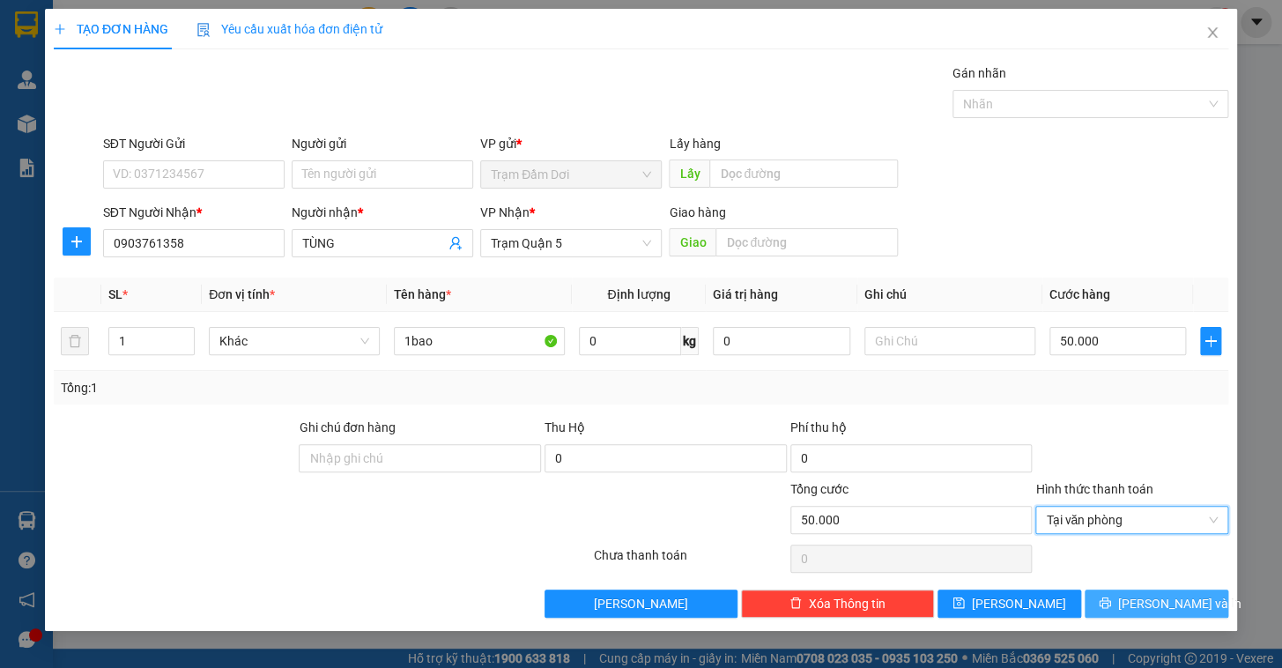
click at [1142, 600] on span "[PERSON_NAME] và In" at bounding box center [1179, 603] width 123 height 19
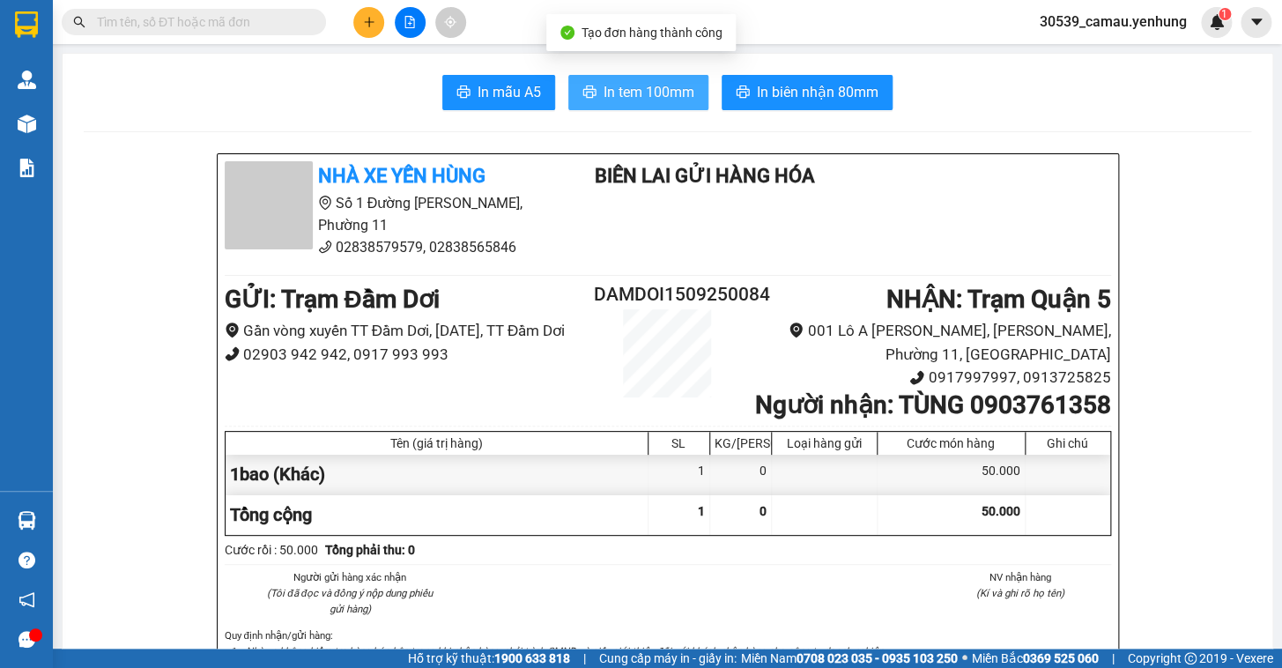
click at [569, 97] on button "In tem 100mm" at bounding box center [638, 92] width 140 height 35
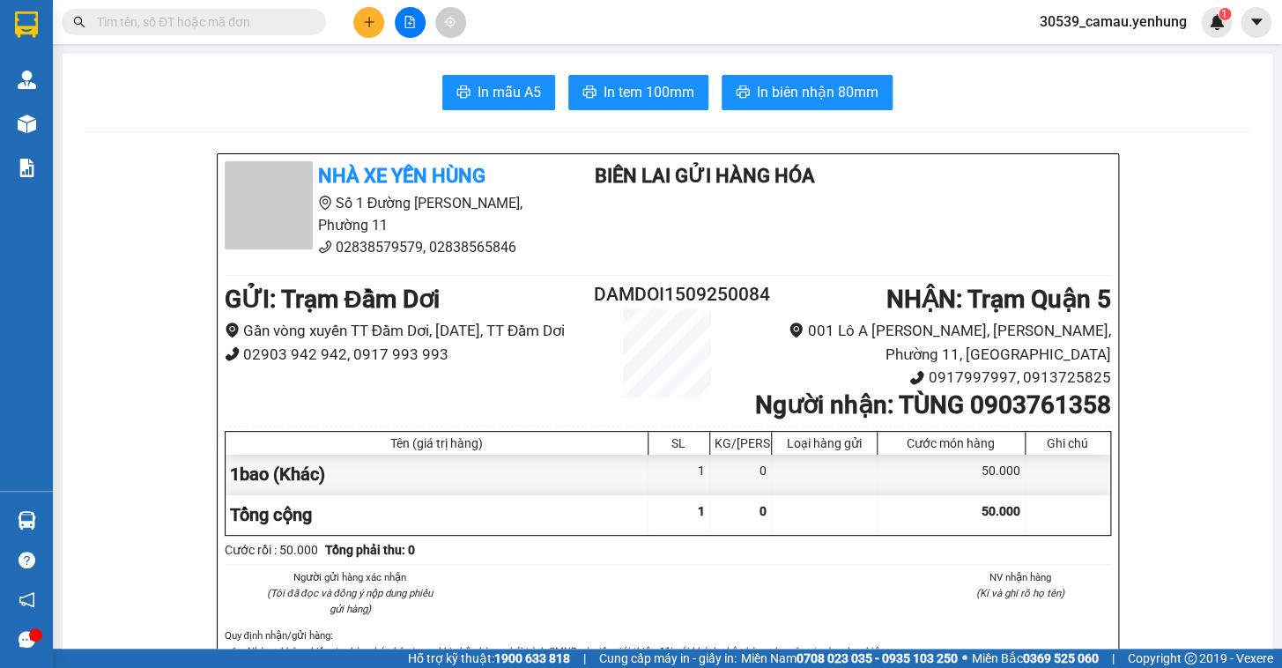
click at [361, 28] on button at bounding box center [368, 22] width 31 height 31
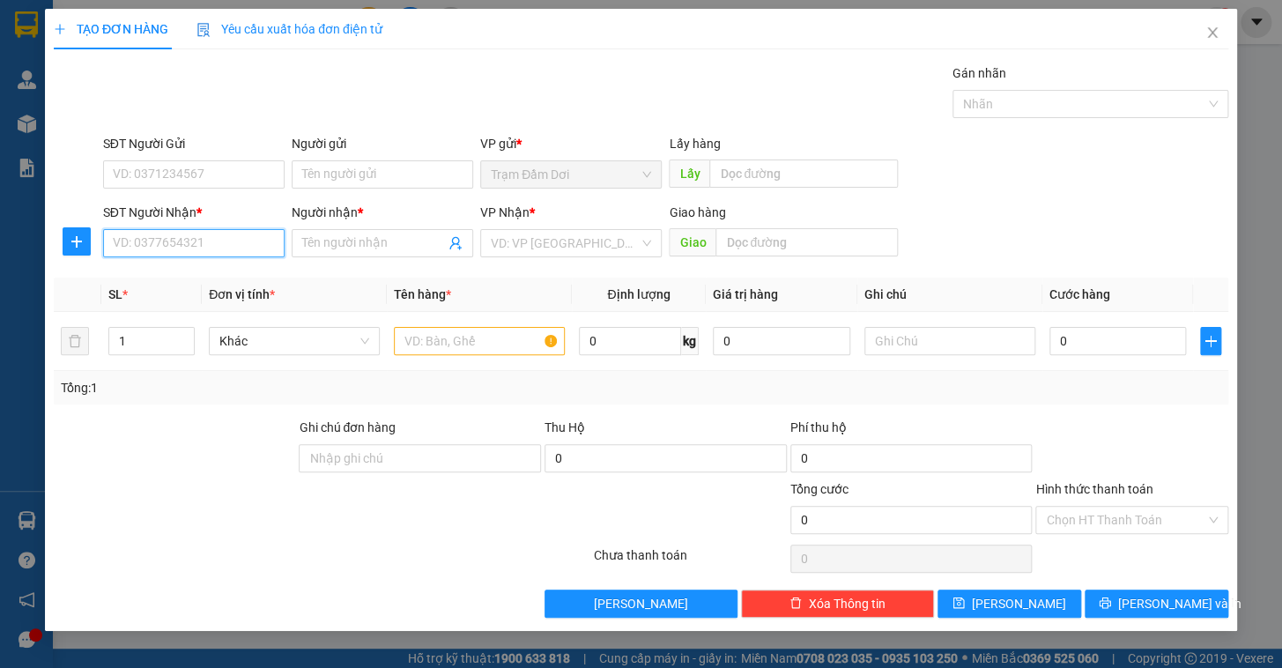
click at [221, 239] on input "SĐT Người Nhận *" at bounding box center [194, 243] width 182 height 28
click at [175, 280] on div "0855394999 - YEN" at bounding box center [194, 278] width 160 height 19
type input "0855394999"
type input "YEN"
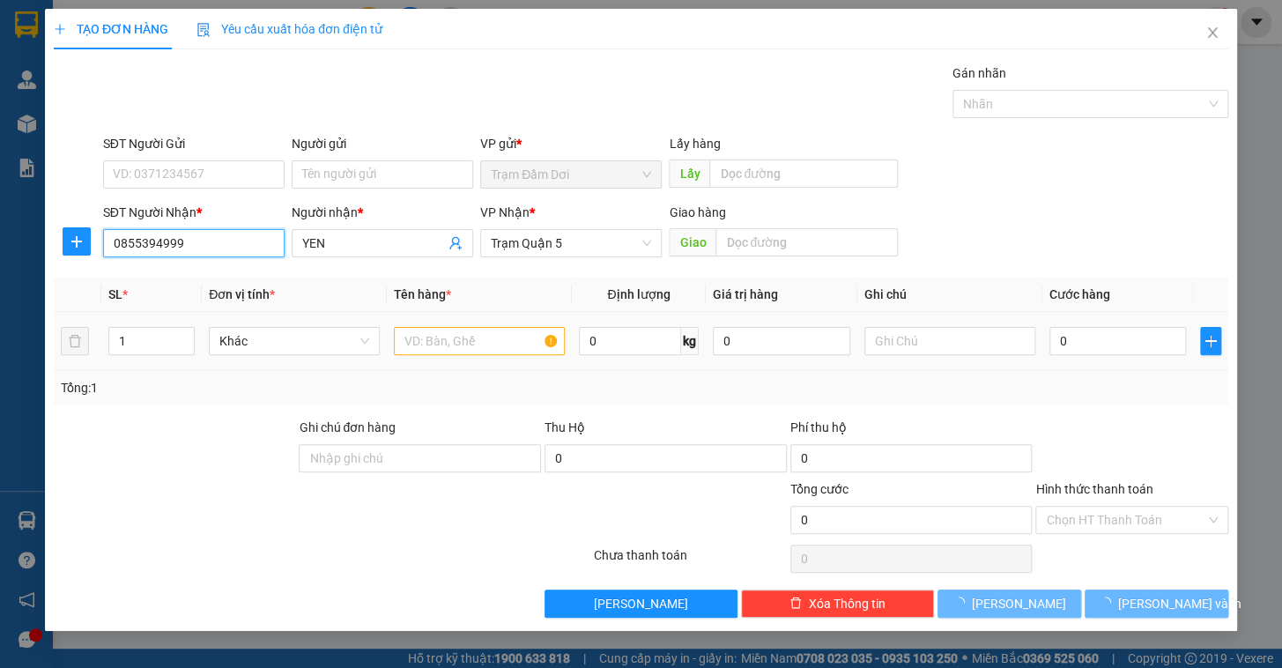
type input "50.000"
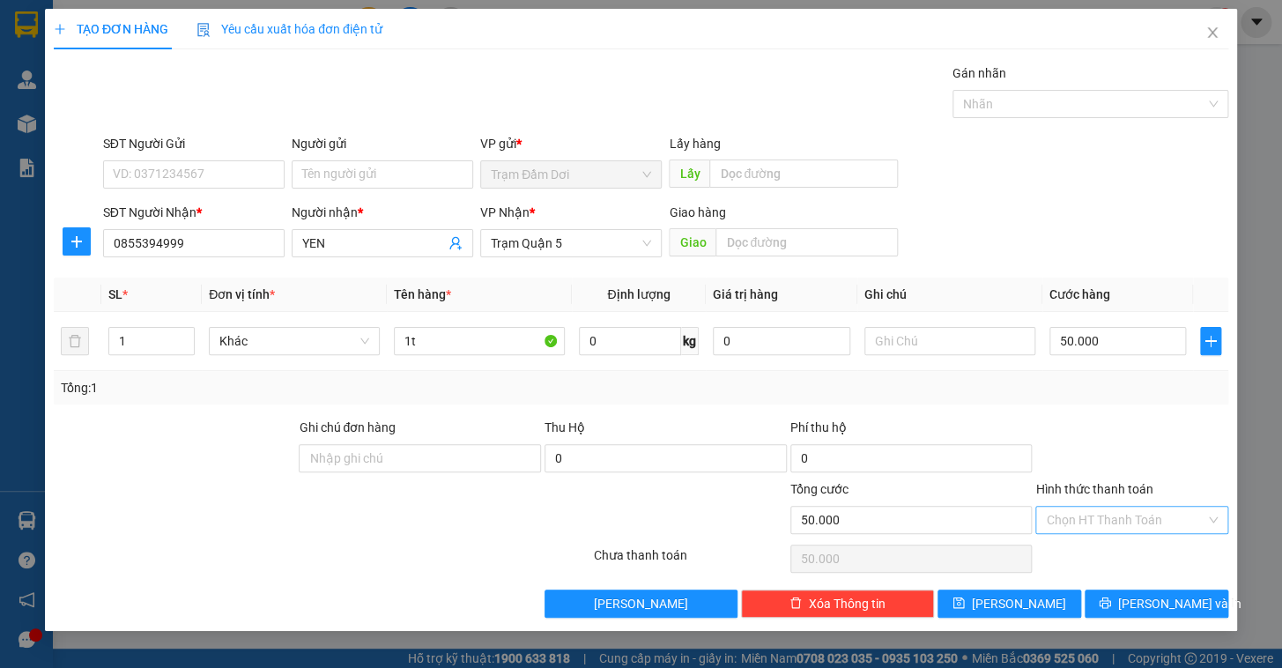
click at [1151, 525] on input "Hình thức thanh toán" at bounding box center [1126, 520] width 160 height 26
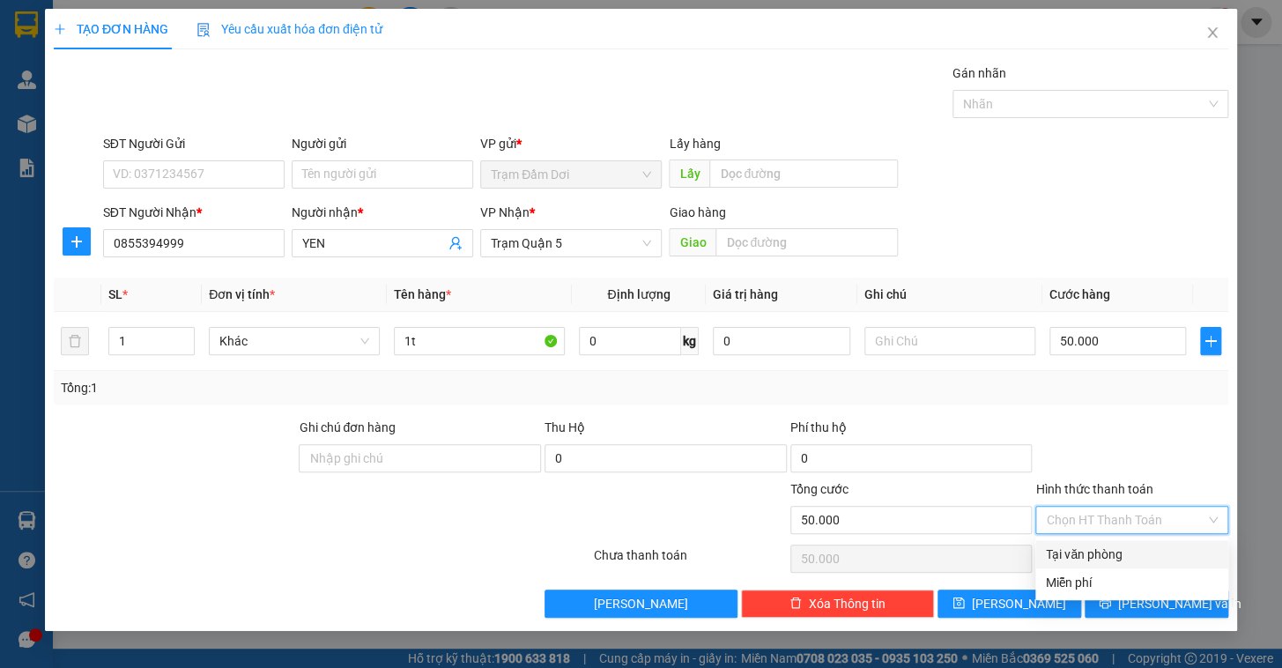
click at [1125, 536] on div "Transit Pickup Surcharge Ids Transit Deliver Surcharge Ids Transit Deliver Surc…" at bounding box center [641, 340] width 1175 height 554
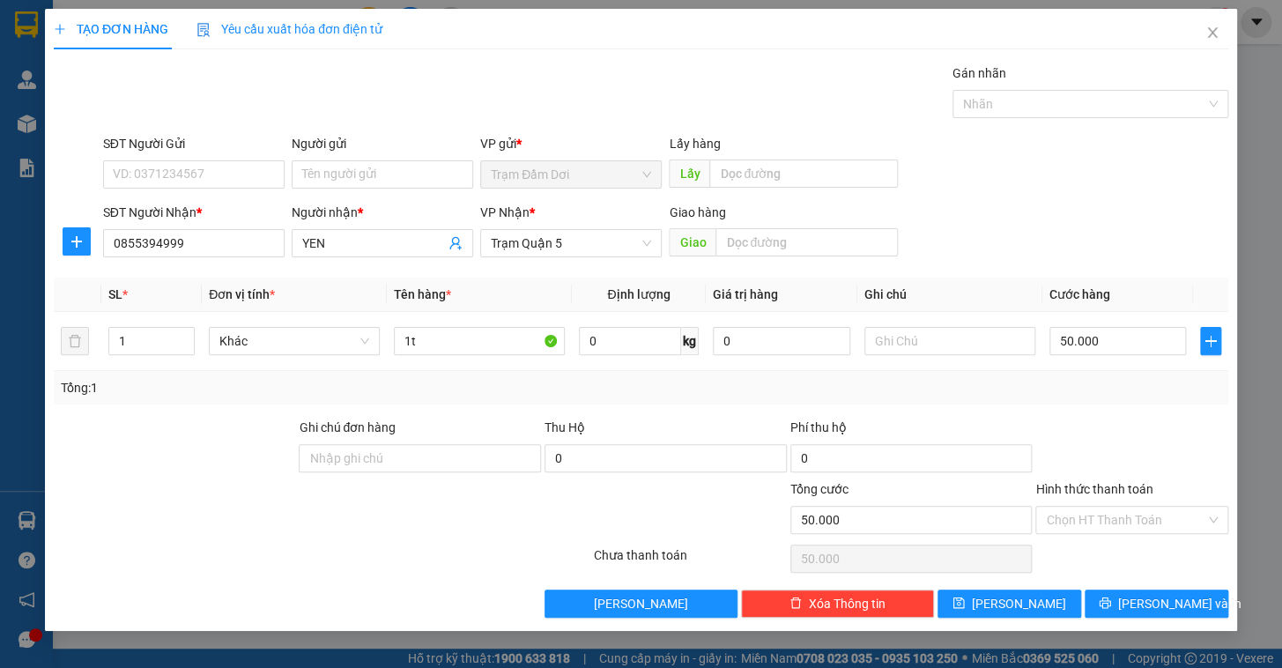
click at [1124, 548] on div "Chọn HT Thanh Toán" at bounding box center [1132, 558] width 197 height 35
click at [1139, 511] on input "Hình thức thanh toán" at bounding box center [1126, 520] width 160 height 26
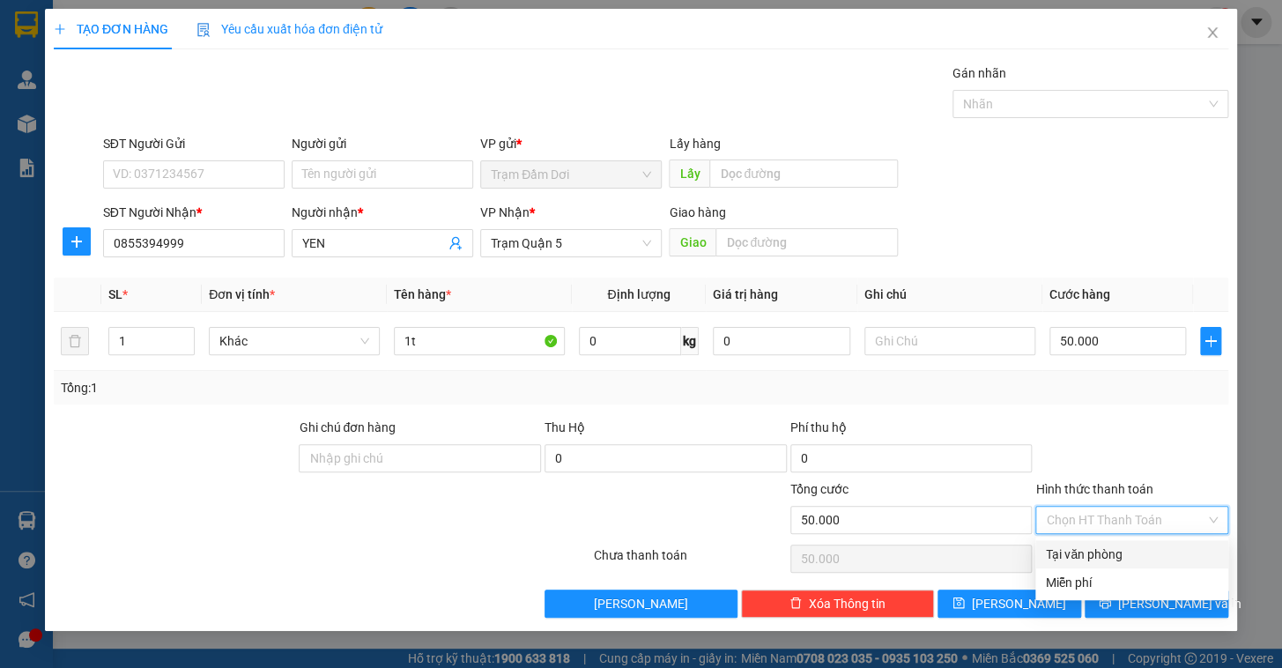
click at [1133, 560] on div "Tại văn phòng" at bounding box center [1132, 554] width 172 height 19
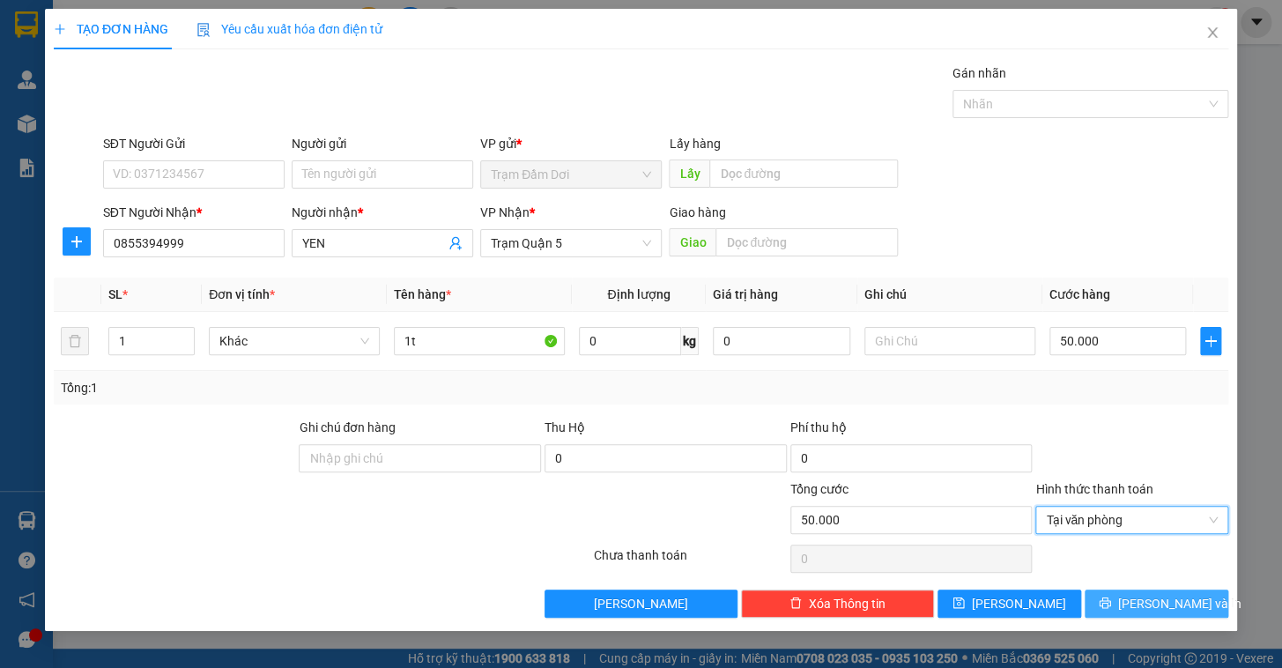
click at [1150, 613] on button "[PERSON_NAME] và In" at bounding box center [1157, 604] width 144 height 28
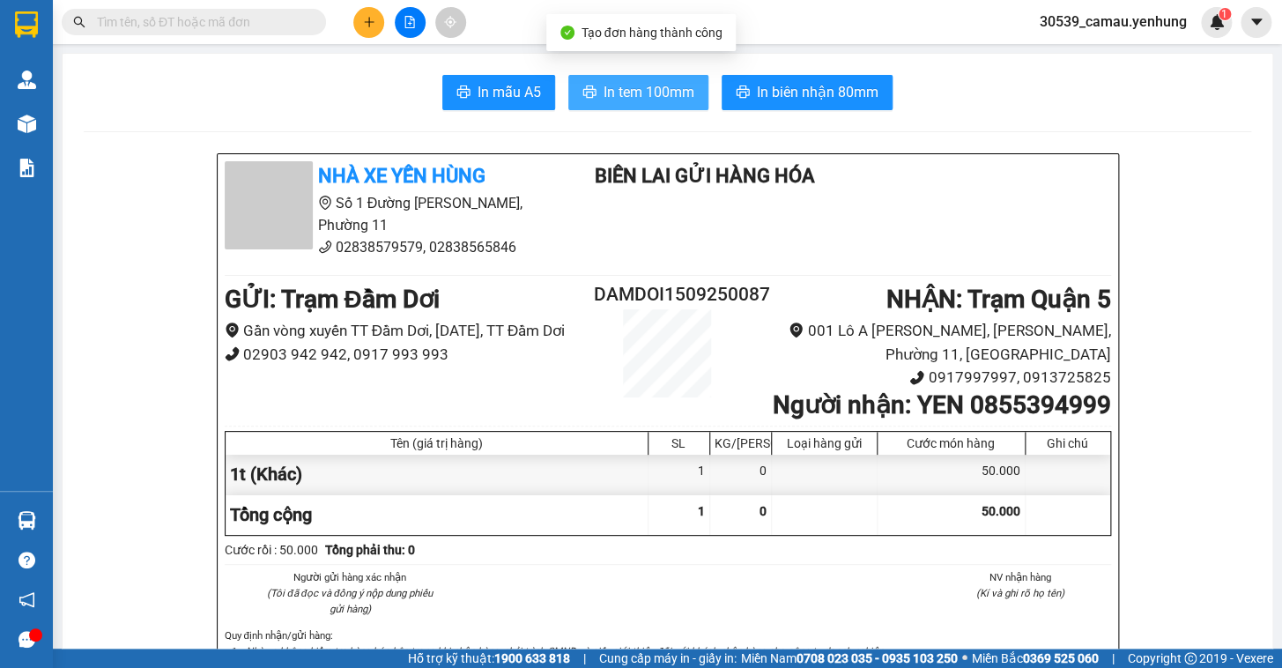
click at [625, 88] on span "In tem 100mm" at bounding box center [649, 92] width 91 height 22
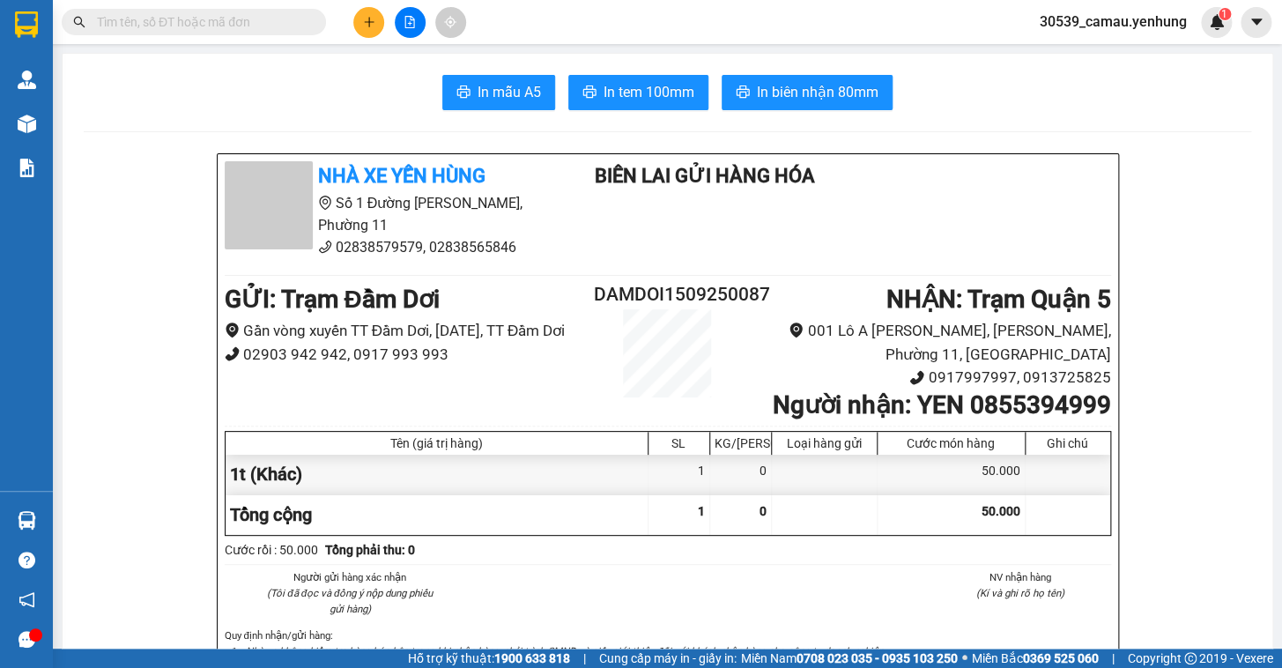
click at [368, 19] on icon "plus" at bounding box center [369, 22] width 12 height 12
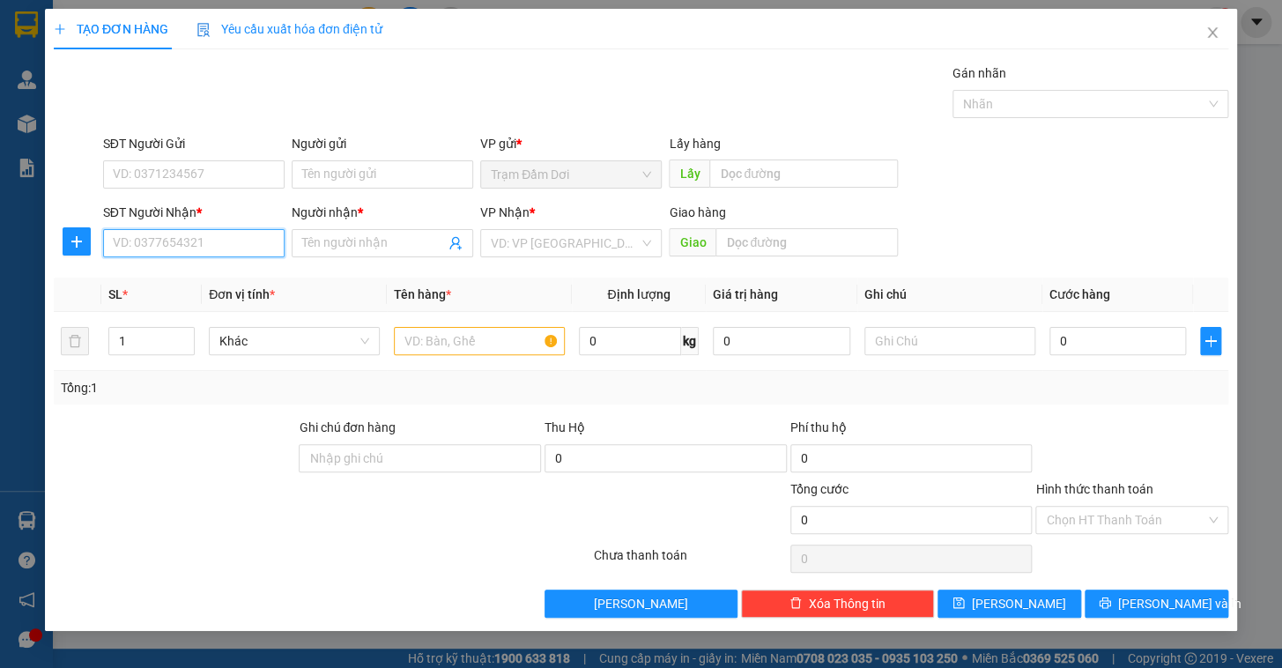
click at [196, 241] on input "SĐT Người Nhận *" at bounding box center [194, 243] width 182 height 28
click at [182, 250] on input "0907799" at bounding box center [194, 243] width 182 height 28
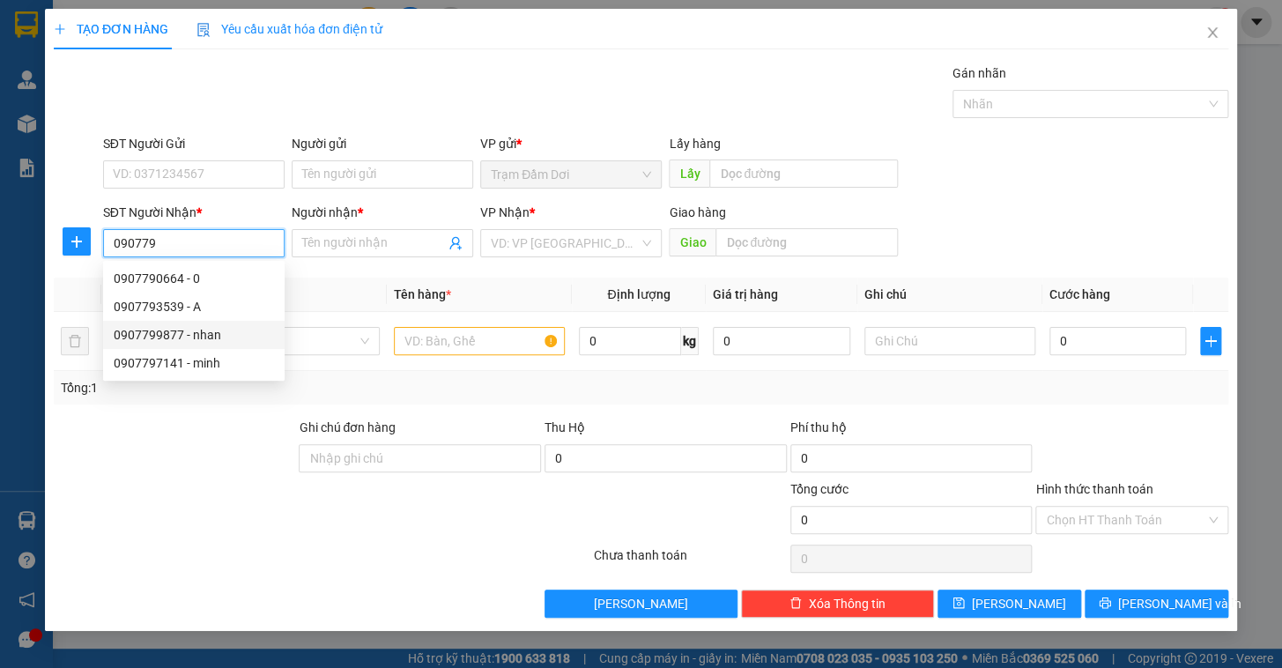
click at [173, 338] on div "0907799877 - nhan" at bounding box center [194, 334] width 160 height 19
type input "0907799877"
type input "nhan"
type input "60.000"
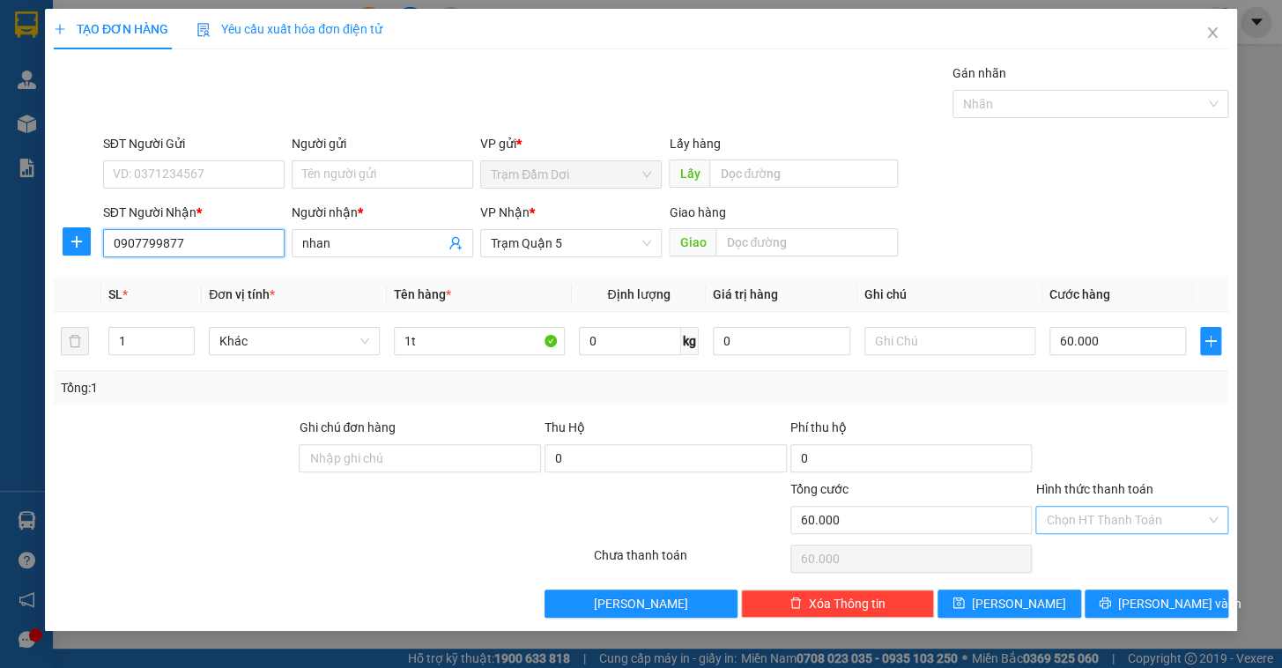
type input "0907799877"
click at [1150, 519] on input "Hình thức thanh toán" at bounding box center [1126, 520] width 160 height 26
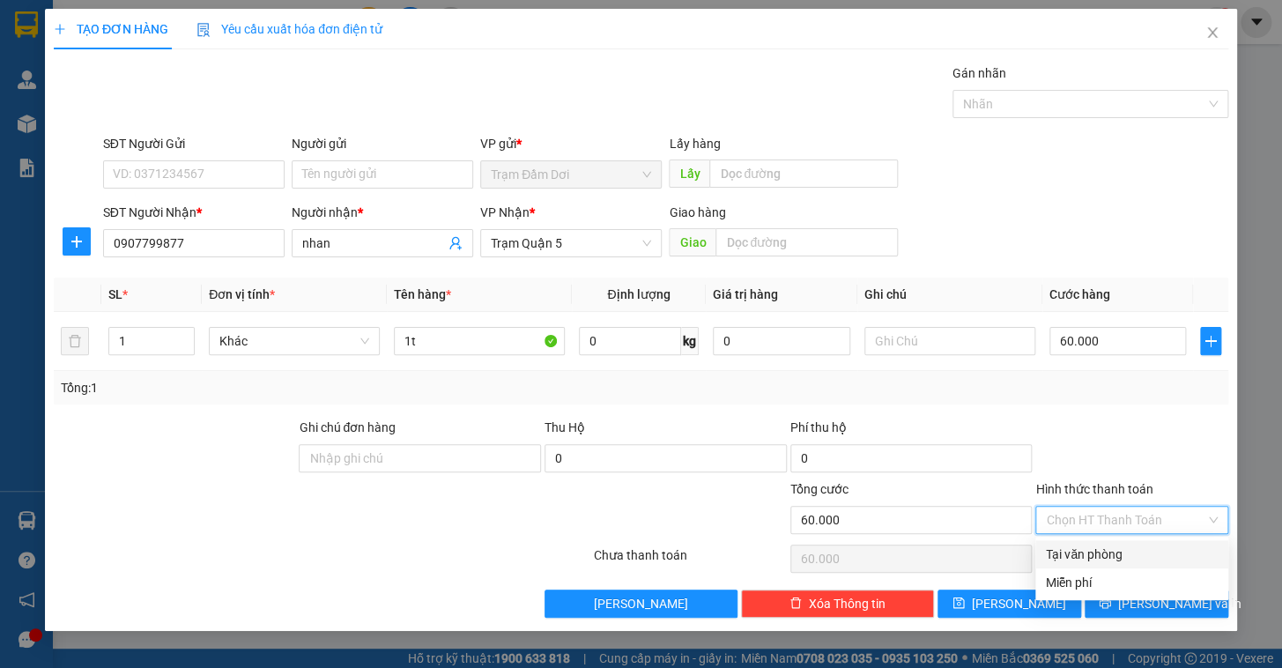
click at [1124, 431] on div at bounding box center [1132, 449] width 197 height 62
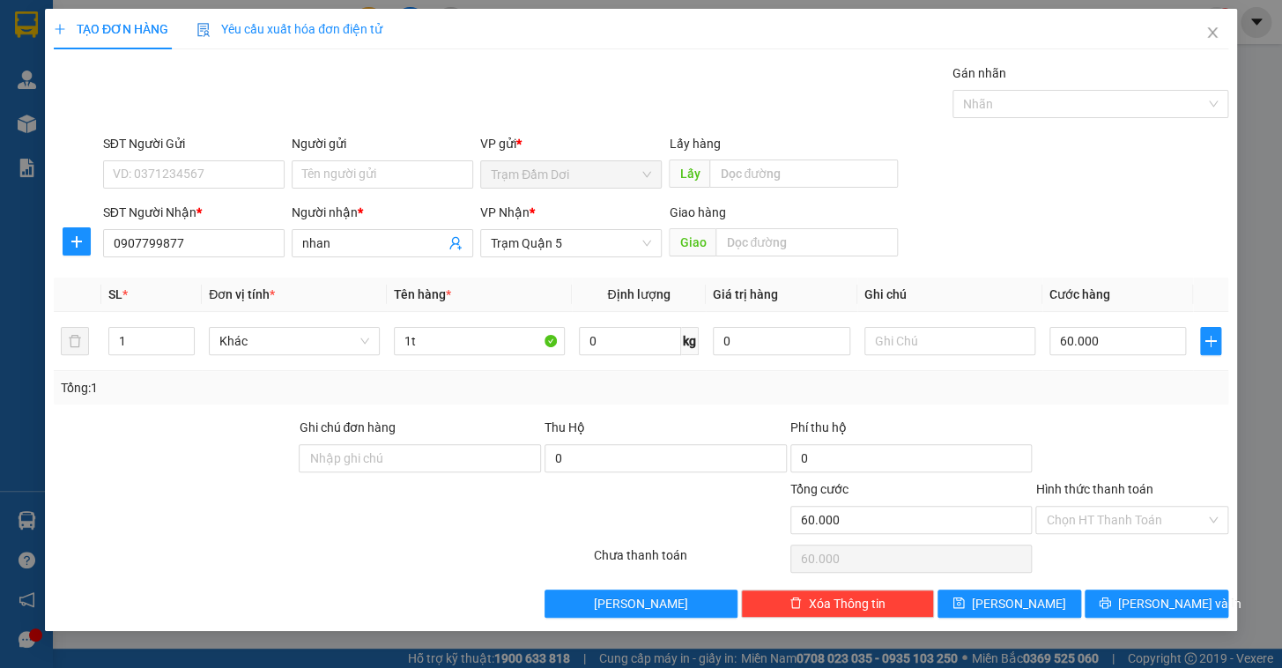
click at [1175, 617] on div "TẠO ĐƠN HÀNG Yêu cầu xuất hóa đơn điện tử Transit Pickup Surcharge Ids Transit …" at bounding box center [641, 320] width 1192 height 622
click at [1146, 605] on span "[PERSON_NAME] và In" at bounding box center [1179, 603] width 123 height 19
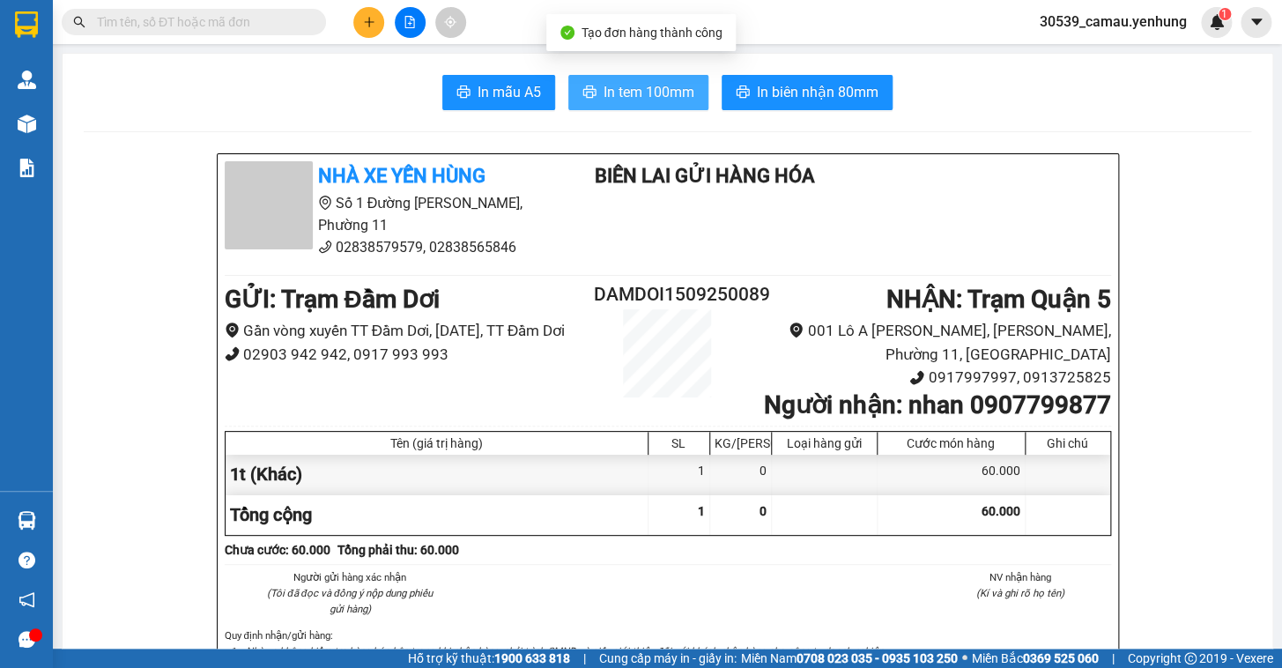
click at [621, 99] on span "In tem 100mm" at bounding box center [649, 92] width 91 height 22
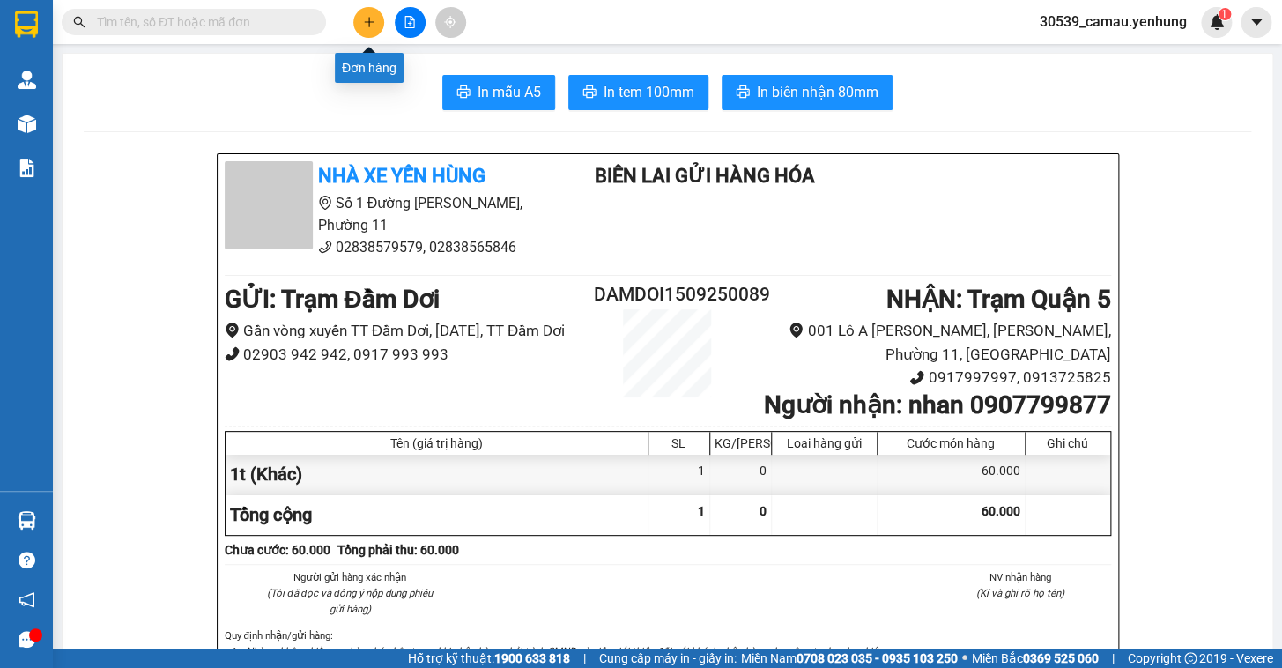
click at [375, 19] on button at bounding box center [368, 22] width 31 height 31
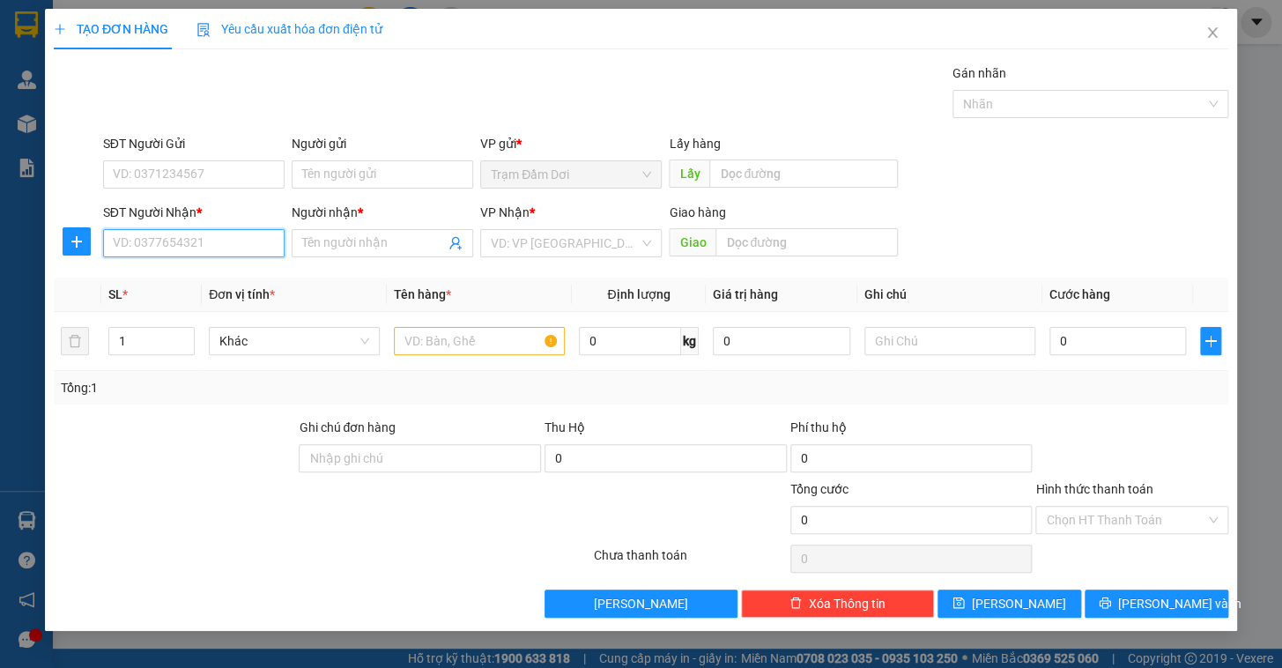
click at [191, 251] on input "SĐT Người Nhận *" at bounding box center [194, 243] width 182 height 28
click at [185, 272] on div "0941390981 - linh" at bounding box center [194, 278] width 160 height 19
type input "0941390981"
type input "linh"
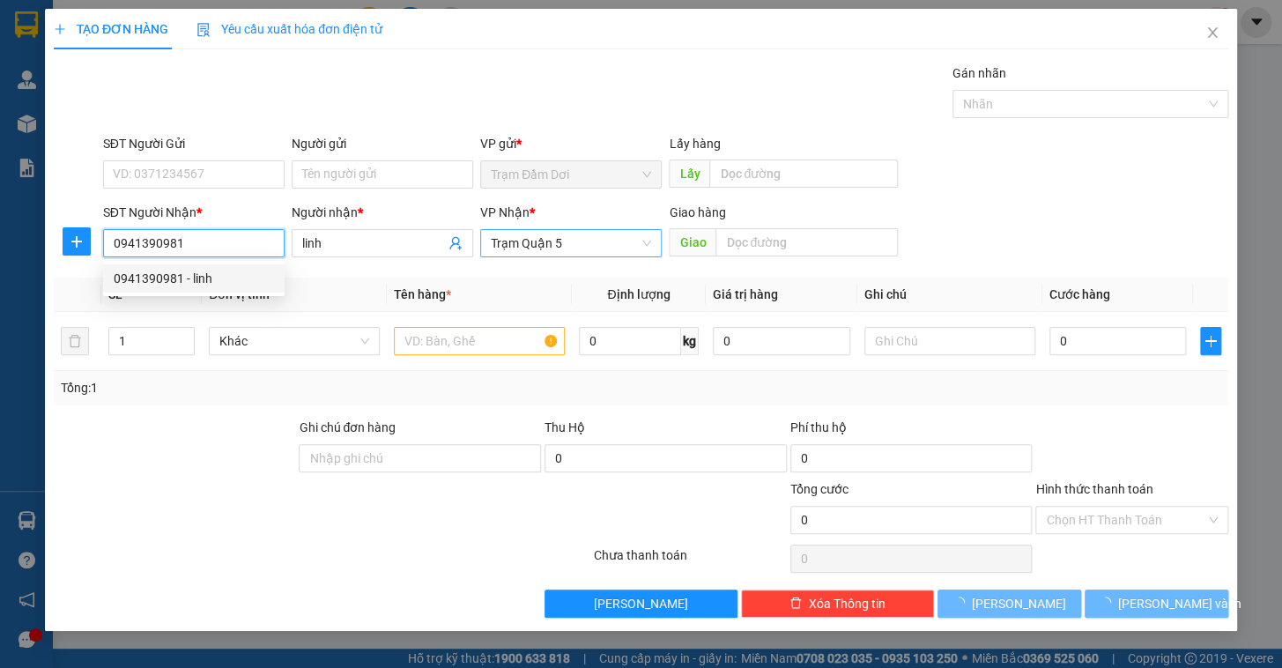
type input "70.000"
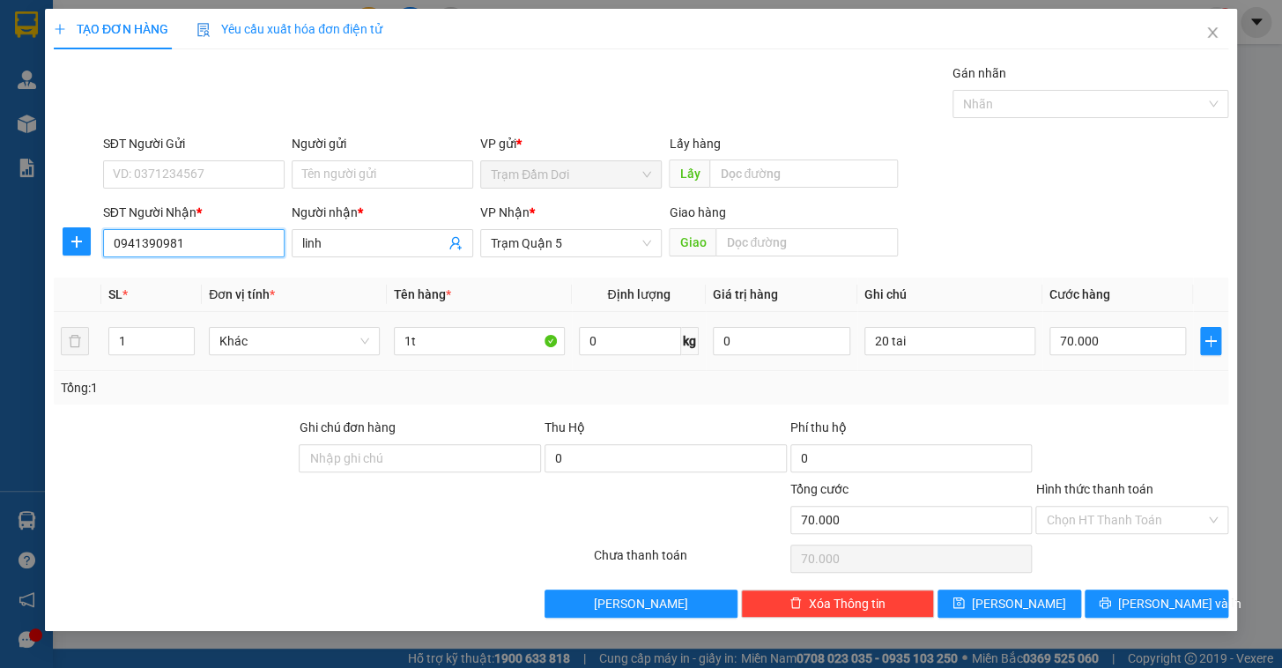
type input "0941390981"
click at [1137, 355] on div "70.000" at bounding box center [1118, 340] width 137 height 35
click at [1140, 353] on input "70.000" at bounding box center [1118, 341] width 137 height 28
click at [1134, 412] on div "Transit Pickup Surcharge Ids Transit Deliver Surcharge Ids Transit Deliver Surc…" at bounding box center [641, 340] width 1175 height 554
click at [1148, 606] on span "[PERSON_NAME] và In" at bounding box center [1179, 603] width 123 height 19
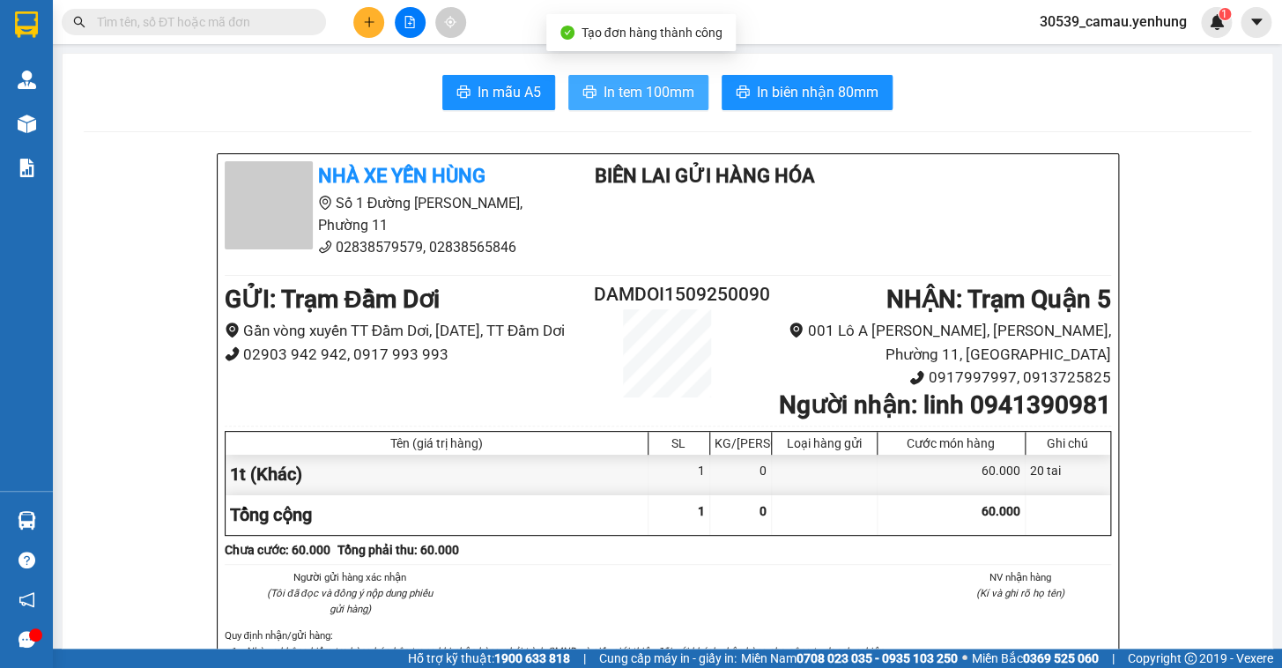
click at [622, 81] on span "In tem 100mm" at bounding box center [649, 92] width 91 height 22
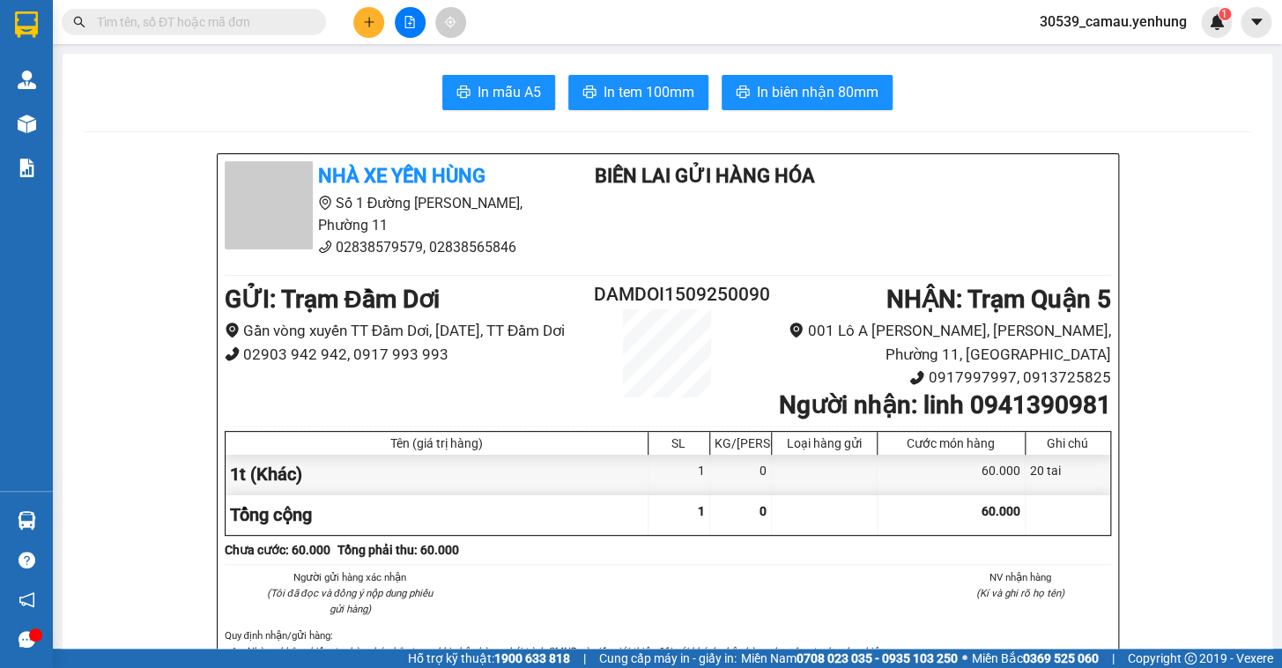
click at [369, 19] on icon "plus" at bounding box center [368, 22] width 1 height 10
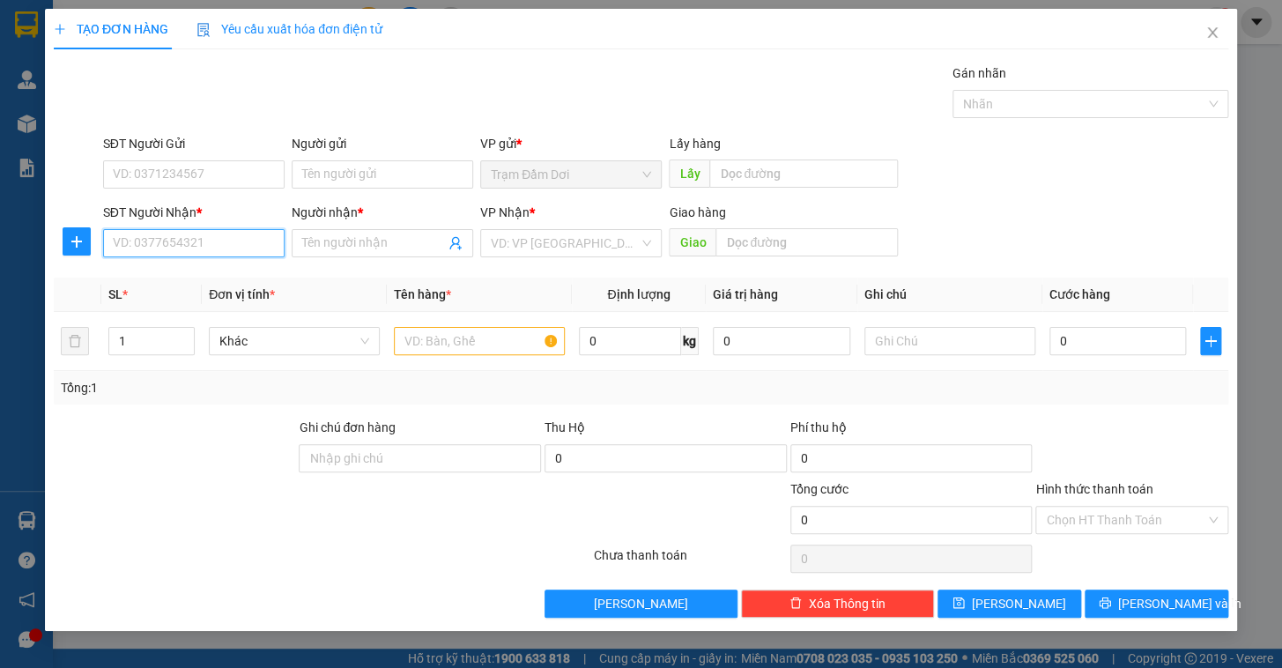
click at [229, 237] on input "SĐT Người Nhận *" at bounding box center [194, 243] width 182 height 28
click at [181, 278] on div "0878957343 - nhi" at bounding box center [194, 278] width 160 height 19
type input "0878957343"
type input "nhi"
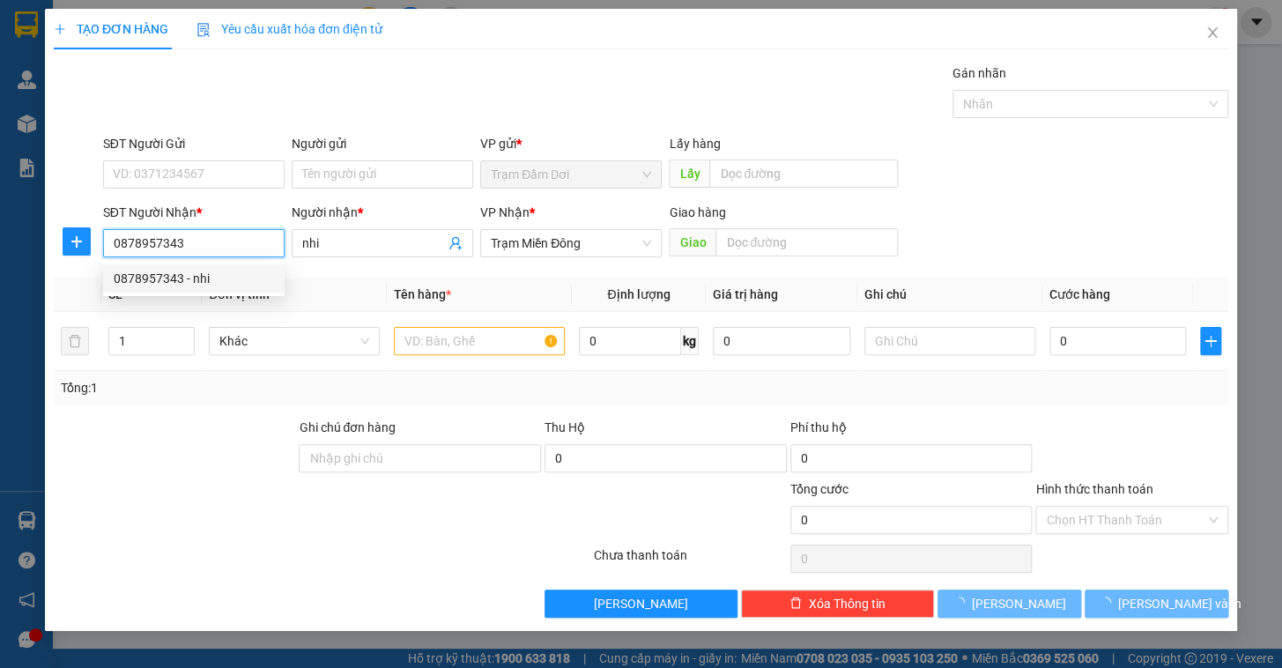
type input "110.000"
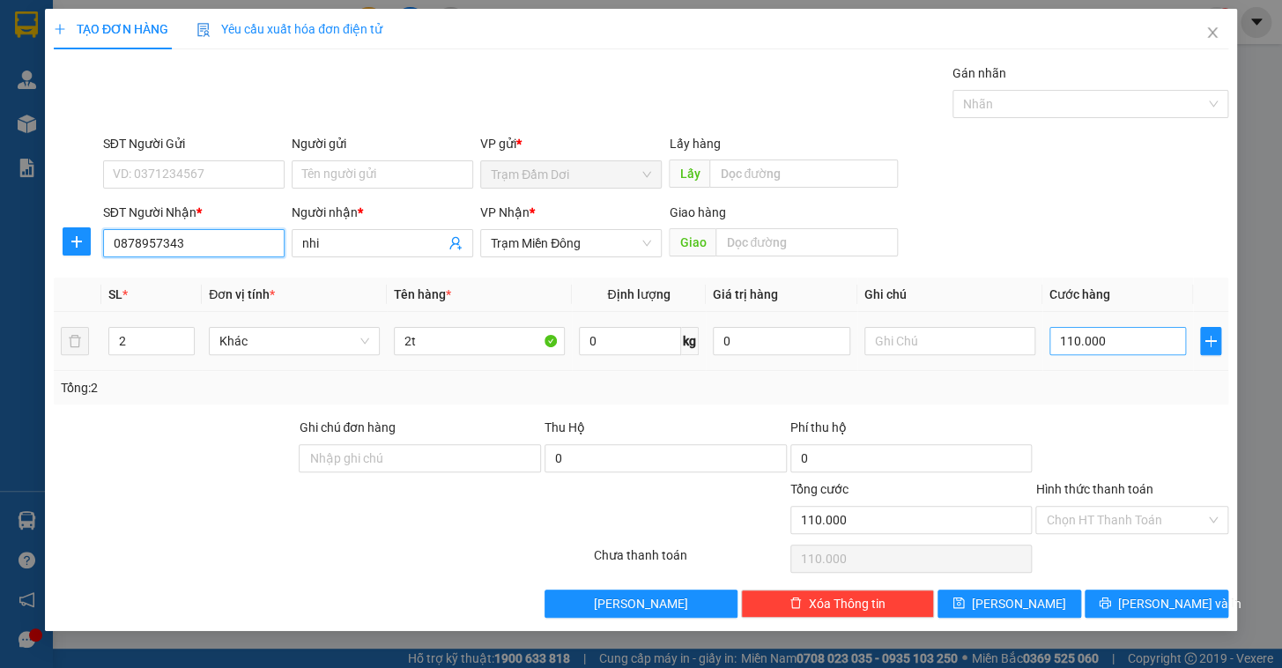
type input "0878957343"
click at [1133, 347] on input "110.000" at bounding box center [1118, 341] width 137 height 28
type input "8"
type input "80"
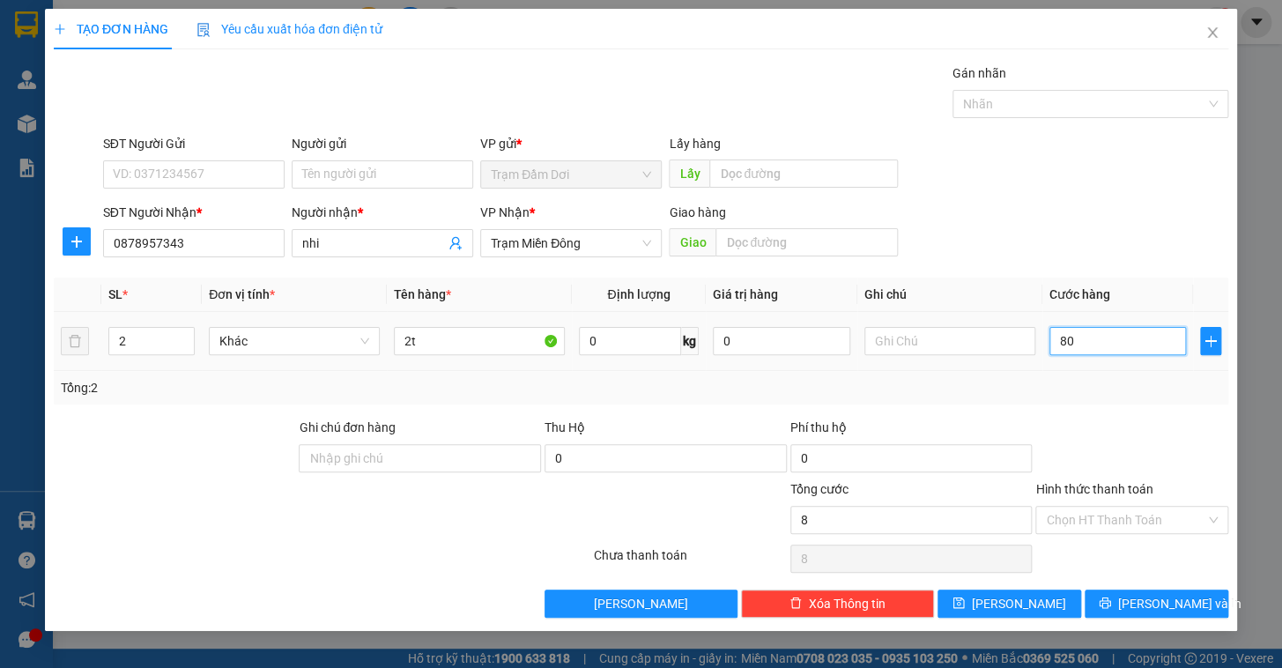
type input "80"
type input "80.000"
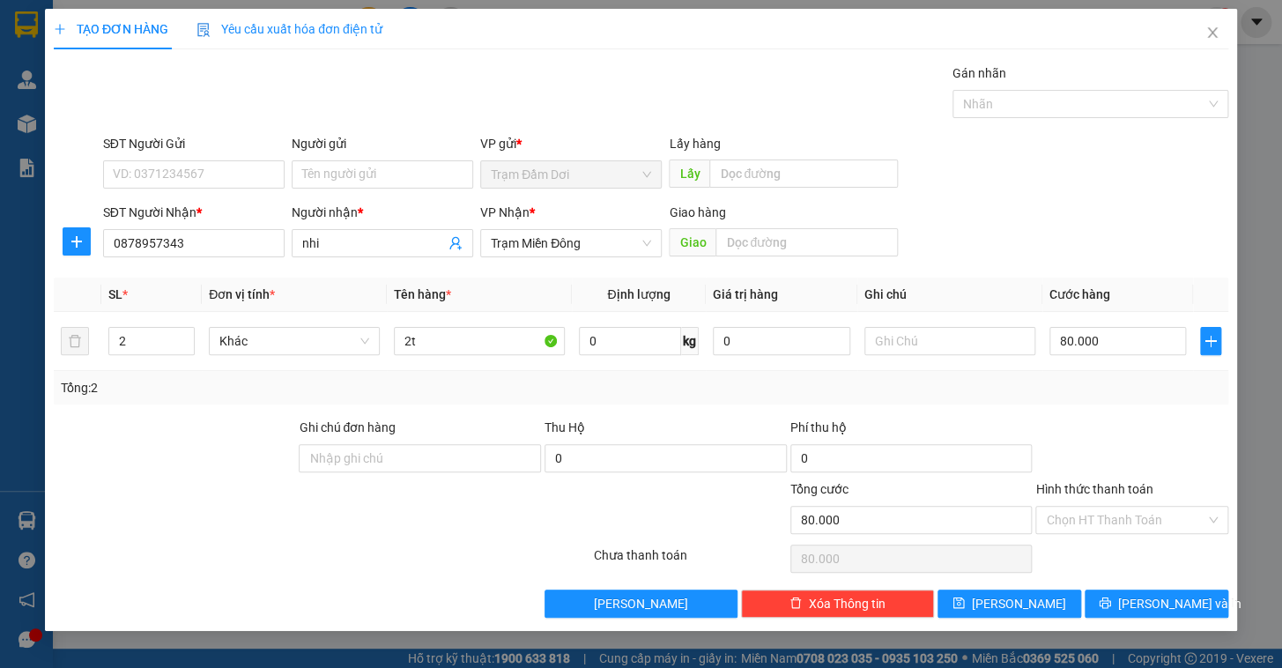
drag, startPoint x: 1121, startPoint y: 399, endPoint x: 1060, endPoint y: 430, distance: 68.2
click at [1120, 400] on div "Tổng: 2" at bounding box center [641, 387] width 1175 height 33
click at [181, 346] on span "down" at bounding box center [185, 347] width 11 height 11
click at [443, 349] on input "2t" at bounding box center [479, 341] width 171 height 28
click at [444, 347] on input "2t" at bounding box center [479, 341] width 171 height 28
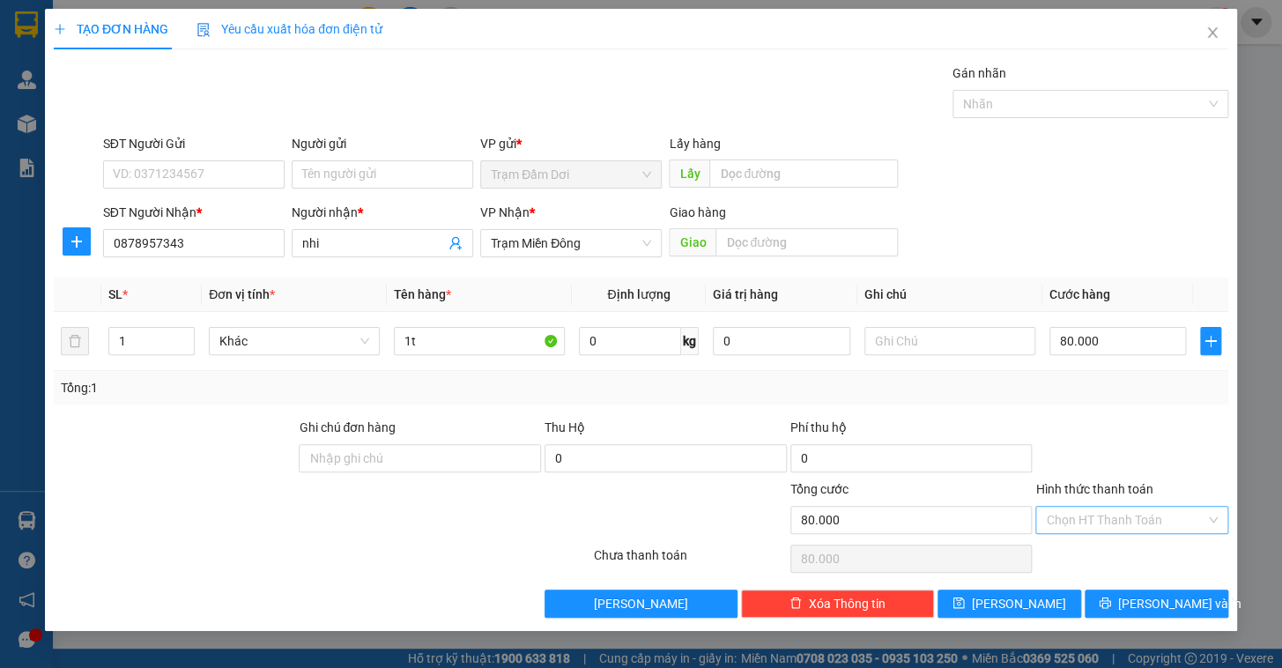
click at [1116, 526] on input "Hình thức thanh toán" at bounding box center [1126, 520] width 160 height 26
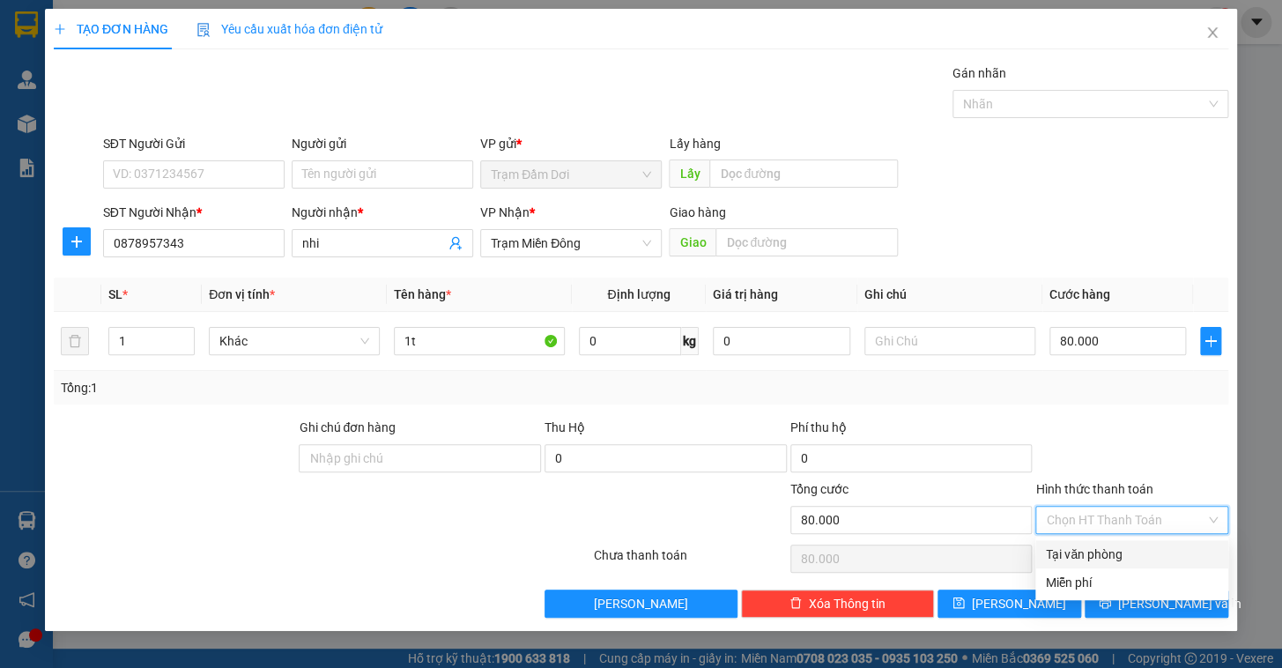
click at [1117, 547] on div "Tại văn phòng" at bounding box center [1132, 554] width 172 height 19
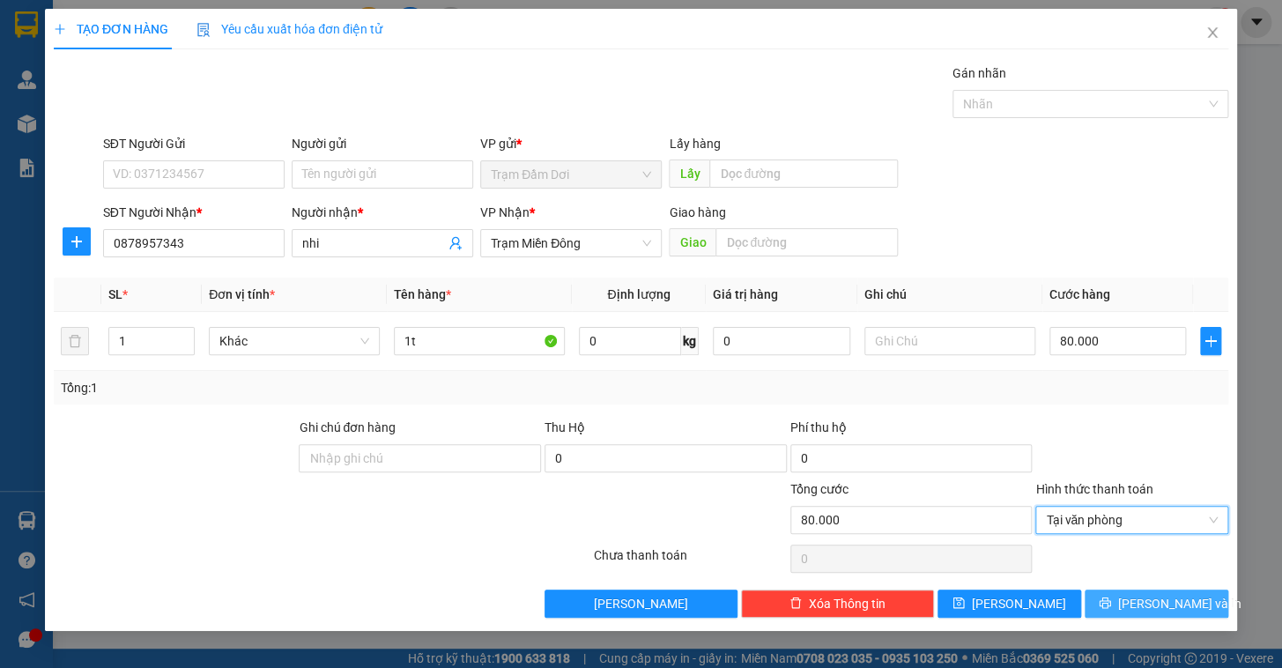
click at [1141, 598] on span "[PERSON_NAME] và In" at bounding box center [1179, 603] width 123 height 19
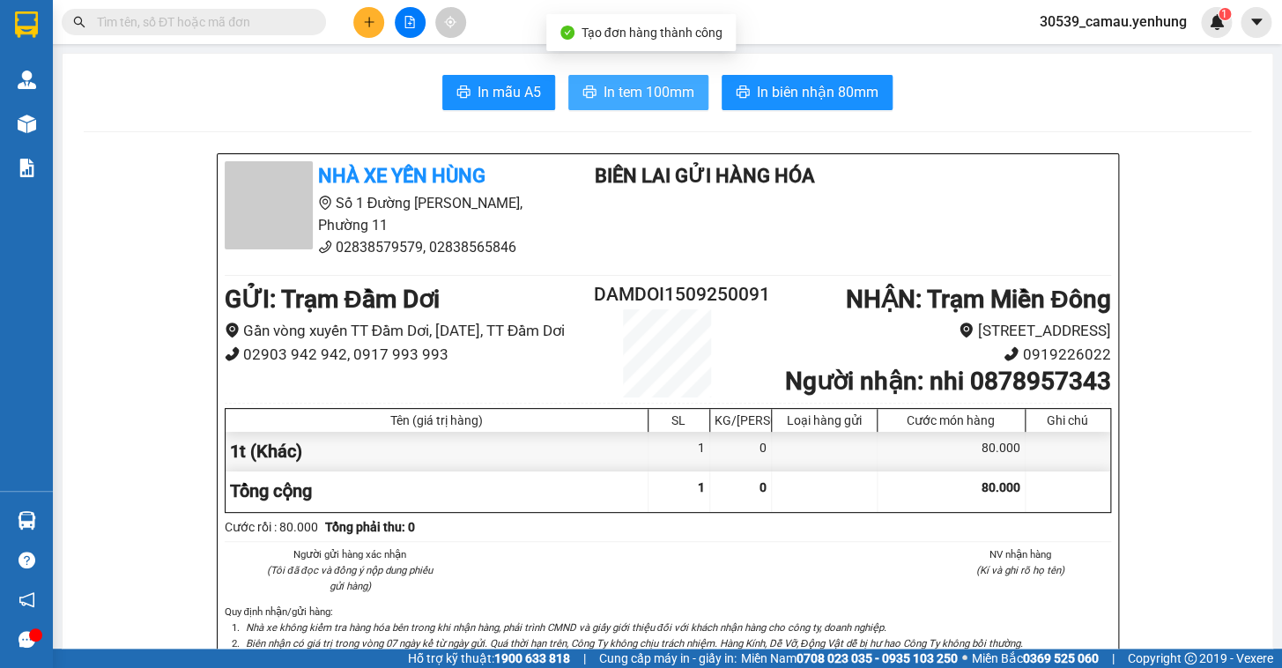
click at [624, 98] on span "In tem 100mm" at bounding box center [649, 92] width 91 height 22
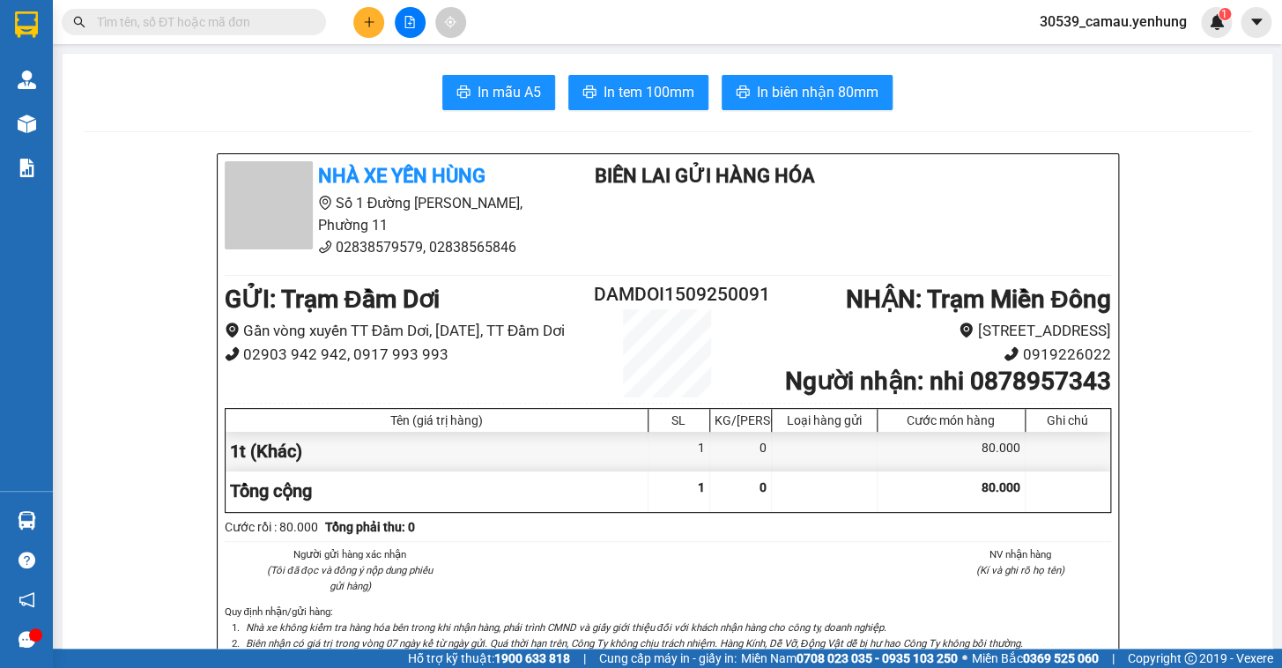
click at [359, 27] on button at bounding box center [368, 22] width 31 height 31
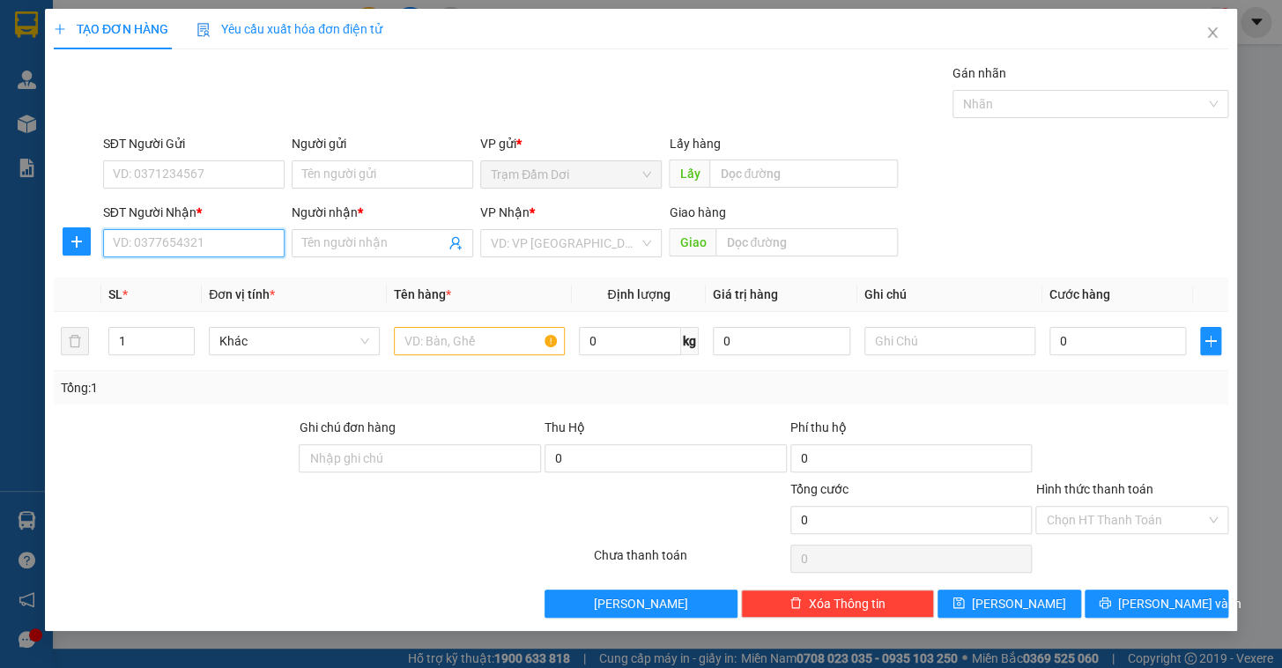
click at [212, 248] on input "SĐT Người Nhận *" at bounding box center [194, 243] width 182 height 28
click at [167, 285] on div "0334581179 - [PERSON_NAME]" at bounding box center [201, 278] width 174 height 19
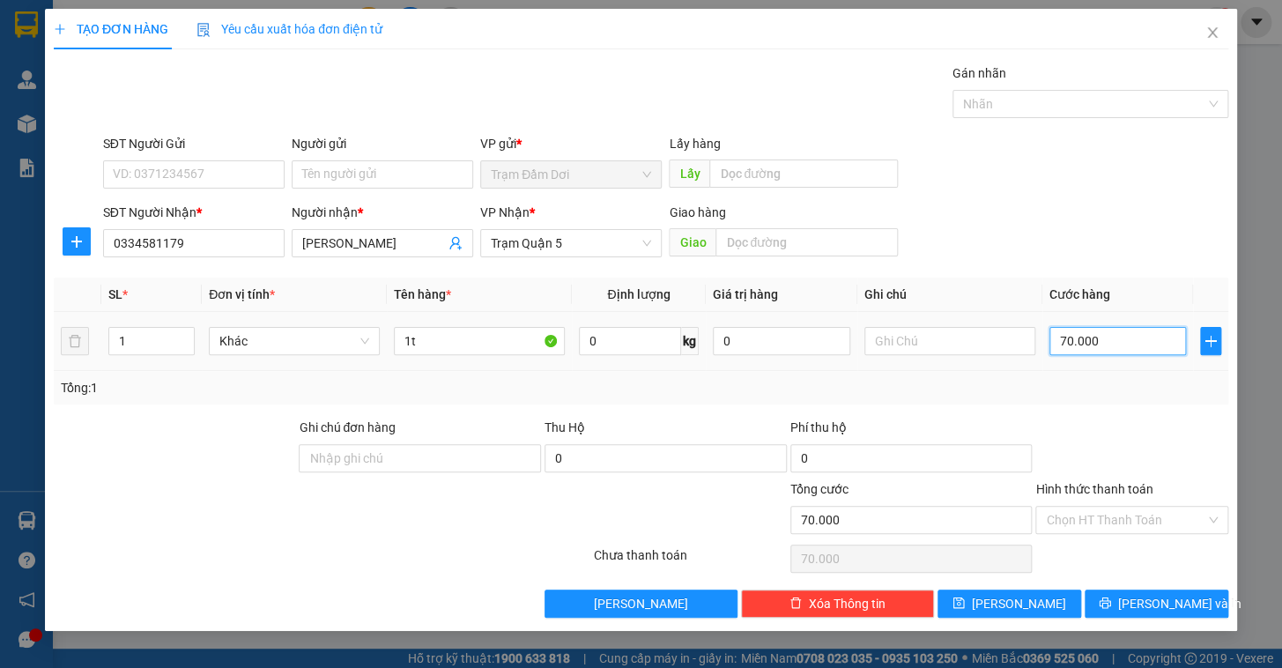
click at [1131, 332] on input "70.000" at bounding box center [1118, 341] width 137 height 28
click at [1083, 502] on div "Hình thức thanh toán" at bounding box center [1132, 492] width 193 height 26
drag, startPoint x: 1170, startPoint y: 601, endPoint x: 1146, endPoint y: 586, distance: 28.9
click at [1170, 602] on span "[PERSON_NAME] và In" at bounding box center [1179, 603] width 123 height 19
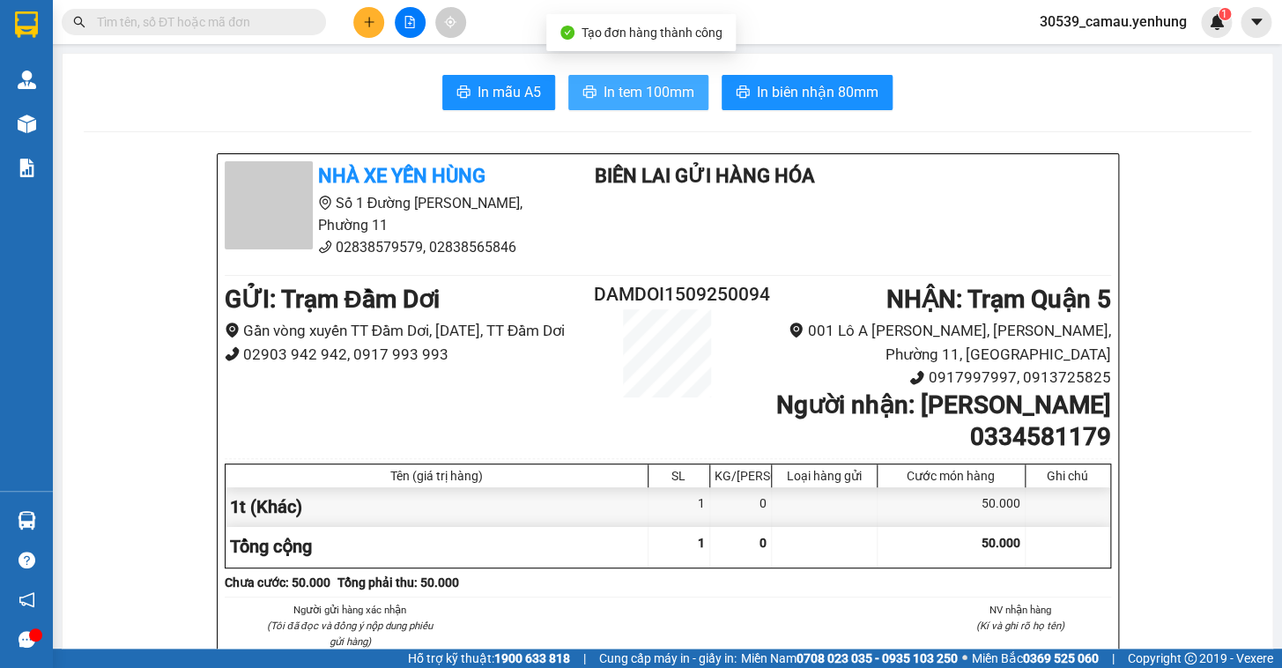
click at [650, 91] on span "In tem 100mm" at bounding box center [649, 92] width 91 height 22
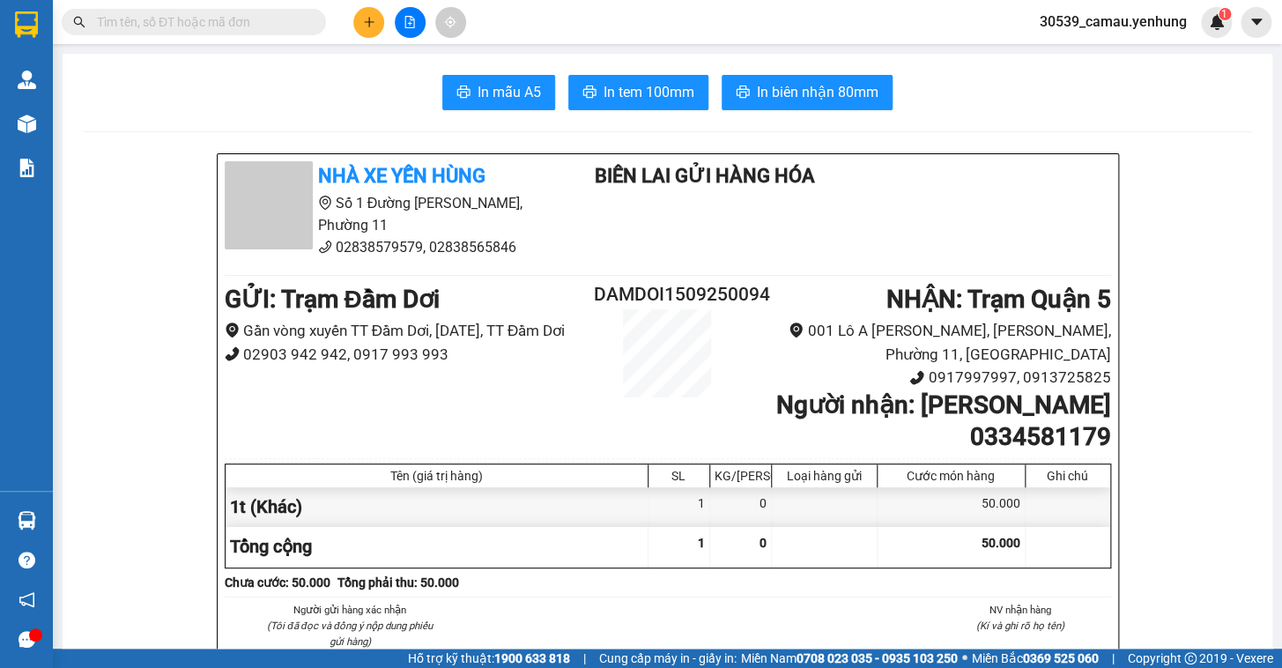
click at [370, 20] on icon "plus" at bounding box center [369, 22] width 12 height 12
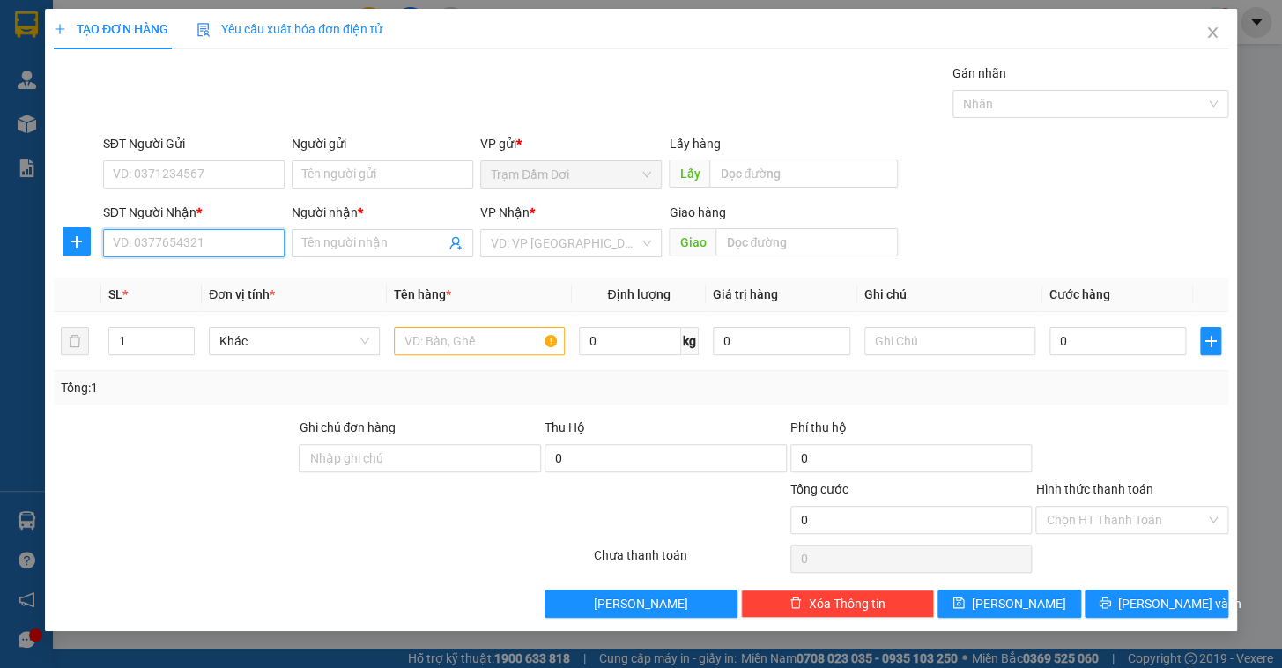
click at [209, 256] on input "SĐT Người Nhận *" at bounding box center [194, 243] width 182 height 28
click at [162, 279] on div "0966766170 - toàn" at bounding box center [194, 278] width 160 height 19
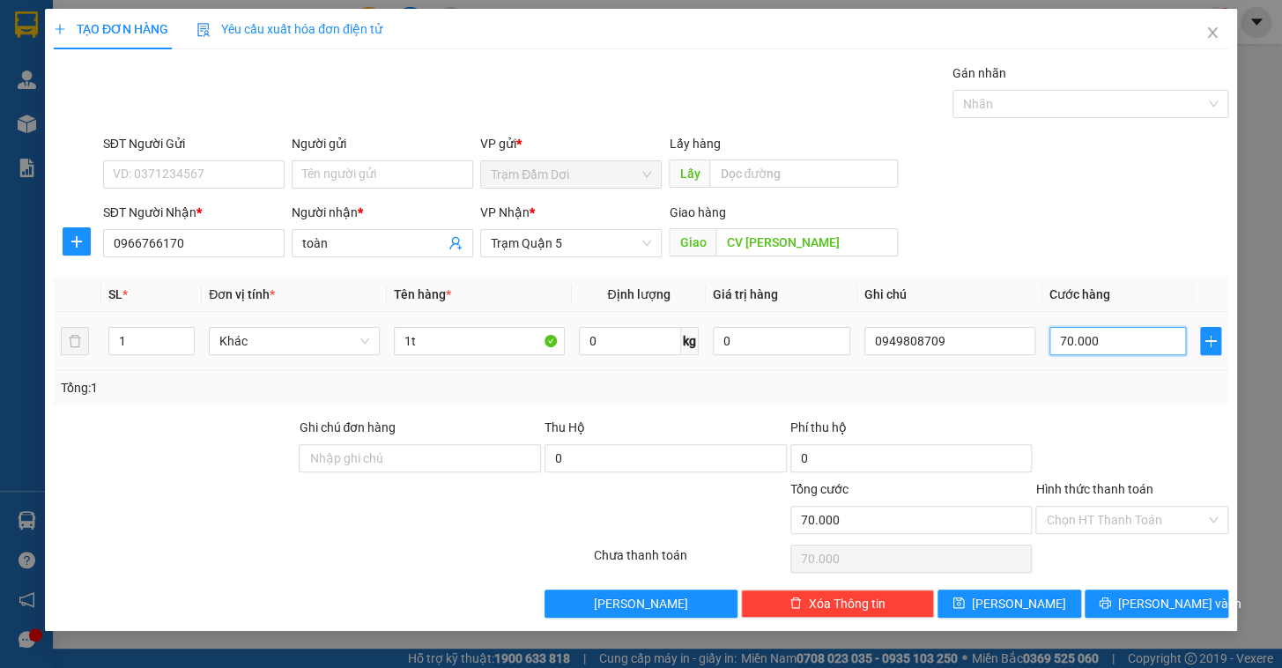
click at [1128, 344] on input "70.000" at bounding box center [1118, 341] width 137 height 28
click at [1113, 397] on div "Tổng: 1" at bounding box center [641, 387] width 1175 height 33
click at [1160, 532] on div "Hình thức thanh toán Chọn HT Thanh Toán" at bounding box center [1132, 510] width 193 height 62
drag, startPoint x: 1153, startPoint y: 546, endPoint x: 1153, endPoint y: 533, distance: 13.2
click at [1153, 544] on div "Chọn HT Thanh Toán" at bounding box center [1132, 558] width 197 height 35
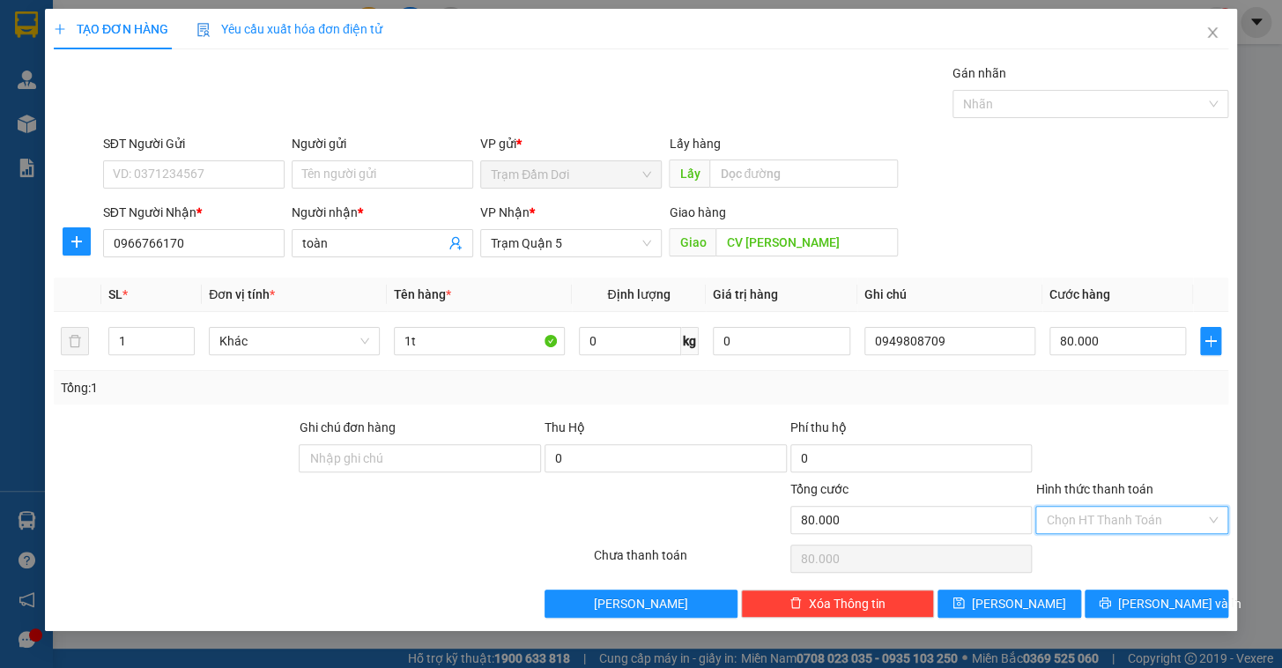
click at [1154, 527] on input "Hình thức thanh toán" at bounding box center [1126, 520] width 160 height 26
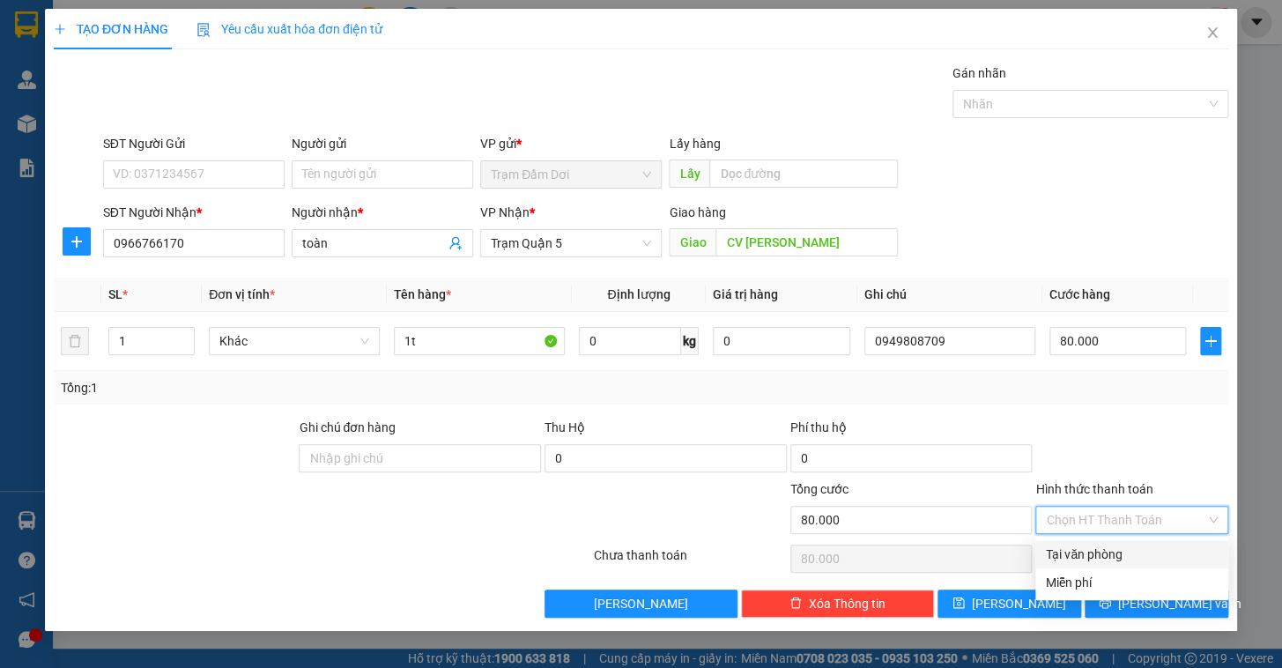
click at [1148, 559] on div "Tại văn phòng" at bounding box center [1132, 554] width 172 height 19
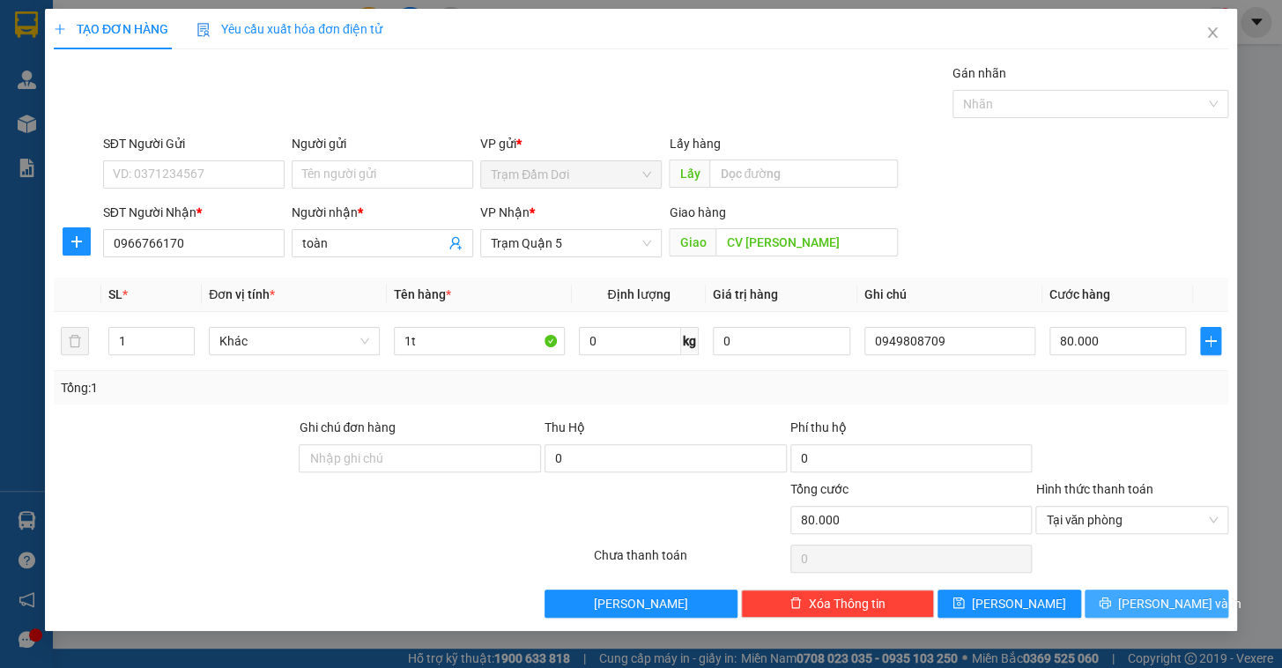
click at [1141, 609] on span "[PERSON_NAME] và In" at bounding box center [1179, 603] width 123 height 19
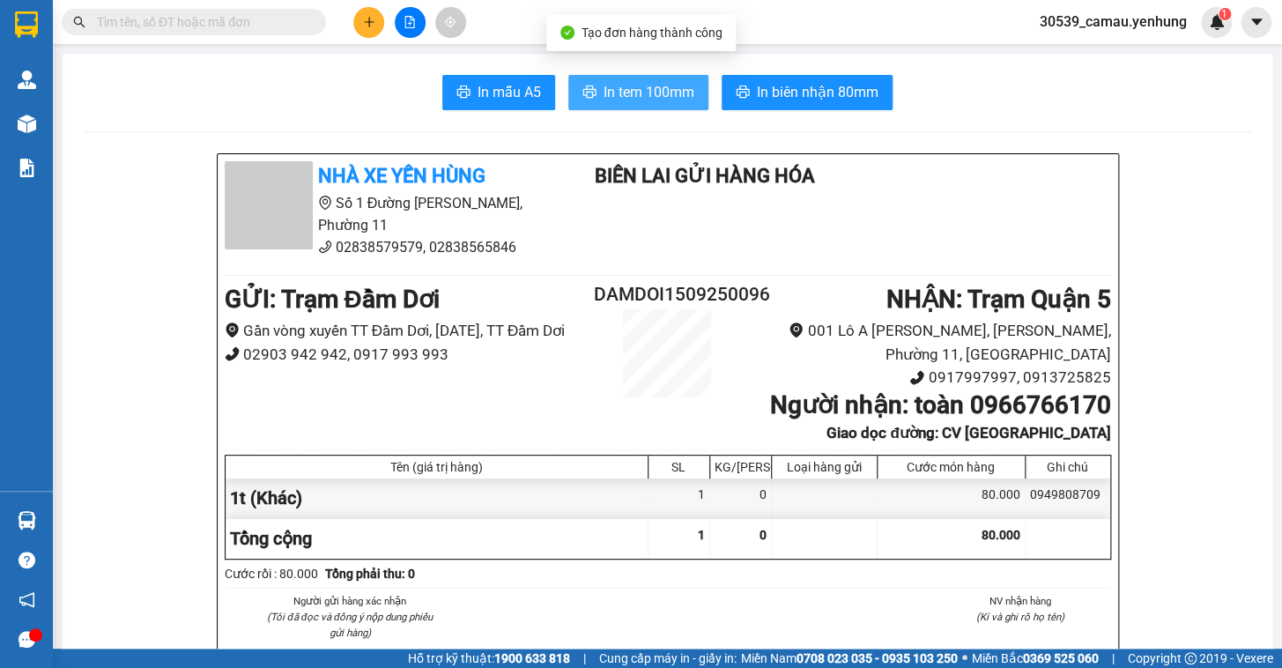
click at [652, 95] on span "In tem 100mm" at bounding box center [649, 92] width 91 height 22
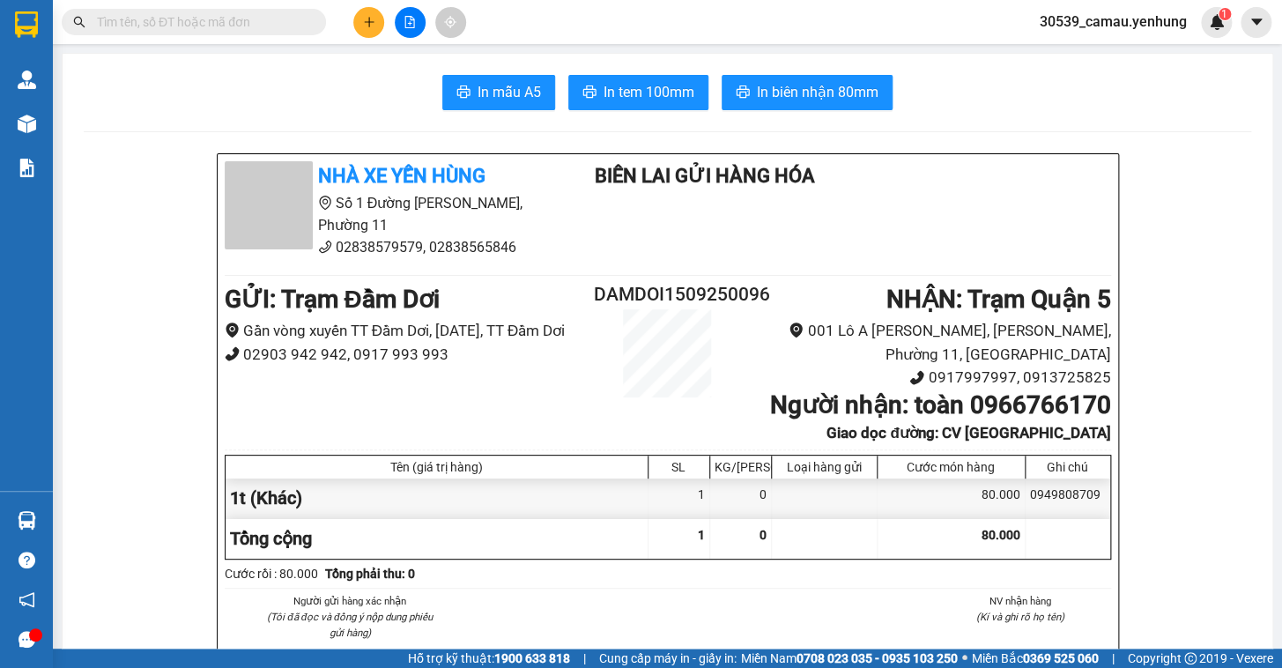
click at [366, 19] on icon "plus" at bounding box center [369, 22] width 12 height 12
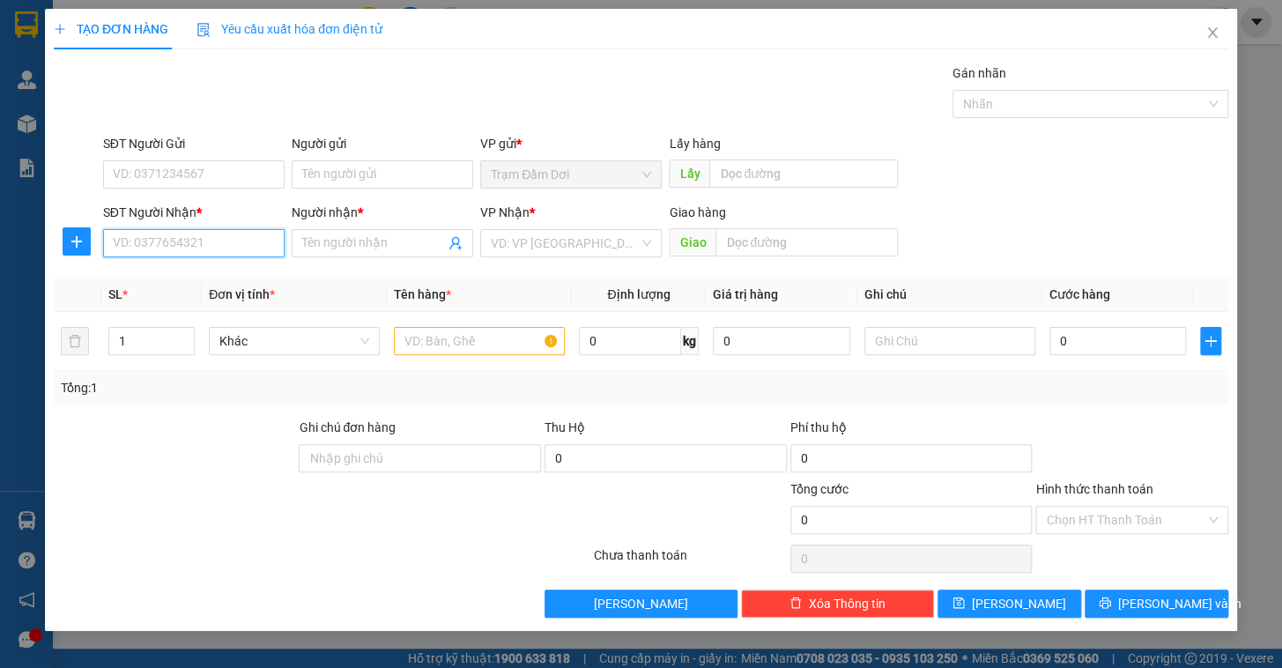
click at [131, 251] on input "SĐT Người Nhận *" at bounding box center [194, 243] width 182 height 28
click at [168, 275] on div "0389439191 - nam" at bounding box center [194, 278] width 160 height 19
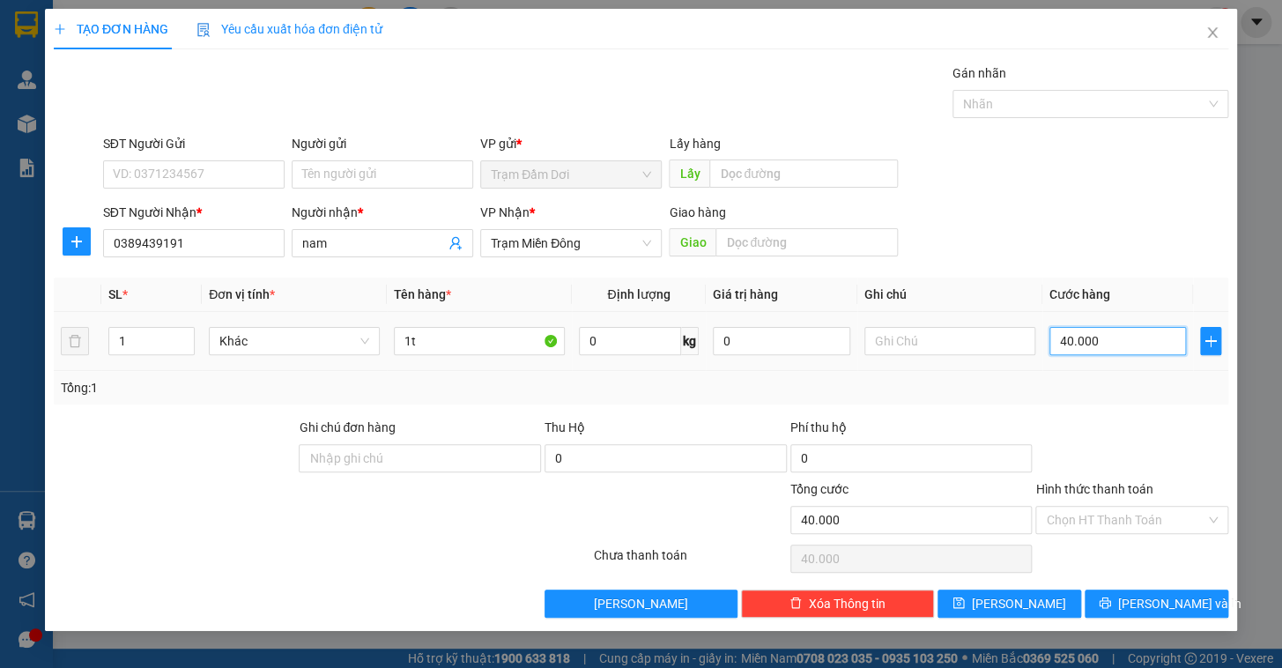
click at [1102, 335] on input "40.000" at bounding box center [1118, 341] width 137 height 28
drag, startPoint x: 1103, startPoint y: 387, endPoint x: 1118, endPoint y: 465, distance: 79.9
click at [1102, 387] on div "Tổng: 1" at bounding box center [641, 387] width 1161 height 19
click at [1134, 531] on input "Hình thức thanh toán" at bounding box center [1126, 520] width 160 height 26
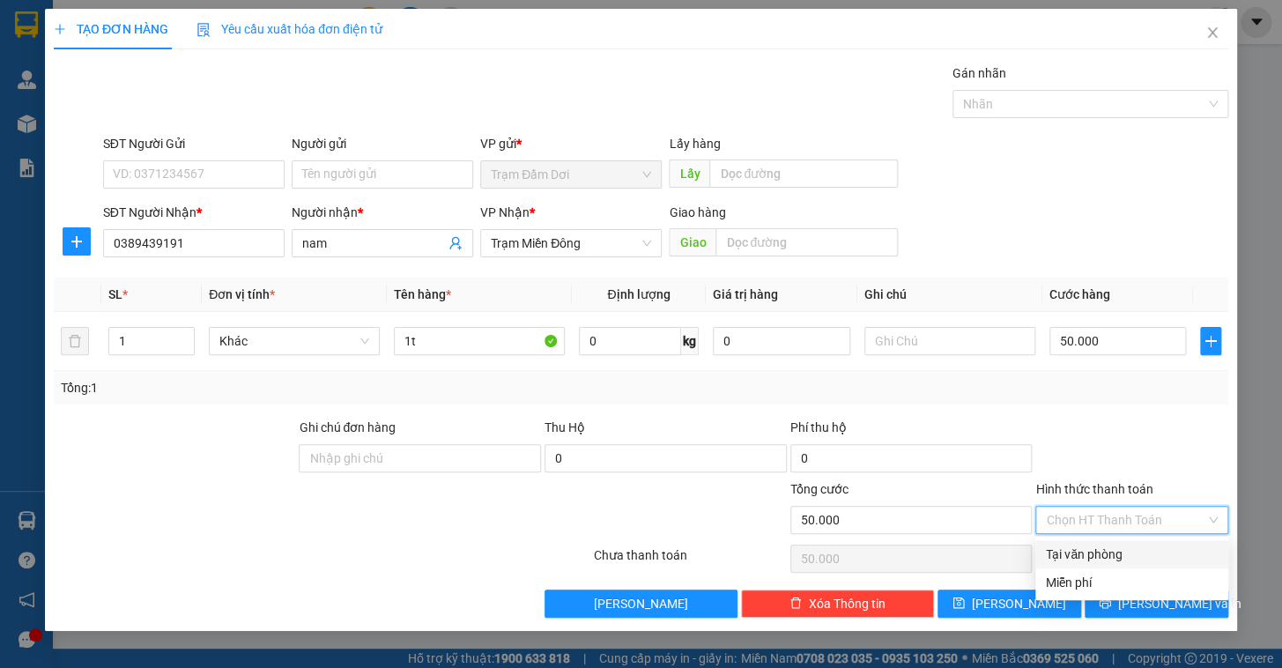
click at [1119, 549] on div "Tại văn phòng" at bounding box center [1132, 554] width 172 height 19
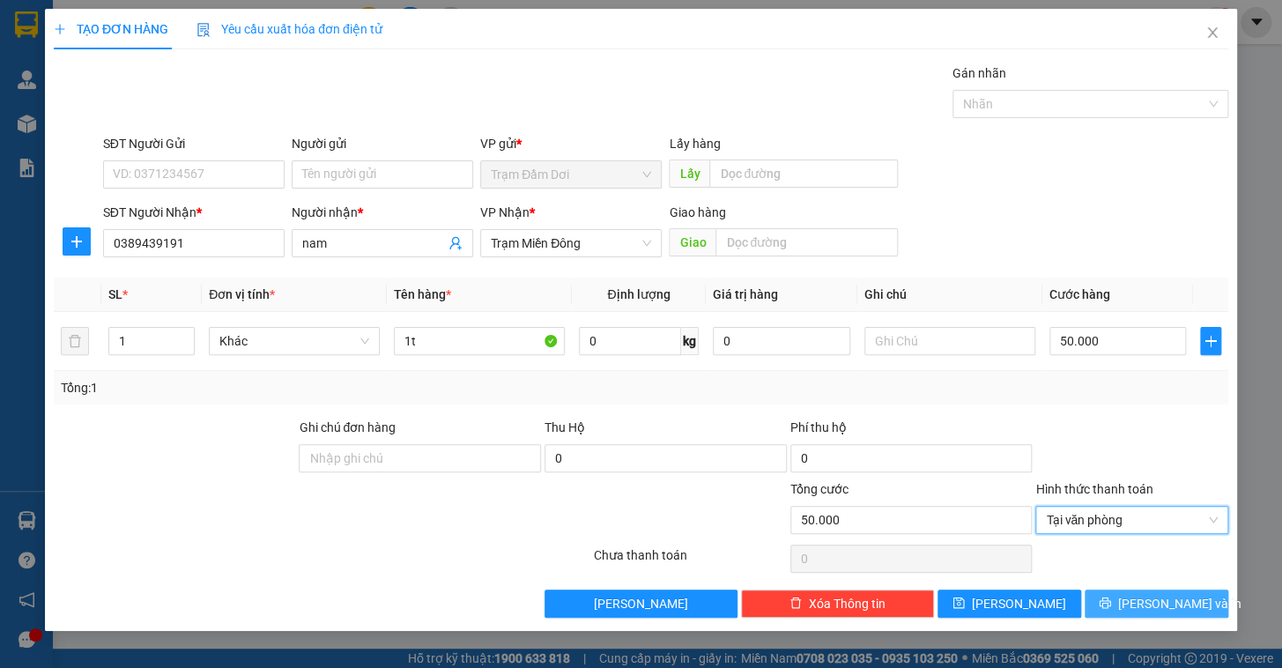
click at [1118, 599] on button "[PERSON_NAME] và In" at bounding box center [1157, 604] width 144 height 28
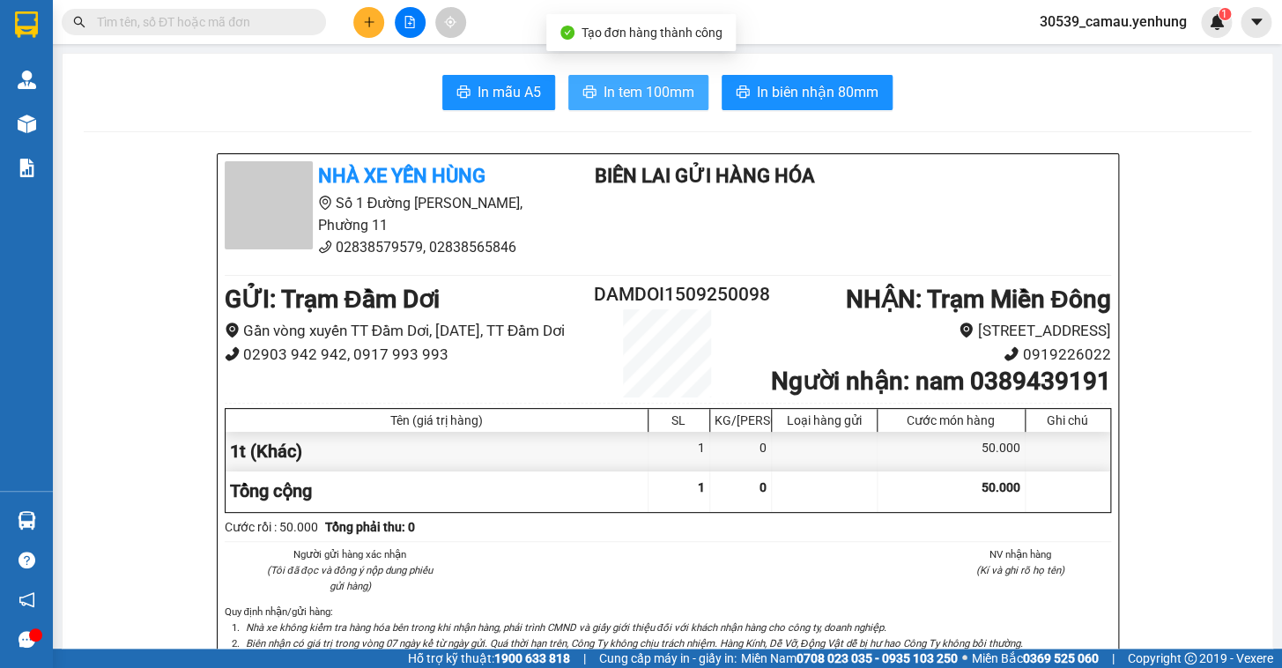
click at [642, 96] on span "In tem 100mm" at bounding box center [649, 92] width 91 height 22
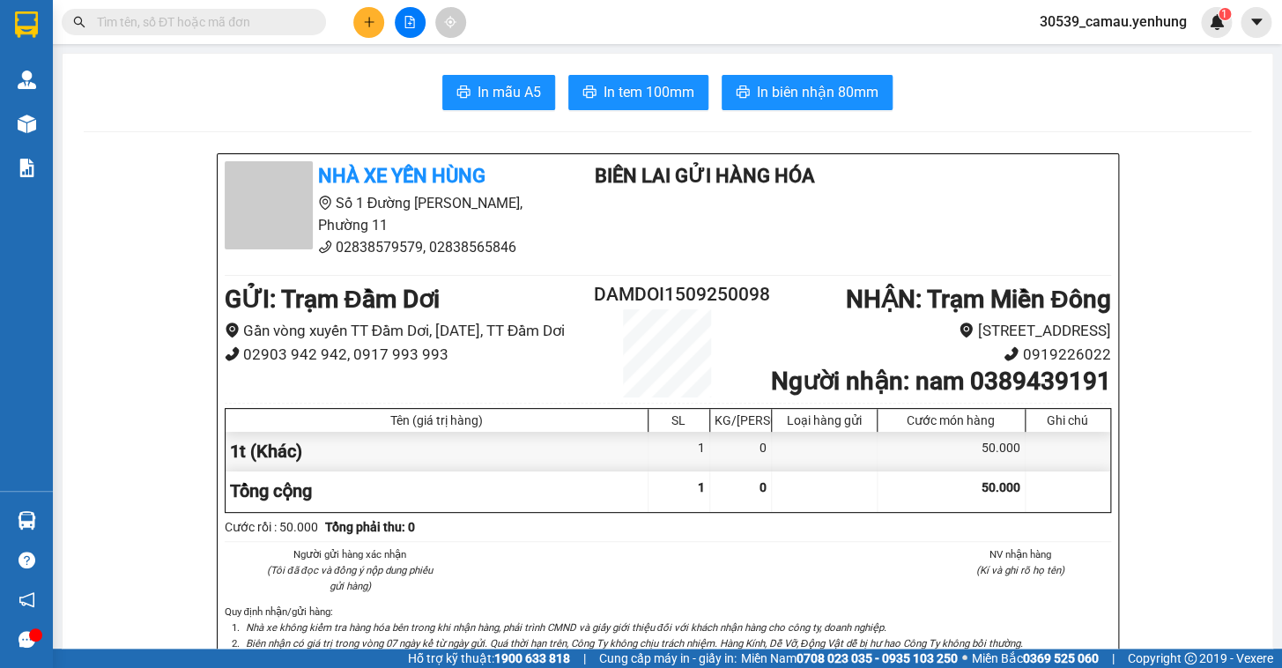
click at [349, 25] on div at bounding box center [410, 22] width 132 height 31
click at [375, 16] on icon "plus" at bounding box center [369, 22] width 12 height 12
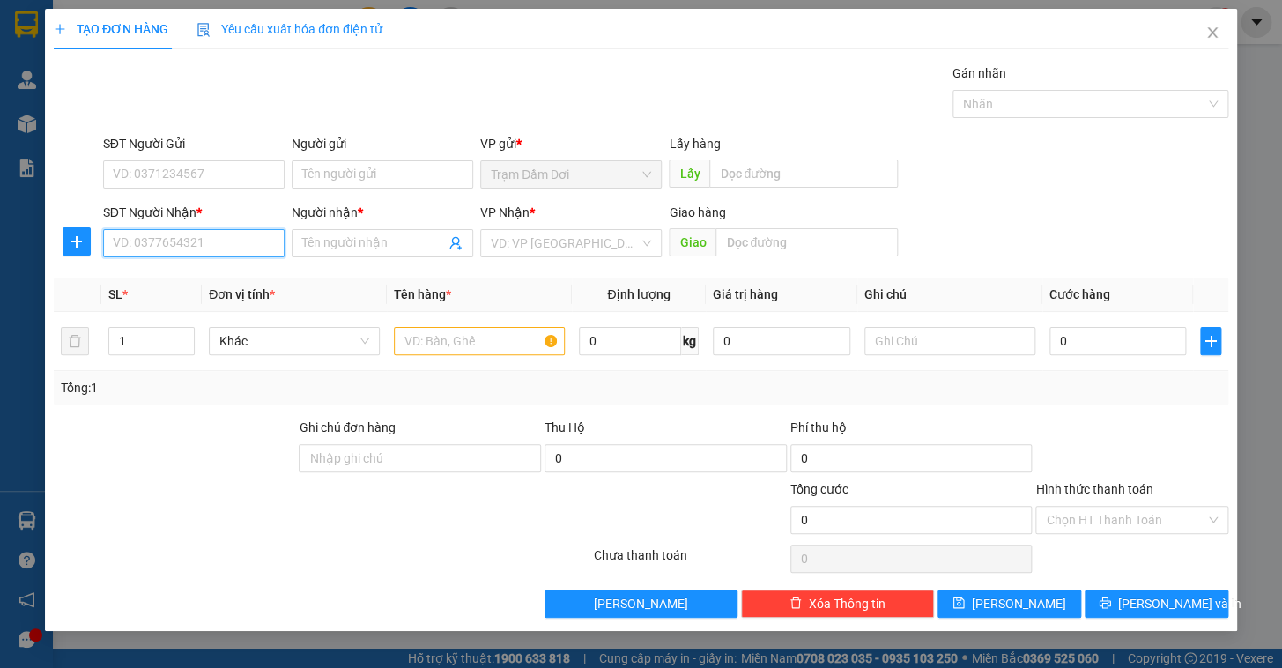
click at [167, 249] on input "SĐT Người Nhận *" at bounding box center [194, 243] width 182 height 28
click at [172, 274] on div "0908252840 - vy" at bounding box center [194, 278] width 160 height 19
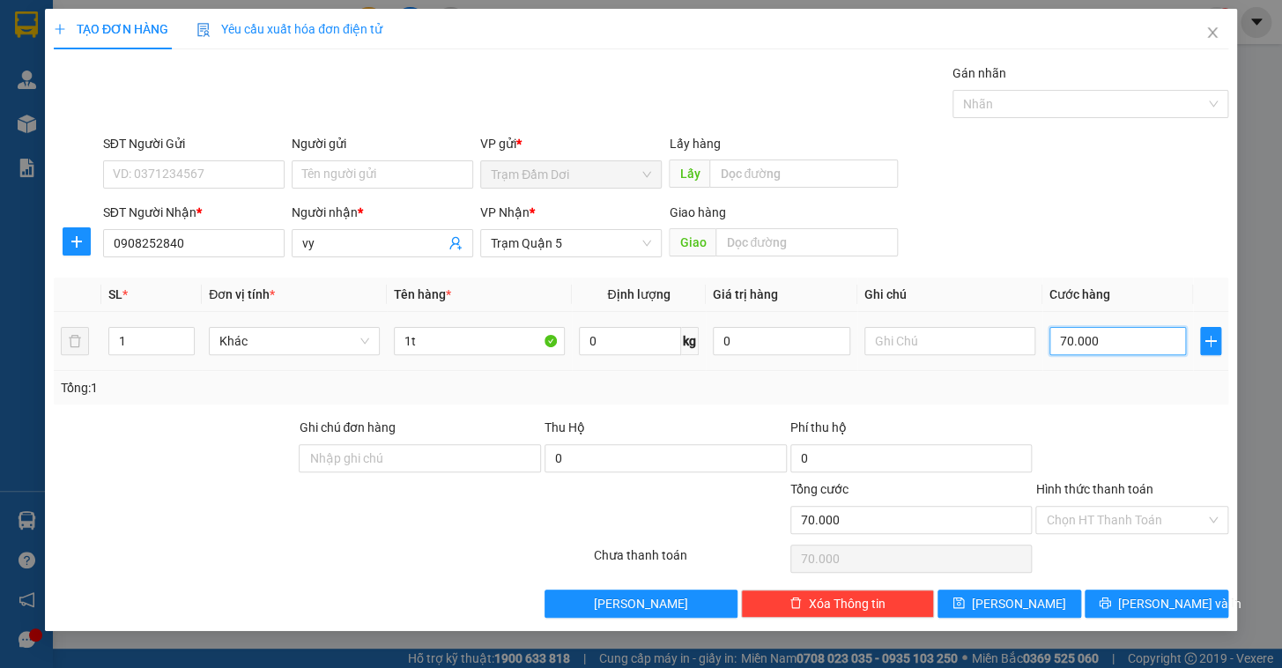
click at [1113, 342] on input "70.000" at bounding box center [1118, 341] width 137 height 28
click at [1192, 413] on div "Transit Pickup Surcharge Ids Transit Deliver Surcharge Ids Transit Deliver Surc…" at bounding box center [641, 340] width 1175 height 554
click at [1110, 600] on icon "printer" at bounding box center [1104, 603] width 11 height 11
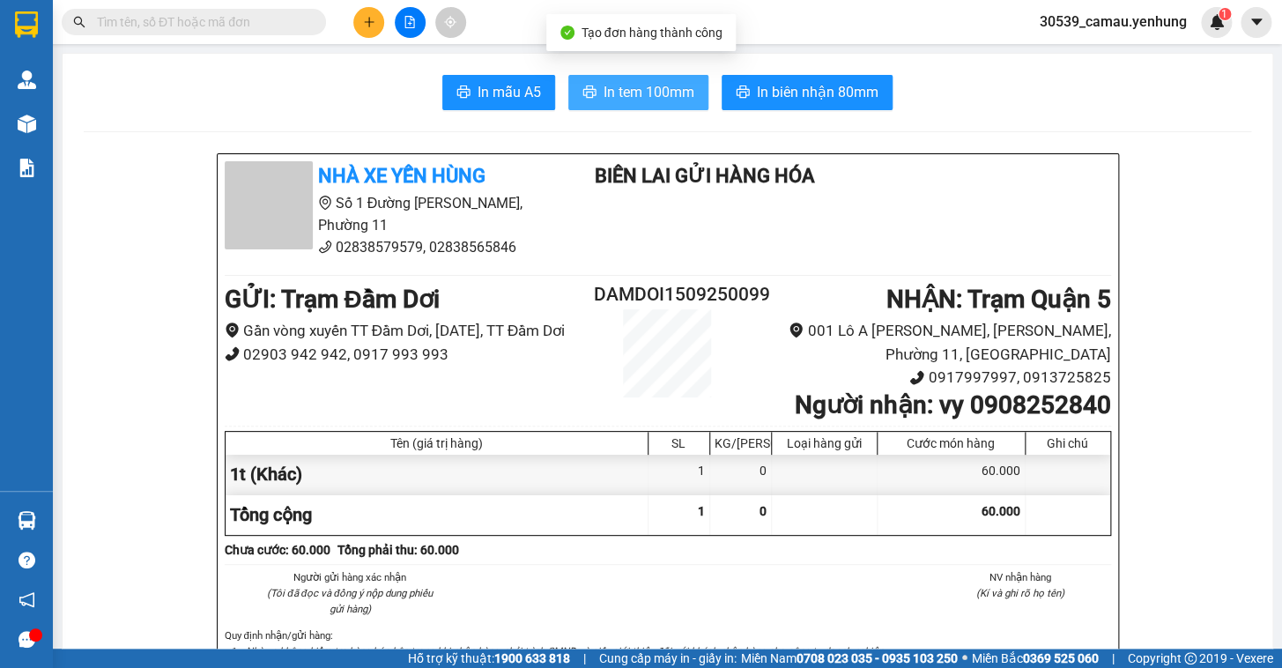
click at [641, 95] on span "In tem 100mm" at bounding box center [649, 92] width 91 height 22
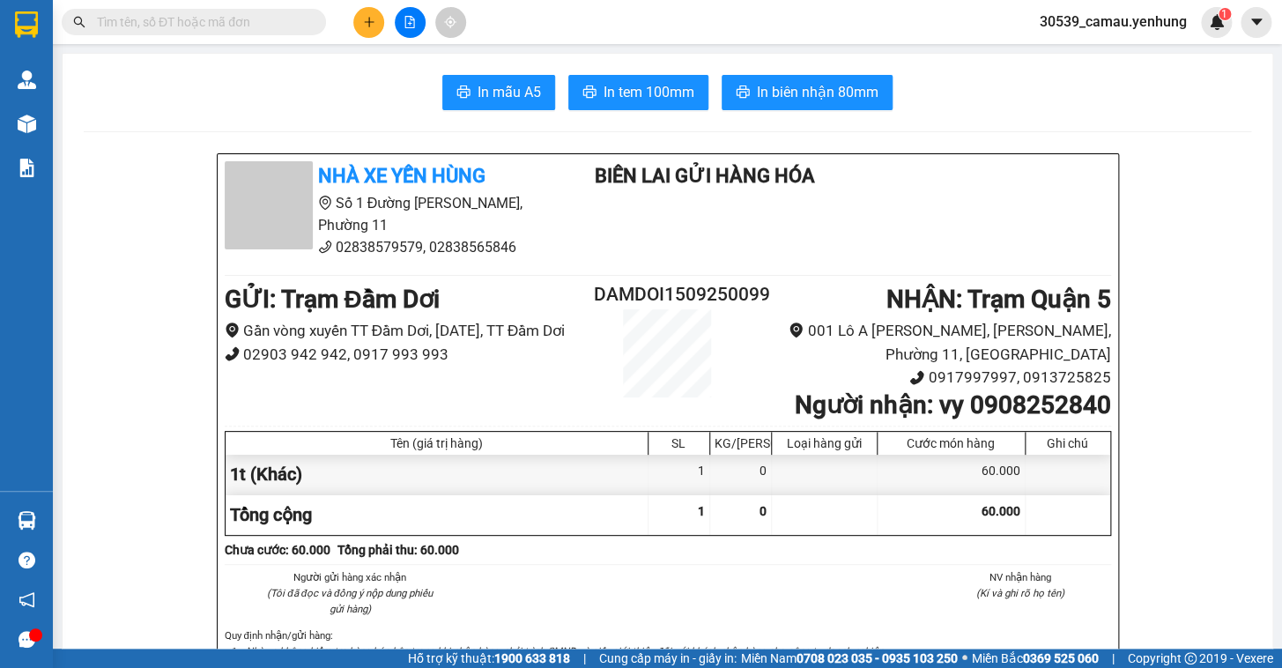
click at [369, 24] on icon "plus" at bounding box center [368, 22] width 1 height 10
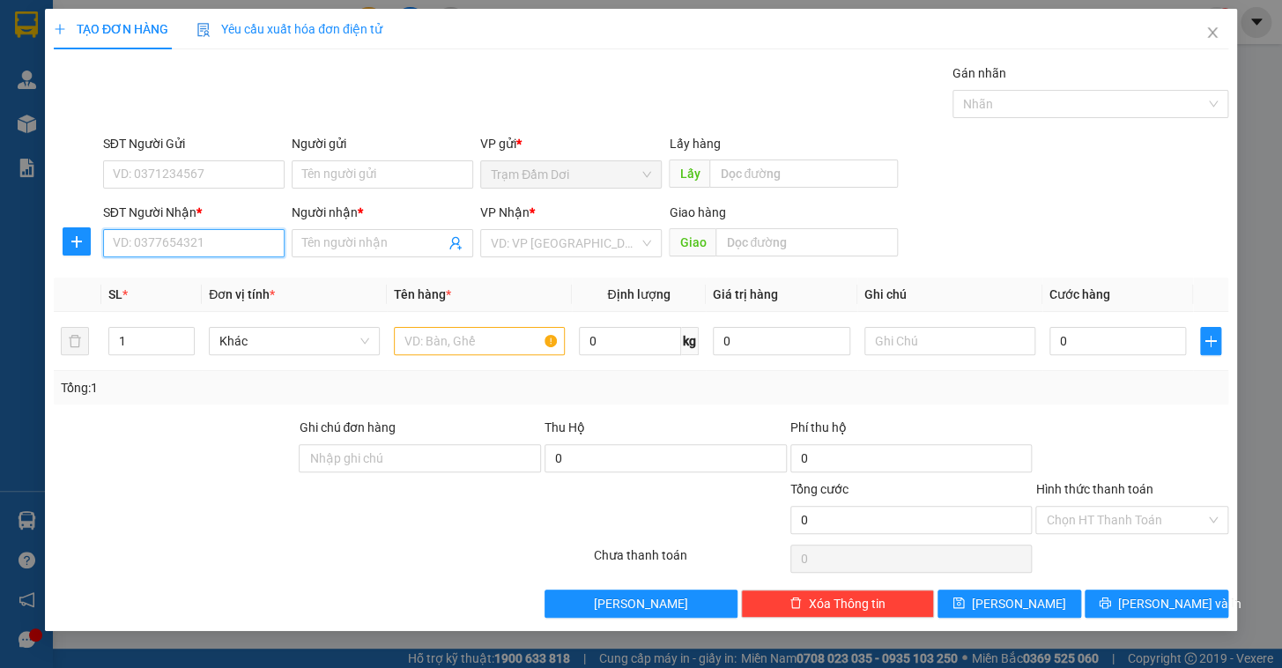
click at [227, 250] on input "SĐT Người Nhận *" at bounding box center [194, 243] width 182 height 28
click at [163, 276] on div "0813407083 - cuong" at bounding box center [194, 278] width 160 height 19
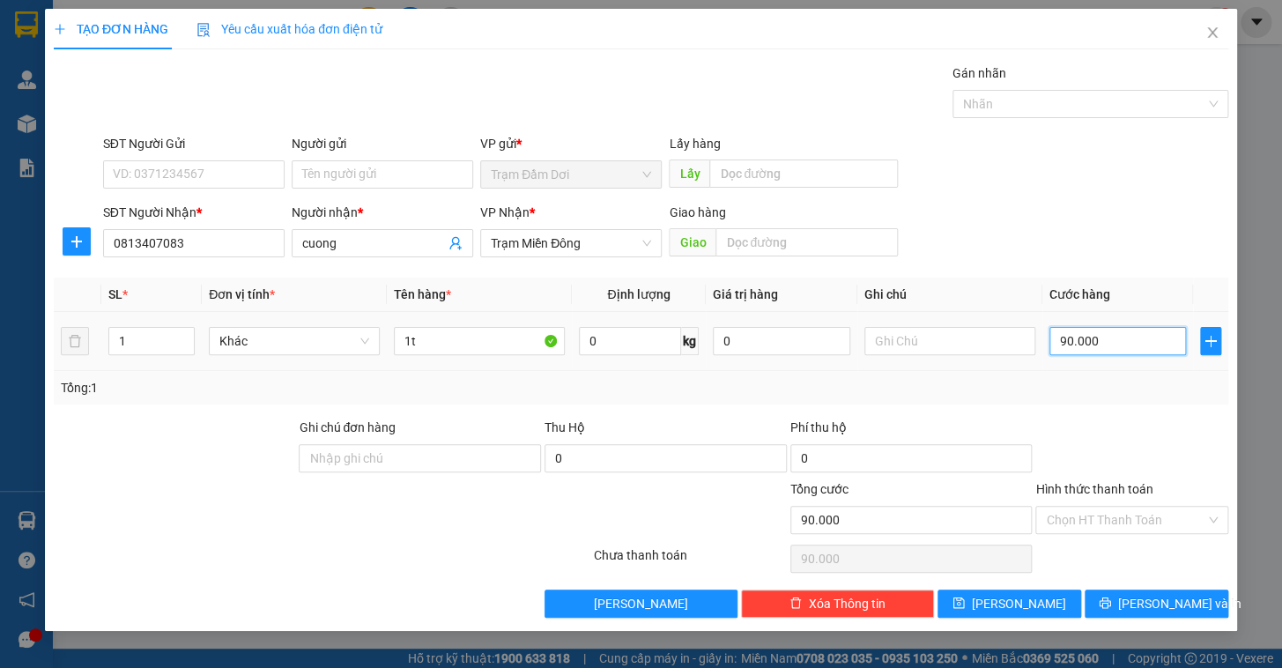
click at [1113, 342] on input "90.000" at bounding box center [1118, 341] width 137 height 28
click at [1105, 440] on div at bounding box center [1132, 449] width 197 height 62
click at [1111, 609] on span "printer" at bounding box center [1105, 604] width 12 height 14
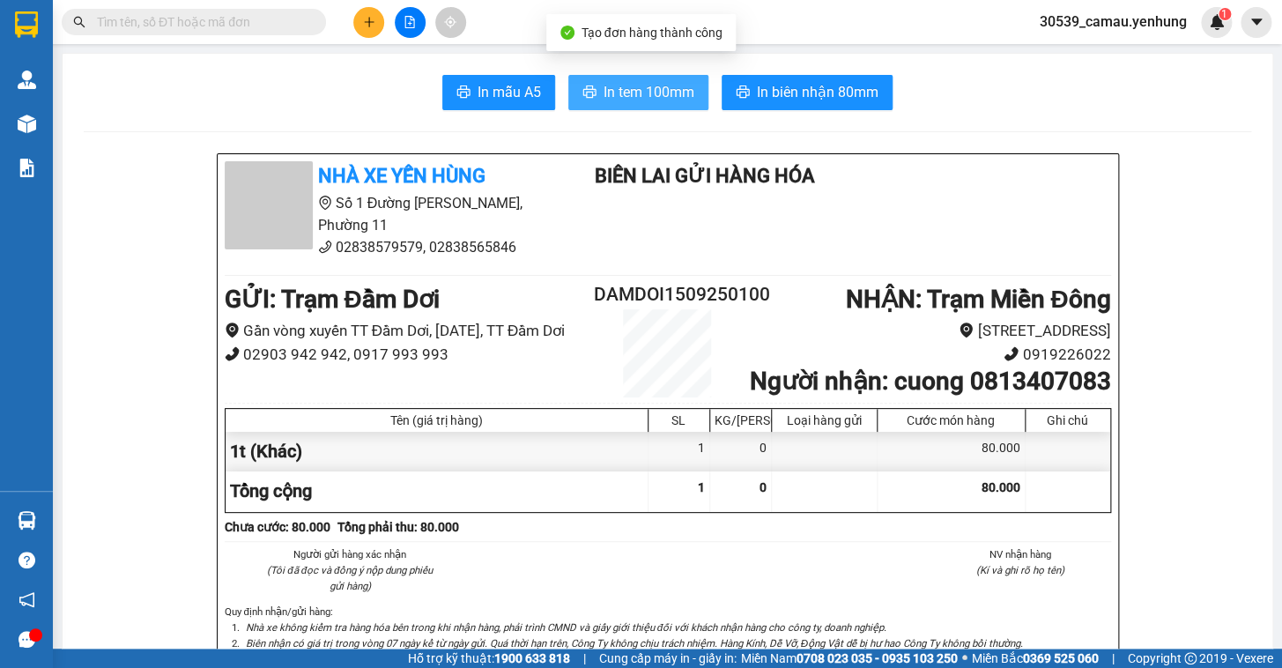
click at [606, 89] on span "In tem 100mm" at bounding box center [649, 92] width 91 height 22
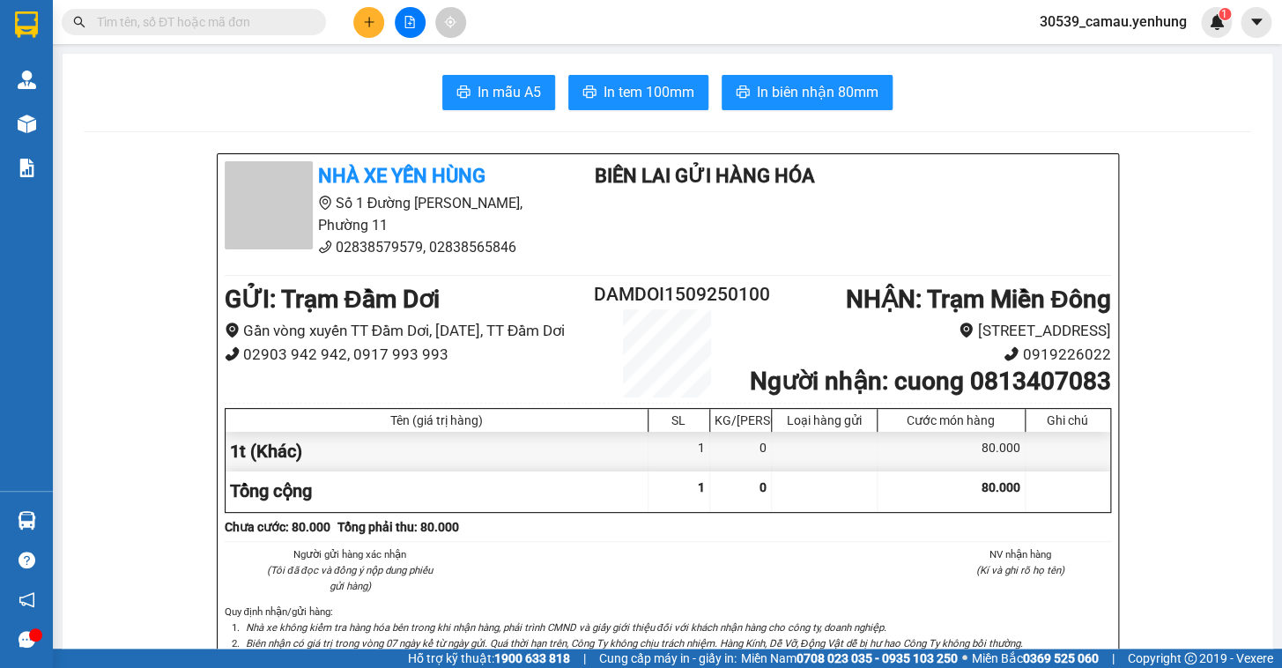
click at [361, 18] on button at bounding box center [368, 22] width 31 height 31
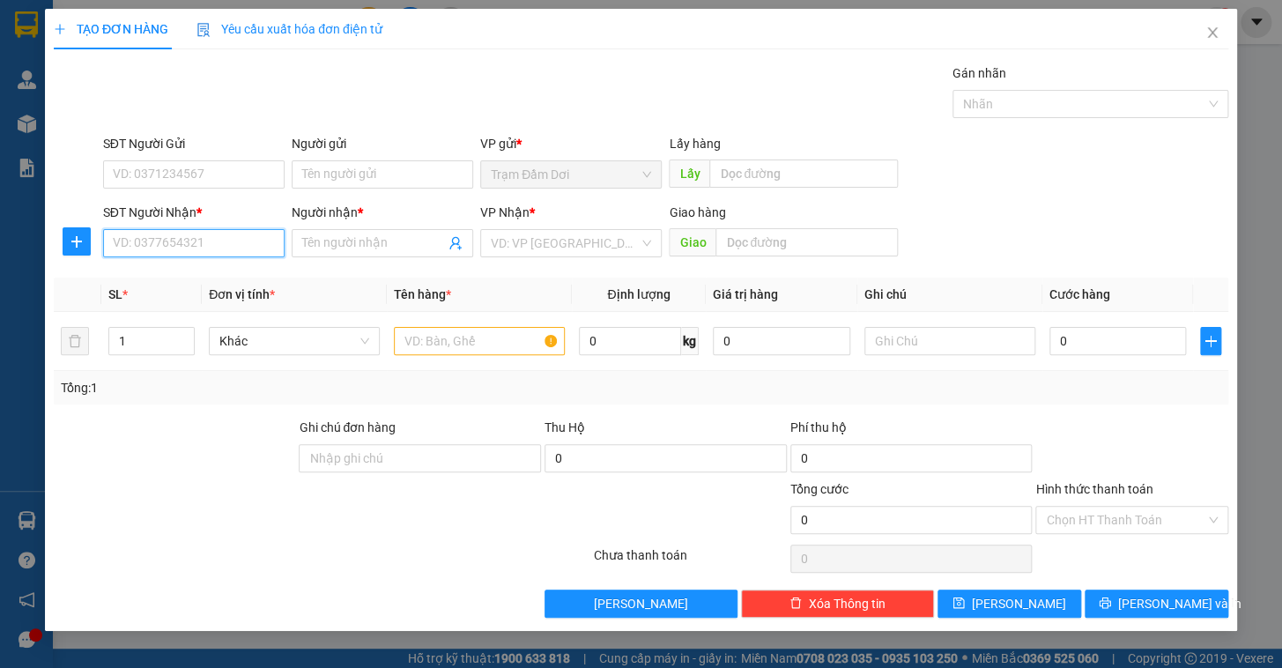
click at [182, 244] on input "SĐT Người Nhận *" at bounding box center [194, 243] width 182 height 28
click at [166, 278] on div "0823169373 - thia" at bounding box center [194, 278] width 160 height 19
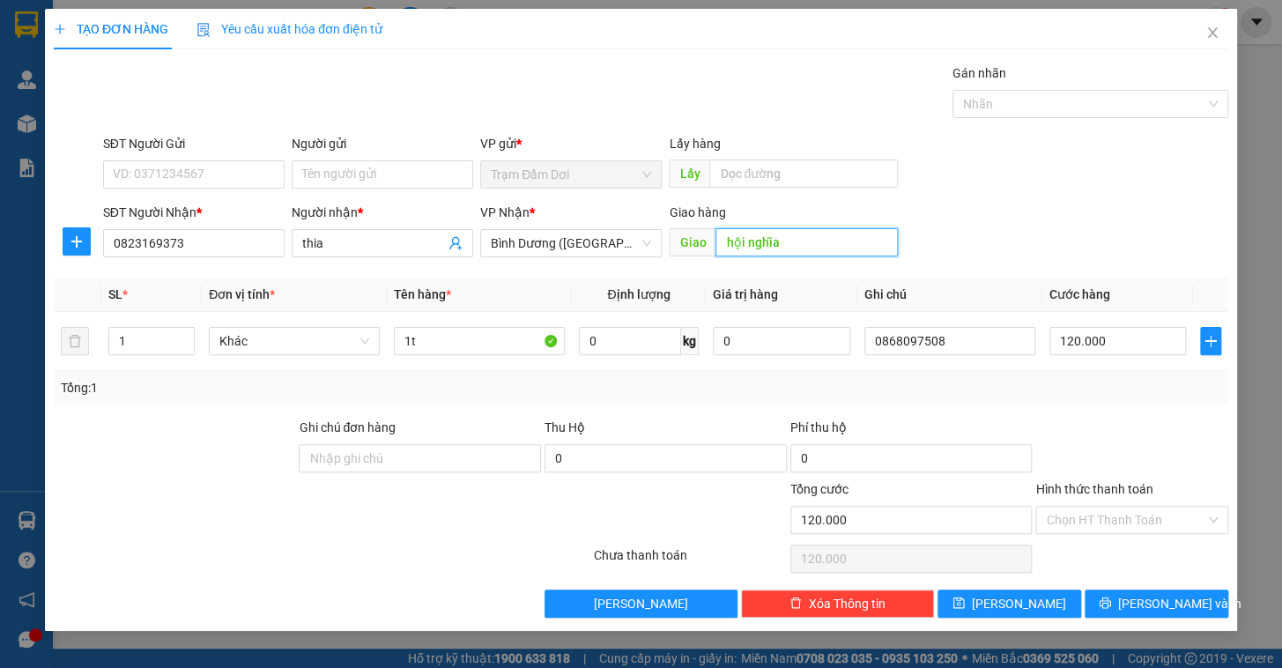
click at [833, 247] on input "hội nghĩa" at bounding box center [807, 242] width 182 height 28
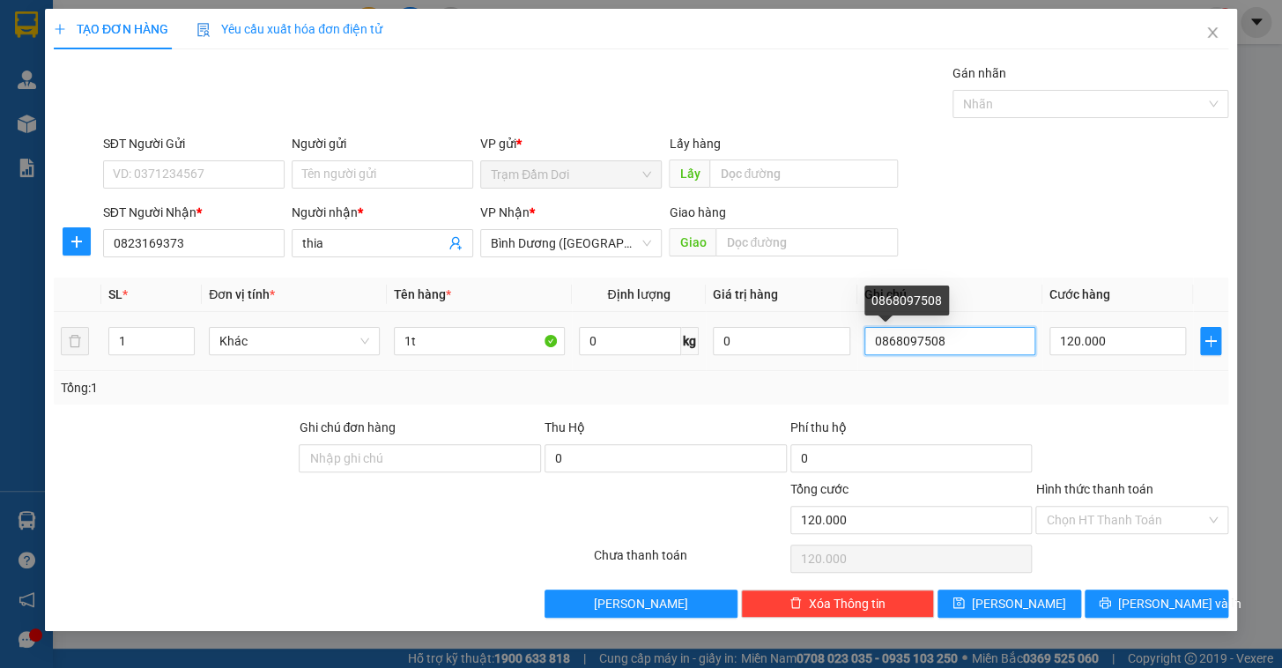
click at [996, 350] on input "0868097508" at bounding box center [950, 341] width 171 height 28
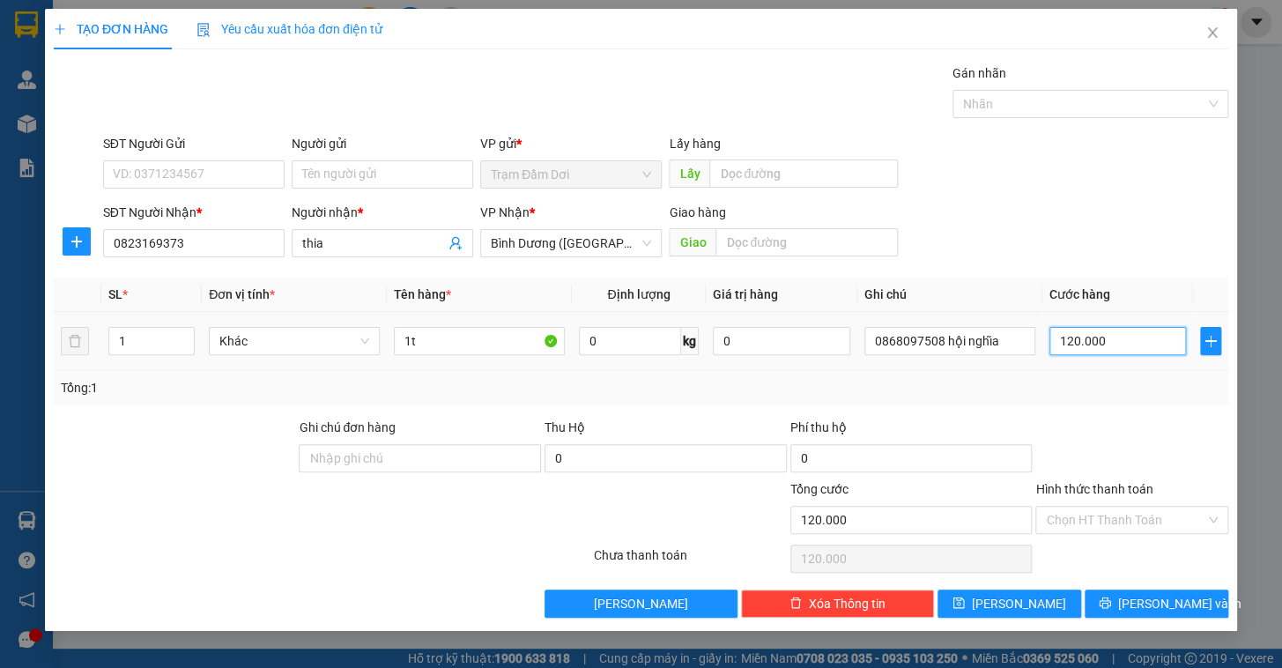
click at [1155, 353] on input "120.000" at bounding box center [1118, 341] width 137 height 28
drag, startPoint x: 1127, startPoint y: 395, endPoint x: 1061, endPoint y: 413, distance: 68.6
click at [1126, 395] on div "Tổng: 1" at bounding box center [641, 387] width 1161 height 19
click at [1103, 527] on input "Hình thức thanh toán" at bounding box center [1126, 520] width 160 height 26
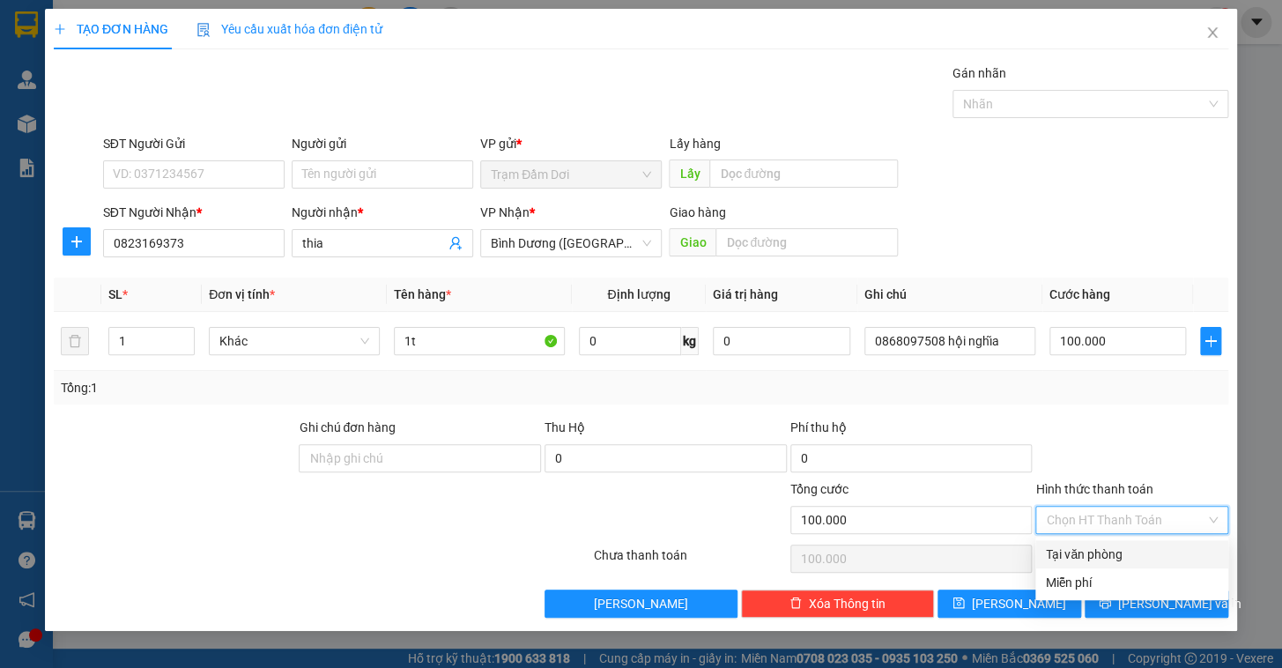
click at [1119, 556] on div "Tại văn phòng" at bounding box center [1132, 554] width 172 height 19
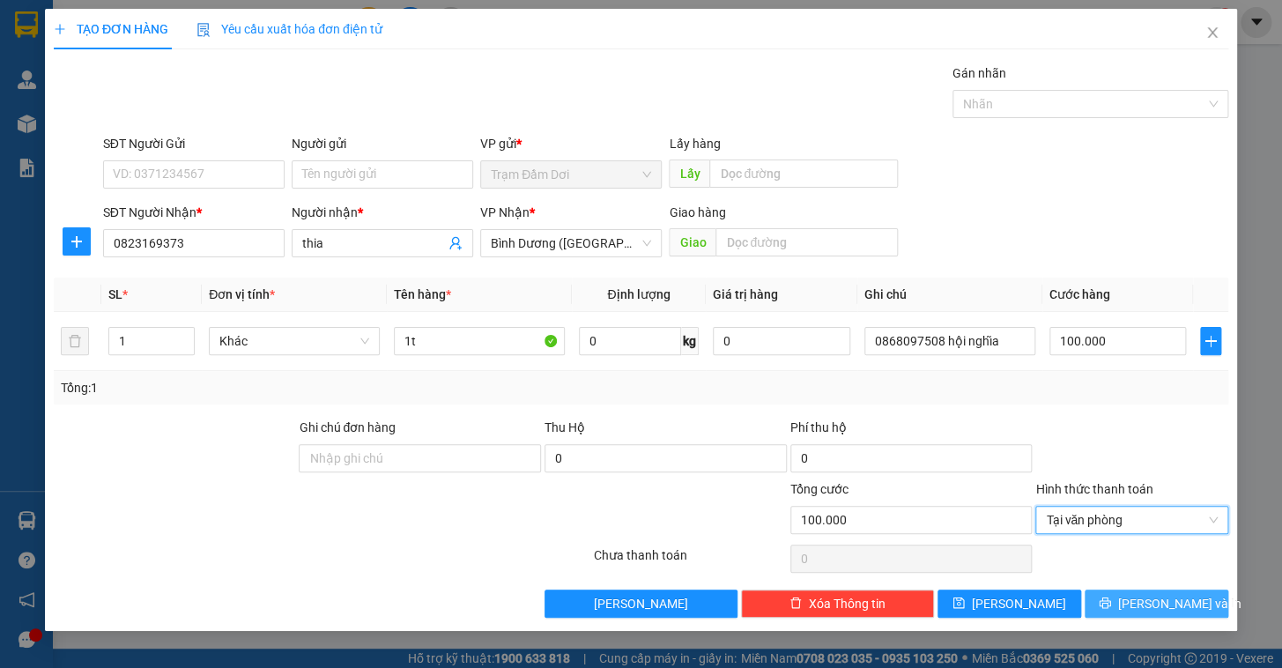
click at [1170, 614] on button "[PERSON_NAME] và In" at bounding box center [1157, 604] width 144 height 28
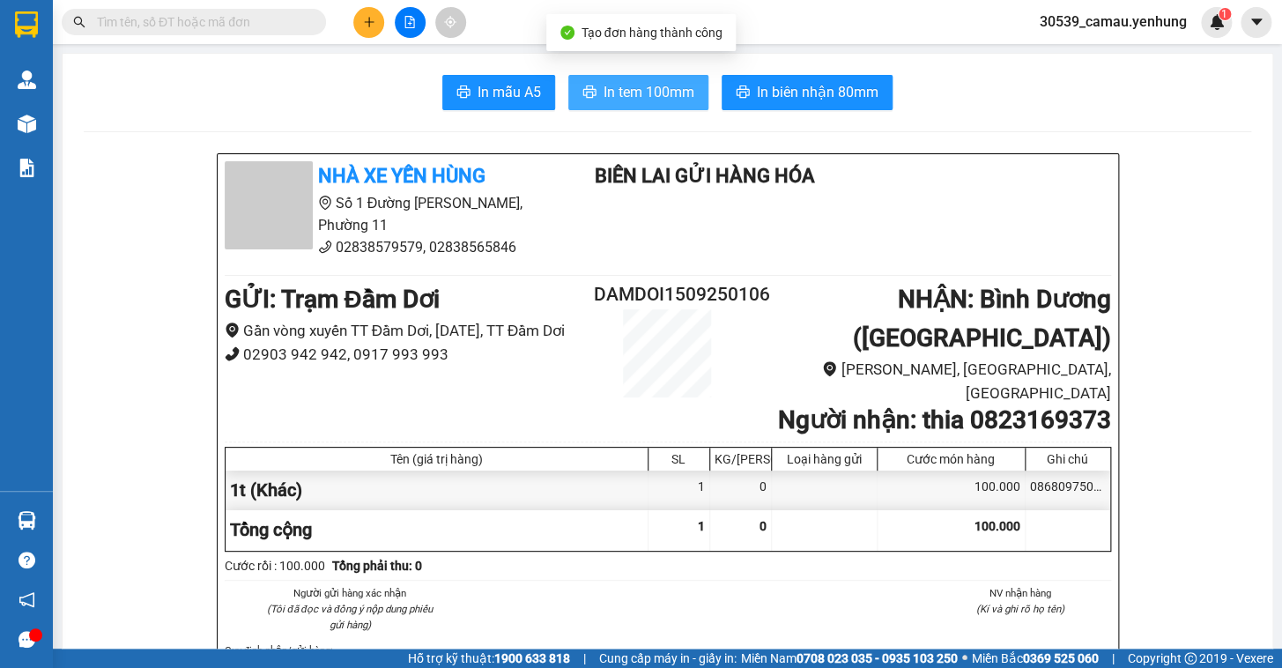
click at [634, 96] on span "In tem 100mm" at bounding box center [649, 92] width 91 height 22
click at [368, 21] on icon "plus" at bounding box center [369, 22] width 12 height 12
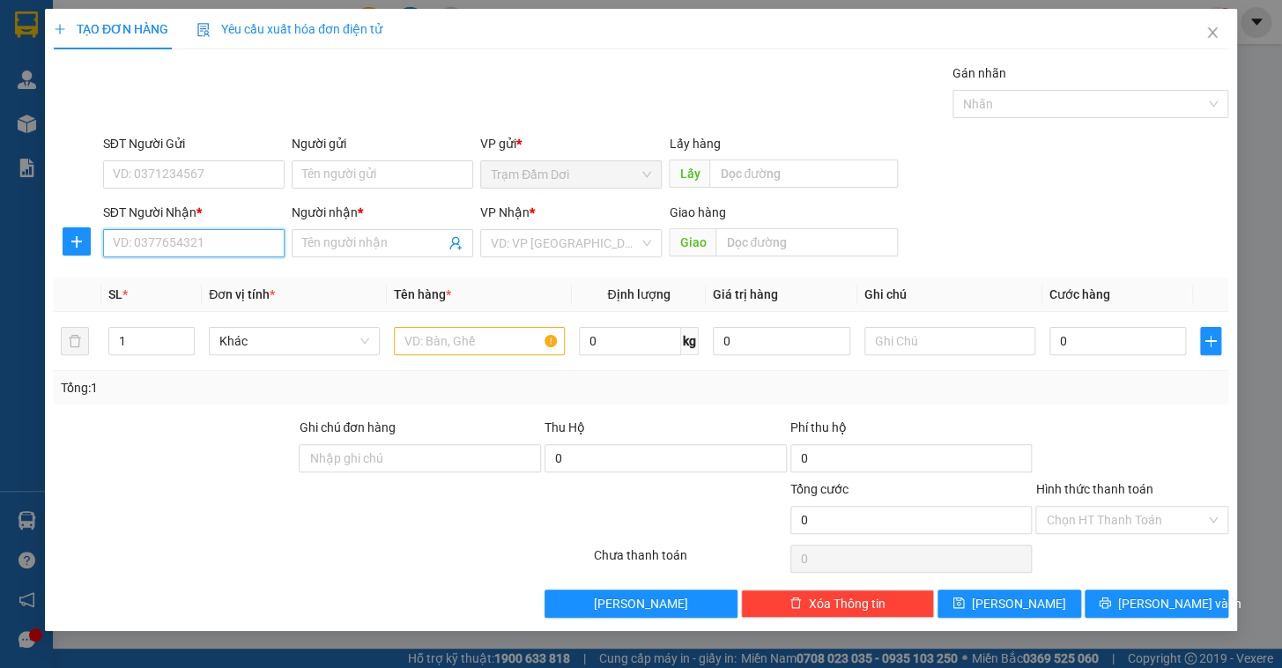
click at [141, 240] on input "SĐT Người Nhận *" at bounding box center [194, 243] width 182 height 28
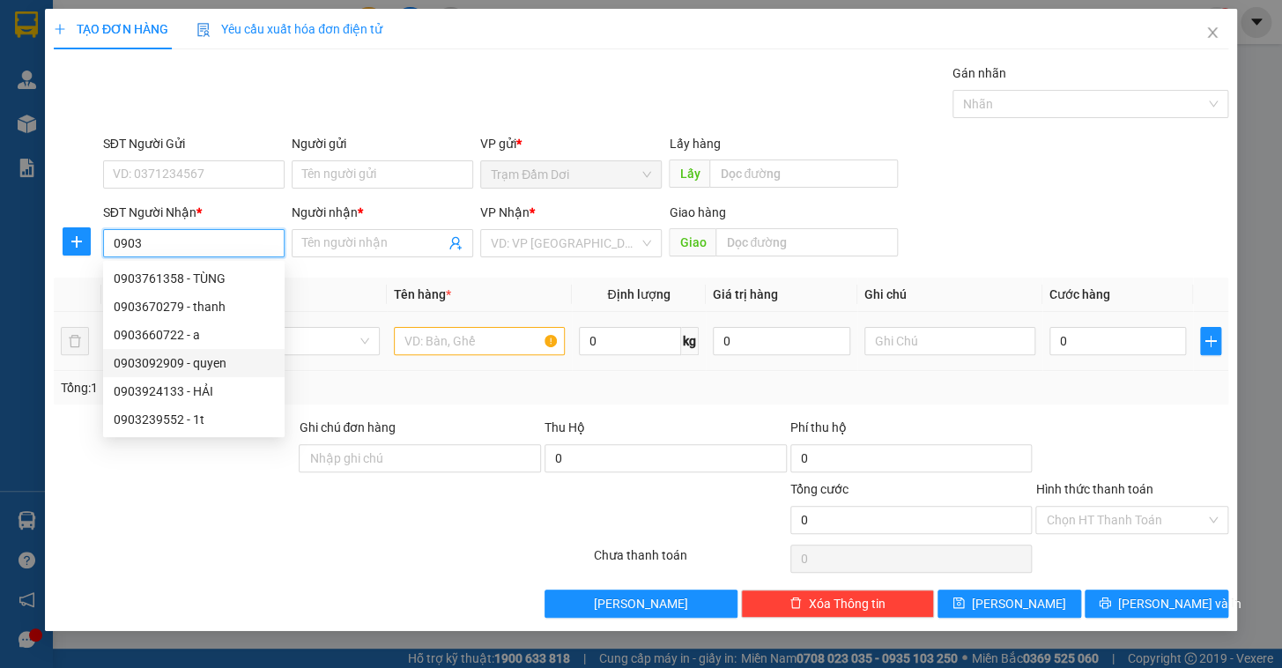
click at [185, 364] on div "0903092909 - quyen" at bounding box center [194, 362] width 160 height 19
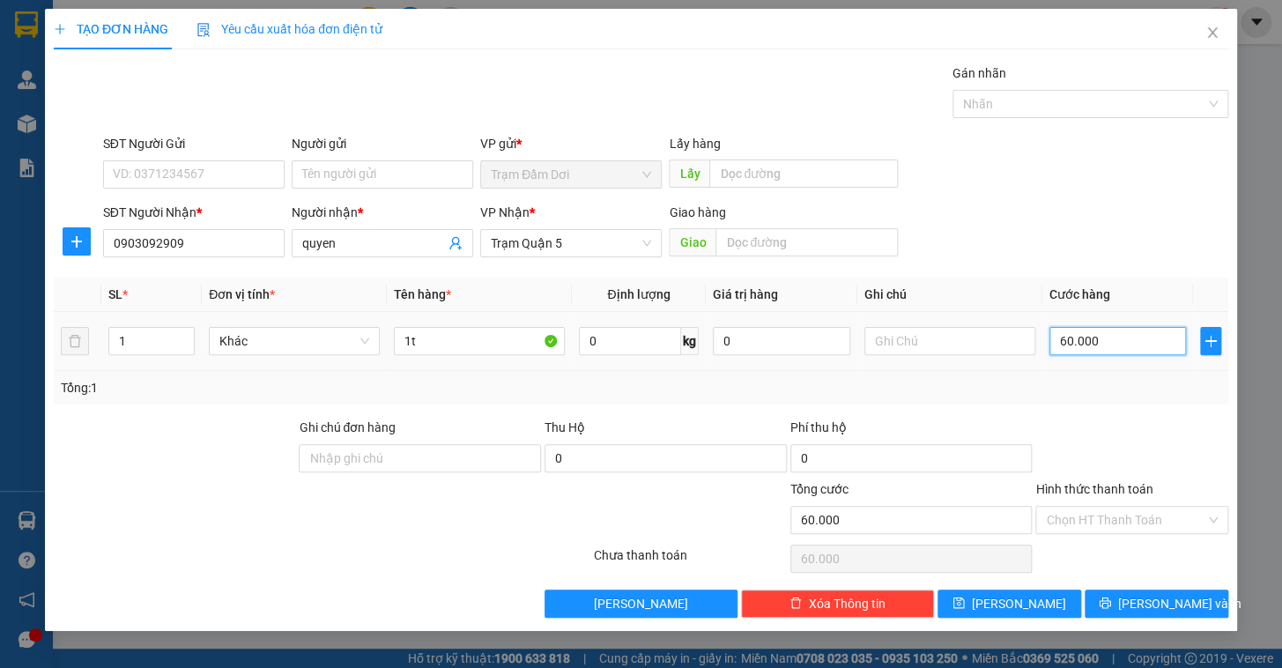
click at [1096, 350] on input "60.000" at bounding box center [1118, 341] width 137 height 28
drag, startPoint x: 1111, startPoint y: 424, endPoint x: 1128, endPoint y: 417, distance: 18.2
click at [1127, 419] on div at bounding box center [1132, 449] width 197 height 62
click at [1120, 349] on input "470.000" at bounding box center [1118, 341] width 137 height 28
click at [1110, 375] on div "Tổng: 1" at bounding box center [641, 387] width 1175 height 33
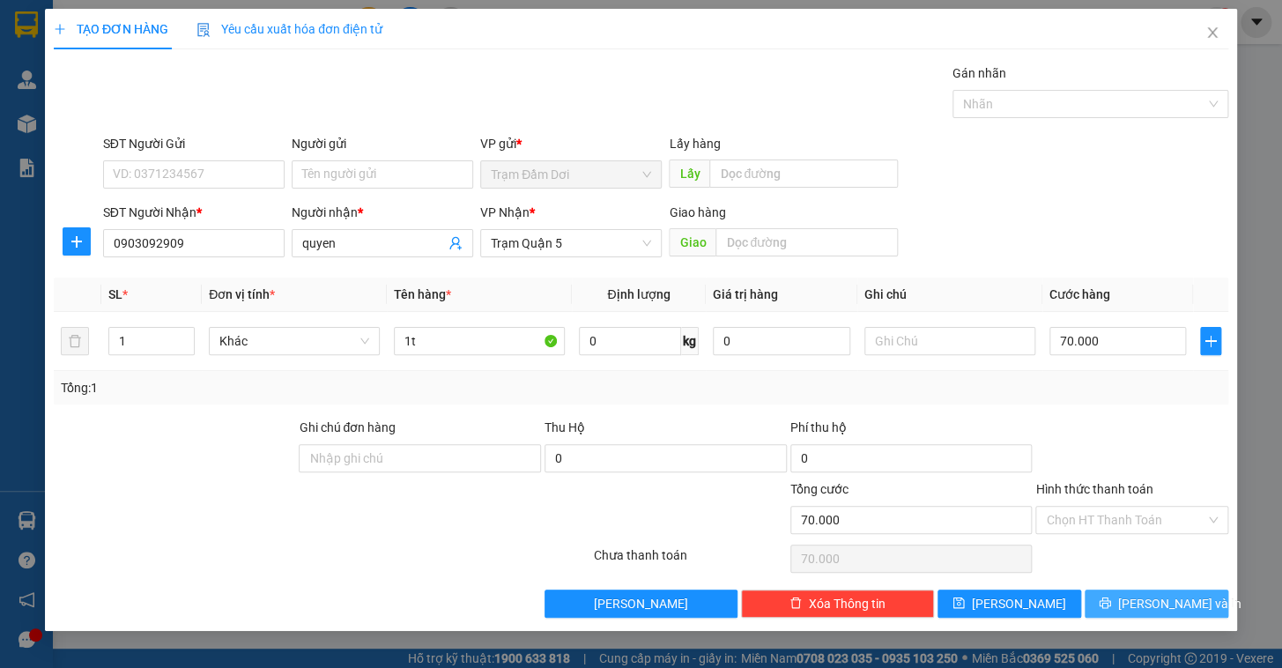
click at [1134, 608] on button "[PERSON_NAME] và In" at bounding box center [1157, 604] width 144 height 28
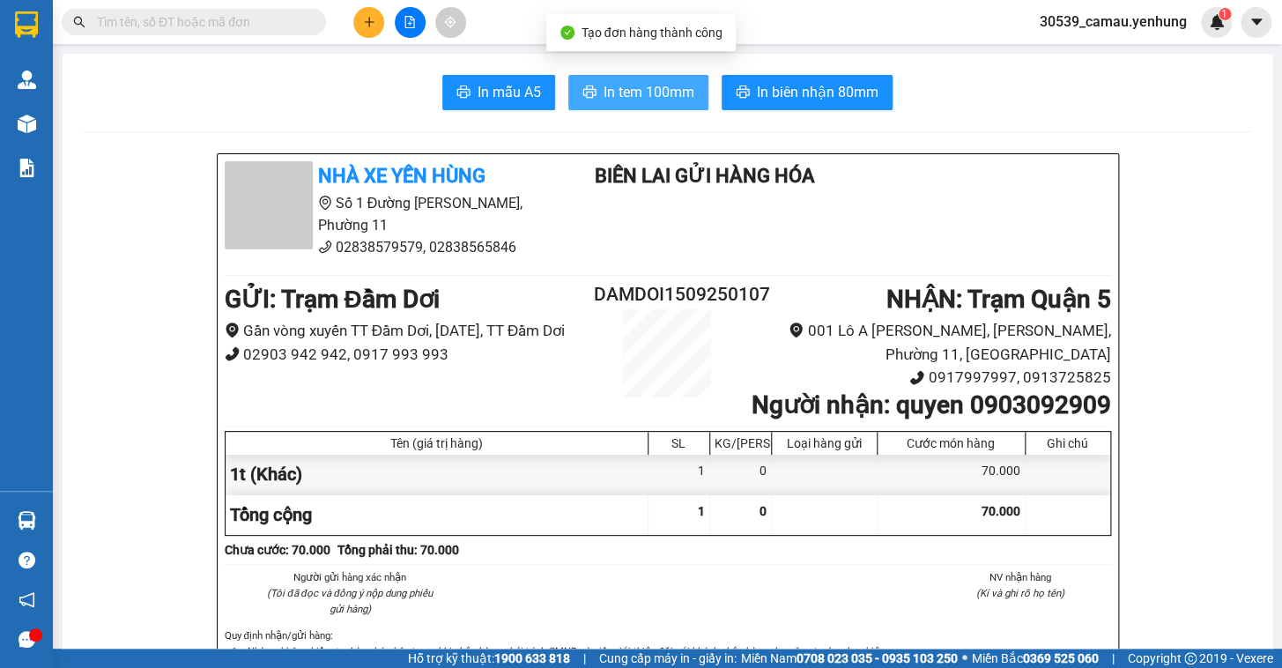
click at [652, 105] on button "In tem 100mm" at bounding box center [638, 92] width 140 height 35
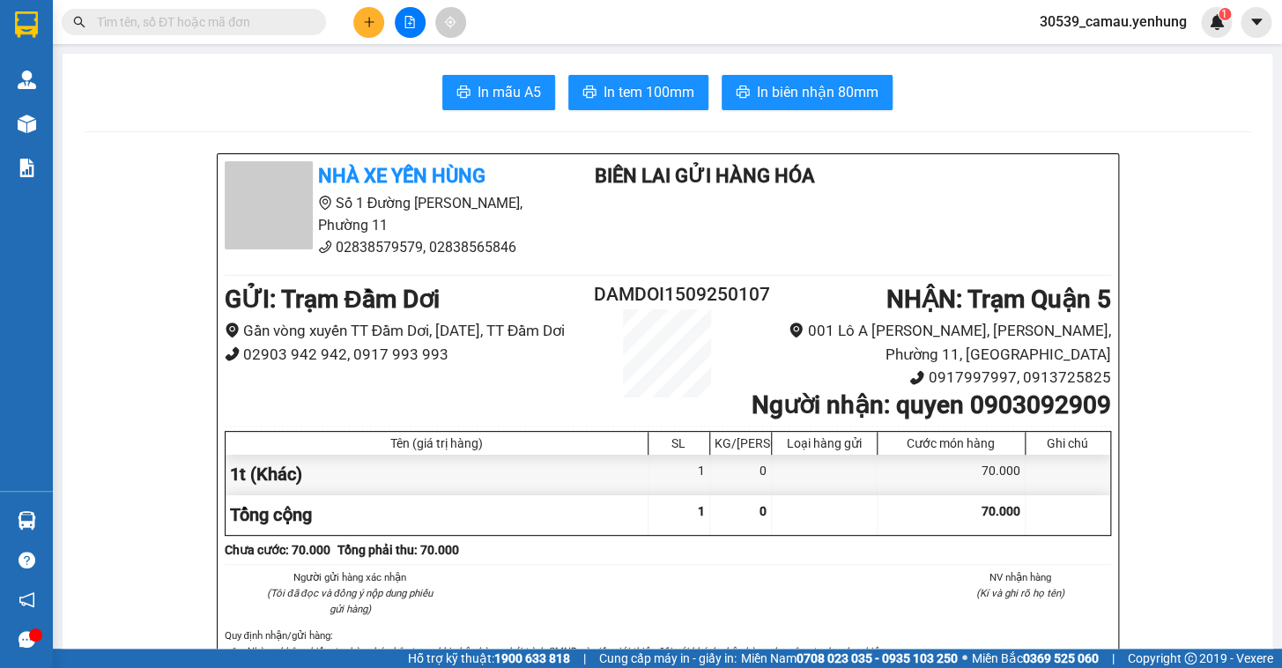
click at [372, 20] on icon "plus" at bounding box center [369, 22] width 12 height 12
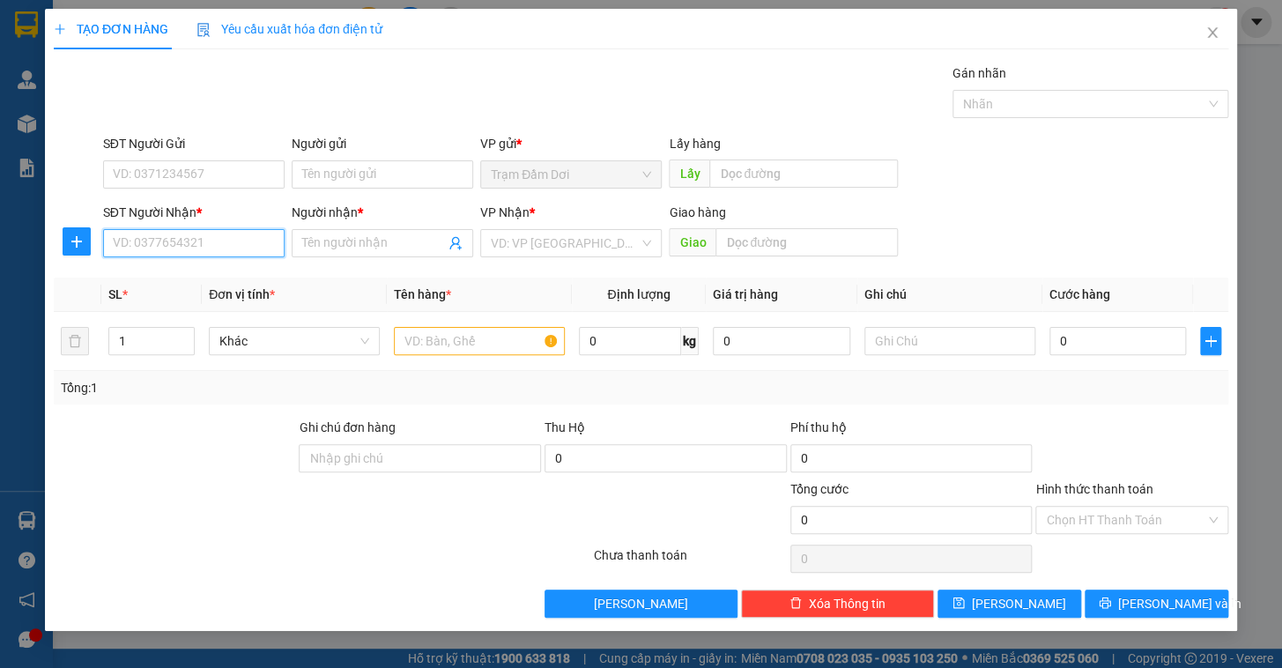
click at [264, 232] on input "SĐT Người Nhận *" at bounding box center [194, 243] width 182 height 28
click at [167, 285] on div "0852175718 - thuong" at bounding box center [194, 278] width 160 height 19
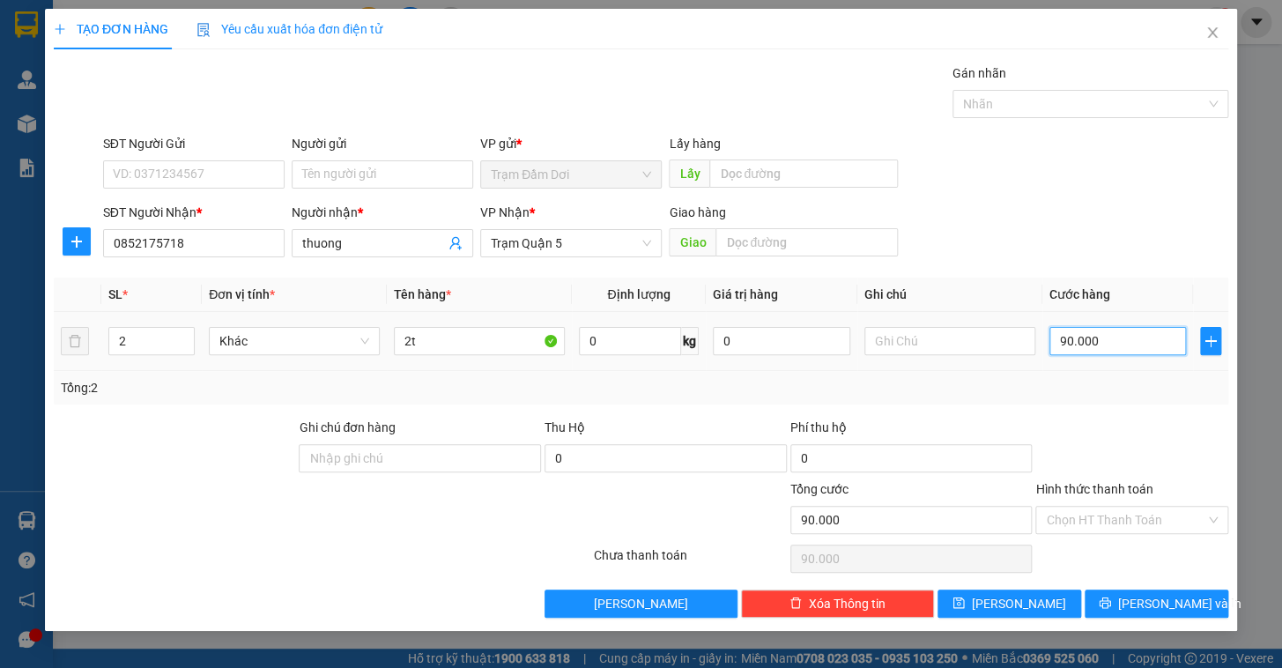
click at [1120, 341] on input "90.000" at bounding box center [1118, 341] width 137 height 28
click at [185, 349] on span "down" at bounding box center [185, 347] width 11 height 11
click at [445, 350] on input "2t" at bounding box center [479, 341] width 171 height 28
click at [446, 348] on input "2t" at bounding box center [479, 341] width 171 height 28
click at [1129, 515] on input "Hình thức thanh toán" at bounding box center [1126, 520] width 160 height 26
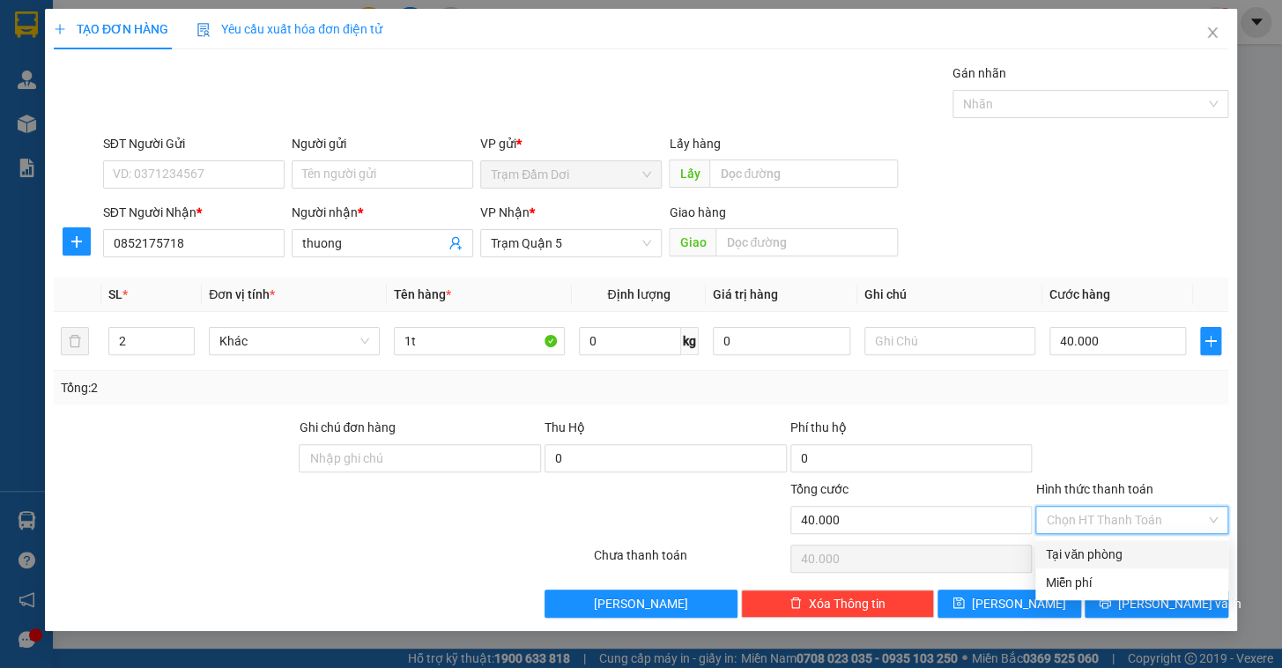
click at [1125, 553] on div "Tại văn phòng" at bounding box center [1132, 554] width 172 height 19
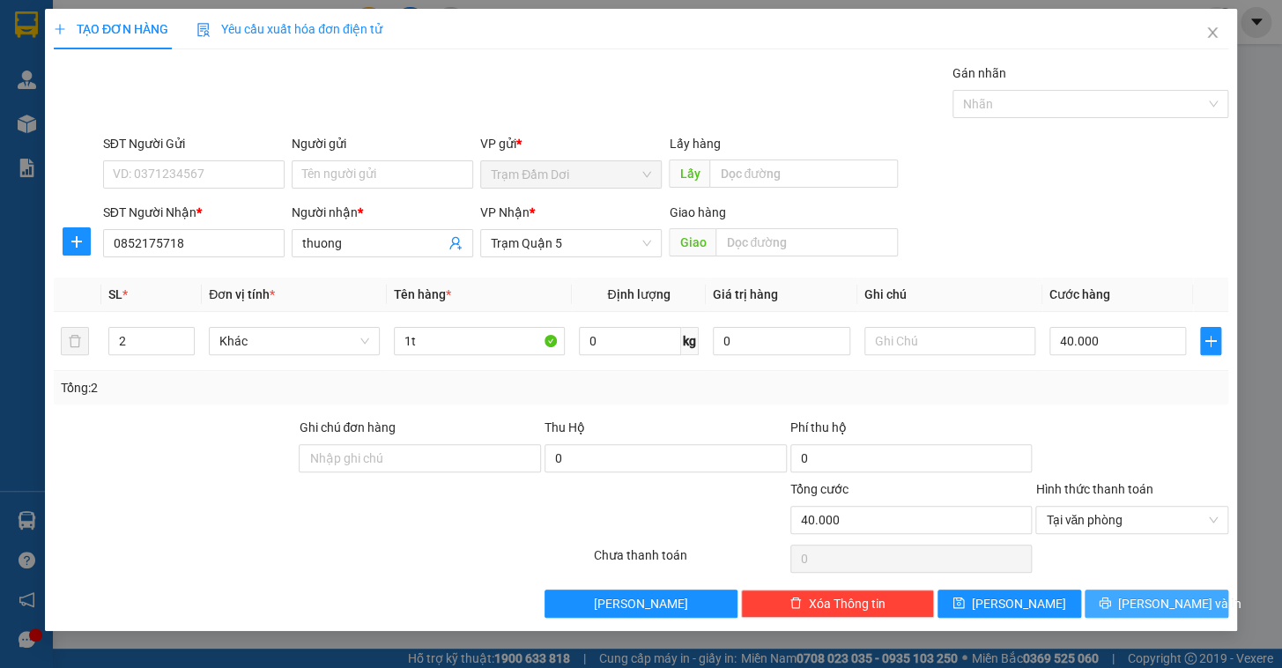
click at [1152, 590] on button "[PERSON_NAME] và In" at bounding box center [1157, 604] width 144 height 28
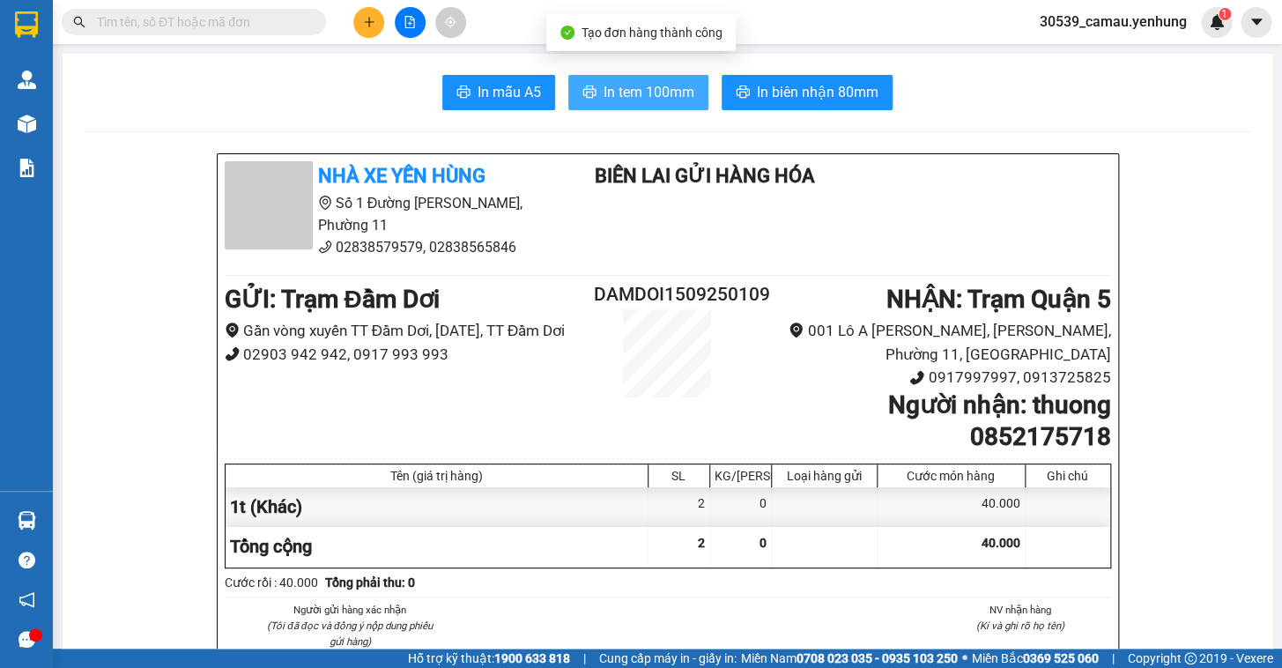
click at [604, 88] on span "In tem 100mm" at bounding box center [649, 92] width 91 height 22
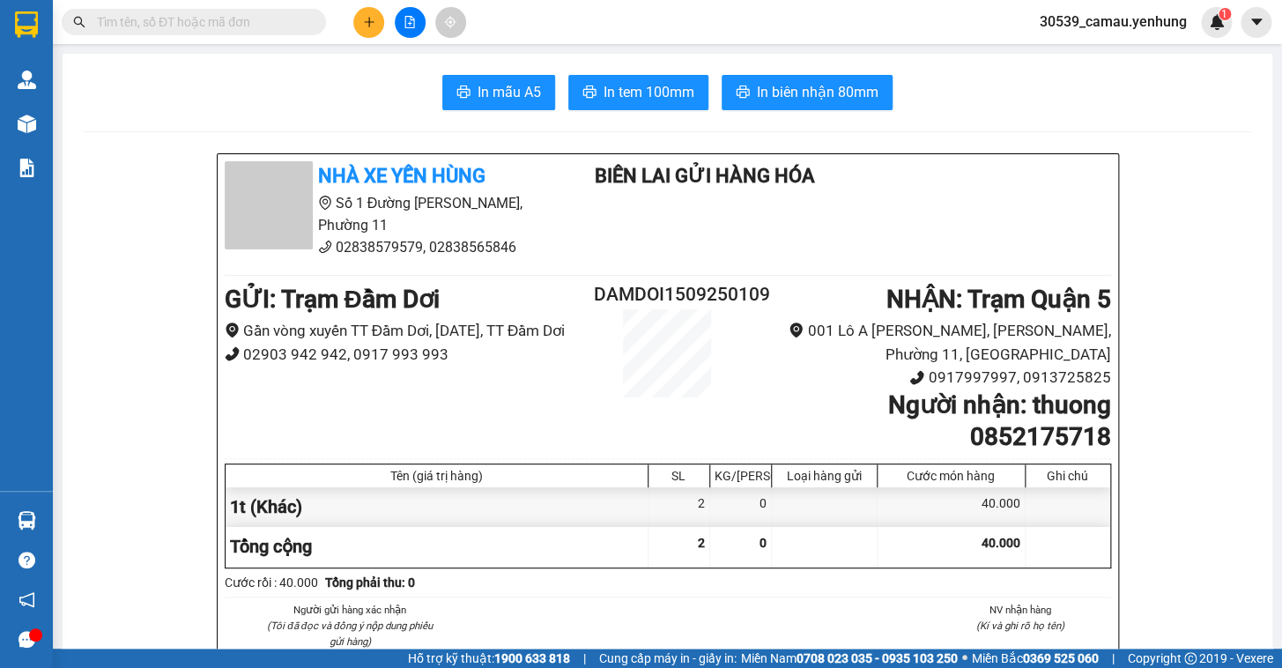
click at [368, 13] on button at bounding box center [368, 22] width 31 height 31
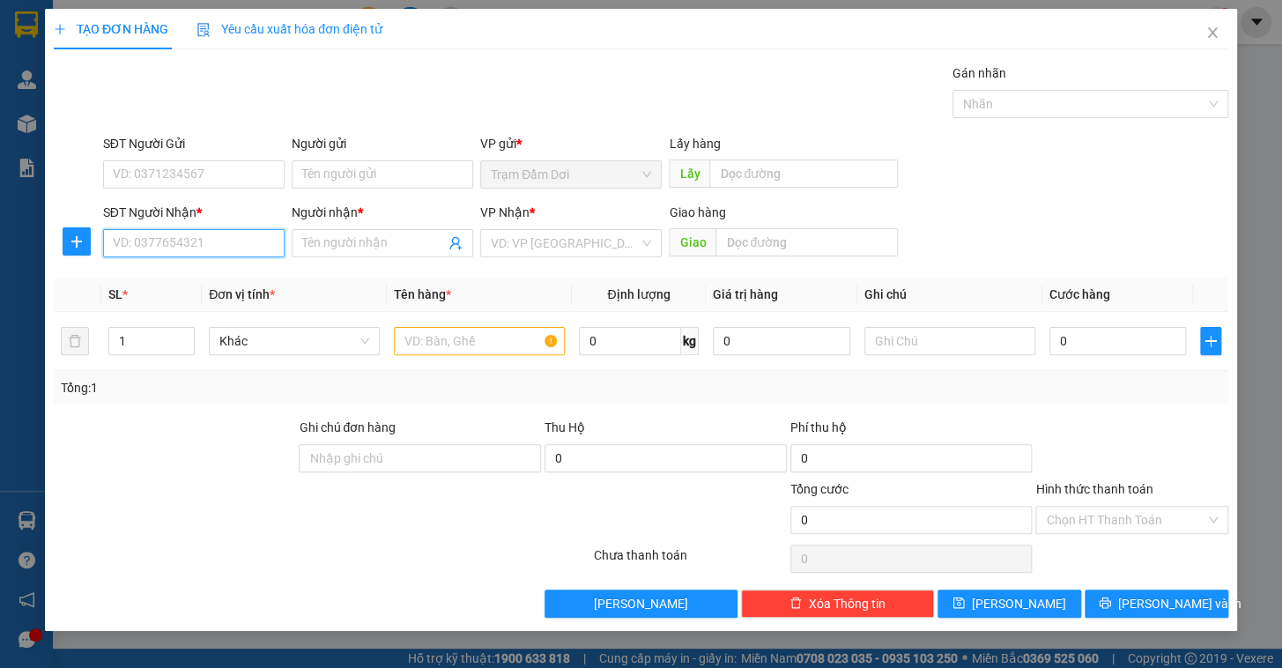
click at [181, 243] on input "SĐT Người Nhận *" at bounding box center [194, 243] width 182 height 28
click at [169, 273] on div "0949079378 - hang" at bounding box center [194, 278] width 160 height 19
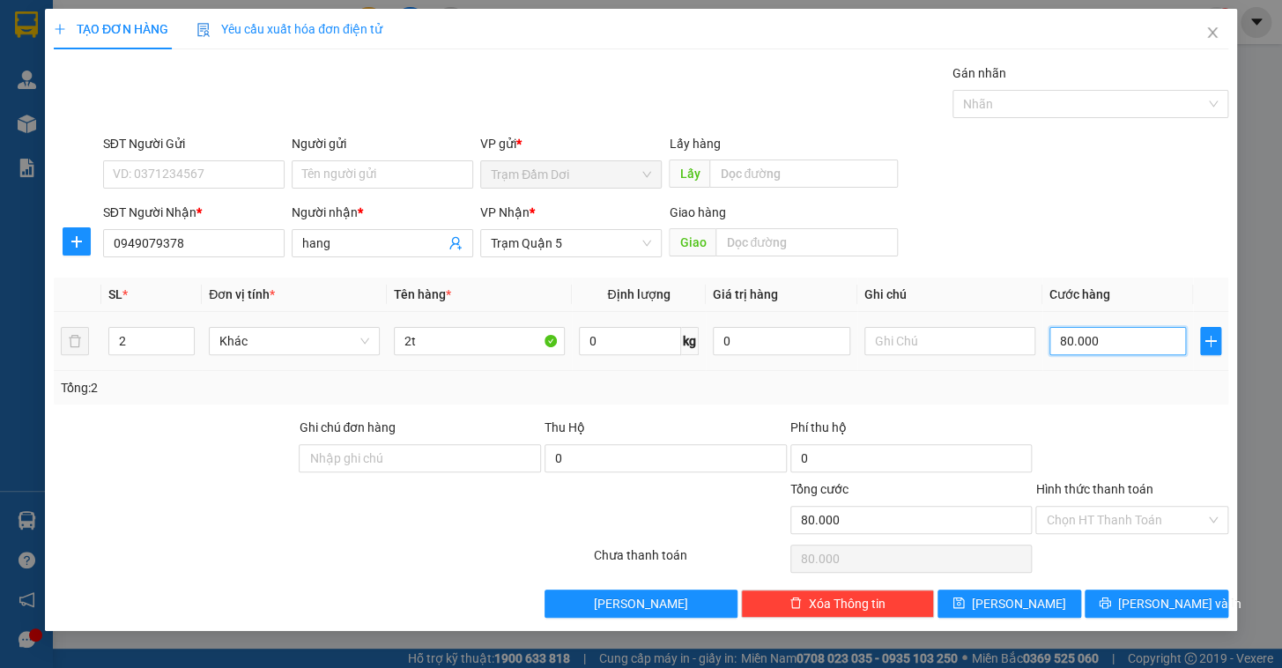
click at [1110, 340] on input "80.000" at bounding box center [1118, 341] width 137 height 28
click at [1130, 382] on div "Tổng: 2" at bounding box center [641, 387] width 1161 height 19
click at [1118, 511] on input "Hình thức thanh toán" at bounding box center [1126, 520] width 160 height 26
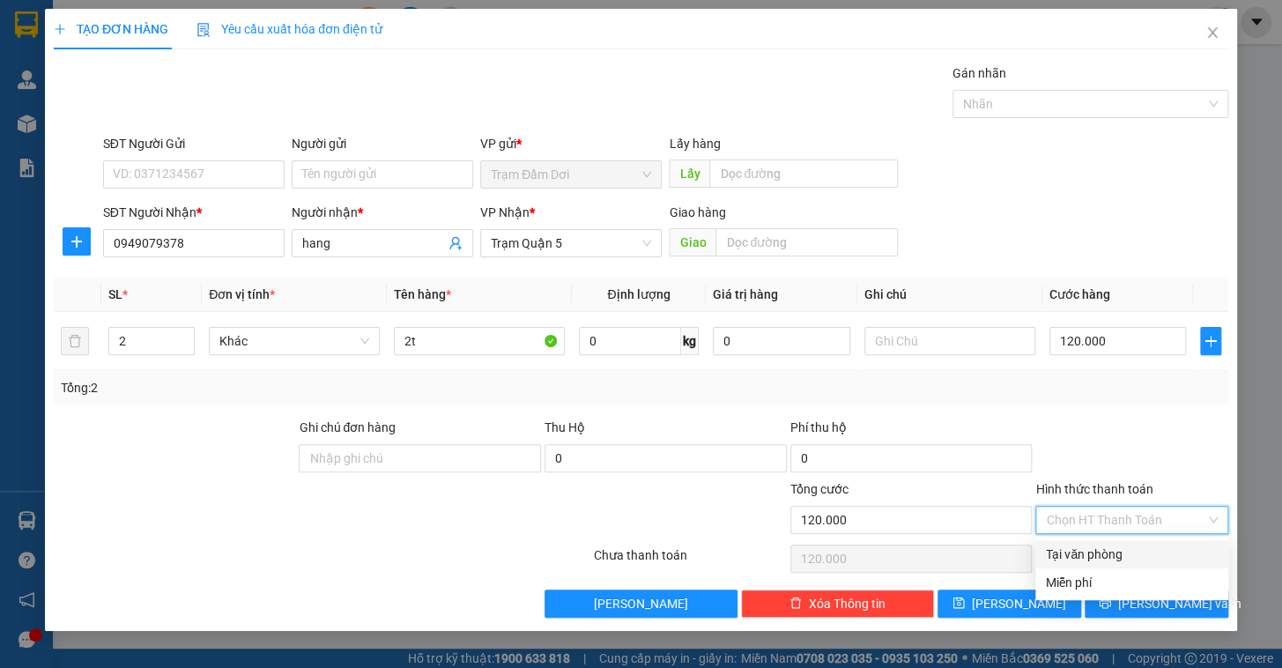
click at [1125, 547] on div "Tại văn phòng" at bounding box center [1132, 554] width 172 height 19
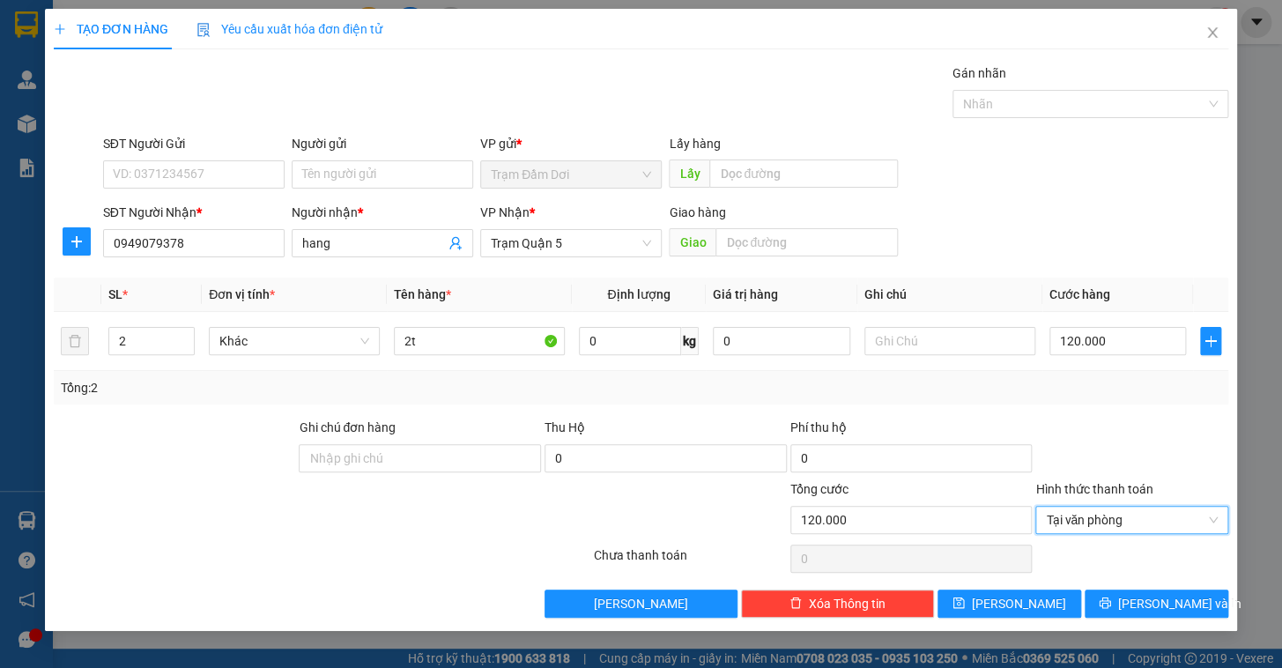
click at [1175, 640] on div "TẠO ĐƠN HÀNG Yêu cầu xuất hóa đơn điện tử Transit Pickup Surcharge Ids Transit …" at bounding box center [641, 334] width 1282 height 668
click at [1150, 597] on span "[PERSON_NAME] và In" at bounding box center [1179, 603] width 123 height 19
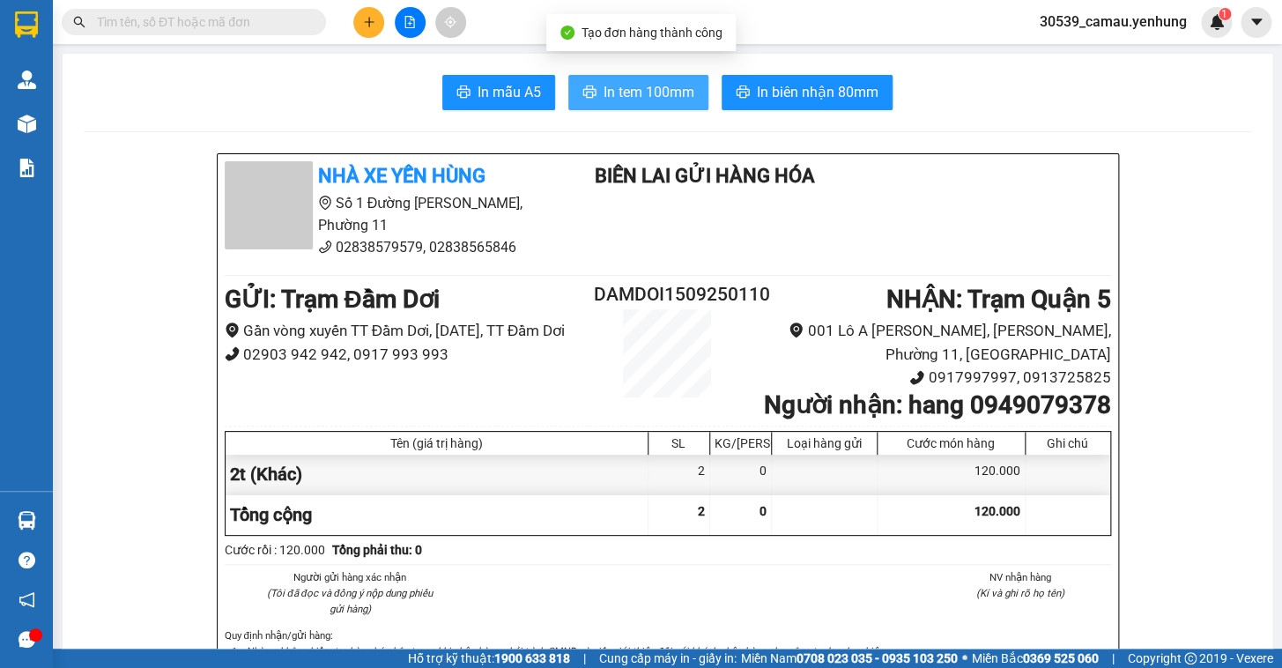
click at [660, 87] on span "In tem 100mm" at bounding box center [649, 92] width 91 height 22
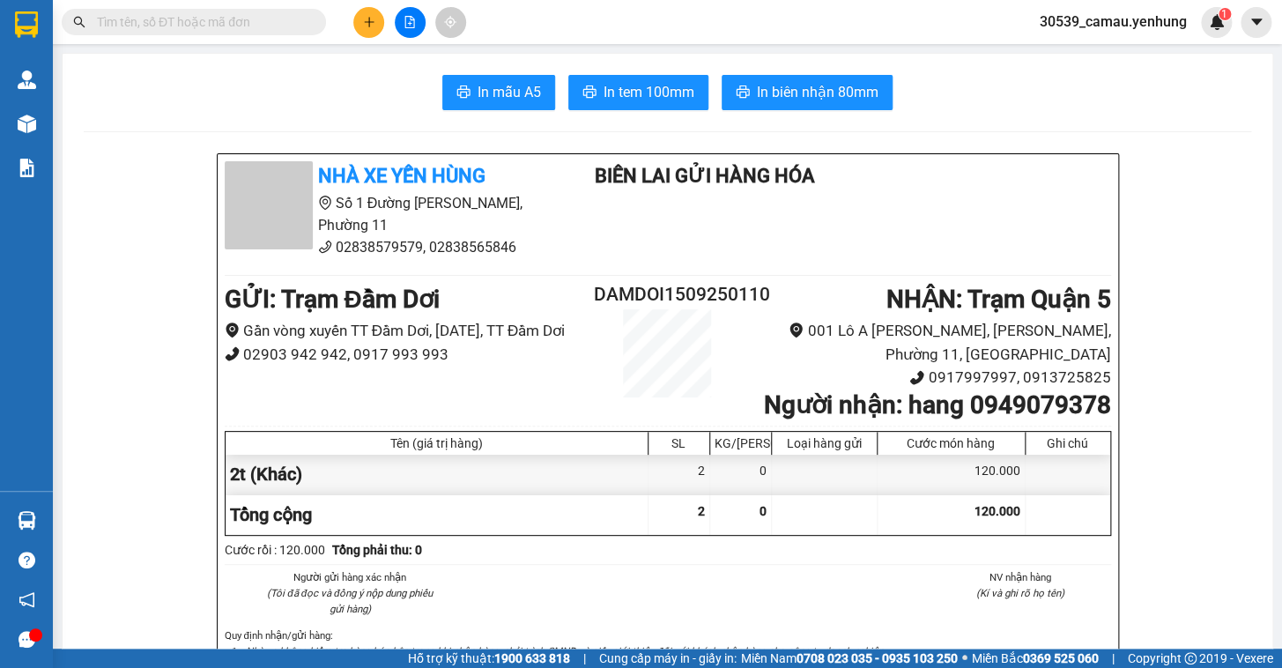
click at [360, 16] on button at bounding box center [368, 22] width 31 height 31
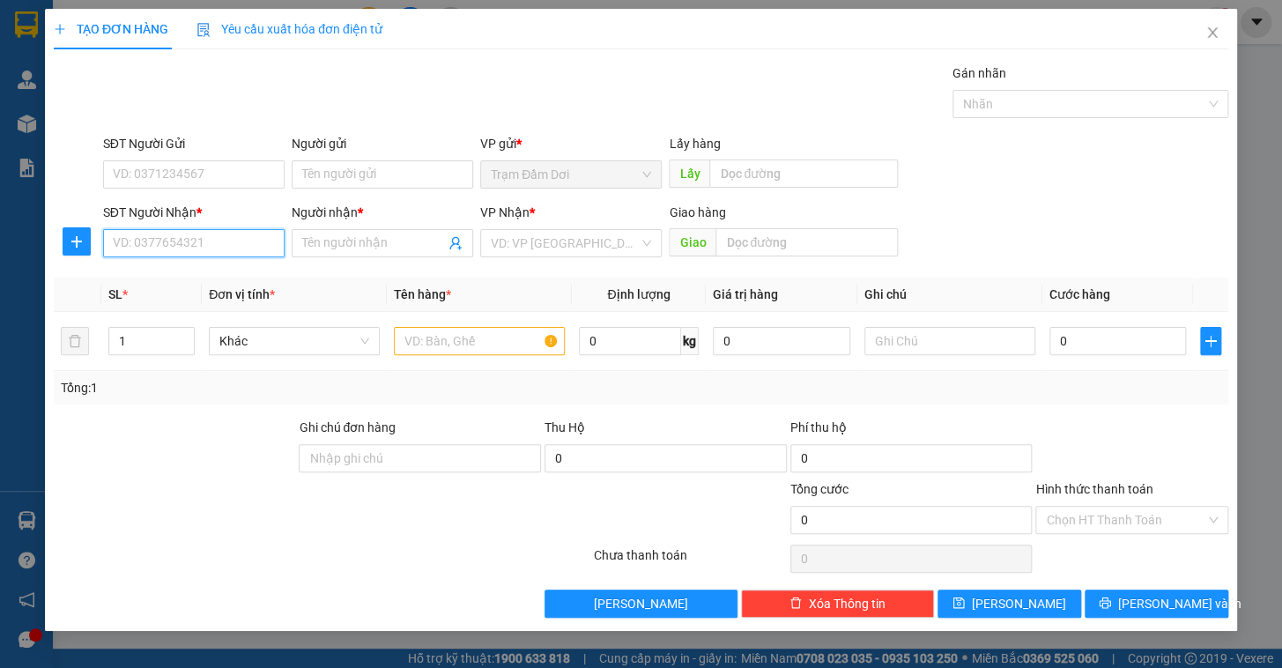
click at [191, 247] on input "SĐT Người Nhận *" at bounding box center [194, 243] width 182 height 28
click at [191, 279] on div "0778867895 - thuy" at bounding box center [194, 278] width 160 height 19
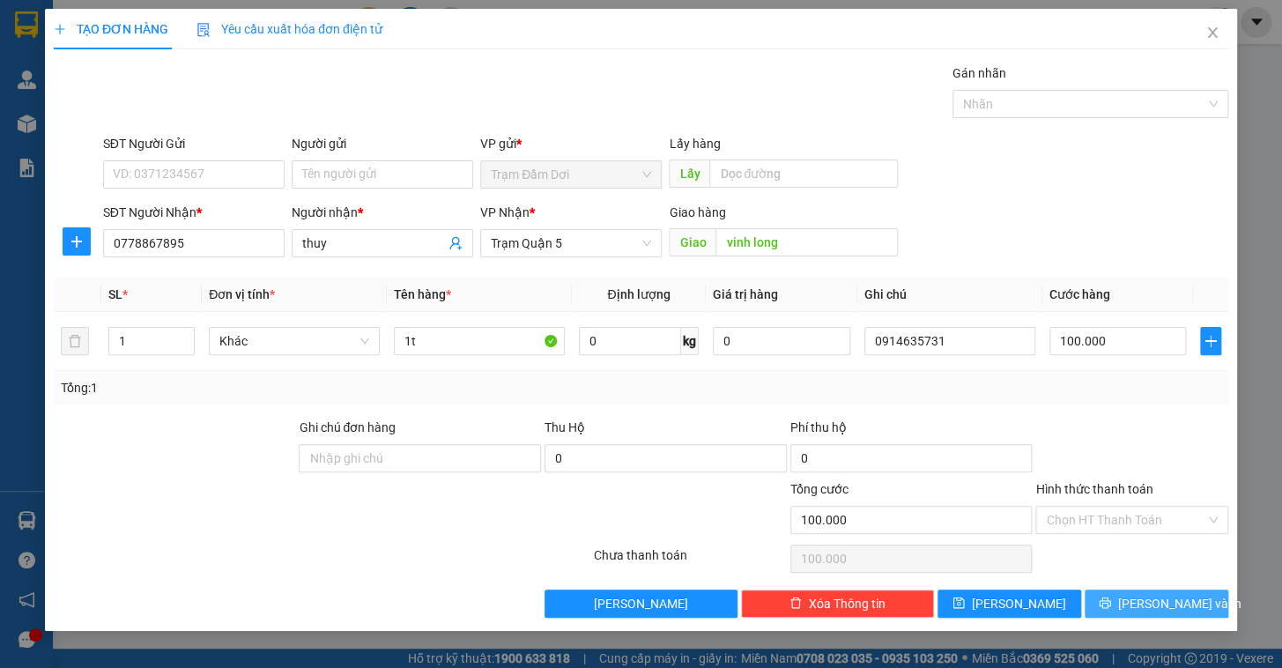
click at [1146, 606] on span "[PERSON_NAME] và In" at bounding box center [1179, 603] width 123 height 19
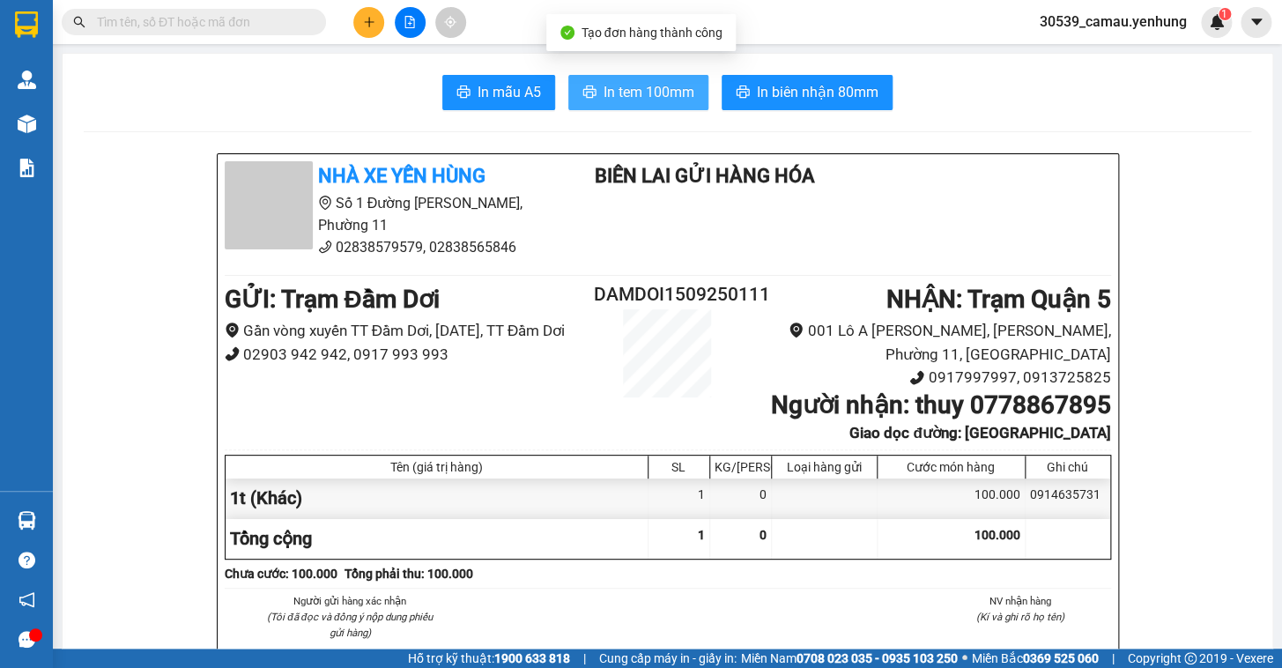
click at [643, 84] on span "In tem 100mm" at bounding box center [649, 92] width 91 height 22
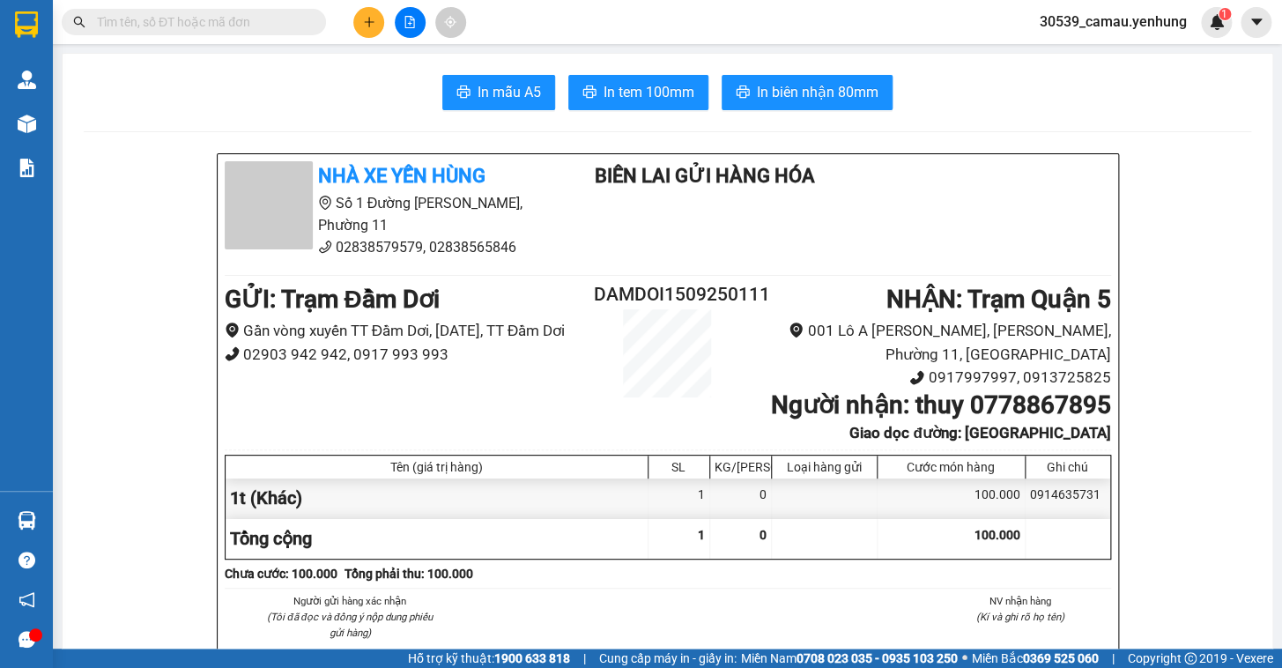
click at [363, 33] on button at bounding box center [368, 22] width 31 height 31
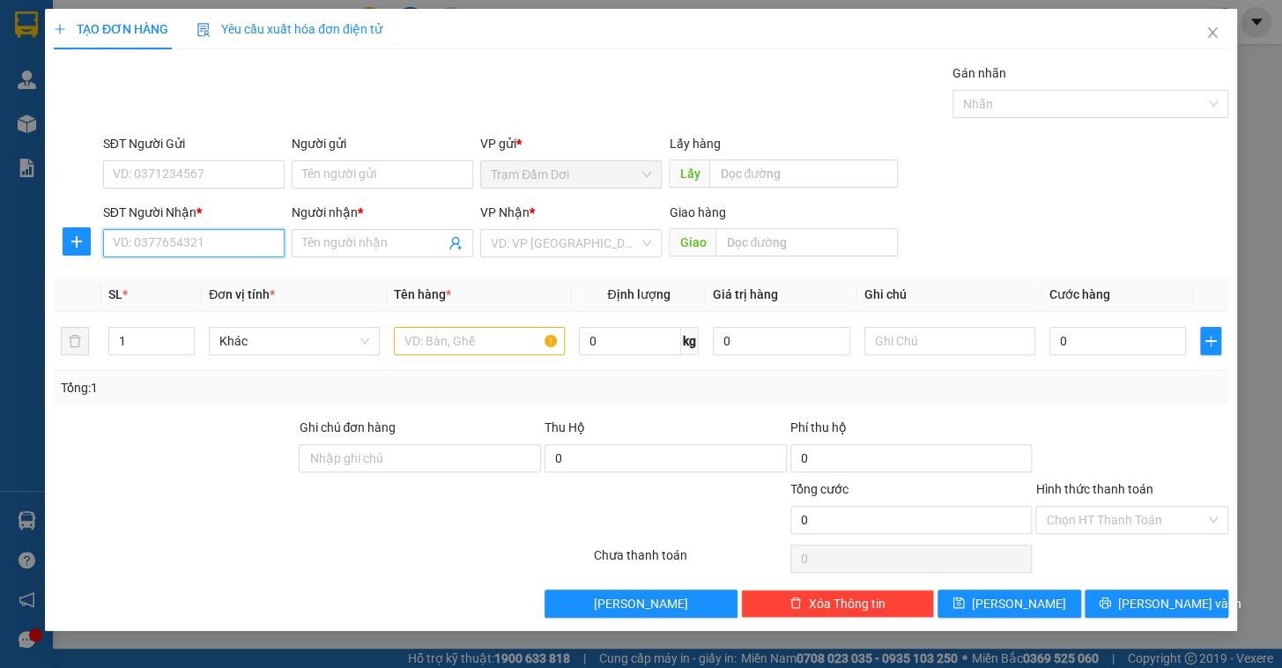
click at [214, 241] on input "SĐT Người Nhận *" at bounding box center [194, 243] width 182 height 28
click at [141, 290] on div "0975442873 - A" at bounding box center [194, 278] width 182 height 28
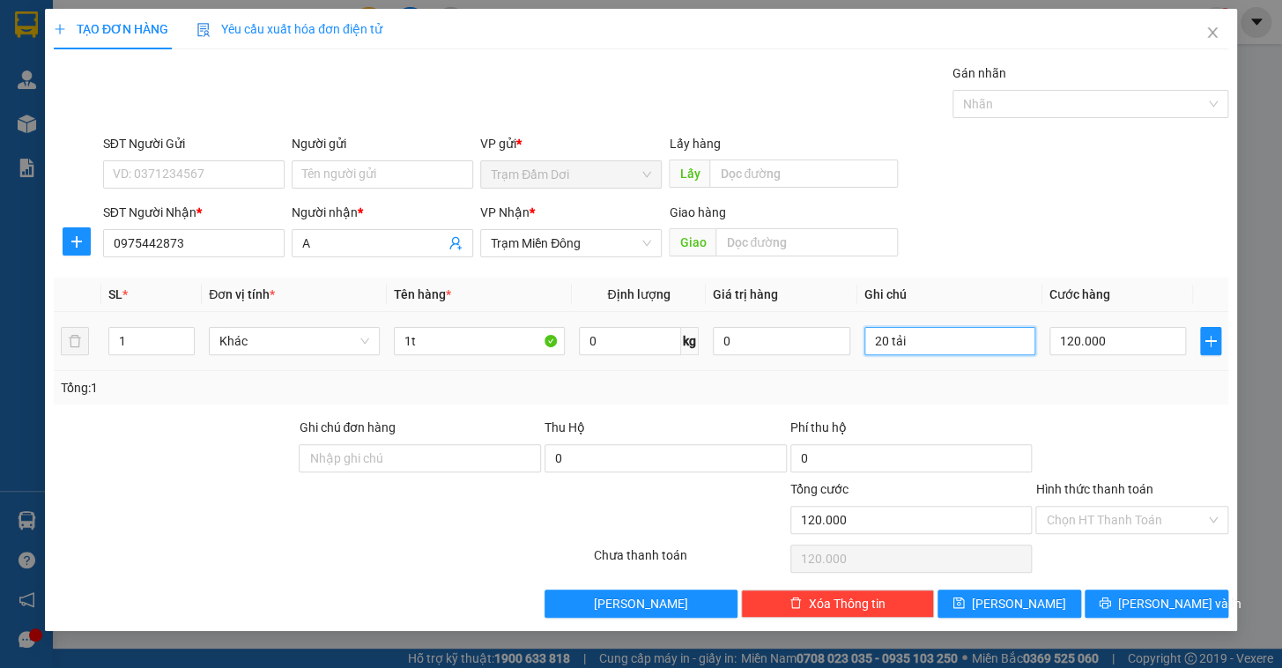
click at [941, 348] on input "20 tải" at bounding box center [950, 341] width 171 height 28
click at [1162, 346] on input "120.000" at bounding box center [1118, 341] width 137 height 28
click at [1121, 385] on div "Tổng: 1" at bounding box center [641, 387] width 1161 height 19
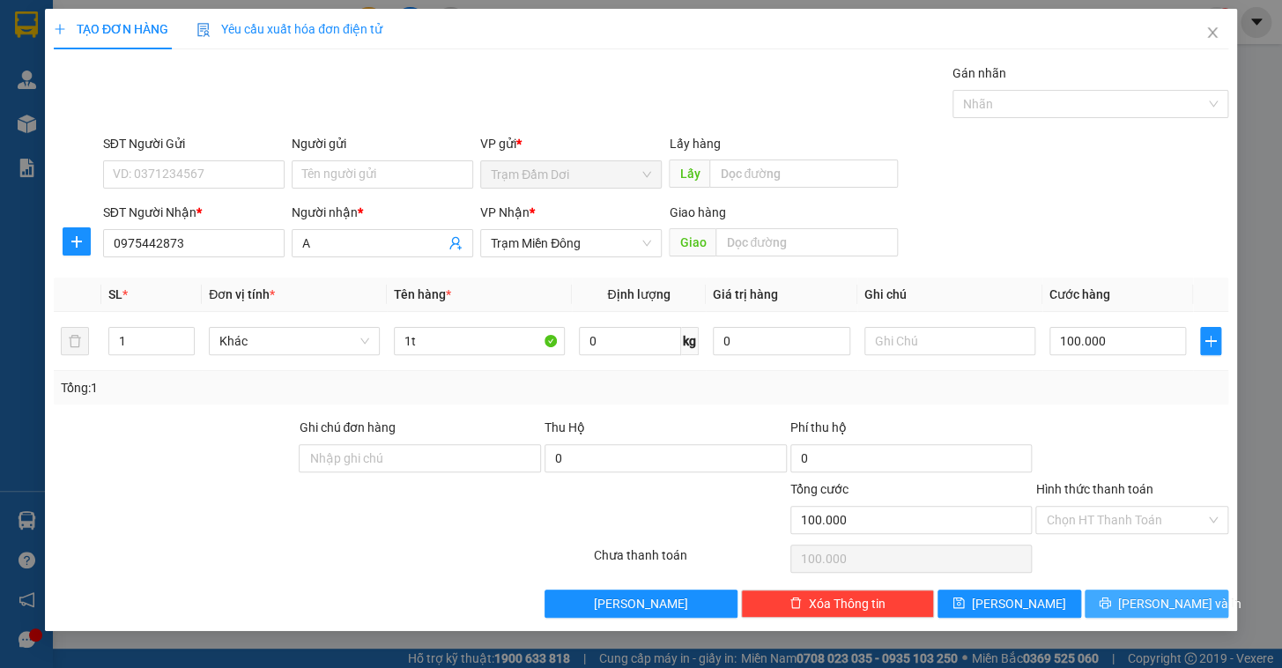
click at [1145, 606] on span "[PERSON_NAME] và In" at bounding box center [1179, 603] width 123 height 19
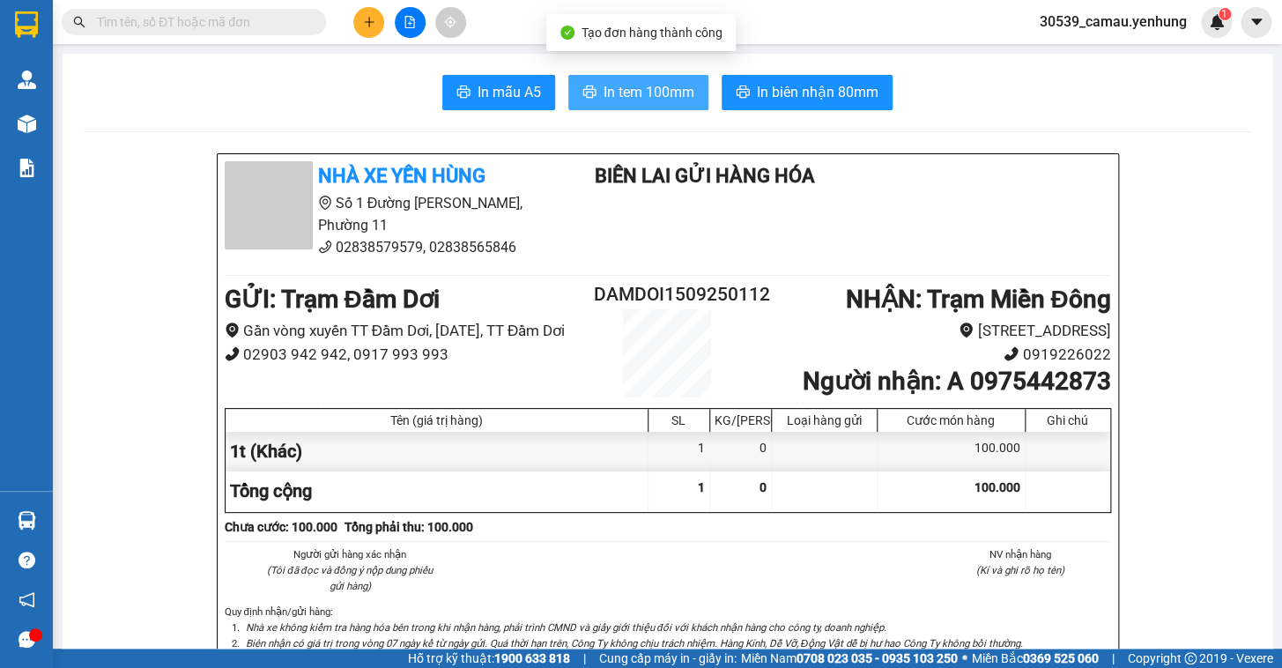
click at [633, 86] on span "In tem 100mm" at bounding box center [649, 92] width 91 height 22
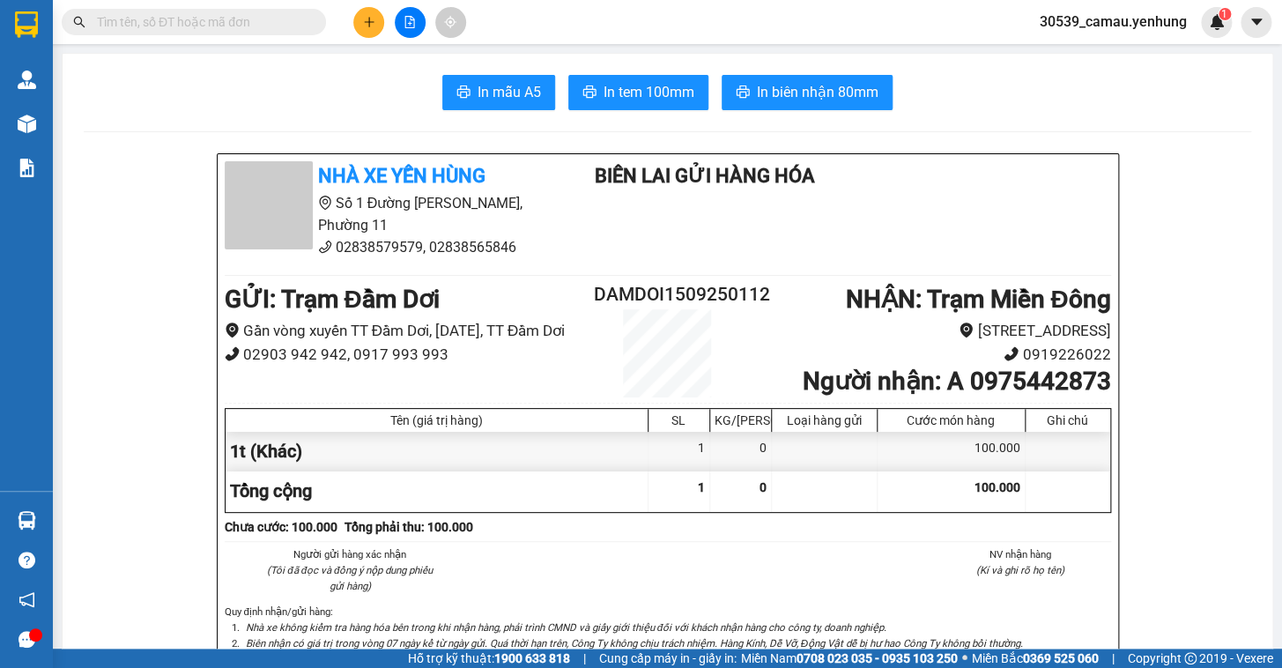
click at [365, 25] on icon "plus" at bounding box center [369, 22] width 12 height 12
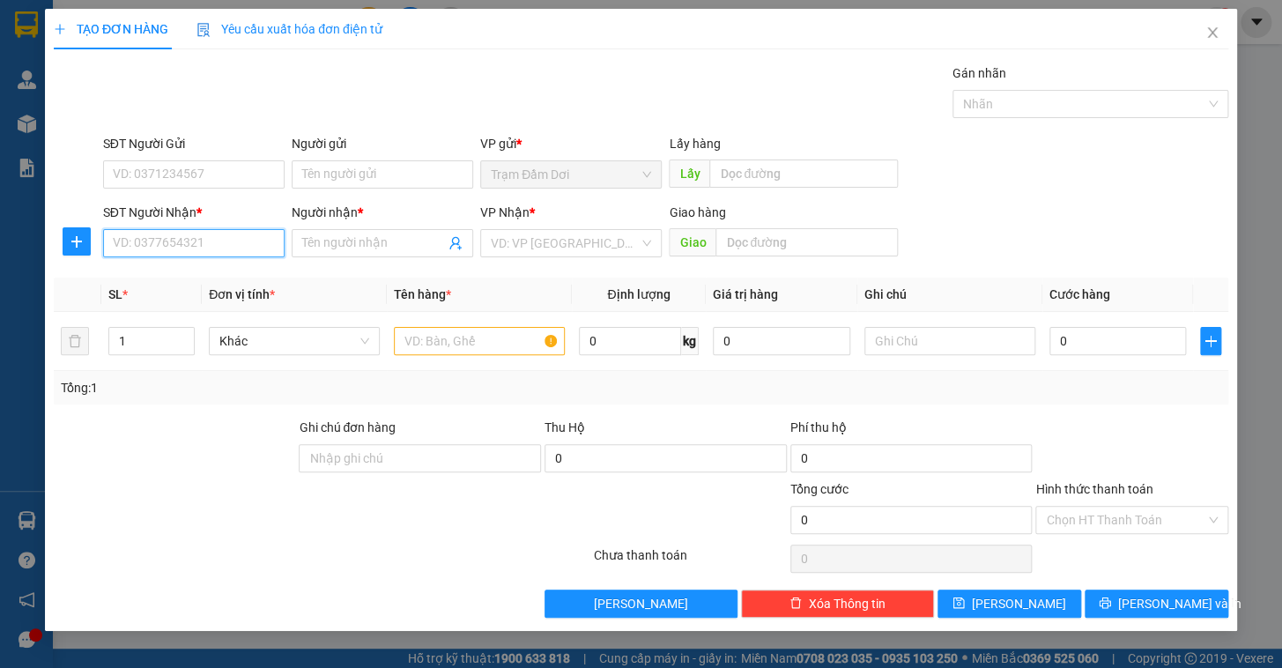
click at [177, 246] on input "SĐT Người Nhận *" at bounding box center [194, 243] width 182 height 28
click at [167, 277] on div "0918583370 - tai.." at bounding box center [194, 278] width 160 height 19
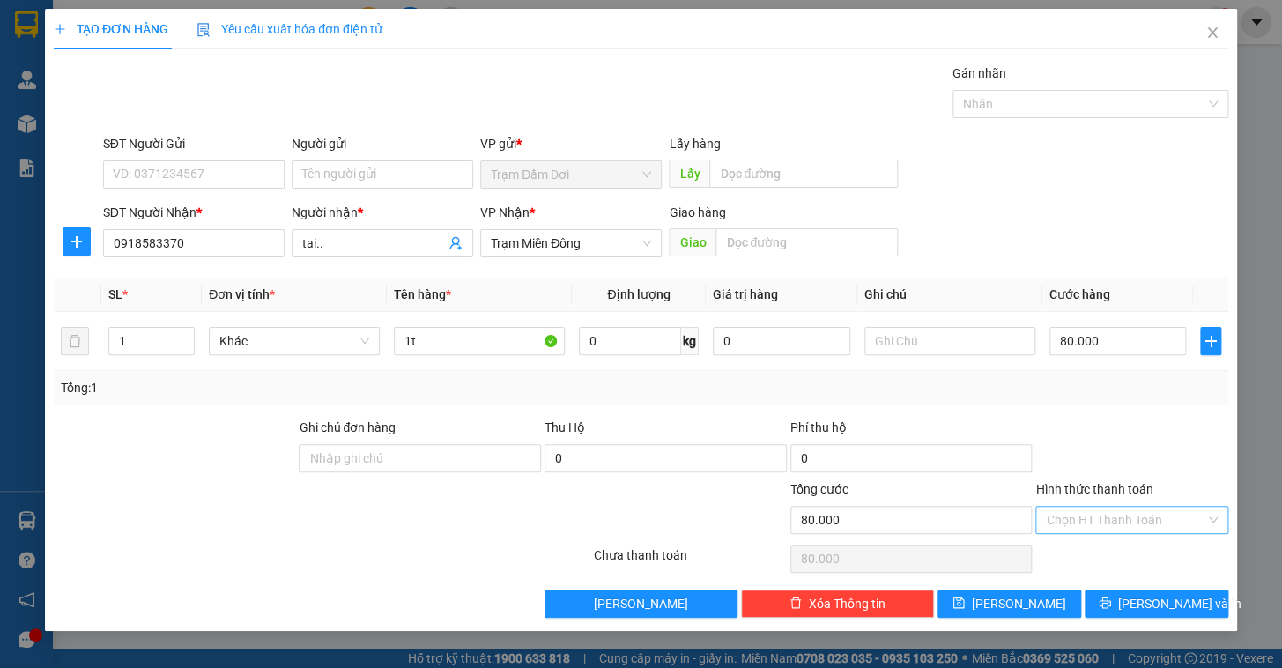
click at [1129, 520] on input "Hình thức thanh toán" at bounding box center [1126, 520] width 160 height 26
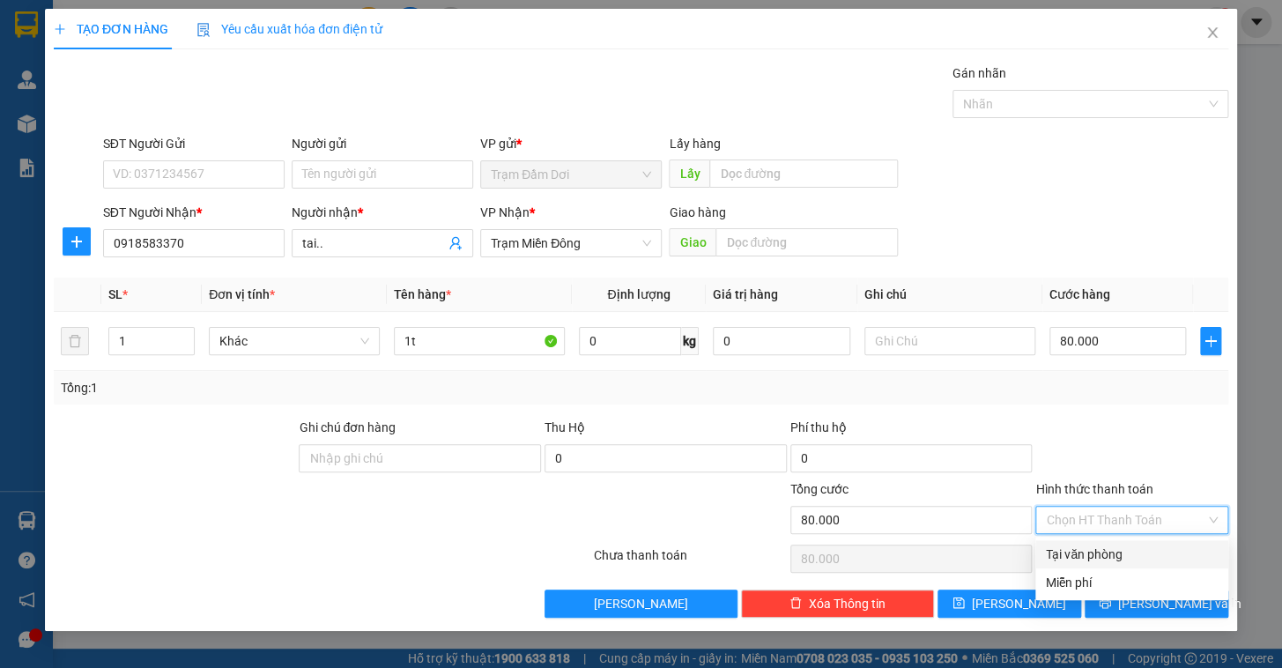
click at [1131, 553] on div "Tại văn phòng" at bounding box center [1132, 554] width 172 height 19
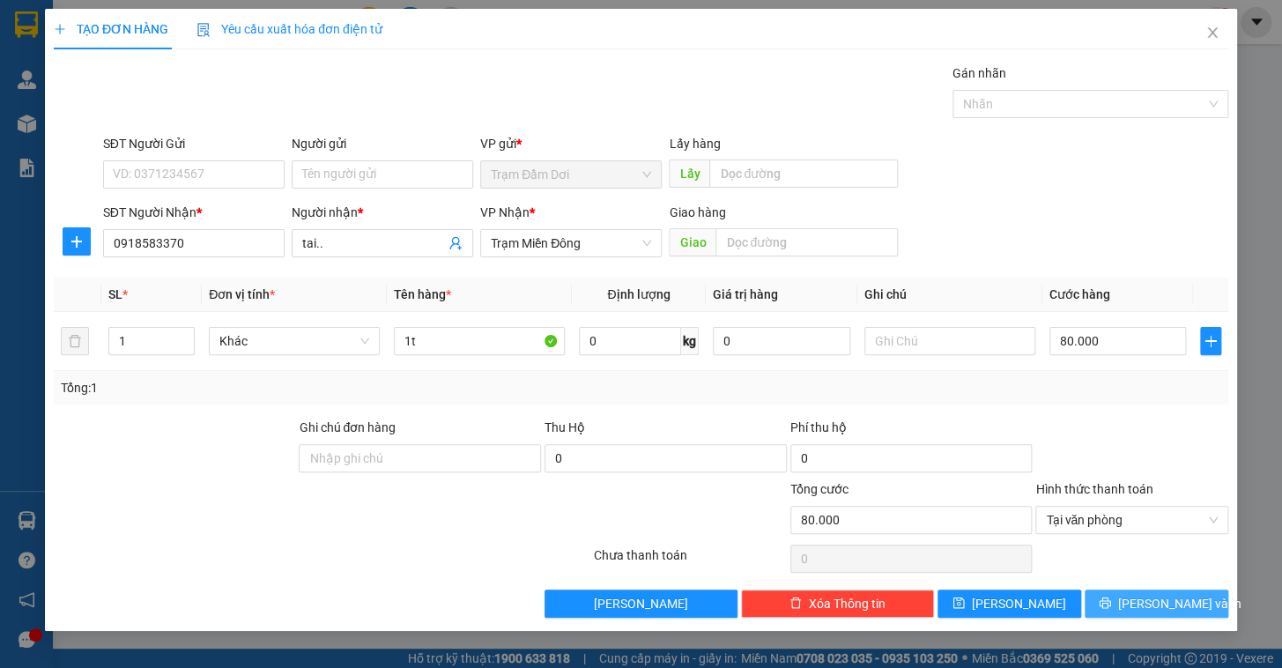
click at [1145, 604] on span "[PERSON_NAME] và In" at bounding box center [1179, 603] width 123 height 19
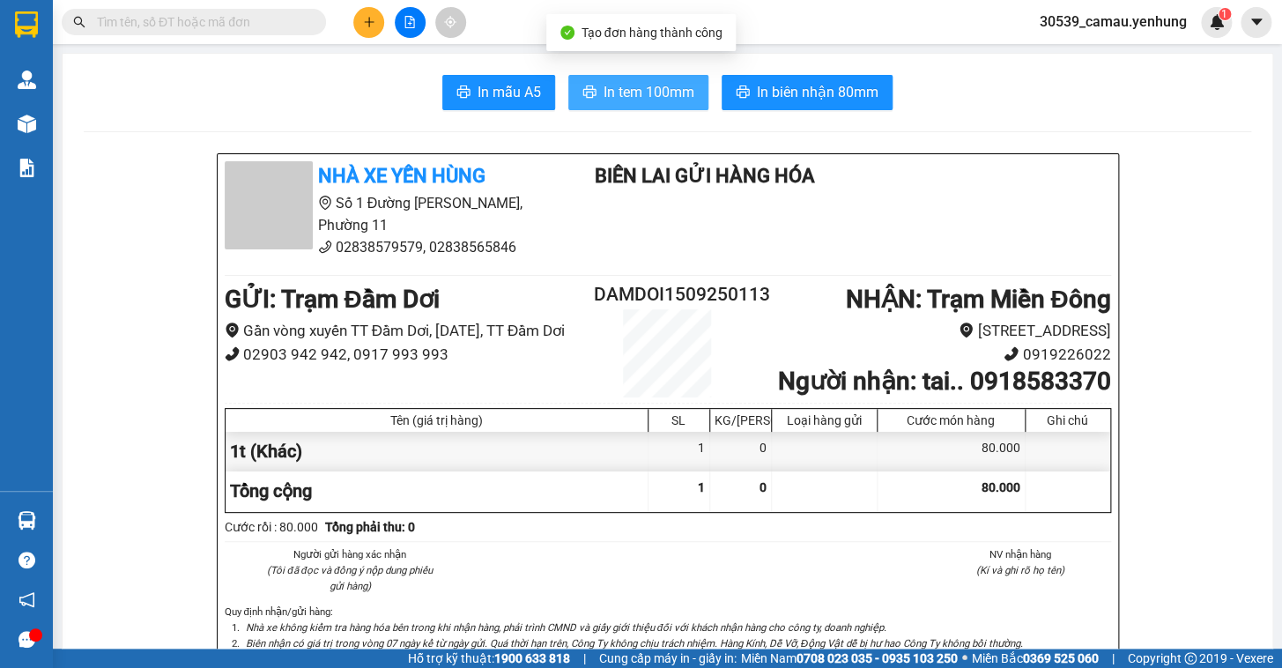
click at [620, 90] on span "In tem 100mm" at bounding box center [649, 92] width 91 height 22
click at [375, 24] on button at bounding box center [368, 22] width 31 height 31
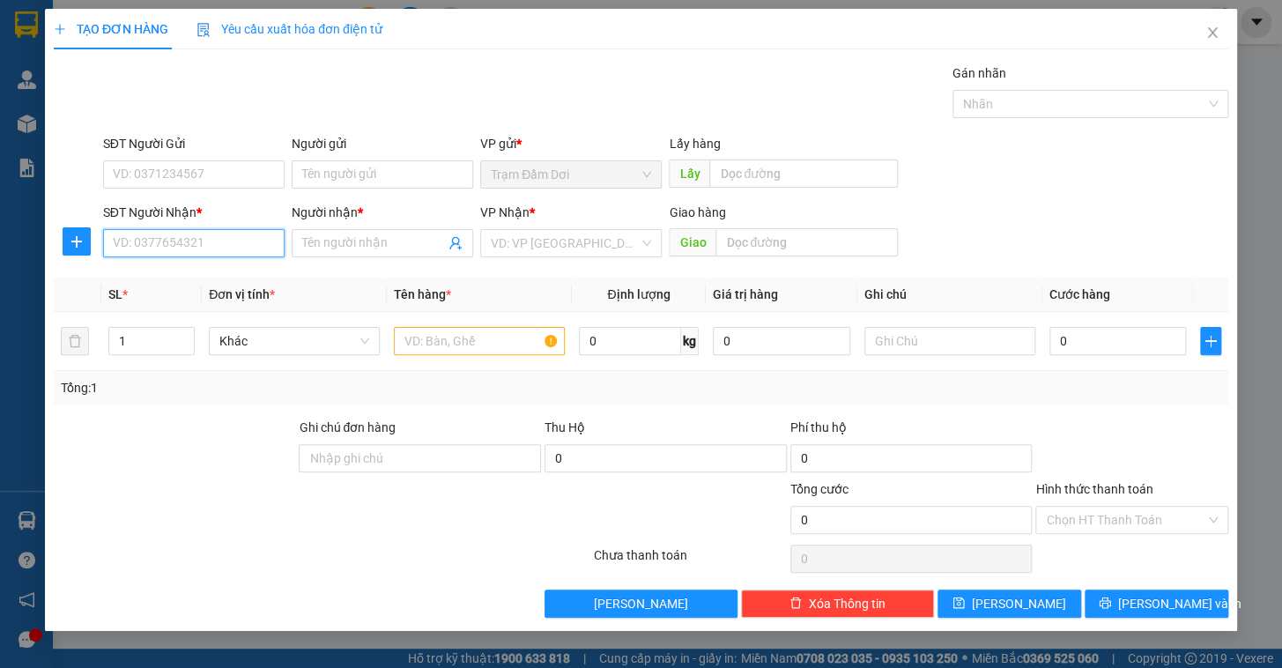
click at [189, 249] on input "SĐT Người Nhận *" at bounding box center [194, 243] width 182 height 28
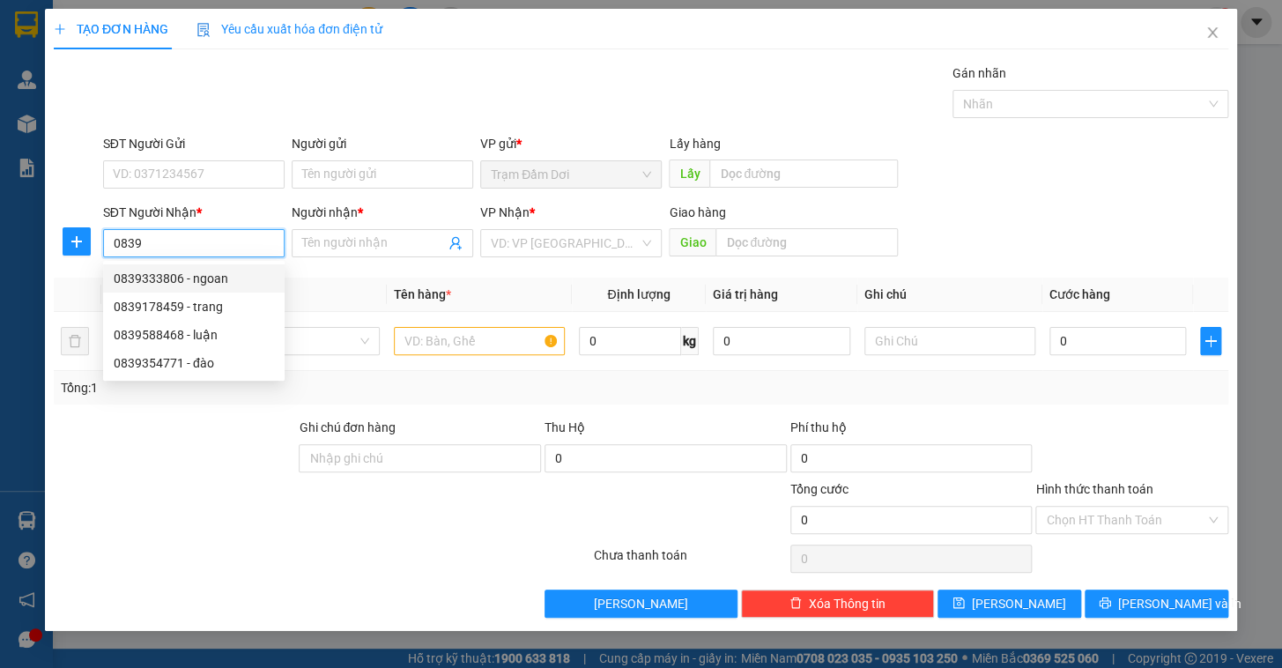
click at [236, 276] on div "0839333806 - ngoan" at bounding box center [194, 278] width 160 height 19
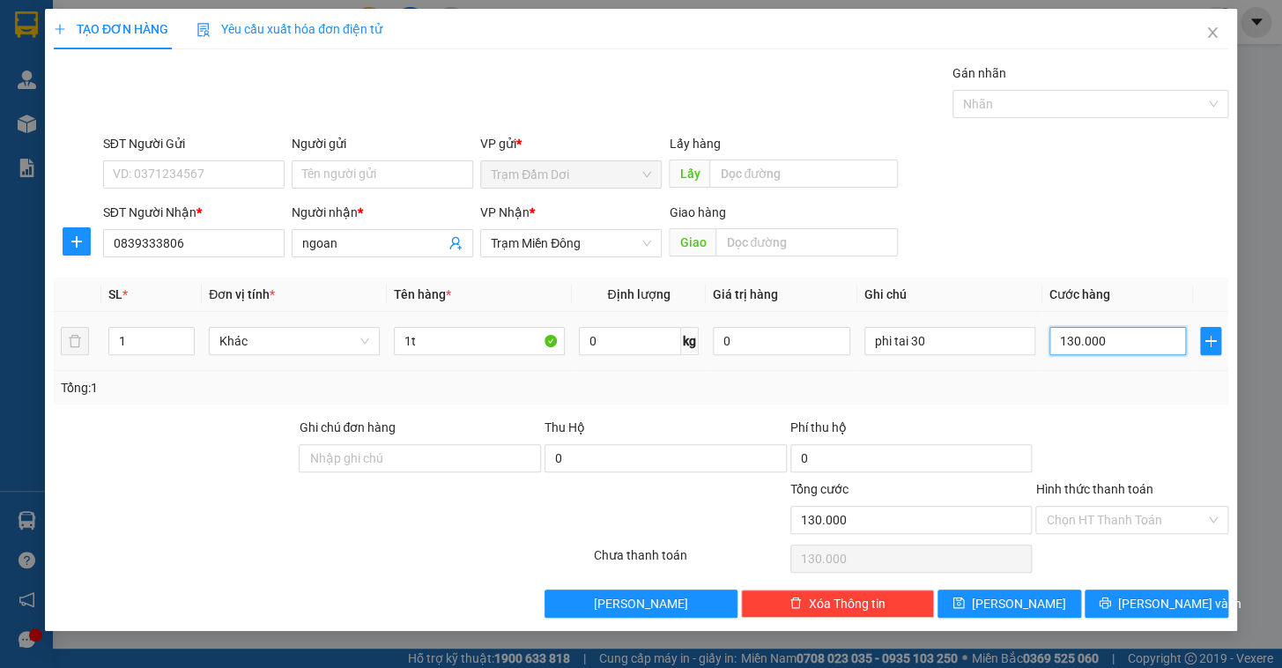
click at [1125, 345] on input "130.000" at bounding box center [1118, 341] width 137 height 28
drag, startPoint x: 1103, startPoint y: 377, endPoint x: 977, endPoint y: 375, distance: 126.1
click at [1102, 381] on div "Tổng: 1" at bounding box center [641, 387] width 1161 height 19
click at [952, 351] on input "phi tai 30" at bounding box center [950, 341] width 171 height 28
click at [1129, 413] on div "Transit Pickup Surcharge Ids Transit Deliver Surcharge Ids Transit Deliver Surc…" at bounding box center [641, 340] width 1175 height 554
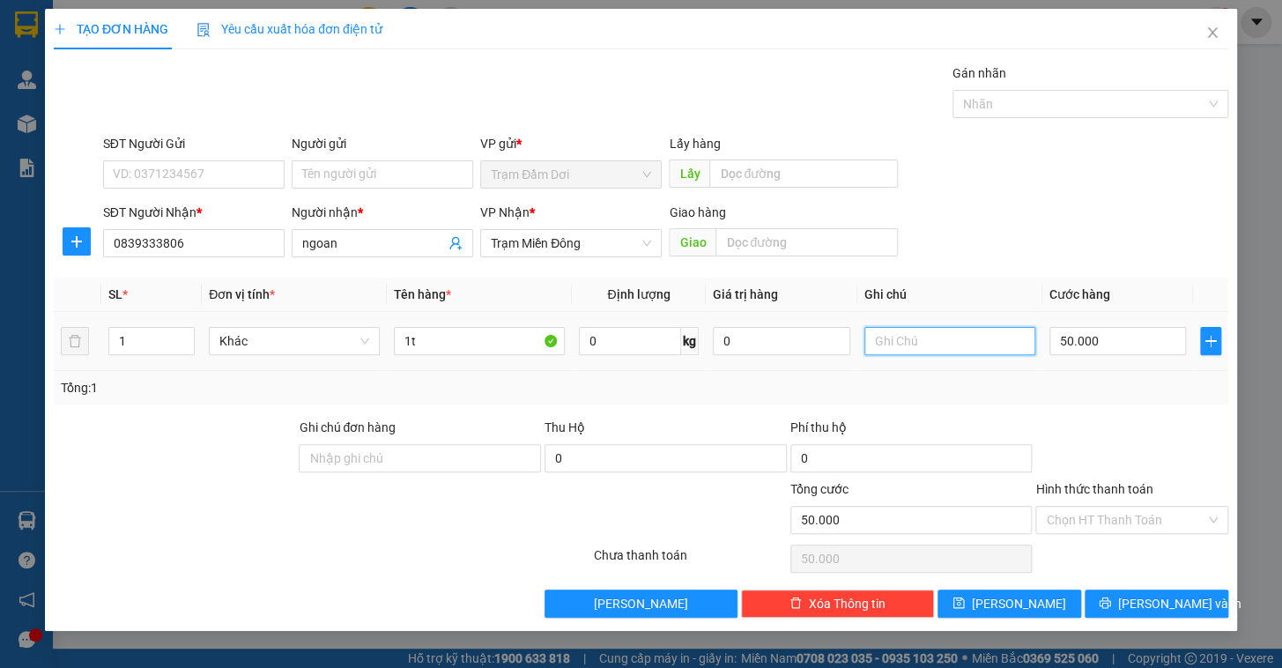
click at [944, 327] on input "text" at bounding box center [950, 341] width 171 height 28
click at [1098, 324] on div "50.000" at bounding box center [1118, 340] width 137 height 35
click at [1105, 333] on input "50.000" at bounding box center [1118, 341] width 137 height 28
click at [928, 346] on input "text" at bounding box center [950, 341] width 171 height 28
click at [1159, 597] on span "[PERSON_NAME] và In" at bounding box center [1179, 603] width 123 height 19
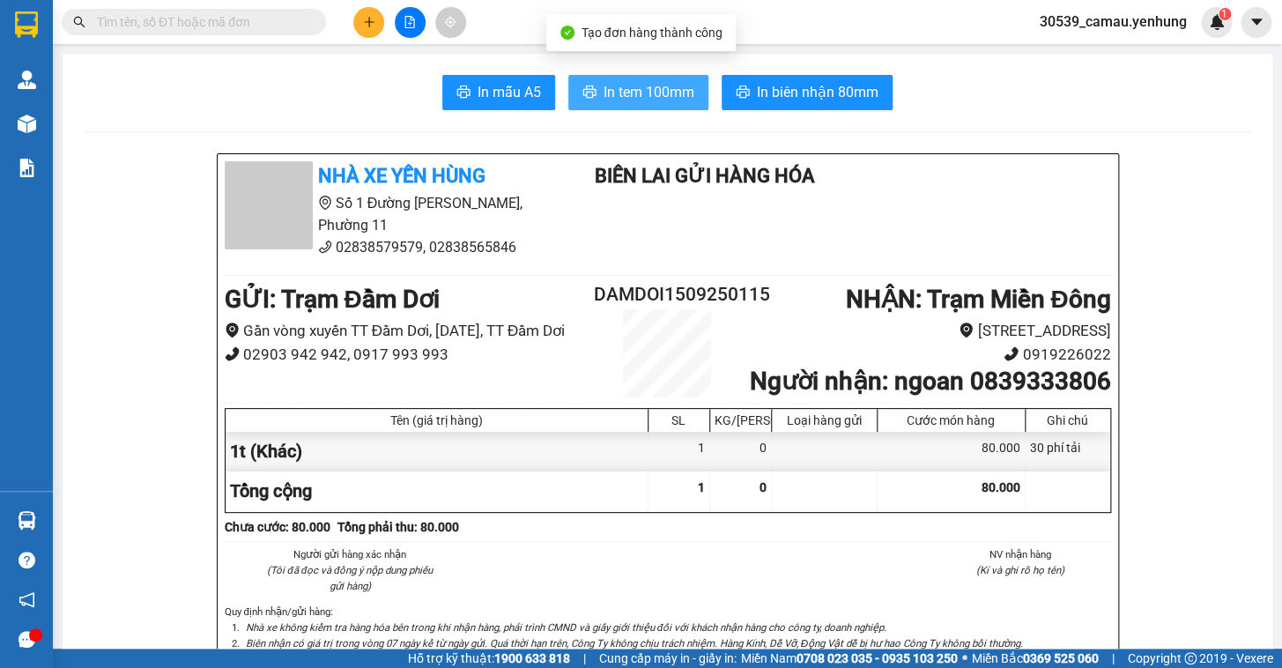
click at [629, 105] on button "In tem 100mm" at bounding box center [638, 92] width 140 height 35
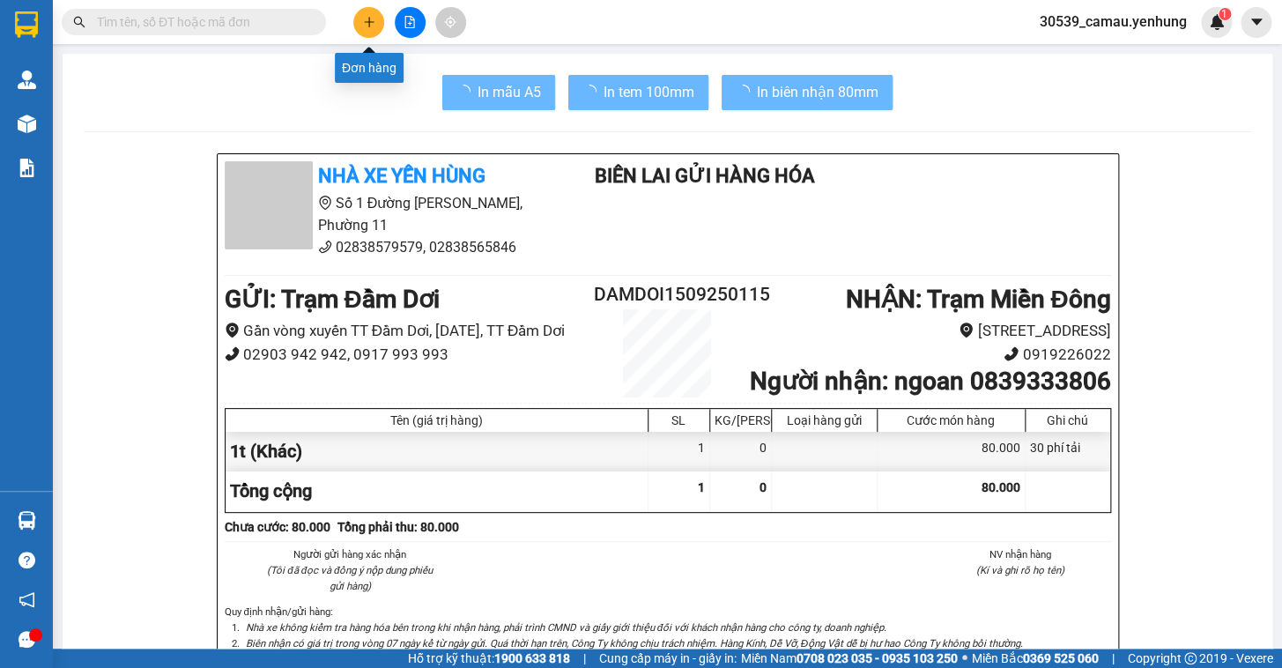
click at [368, 20] on icon "plus" at bounding box center [369, 22] width 12 height 12
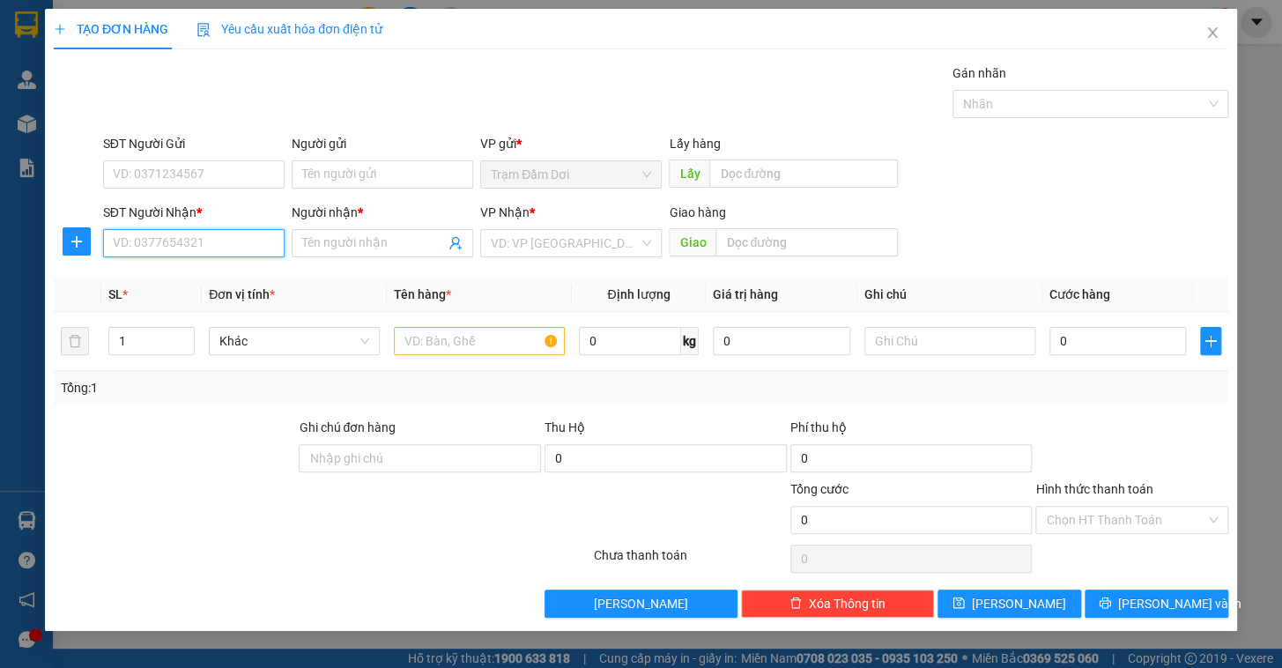
click at [180, 249] on input "SĐT Người Nhận *" at bounding box center [194, 243] width 182 height 28
click at [920, 336] on input "text" at bounding box center [950, 341] width 171 height 28
click at [434, 347] on input "text" at bounding box center [479, 341] width 171 height 28
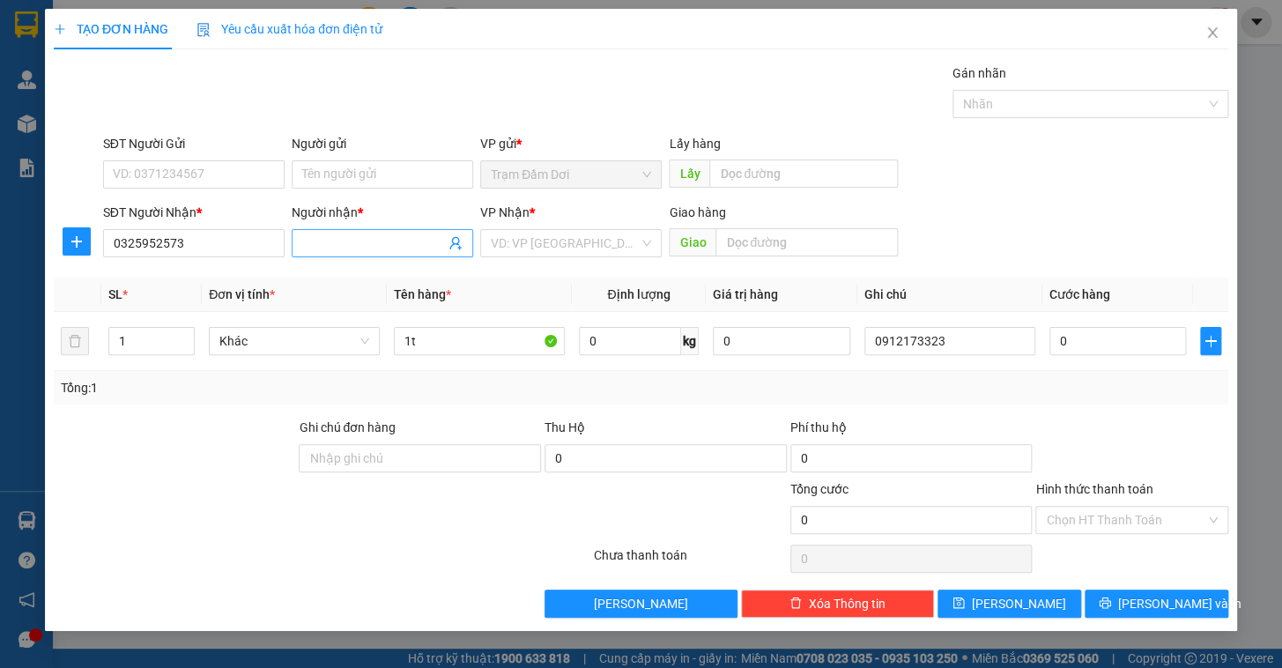
click at [379, 241] on input "Người nhận *" at bounding box center [373, 243] width 143 height 19
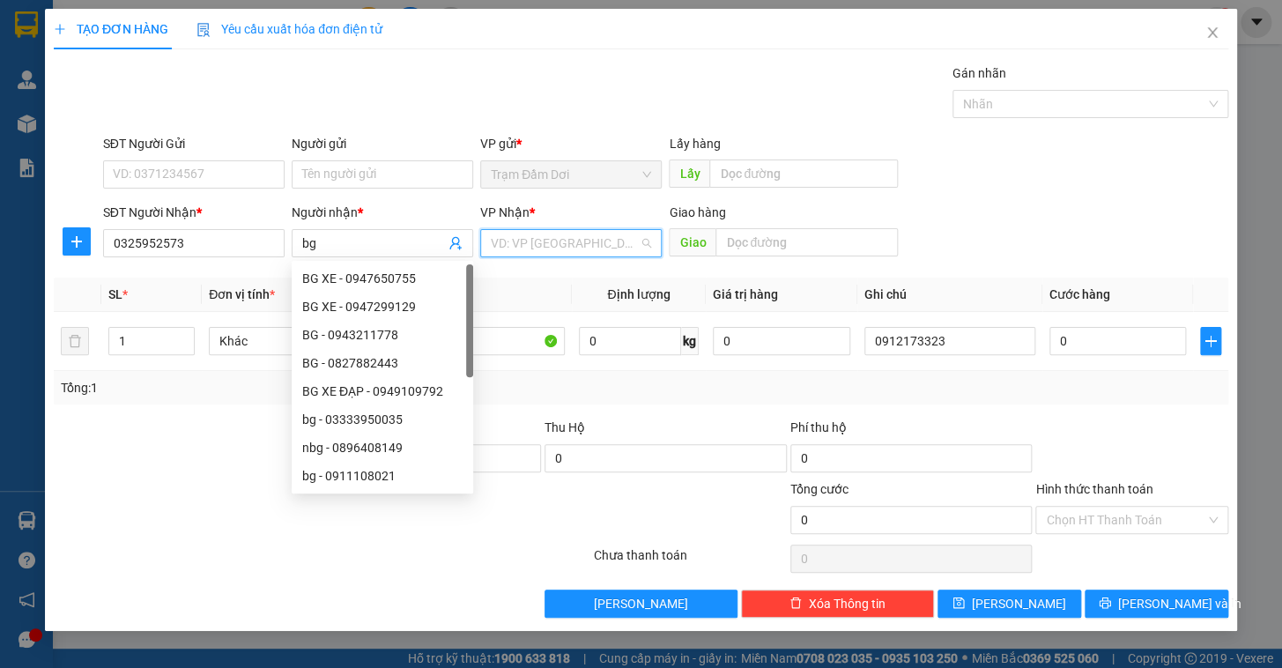
click at [582, 241] on input "search" at bounding box center [565, 243] width 148 height 26
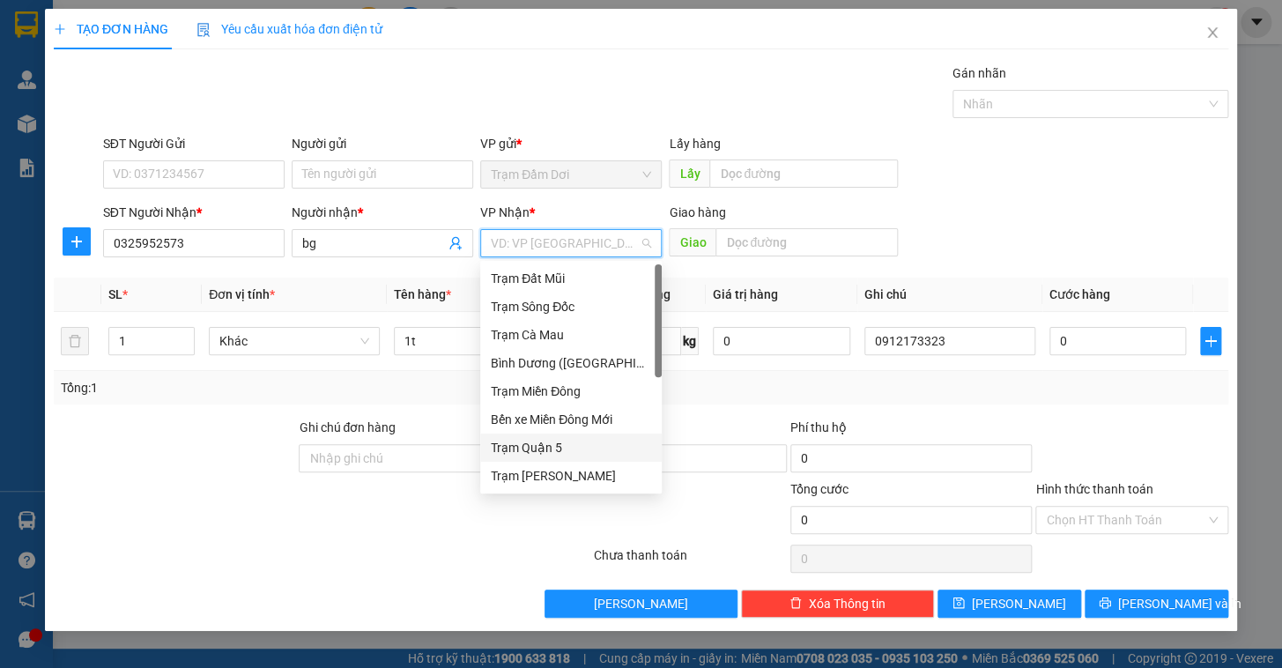
drag, startPoint x: 555, startPoint y: 444, endPoint x: 680, endPoint y: 273, distance: 211.4
click at [555, 445] on div "Trạm Quận 5" at bounding box center [571, 447] width 160 height 19
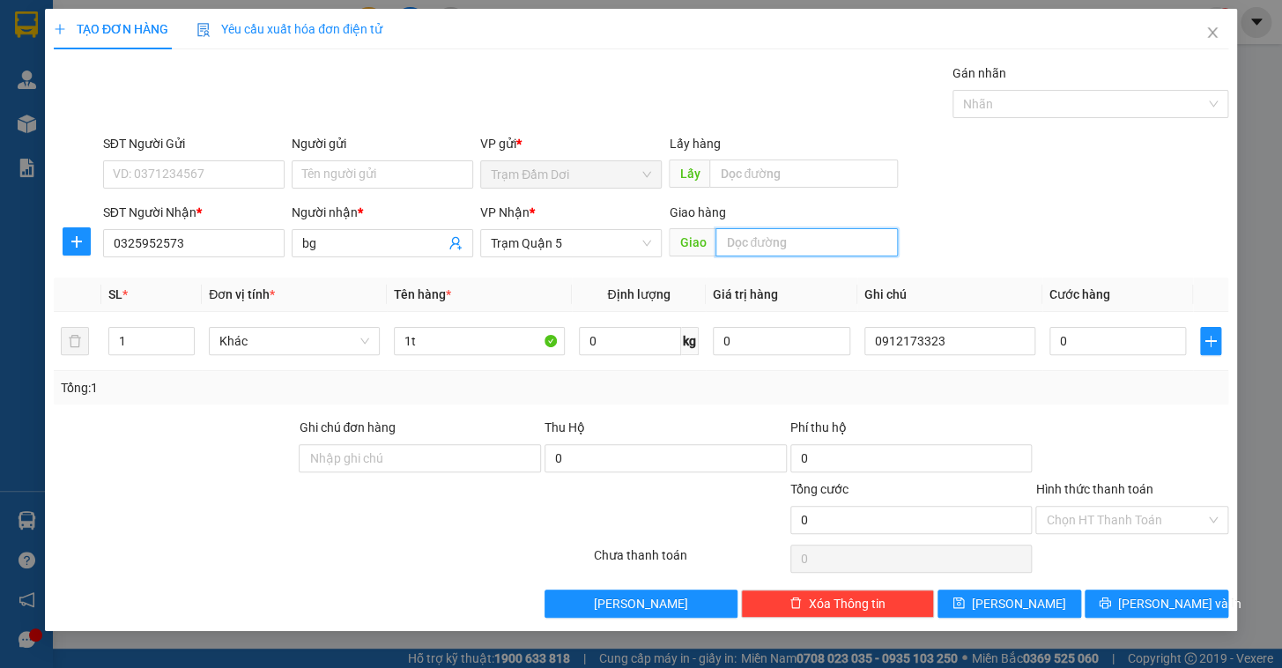
click at [769, 247] on input "text" at bounding box center [807, 242] width 182 height 28
click at [1119, 338] on input "0" at bounding box center [1118, 341] width 137 height 28
click at [1106, 405] on div "Transit Pickup Surcharge Ids Transit Deliver Surcharge Ids Transit Deliver Surc…" at bounding box center [641, 340] width 1175 height 554
click at [1119, 518] on input "Hình thức thanh toán" at bounding box center [1126, 520] width 160 height 26
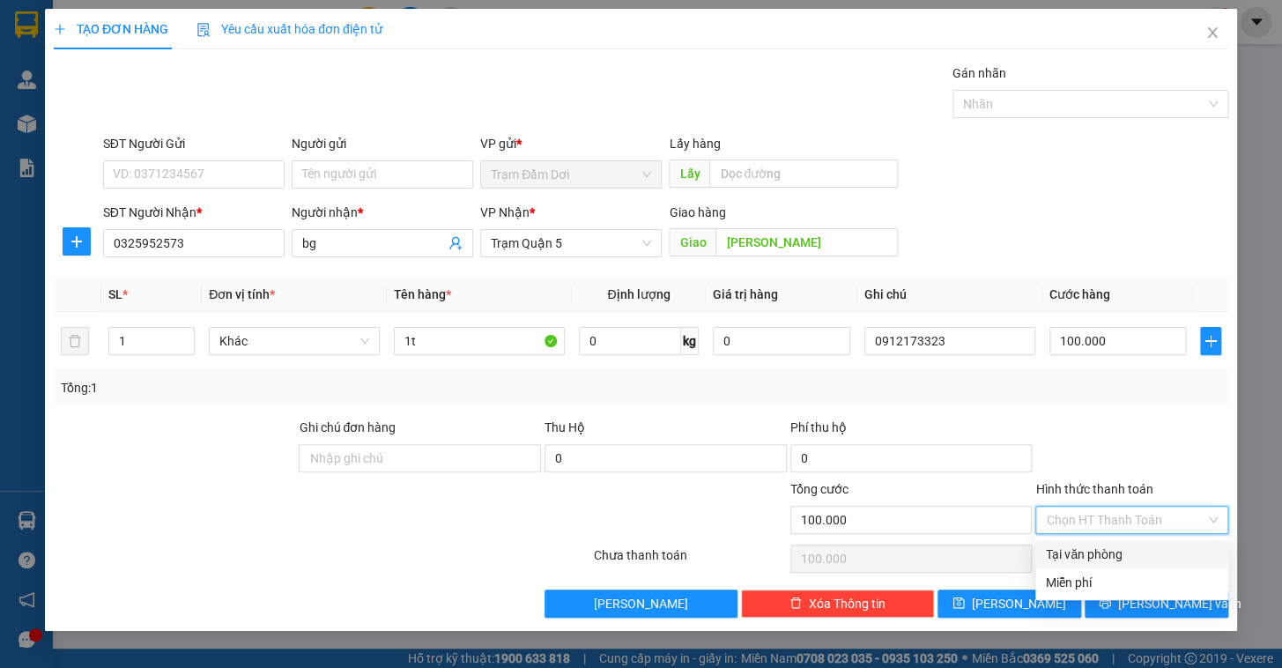
click at [1123, 558] on div "Tại văn phòng" at bounding box center [1132, 554] width 172 height 19
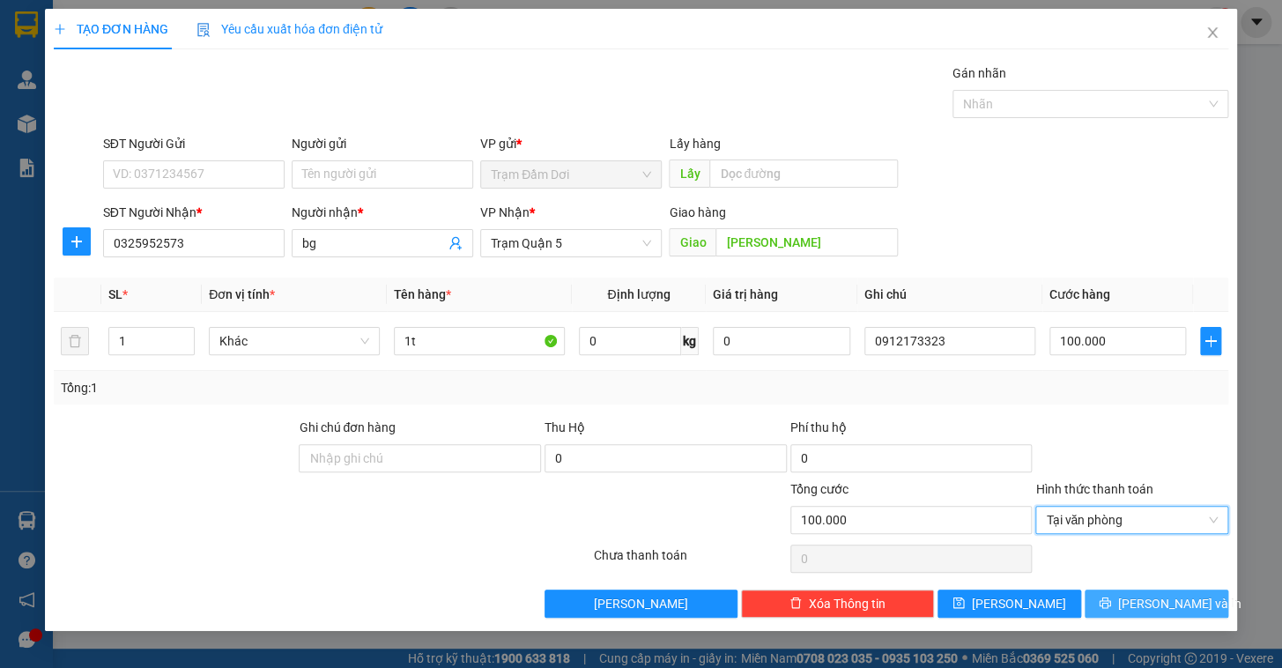
click at [1163, 606] on span "[PERSON_NAME] và In" at bounding box center [1179, 603] width 123 height 19
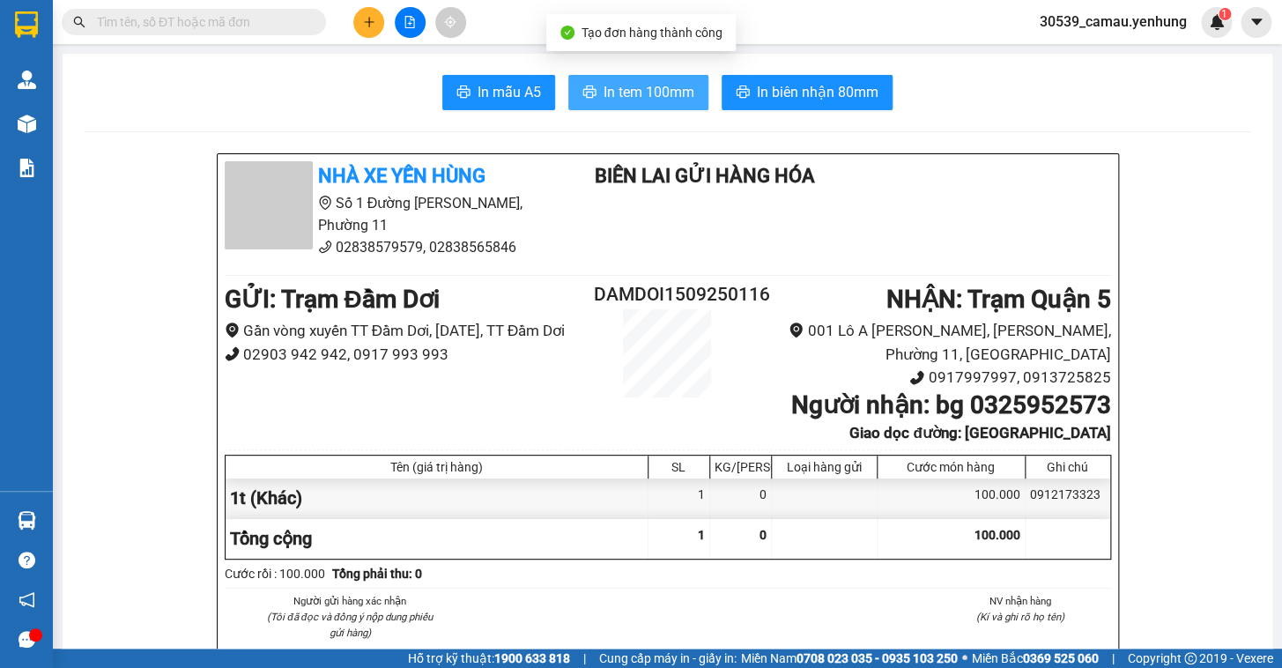
click at [664, 109] on button "In tem 100mm" at bounding box center [638, 92] width 140 height 35
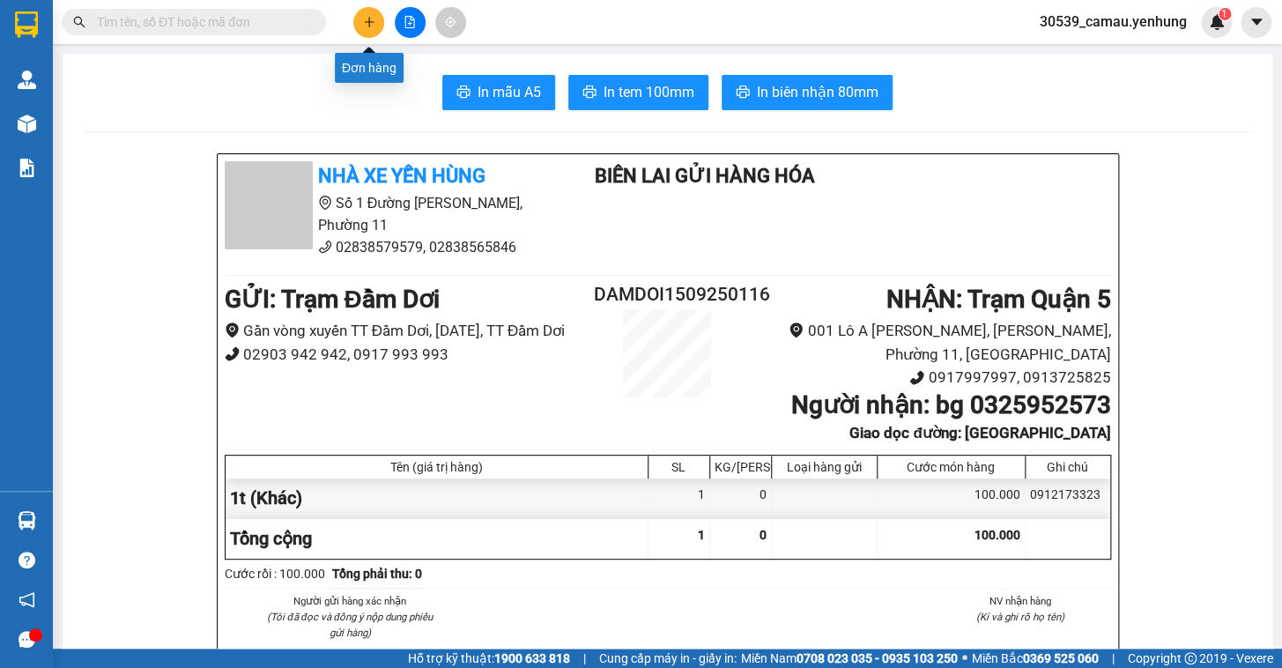
click at [378, 16] on button at bounding box center [368, 22] width 31 height 31
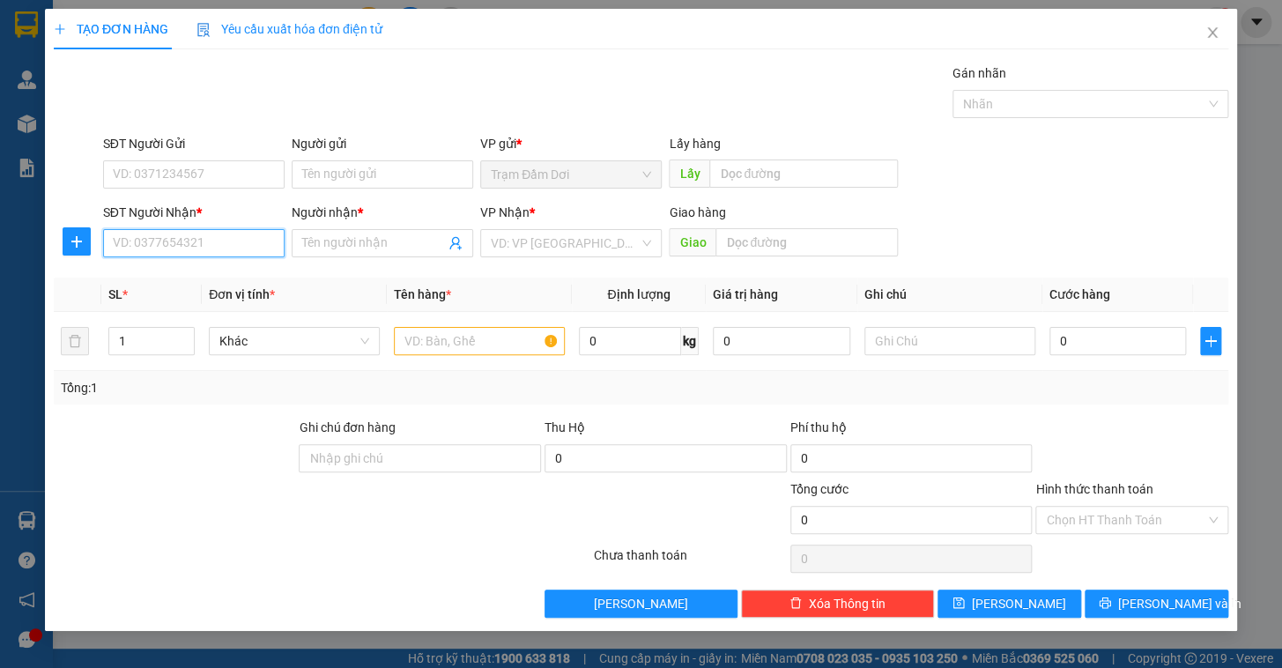
click at [232, 240] on input "SĐT Người Nhận *" at bounding box center [194, 243] width 182 height 28
drag, startPoint x: 232, startPoint y: 240, endPoint x: 235, endPoint y: 255, distance: 15.4
click at [235, 255] on input "SĐT Người Nhận *" at bounding box center [194, 243] width 182 height 28
click at [193, 241] on input "SĐT Người Nhận *" at bounding box center [194, 243] width 182 height 28
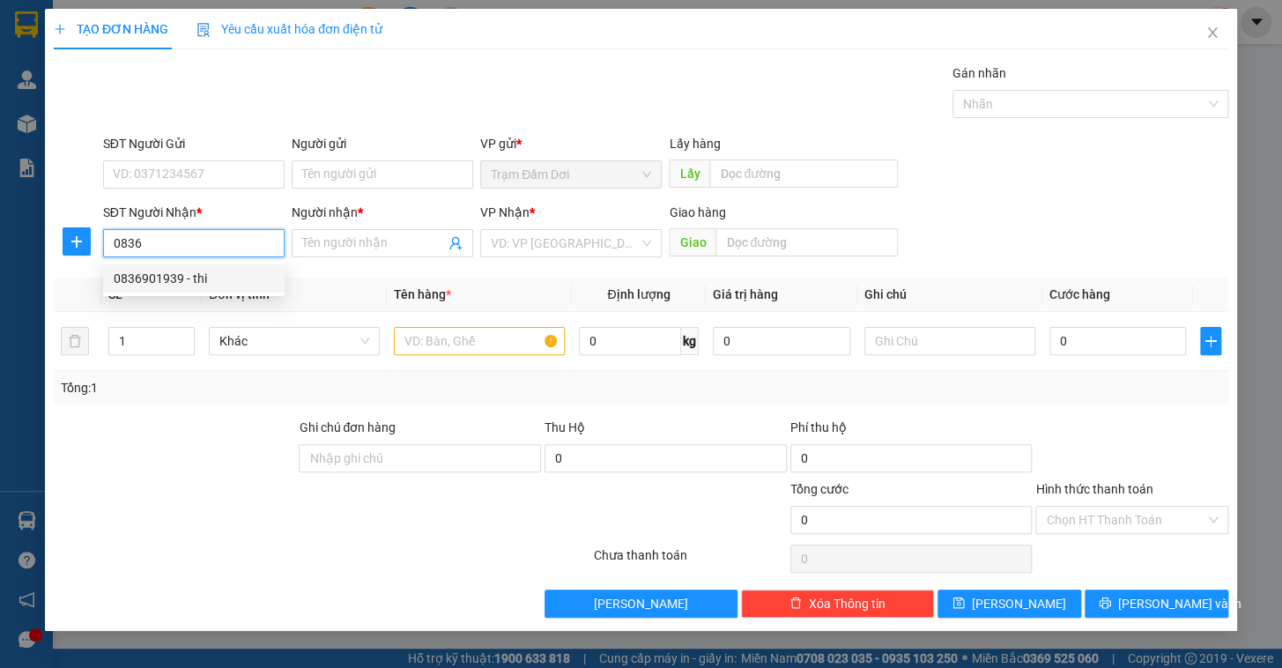
click at [189, 275] on div "0836901939 - thi" at bounding box center [194, 278] width 160 height 19
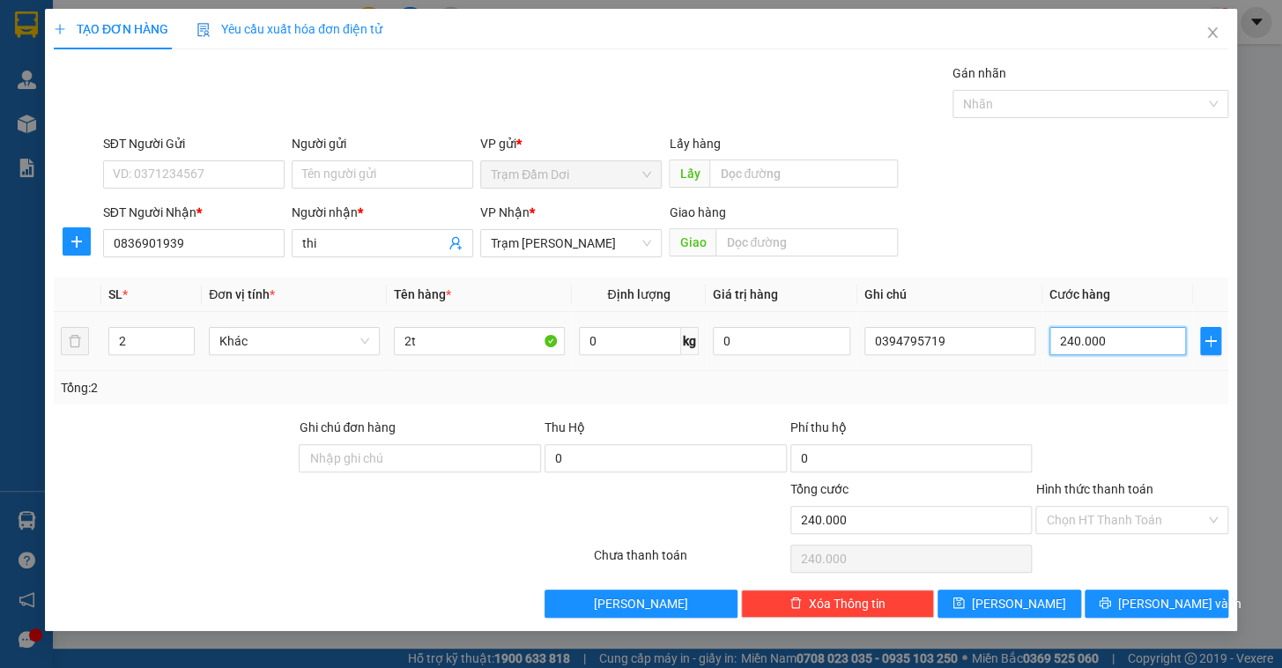
click at [1125, 350] on input "240.000" at bounding box center [1118, 341] width 137 height 28
click at [1135, 522] on input "Hình thức thanh toán" at bounding box center [1126, 520] width 160 height 26
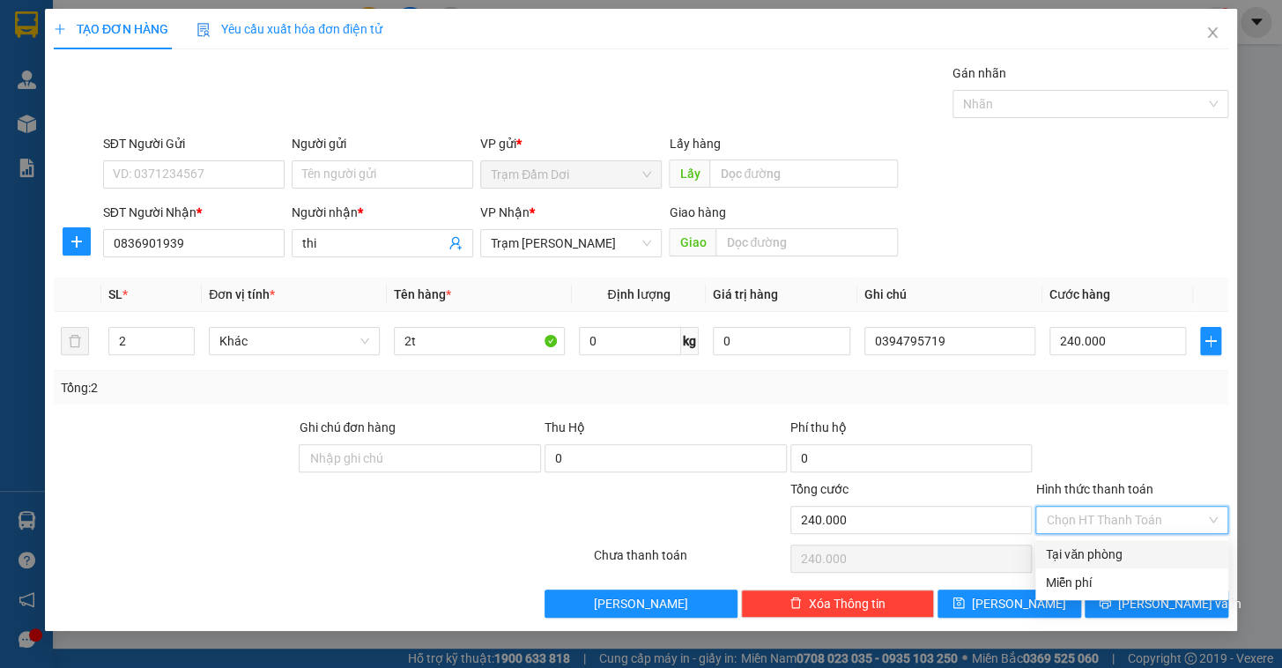
click at [1125, 551] on div "Tại văn phòng" at bounding box center [1132, 554] width 172 height 19
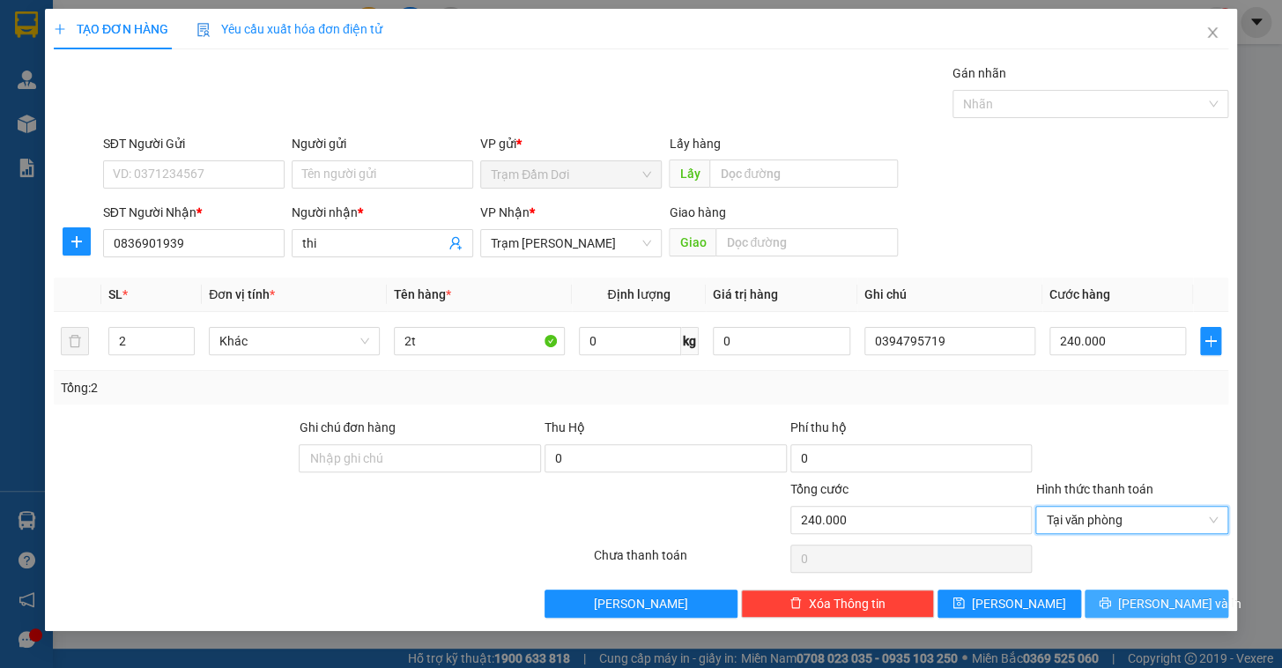
click at [1111, 598] on icon "printer" at bounding box center [1105, 603] width 12 height 12
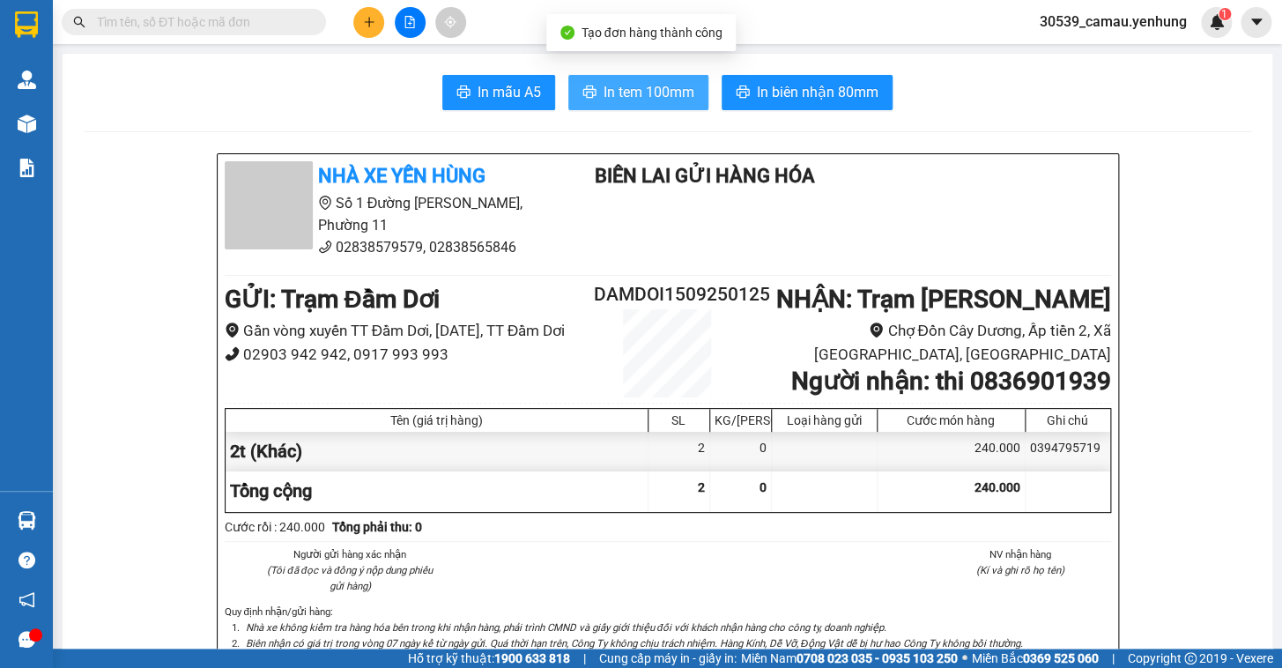
click at [598, 101] on button "In tem 100mm" at bounding box center [638, 92] width 140 height 35
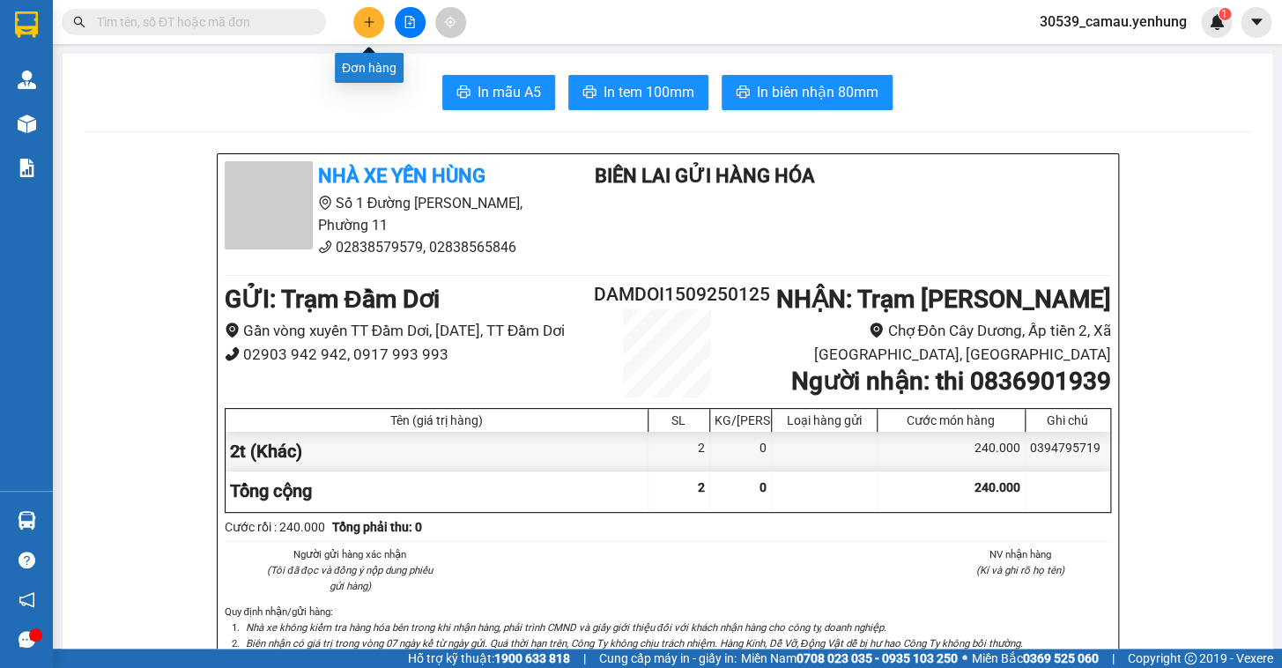
click at [368, 21] on icon "plus" at bounding box center [369, 21] width 10 height 1
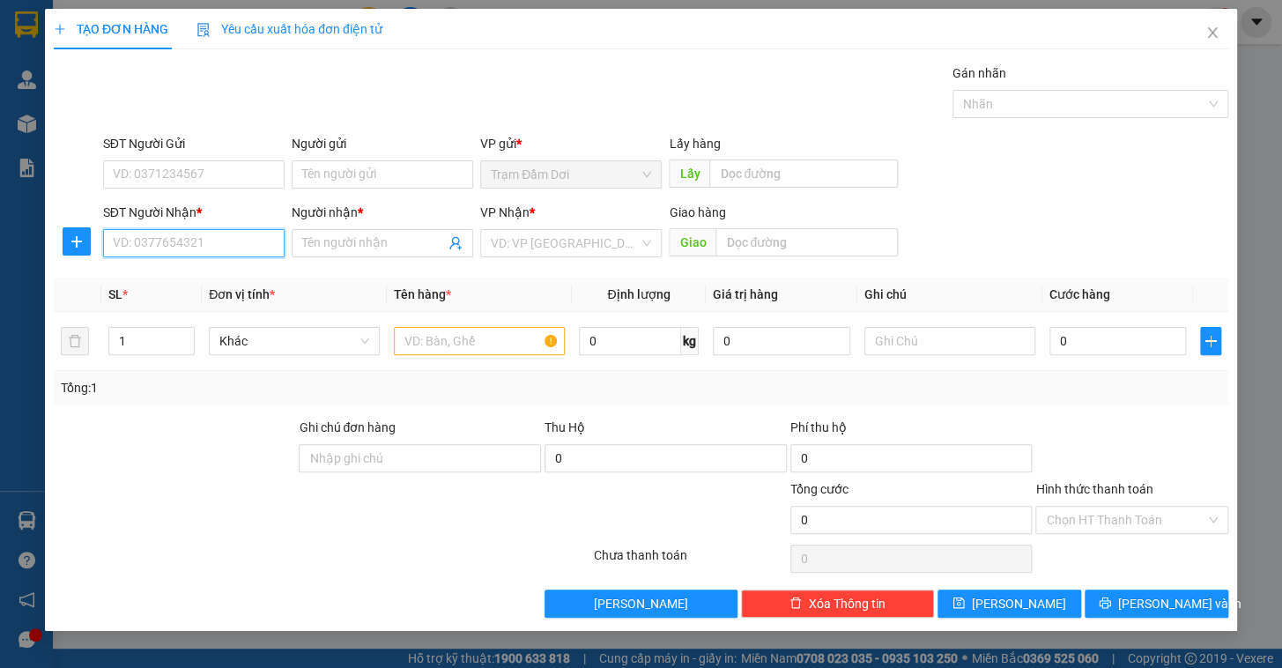
click at [176, 248] on input "SĐT Người Nhận *" at bounding box center [194, 243] width 182 height 28
click at [179, 281] on div "0918583370 - tai.." at bounding box center [194, 278] width 160 height 19
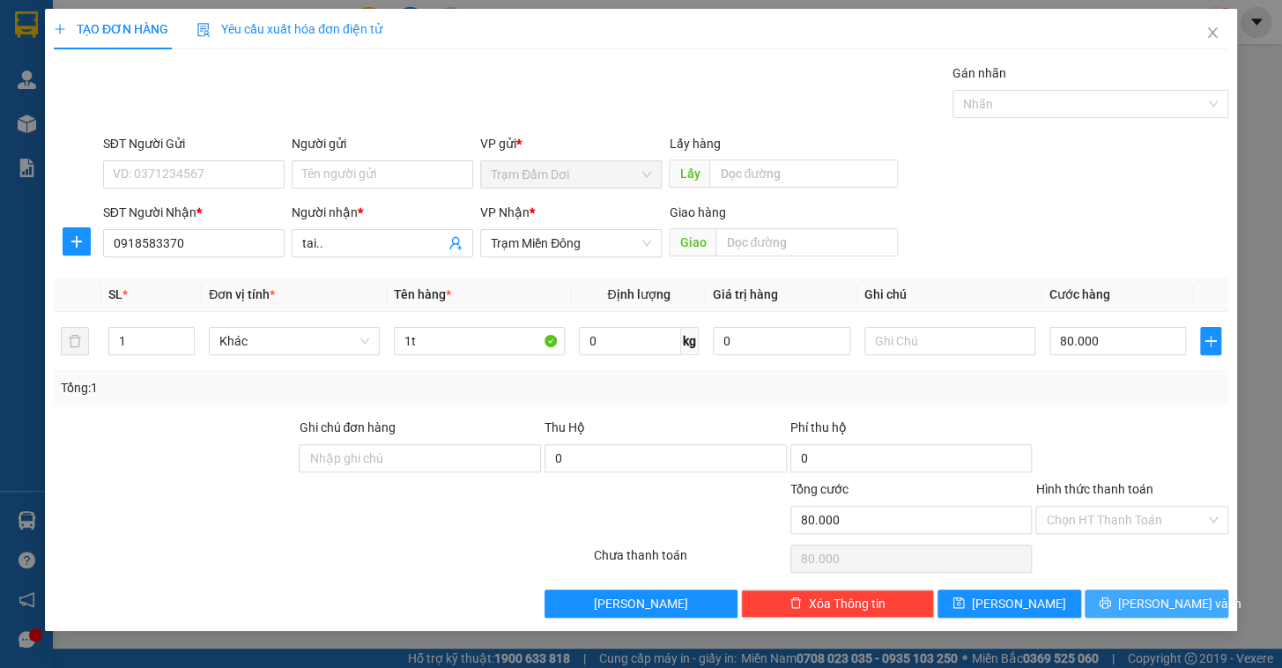
drag, startPoint x: 1162, startPoint y: 610, endPoint x: 1117, endPoint y: 592, distance: 49.1
click at [1161, 610] on span "[PERSON_NAME] và In" at bounding box center [1179, 603] width 123 height 19
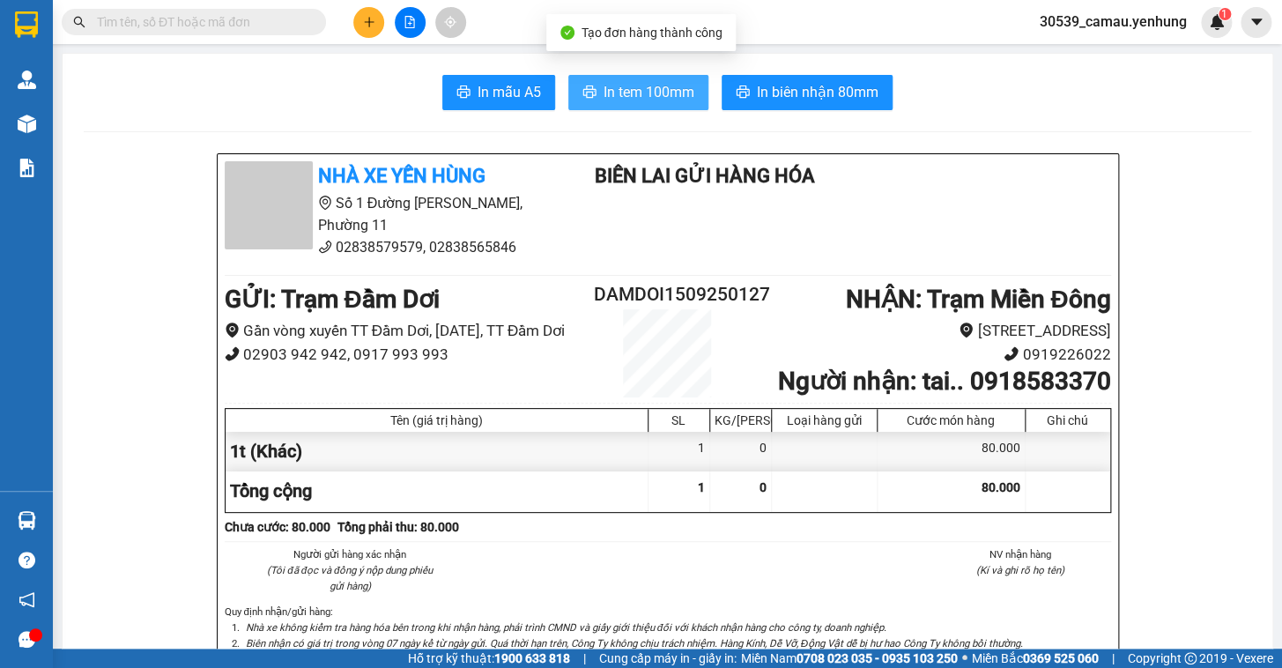
click at [621, 85] on span "In tem 100mm" at bounding box center [649, 92] width 91 height 22
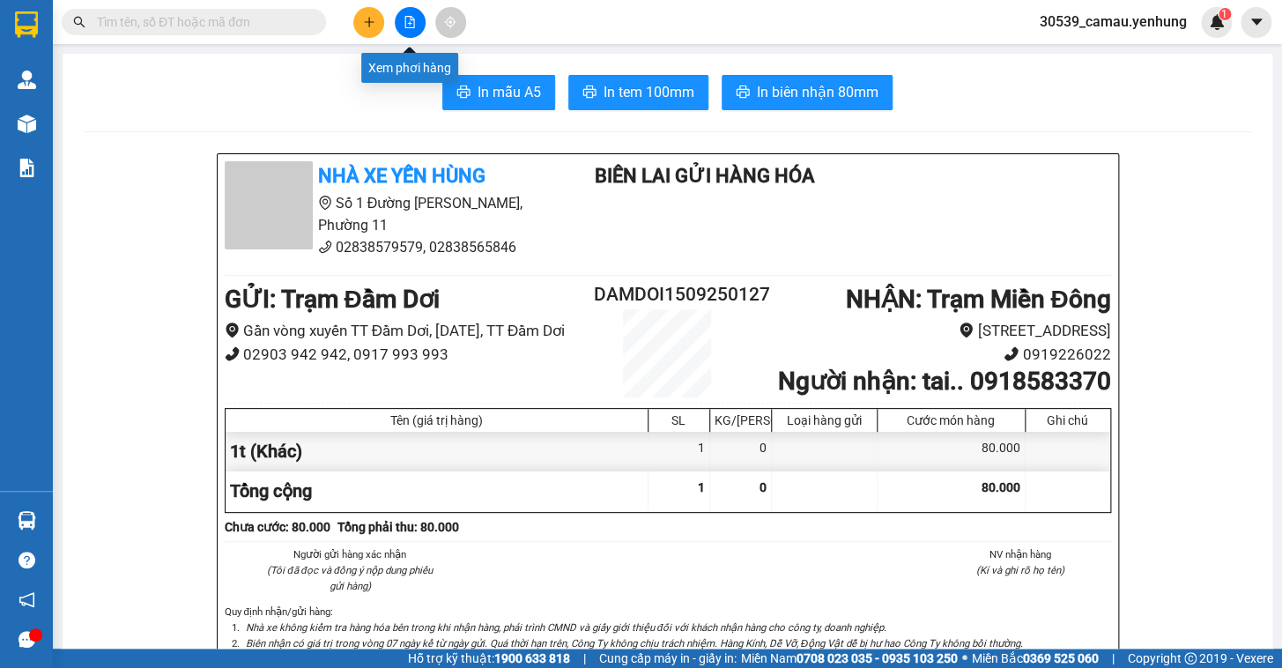
click at [370, 24] on icon "plus" at bounding box center [369, 22] width 12 height 12
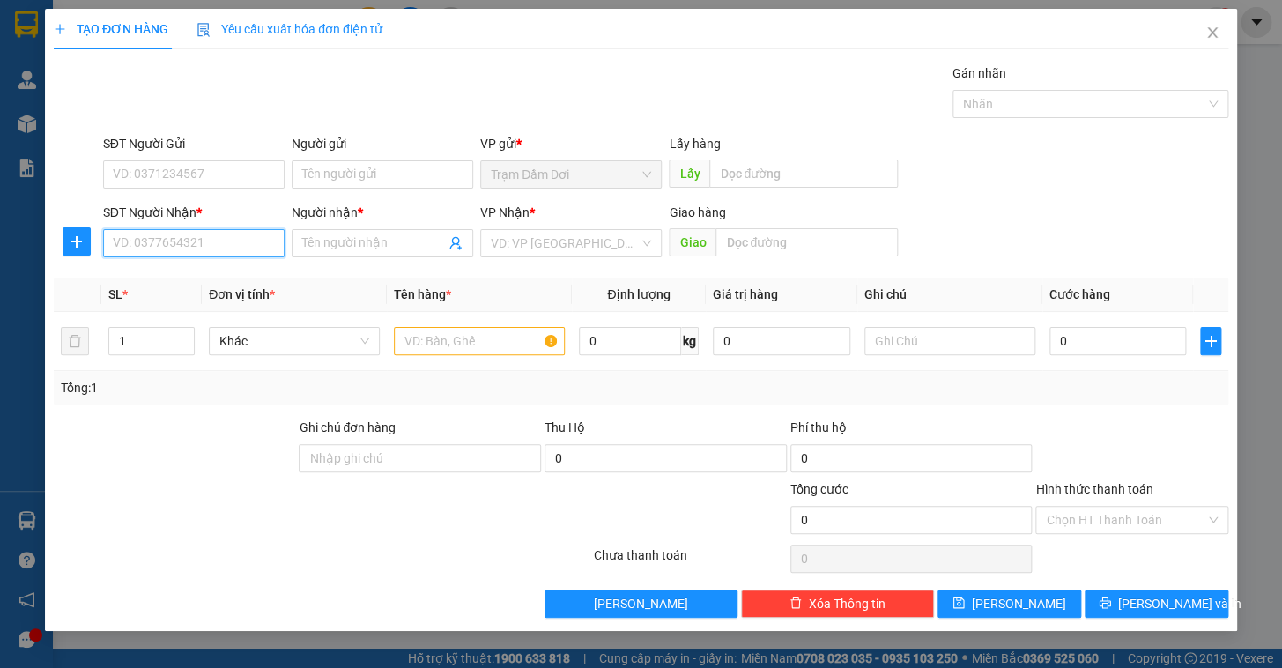
click at [201, 236] on input "SĐT Người Nhận *" at bounding box center [194, 243] width 182 height 28
click at [161, 273] on div "0948660565 - quyến" at bounding box center [194, 278] width 160 height 19
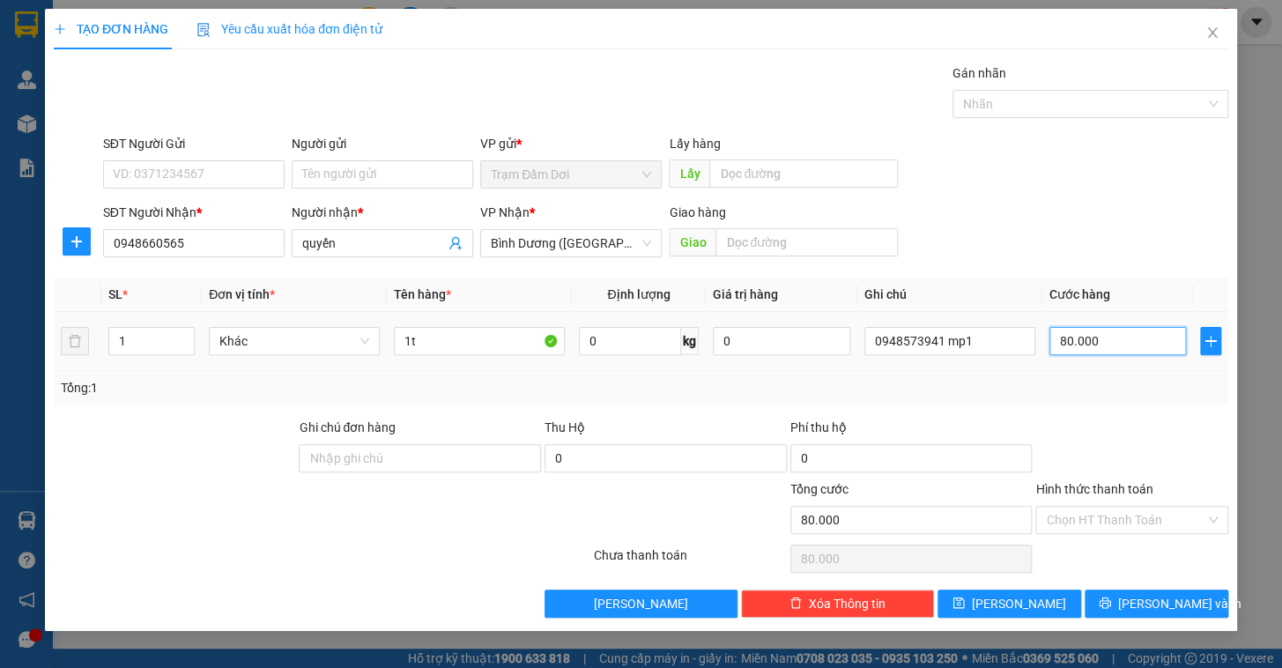
click at [1110, 345] on input "80.000" at bounding box center [1118, 341] width 137 height 28
click at [1174, 413] on div "Transit Pickup Surcharge Ids Transit Deliver Surcharge Ids Transit Deliver Surc…" at bounding box center [641, 340] width 1175 height 554
drag, startPoint x: 1173, startPoint y: 603, endPoint x: 1164, endPoint y: 601, distance: 9.0
click at [1172, 603] on span "[PERSON_NAME] và In" at bounding box center [1179, 603] width 123 height 19
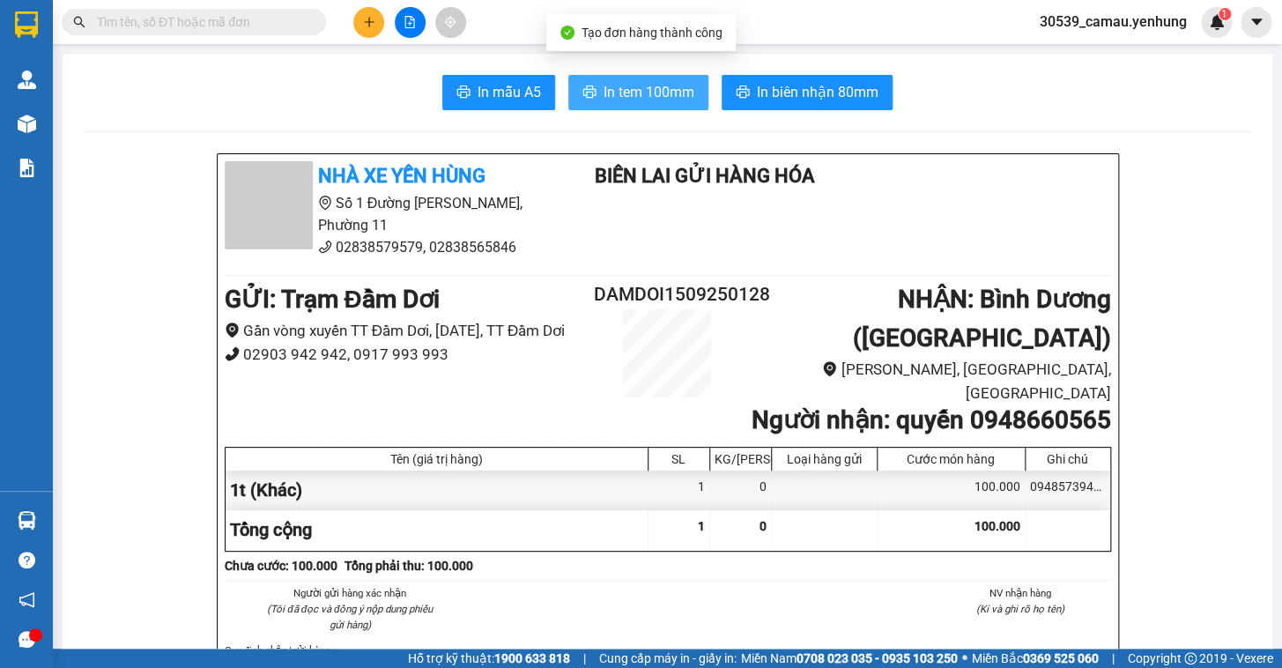
click at [604, 102] on span "In tem 100mm" at bounding box center [649, 92] width 91 height 22
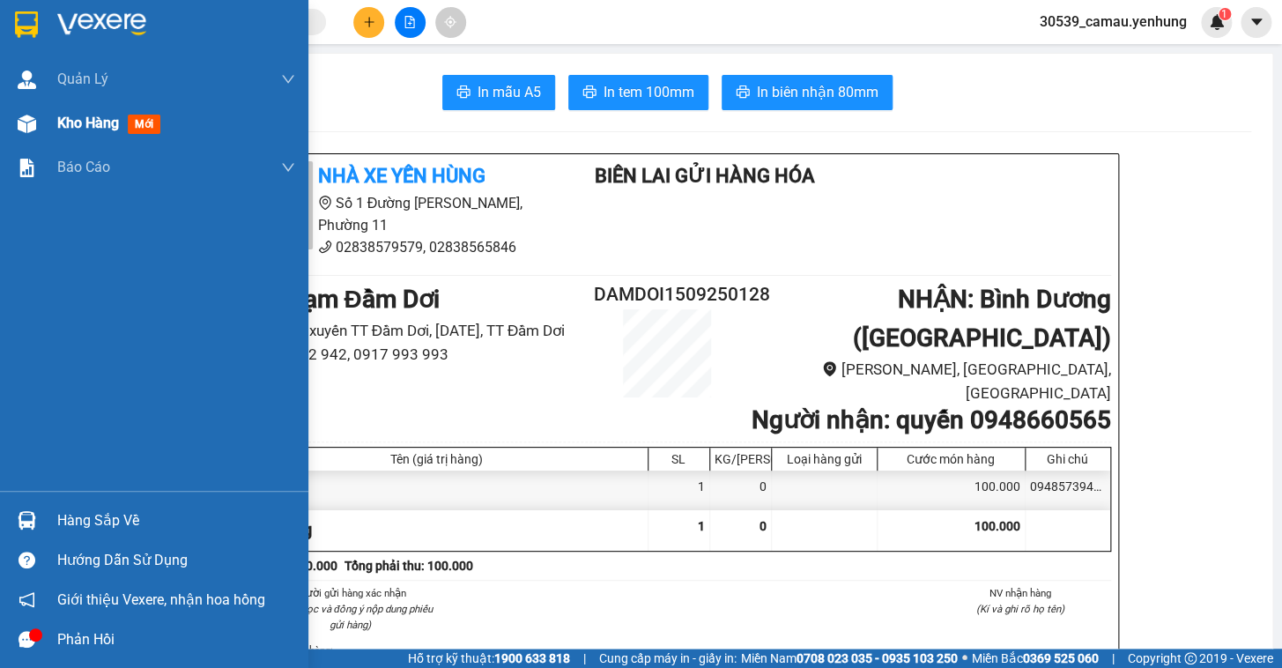
click at [51, 129] on div "Kho hàng mới" at bounding box center [154, 123] width 308 height 44
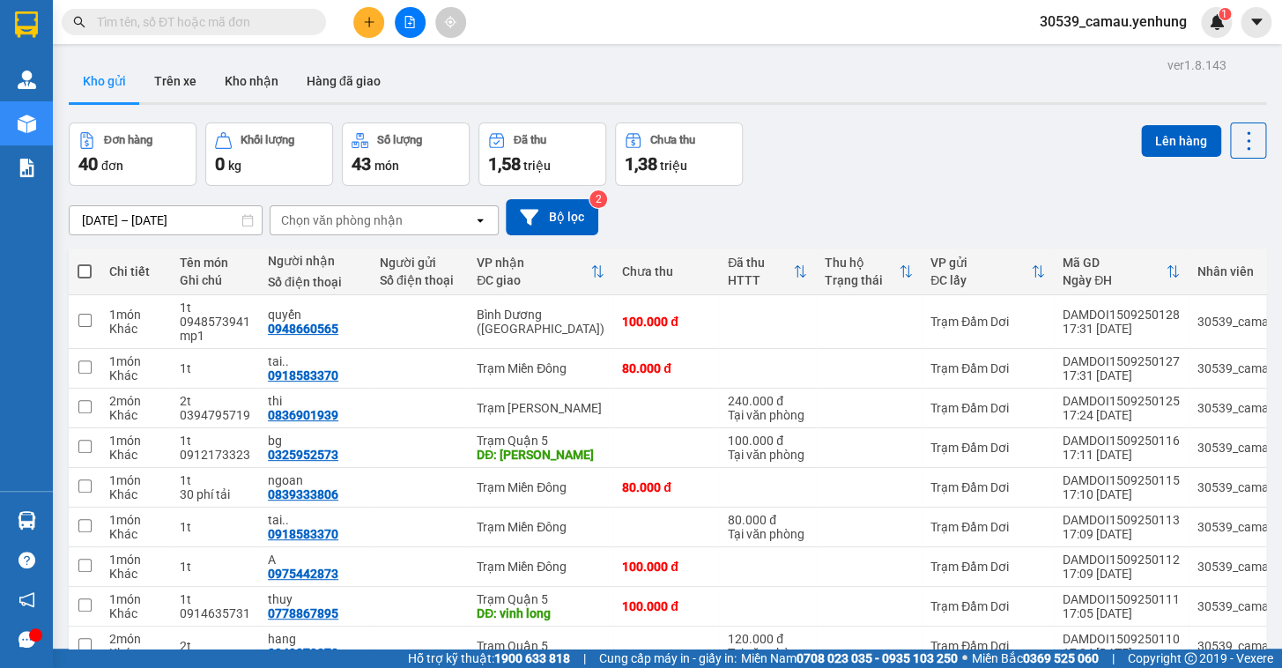
click at [84, 269] on span at bounding box center [85, 271] width 14 height 14
click at [85, 263] on input "checkbox" at bounding box center [85, 263] width 0 height 0
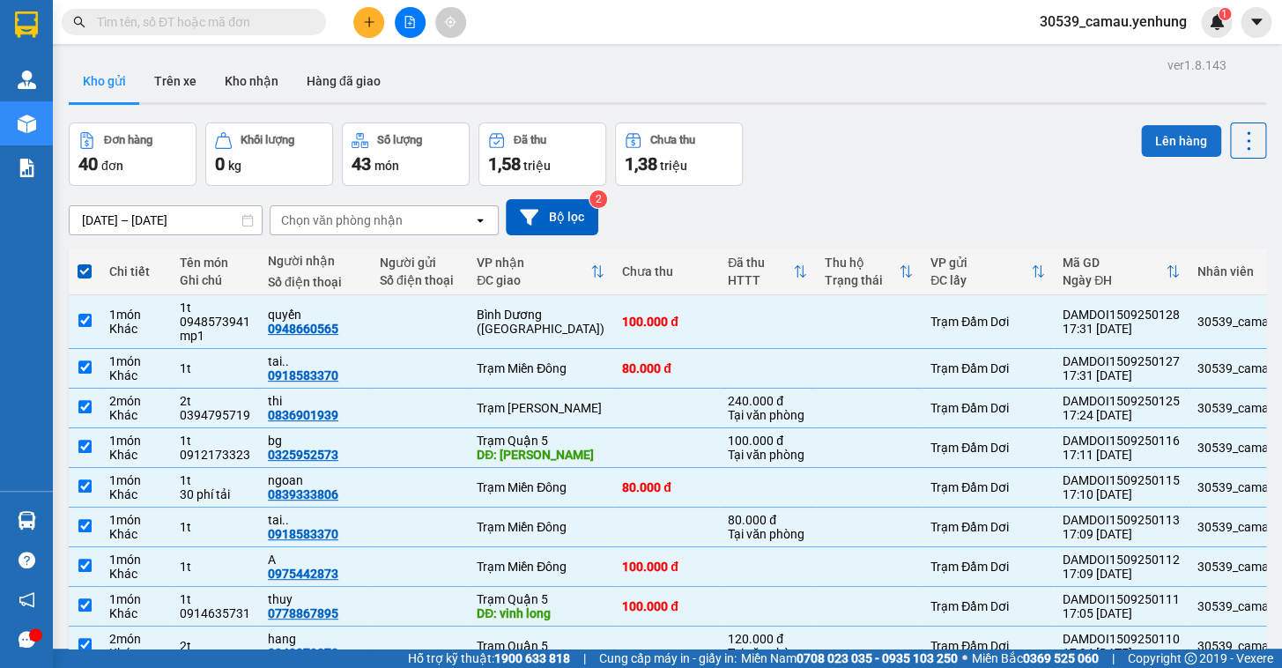
click at [1162, 139] on button "Lên hàng" at bounding box center [1181, 141] width 80 height 32
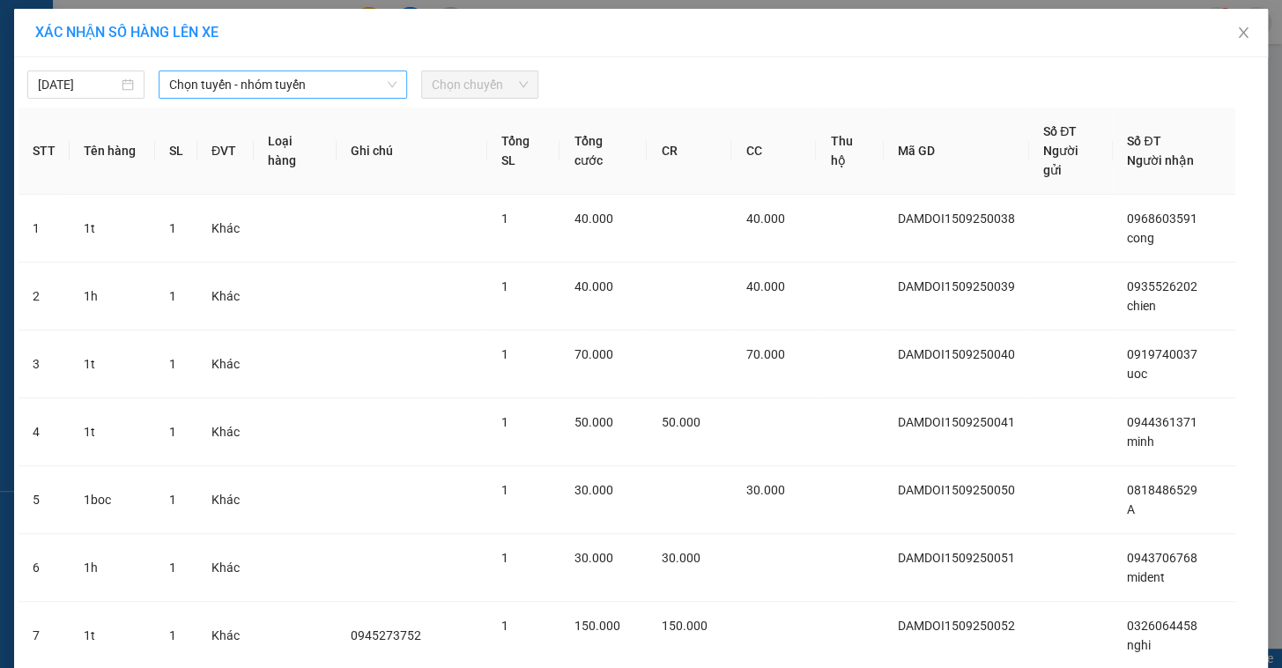
click at [247, 92] on span "Chọn tuyến - nhóm tuyến" at bounding box center [282, 84] width 227 height 26
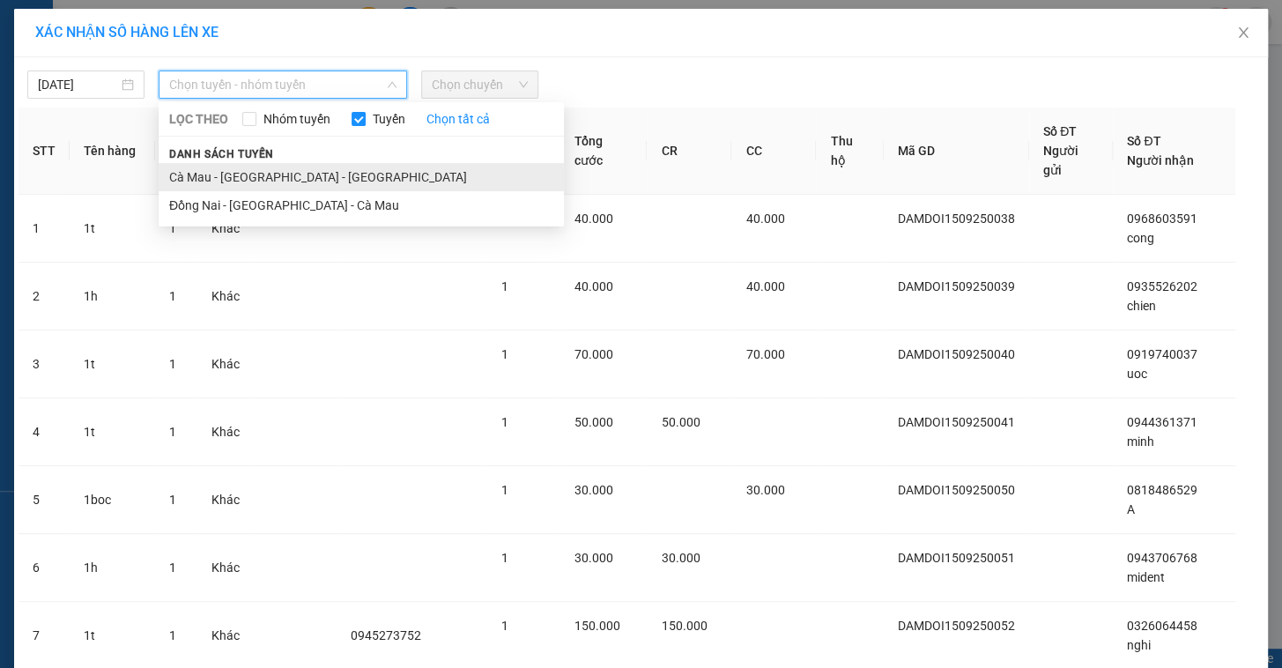
click at [263, 185] on li "Cà Mau - [GEOGRAPHIC_DATA] - [GEOGRAPHIC_DATA]" at bounding box center [361, 177] width 405 height 28
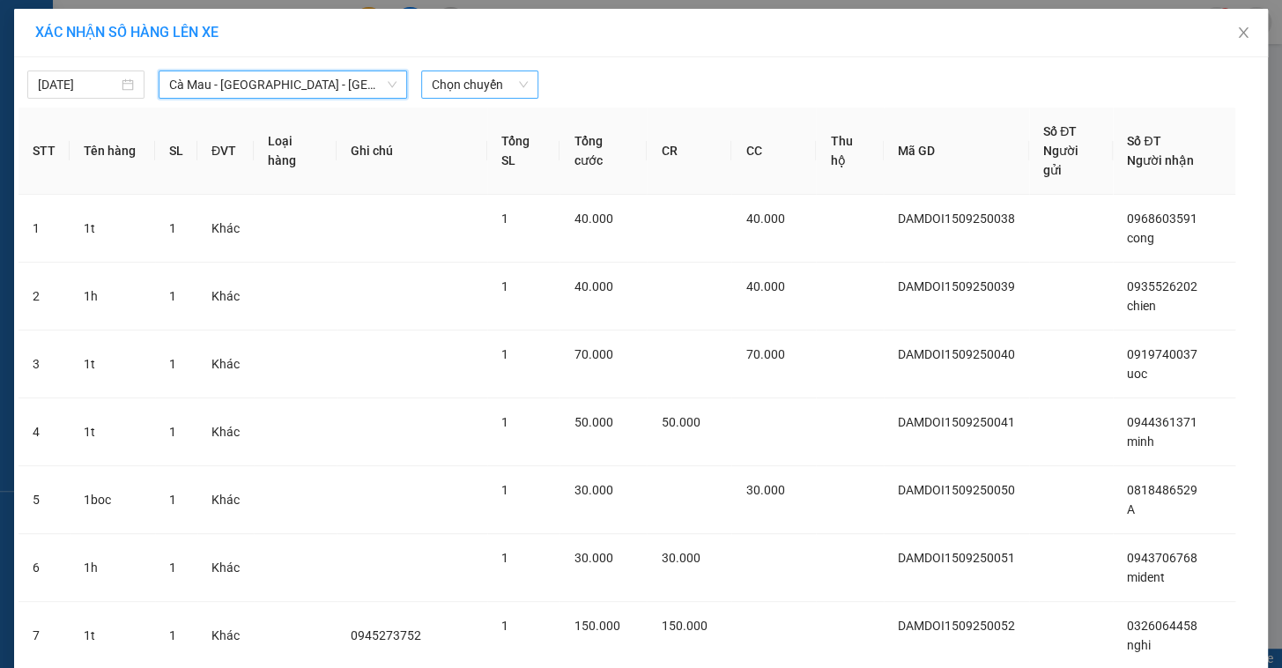
click at [472, 75] on span "Chọn chuyến" at bounding box center [480, 84] width 96 height 26
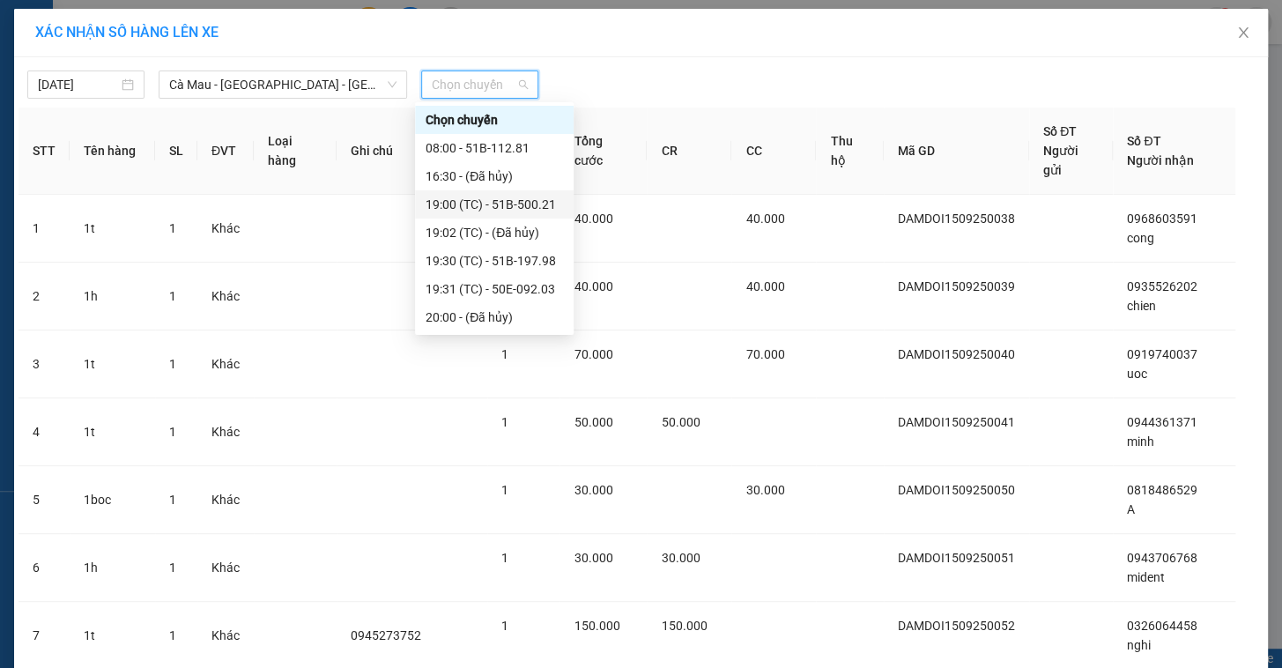
click at [479, 205] on div "19:00 (TC) - 51B-500.21" at bounding box center [494, 204] width 137 height 19
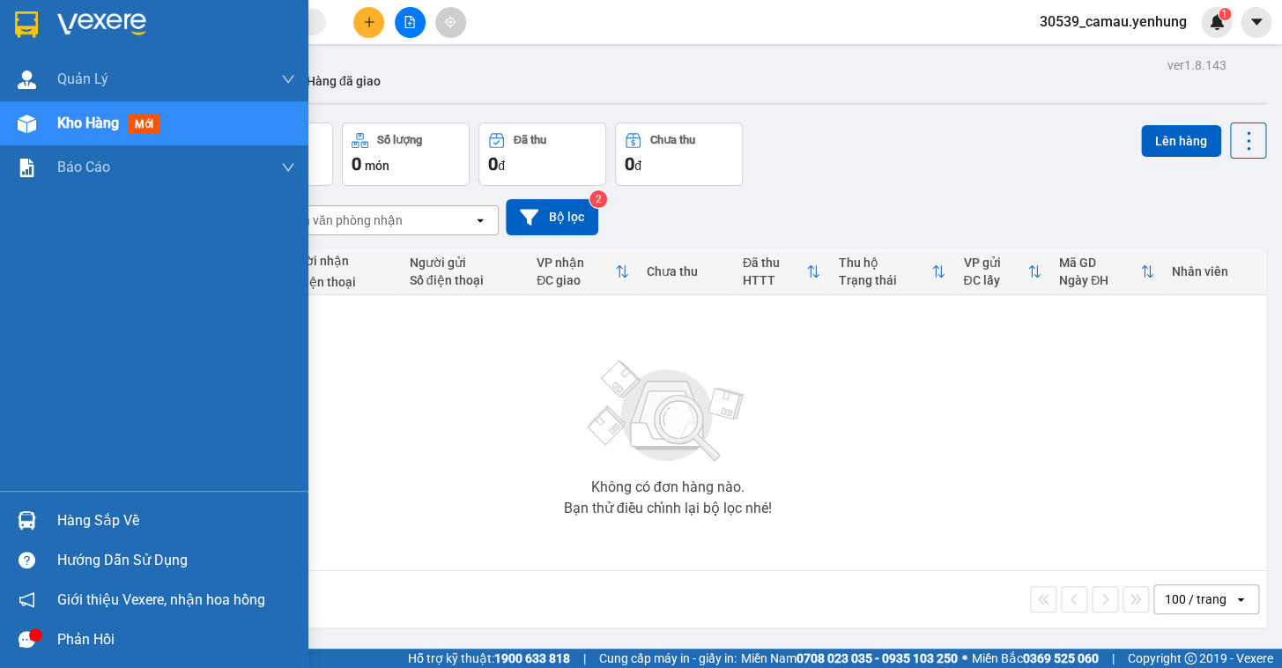
click at [96, 529] on div "Hàng sắp về" at bounding box center [176, 521] width 238 height 26
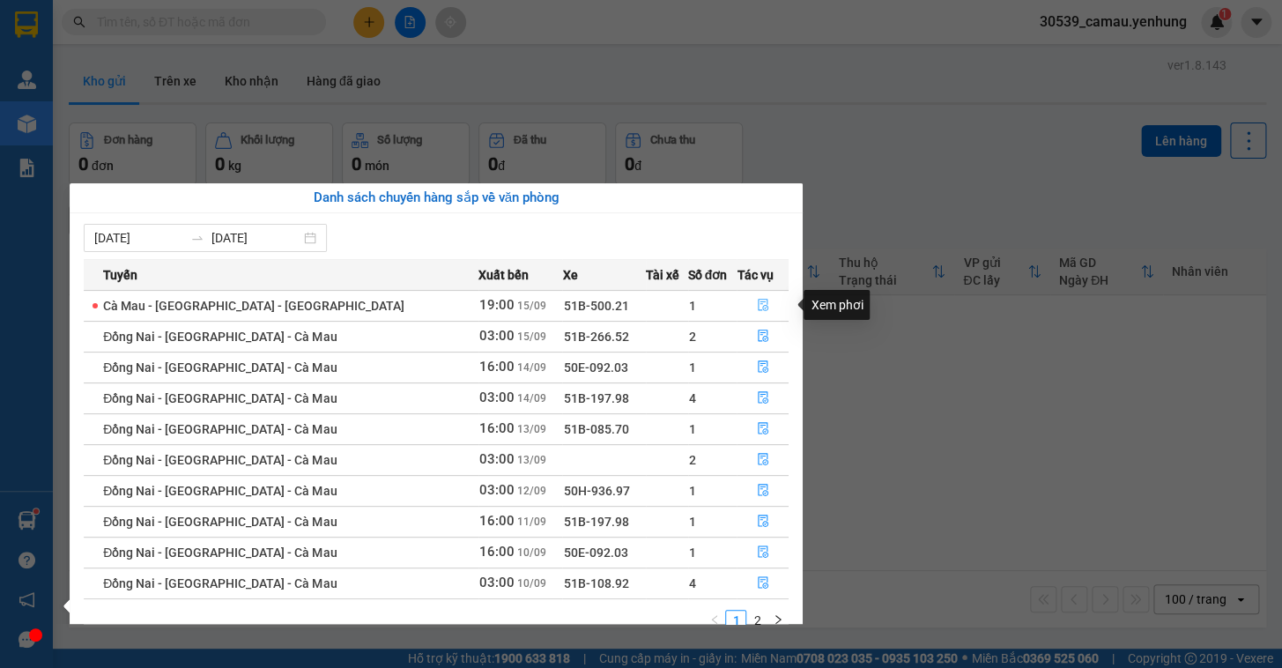
click at [757, 306] on icon "file-done" at bounding box center [763, 305] width 12 height 12
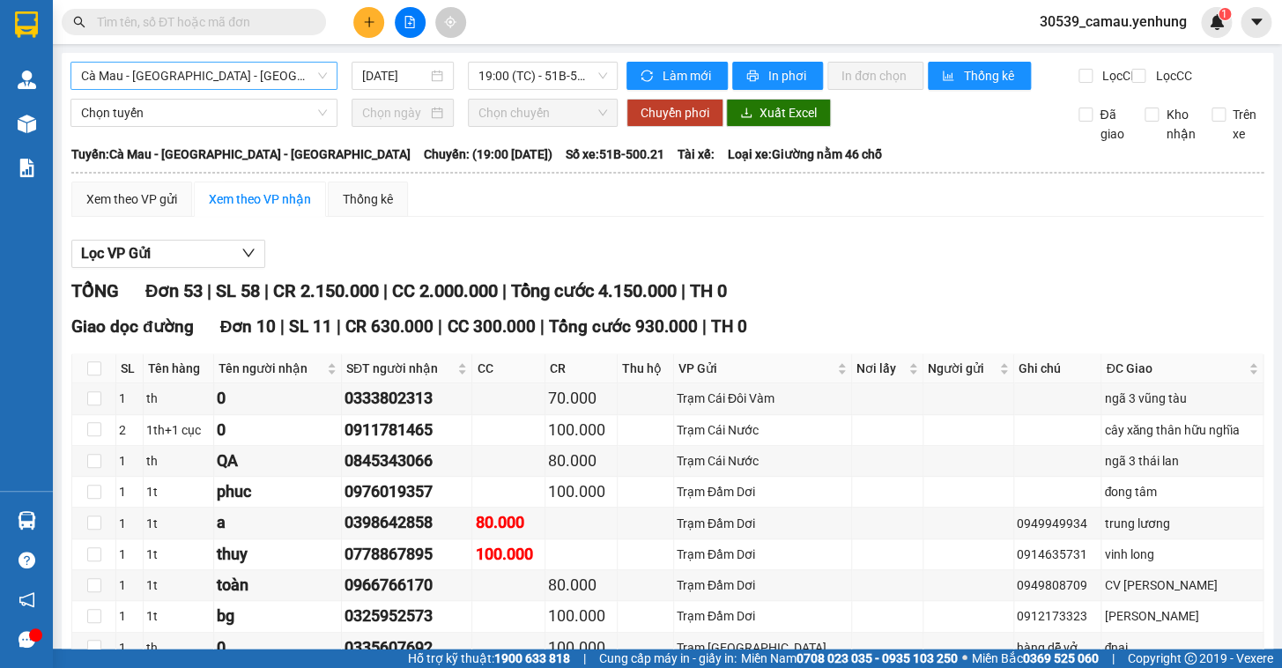
click at [274, 72] on span "Cà Mau - [GEOGRAPHIC_DATA] - [GEOGRAPHIC_DATA]" at bounding box center [204, 76] width 246 height 26
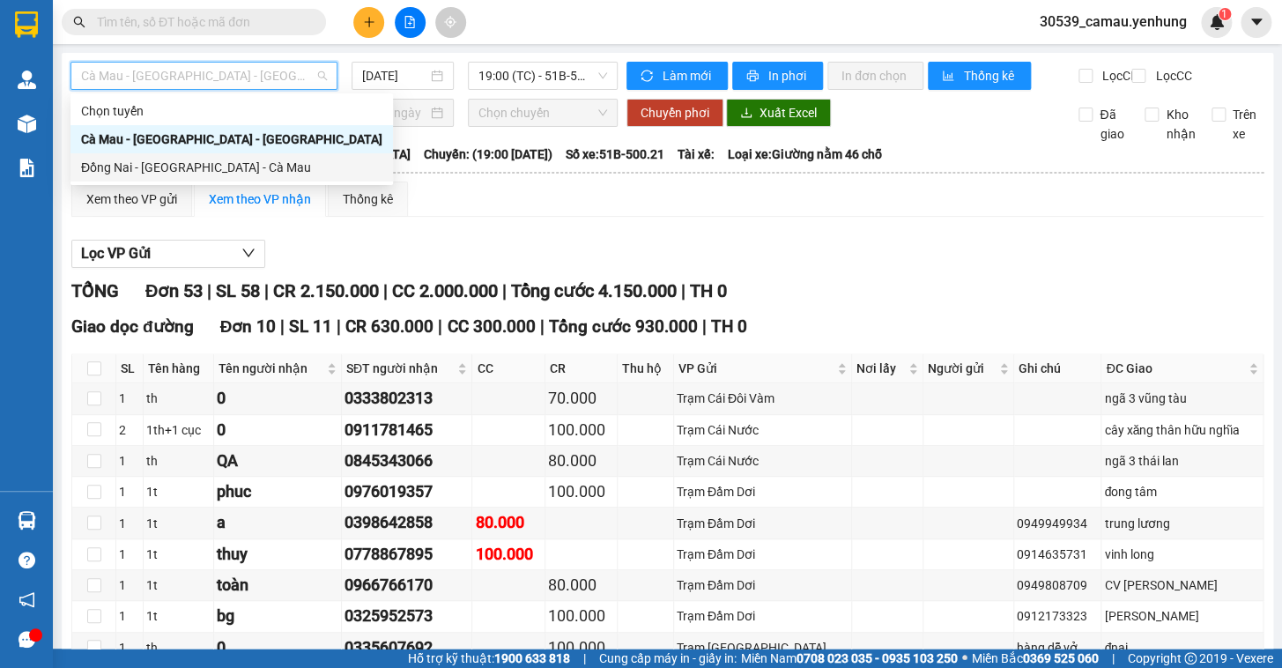
click at [203, 169] on div "Đồng Nai - [GEOGRAPHIC_DATA] - Cà Mau" at bounding box center [231, 167] width 301 height 19
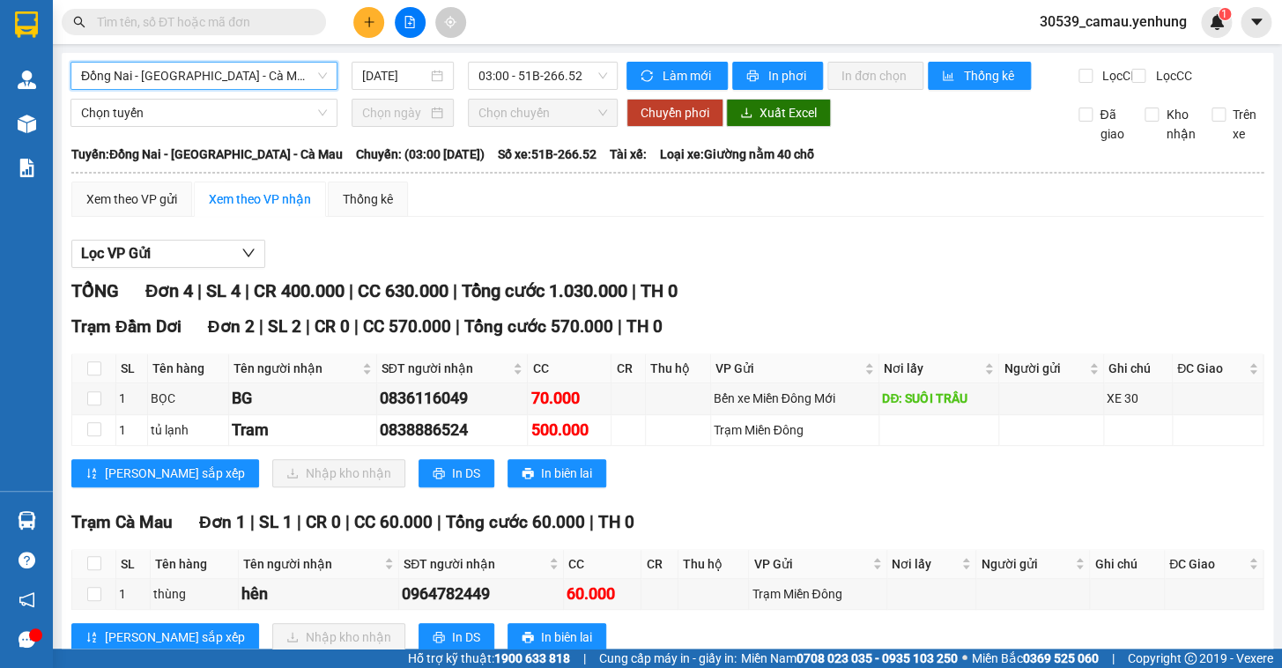
click at [295, 70] on span "Đồng Nai - [GEOGRAPHIC_DATA] - Cà Mau" at bounding box center [204, 76] width 246 height 26
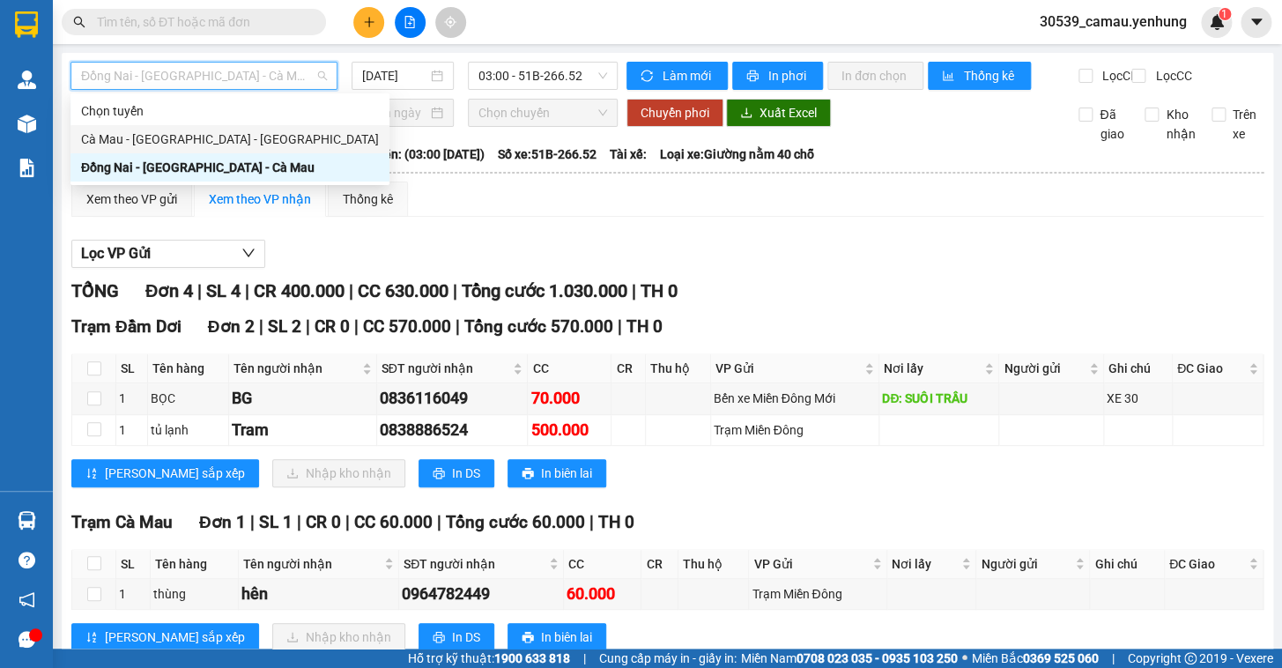
click at [228, 133] on div "Cà Mau - [GEOGRAPHIC_DATA] - [GEOGRAPHIC_DATA]" at bounding box center [230, 139] width 298 height 19
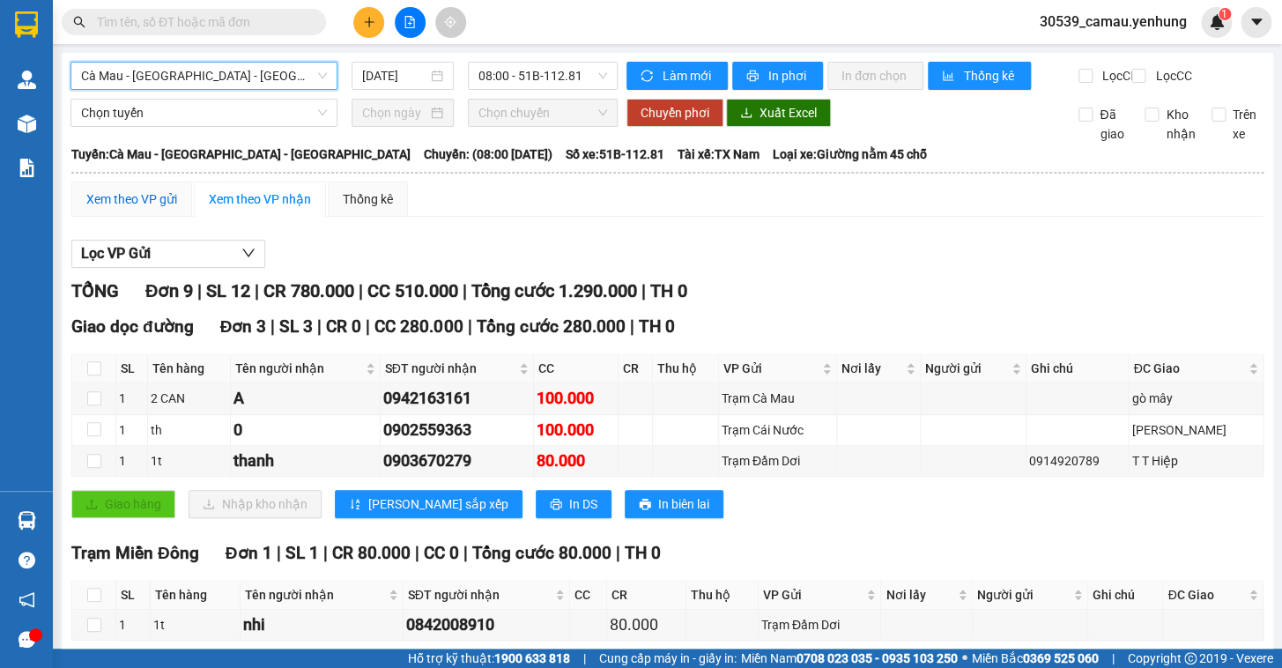
click at [166, 209] on div "Xem theo VP gửi" at bounding box center [131, 198] width 91 height 19
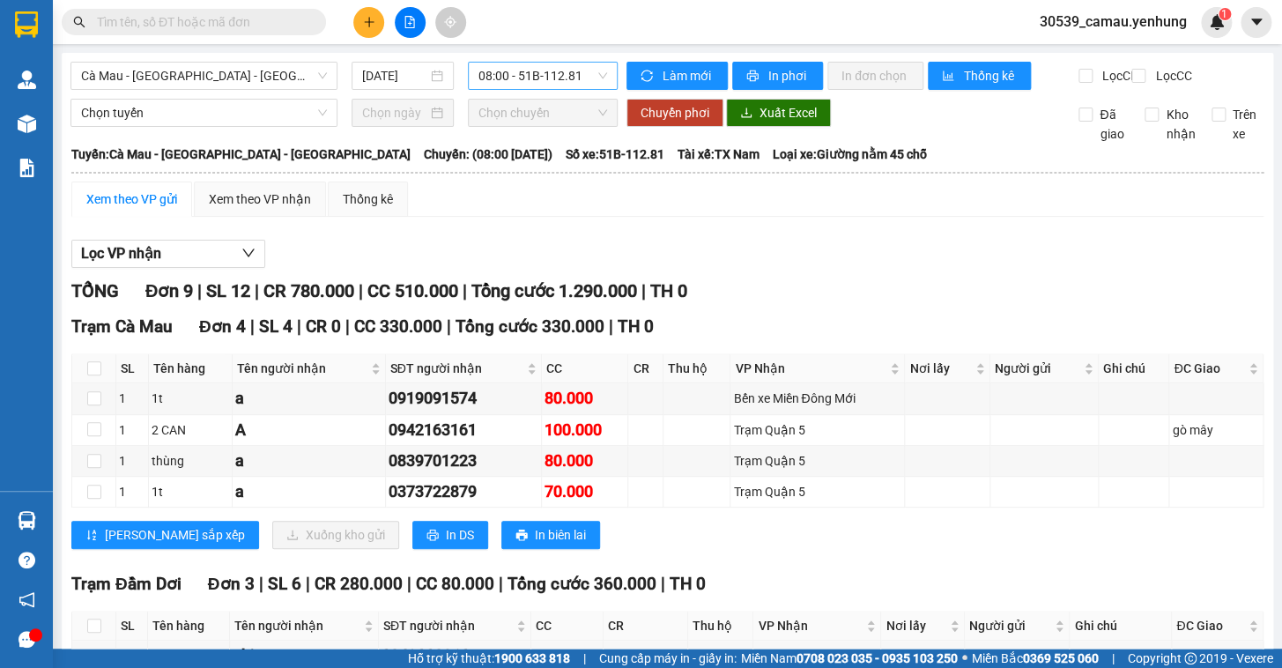
click at [534, 72] on span "08:00 - 51B-112.81" at bounding box center [543, 76] width 129 height 26
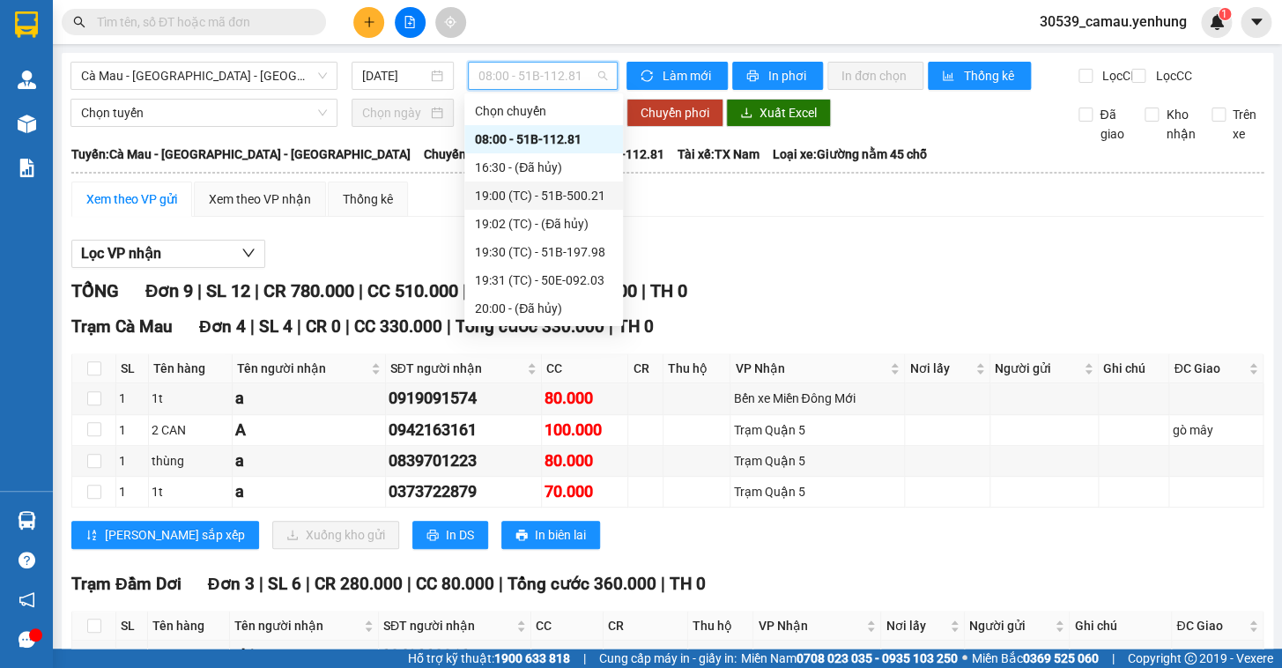
click at [515, 197] on div "19:00 (TC) - 51B-500.21" at bounding box center [543, 195] width 137 height 19
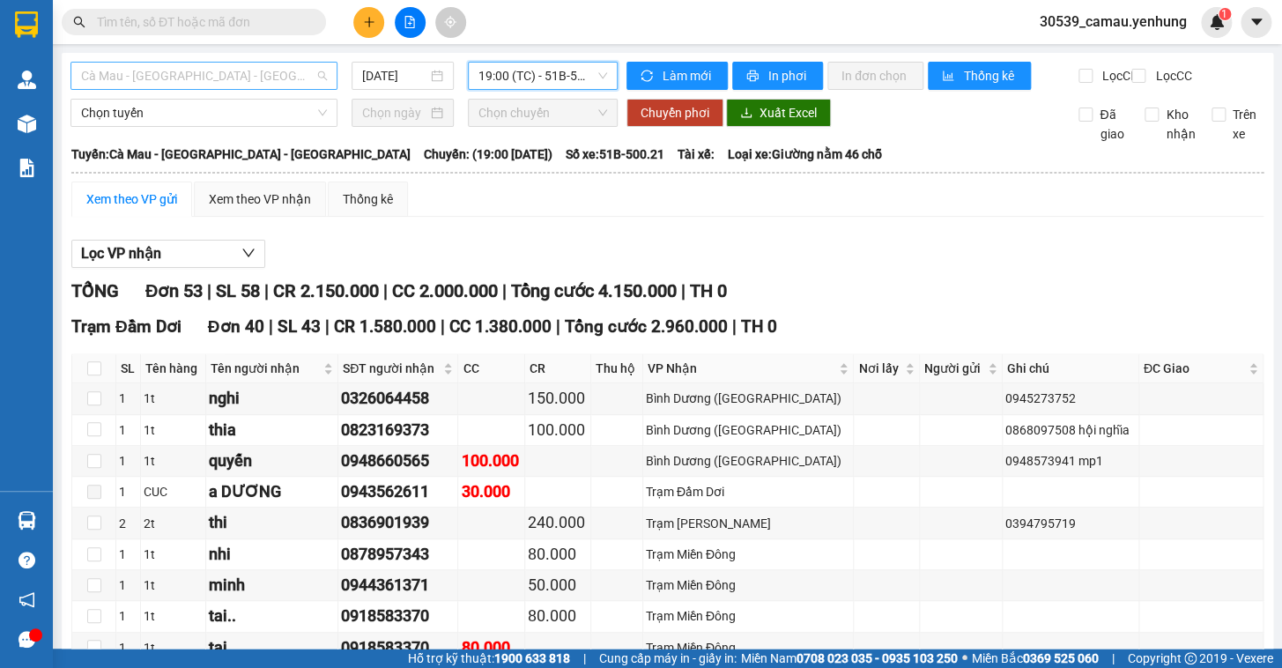
click at [242, 78] on span "Cà Mau - [GEOGRAPHIC_DATA] - [GEOGRAPHIC_DATA]" at bounding box center [204, 76] width 246 height 26
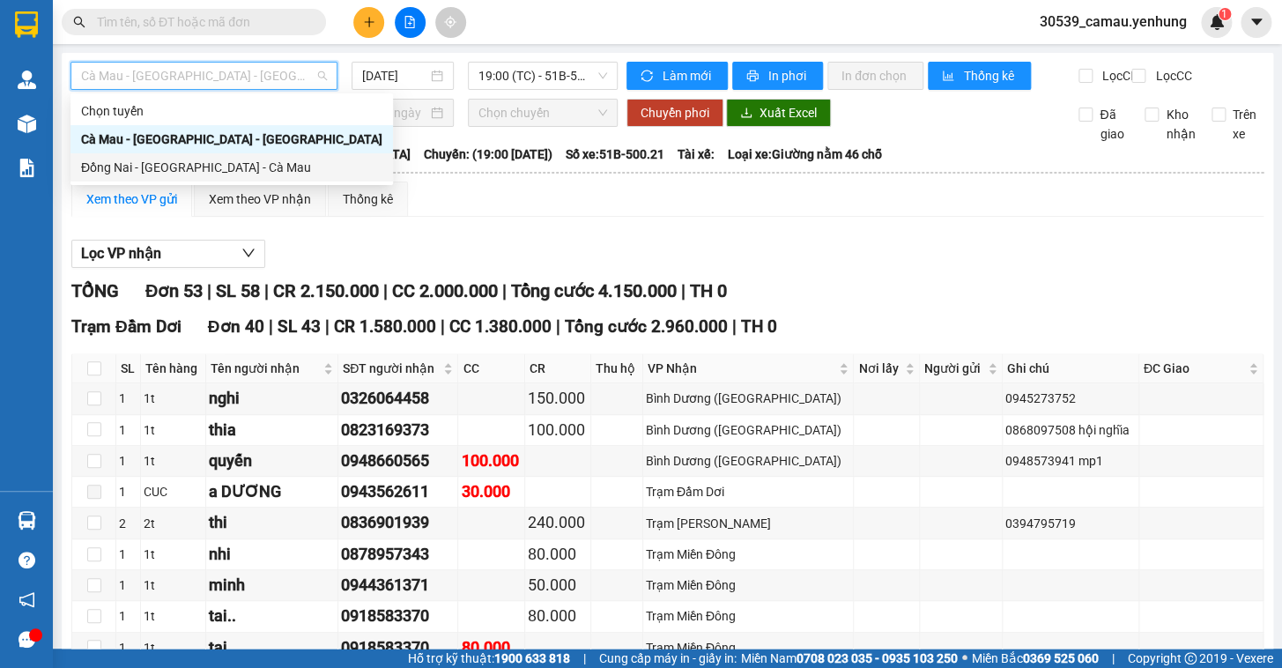
click at [188, 158] on div "Đồng Nai - [GEOGRAPHIC_DATA] - Cà Mau" at bounding box center [231, 167] width 301 height 19
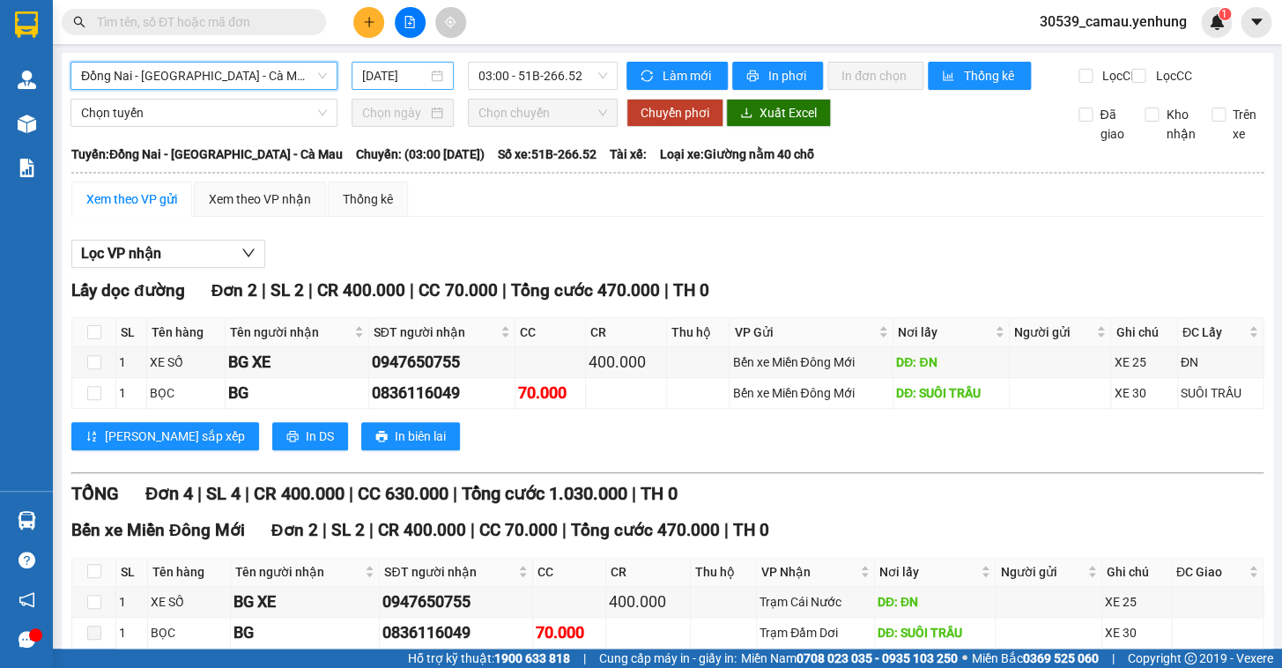
click at [439, 71] on div "[DATE]" at bounding box center [403, 75] width 82 height 19
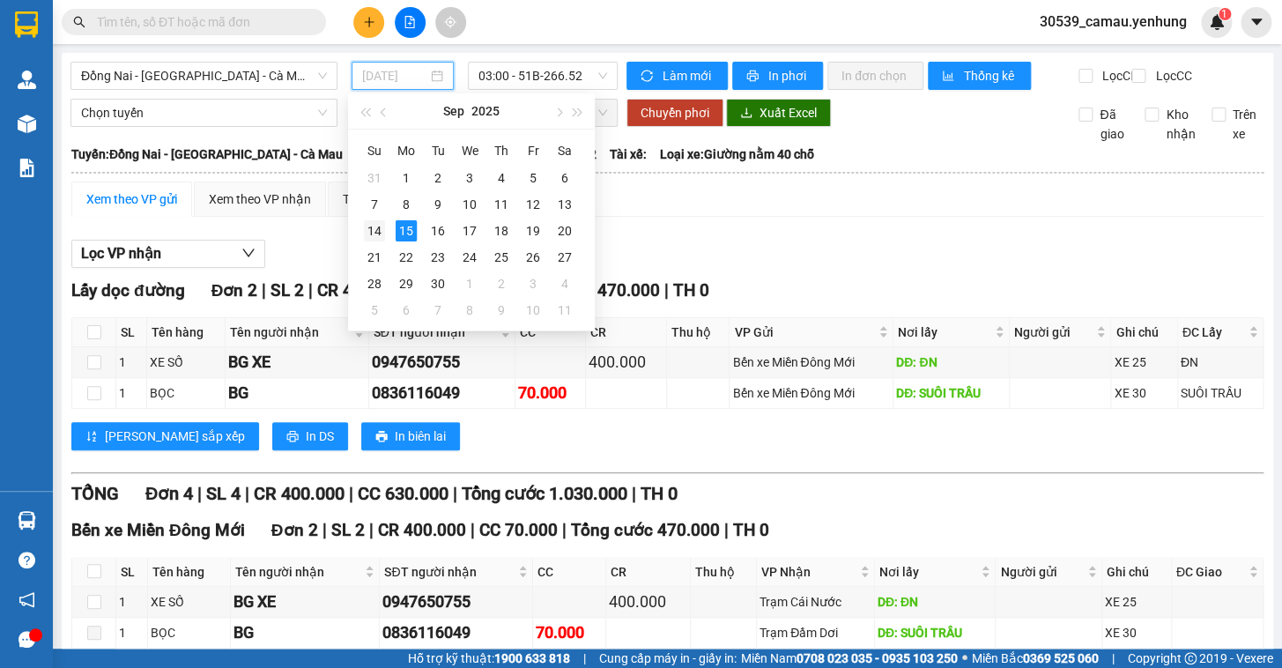
click at [379, 224] on div "14" at bounding box center [374, 230] width 21 height 21
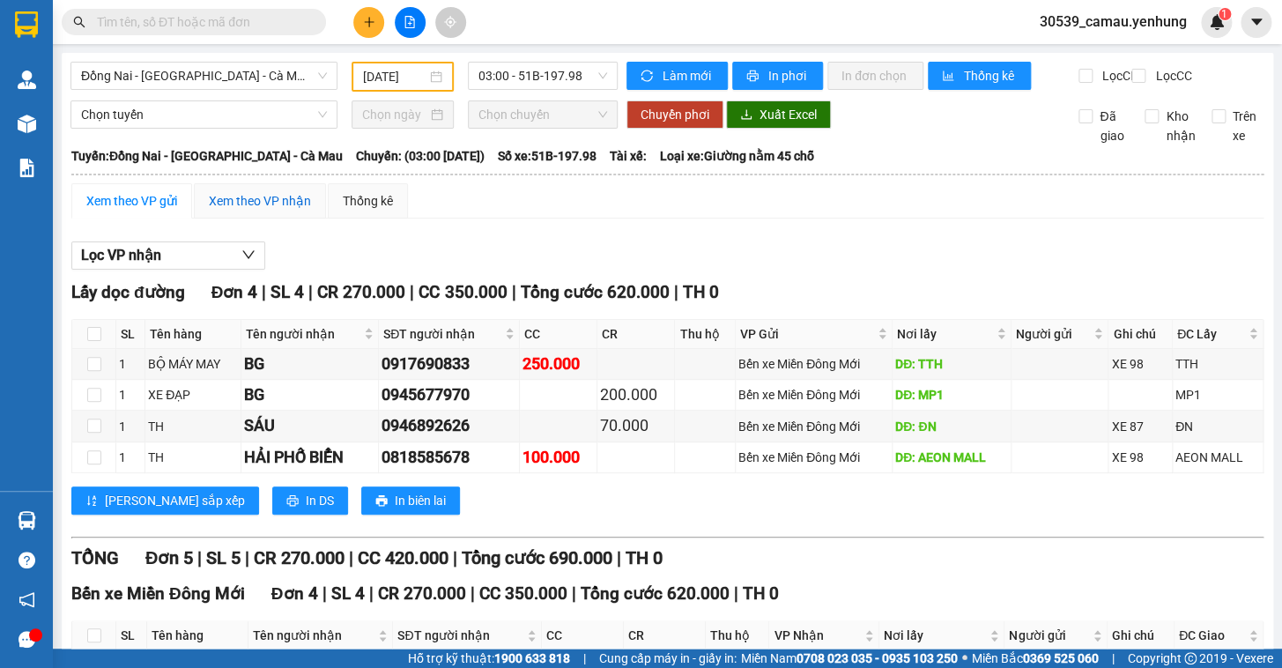
click at [214, 211] on div "Xem theo VP nhận" at bounding box center [260, 200] width 102 height 19
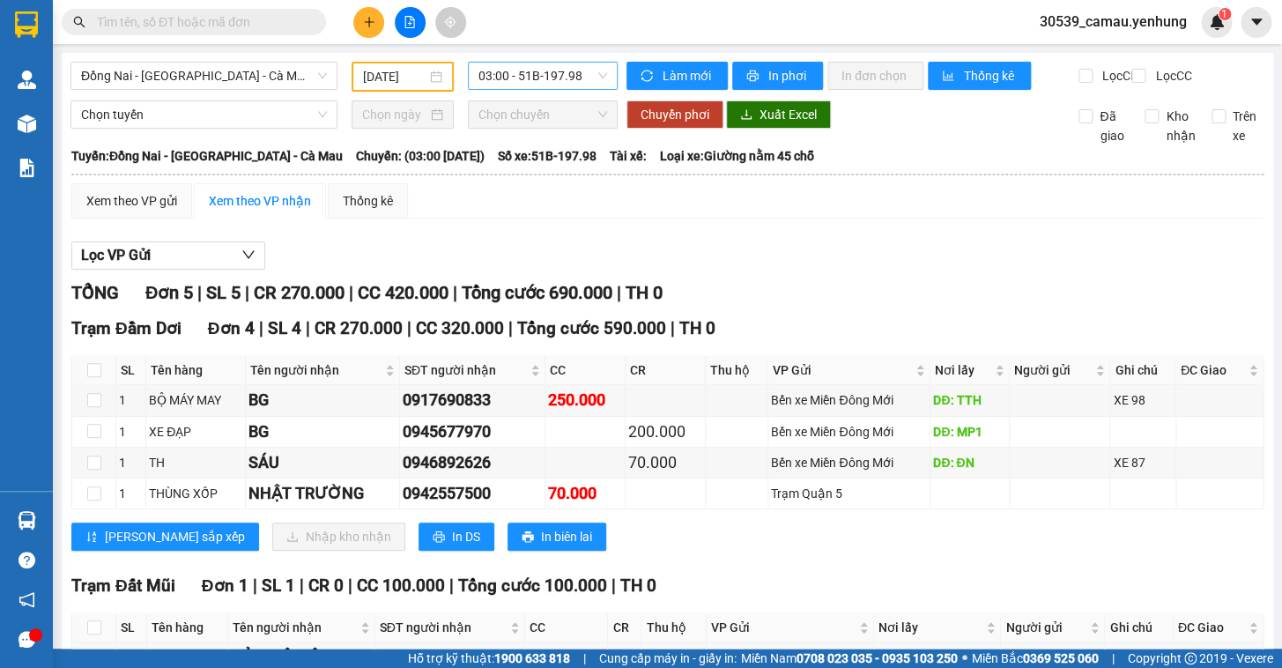
click at [564, 65] on span "03:00 - 51B-197.98" at bounding box center [543, 76] width 129 height 26
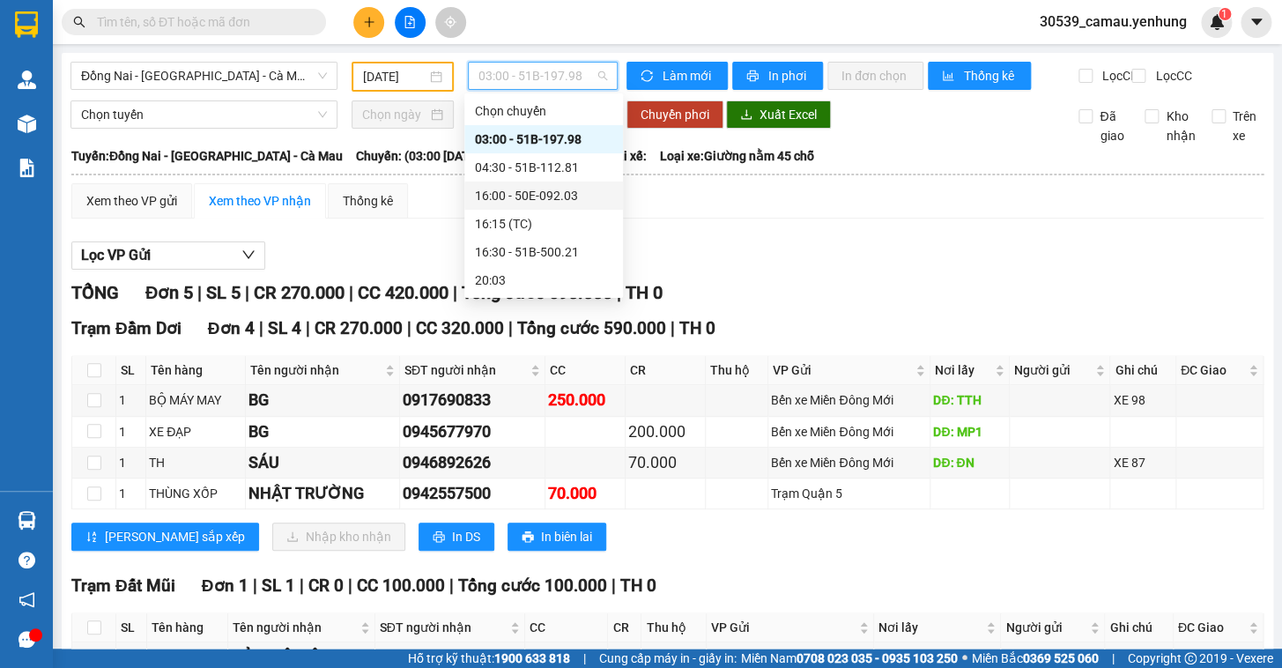
click at [525, 194] on div "16:00 - 50E-092.03" at bounding box center [543, 195] width 137 height 19
